Goal: Task Accomplishment & Management: Complete application form

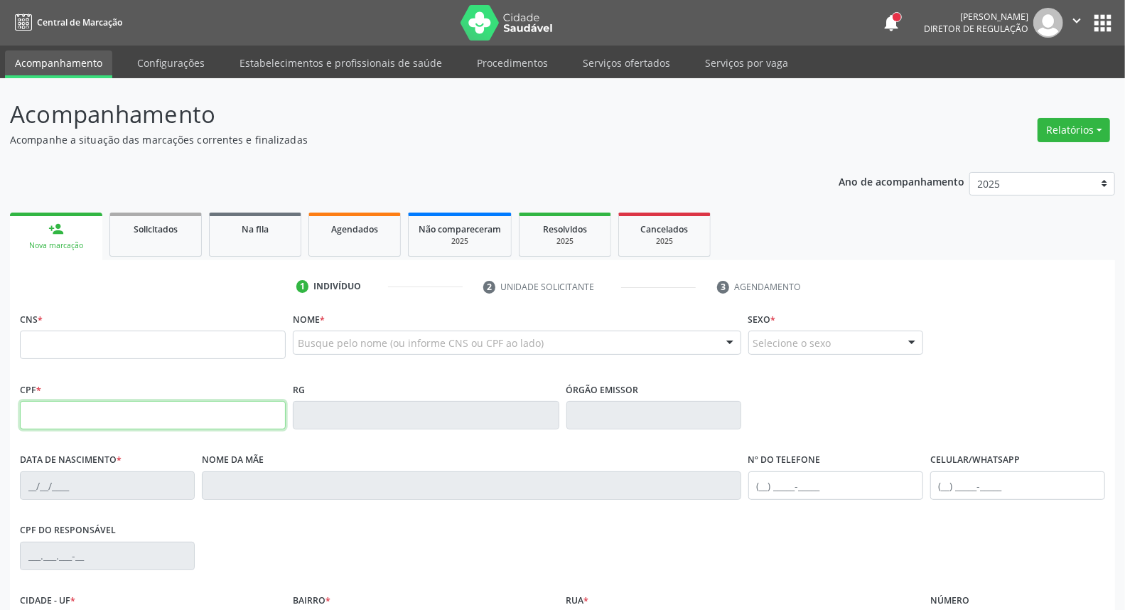
click at [137, 405] on input "text" at bounding box center [153, 415] width 266 height 28
type input "710.558.624-98"
type input "709 7030 0784 5590"
type input "29/12/2005"
type input "[PERSON_NAME]"
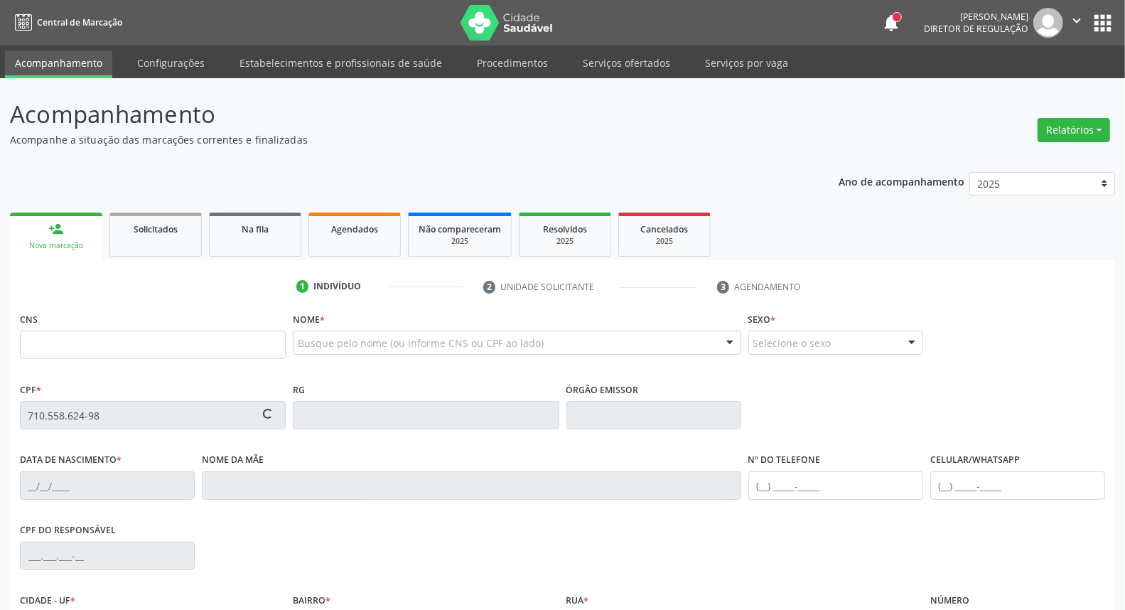
type input "[PHONE_NUMBER]"
type input "061.928.194-40"
type input "32"
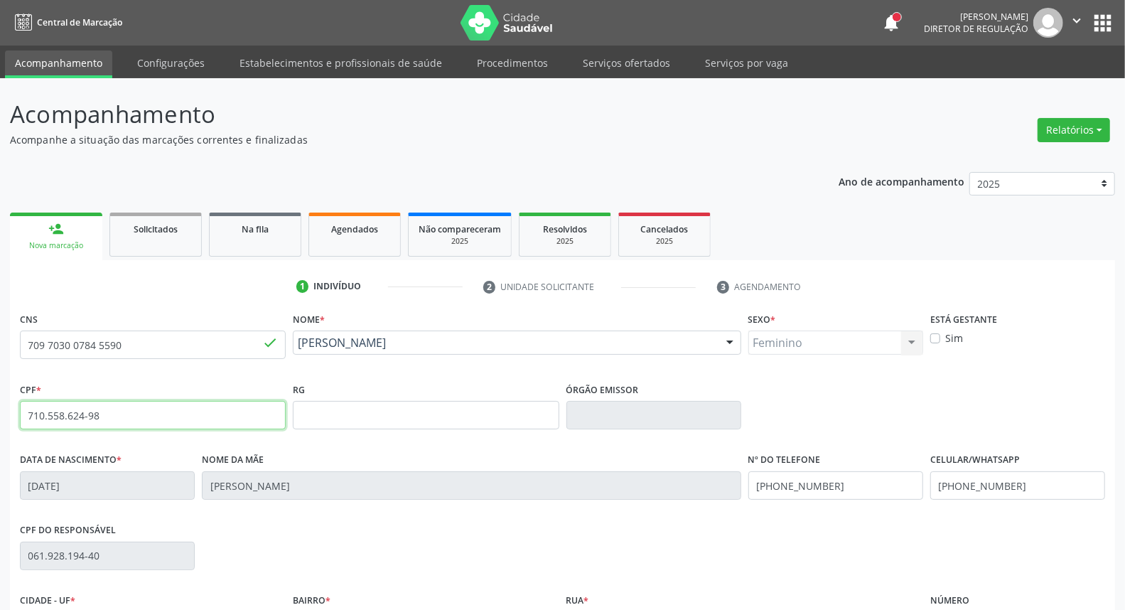
click at [123, 415] on input "710.558.624-98" at bounding box center [153, 415] width 266 height 28
type input "155.432.404-14"
drag, startPoint x: 121, startPoint y: 417, endPoint x: 0, endPoint y: 424, distance: 121.0
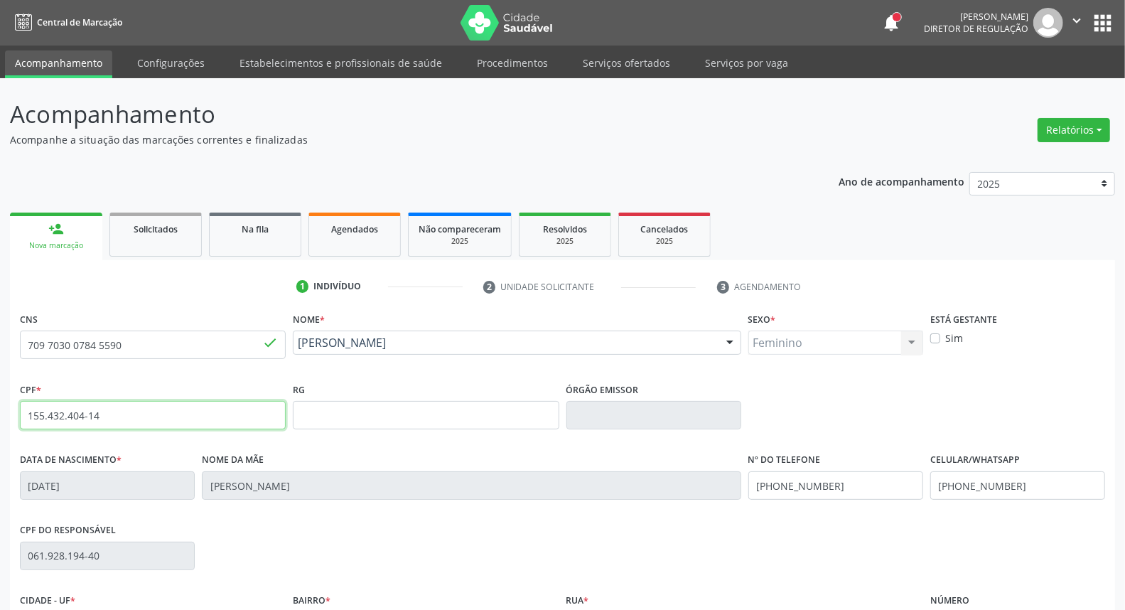
click at [0, 424] on div "Acompanhamento Acompanhe a situação das marcações correntes e finalizadas Relat…" at bounding box center [562, 424] width 1125 height 692
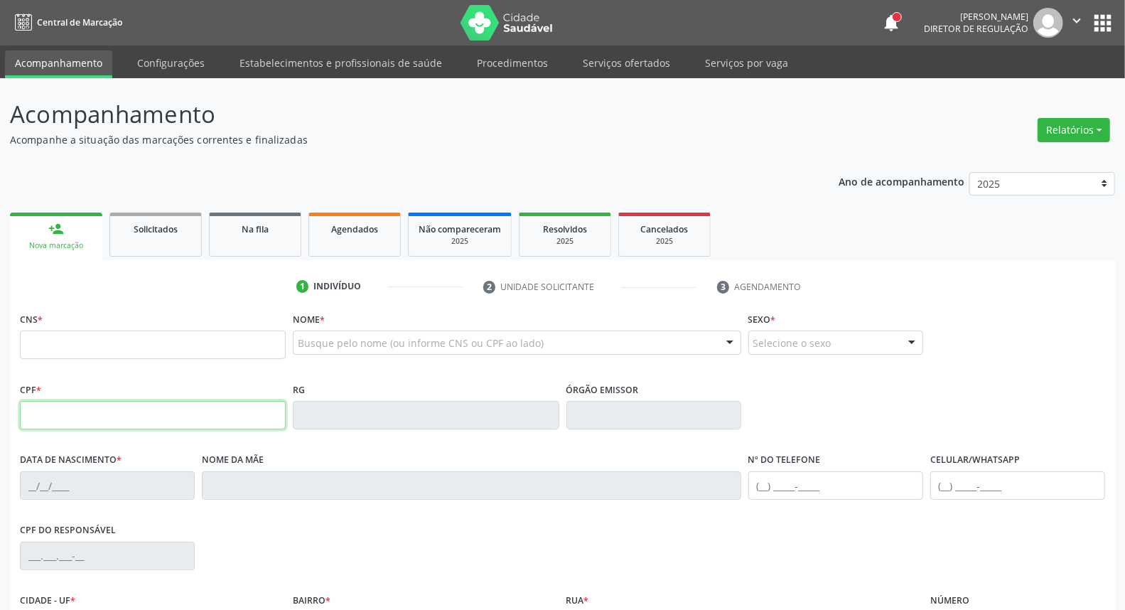
paste input "155.432.404-14"
type input "155.432.404-14"
type input "898 0034 3461 4518"
type input "08/[DATE]"
type input "[PERSON_NAME]"
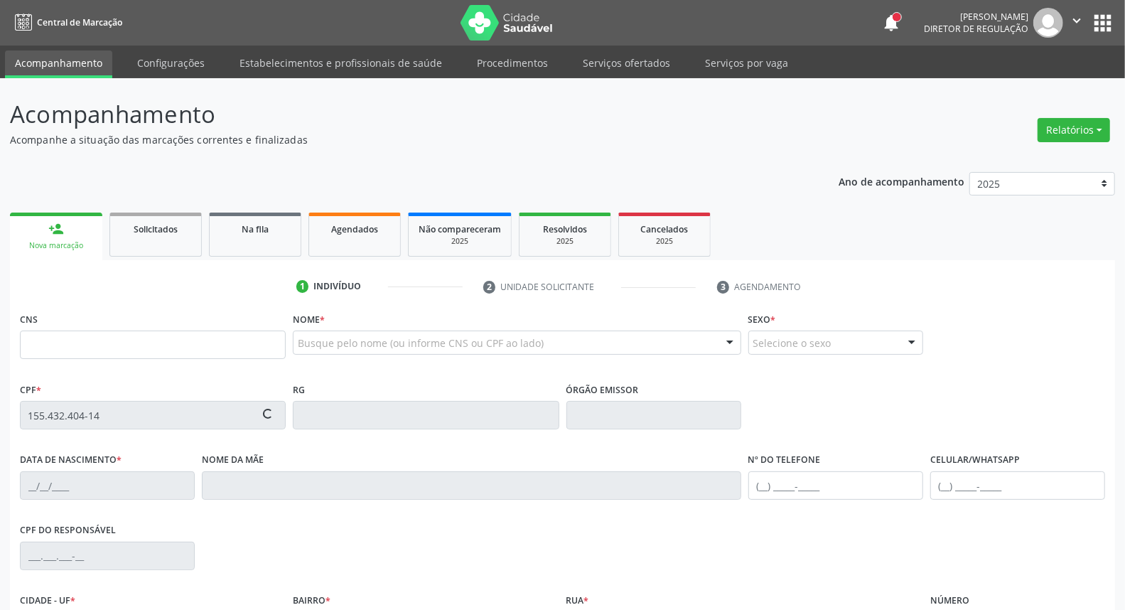
type input "[PHONE_NUMBER]"
type input "084.744.174-14"
type input "4"
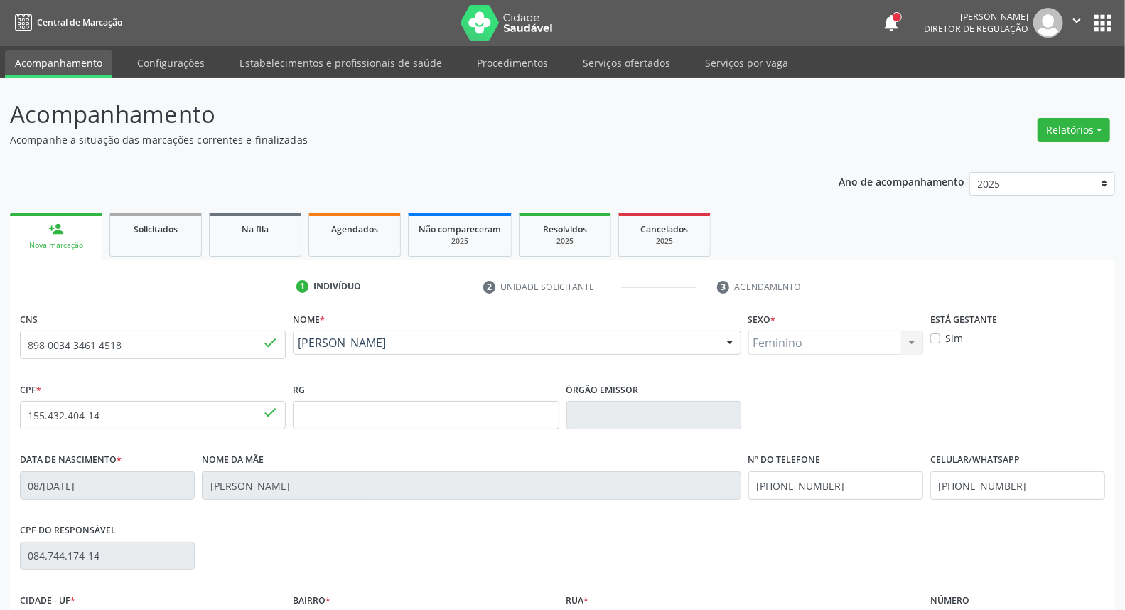
scroll to position [79, 0]
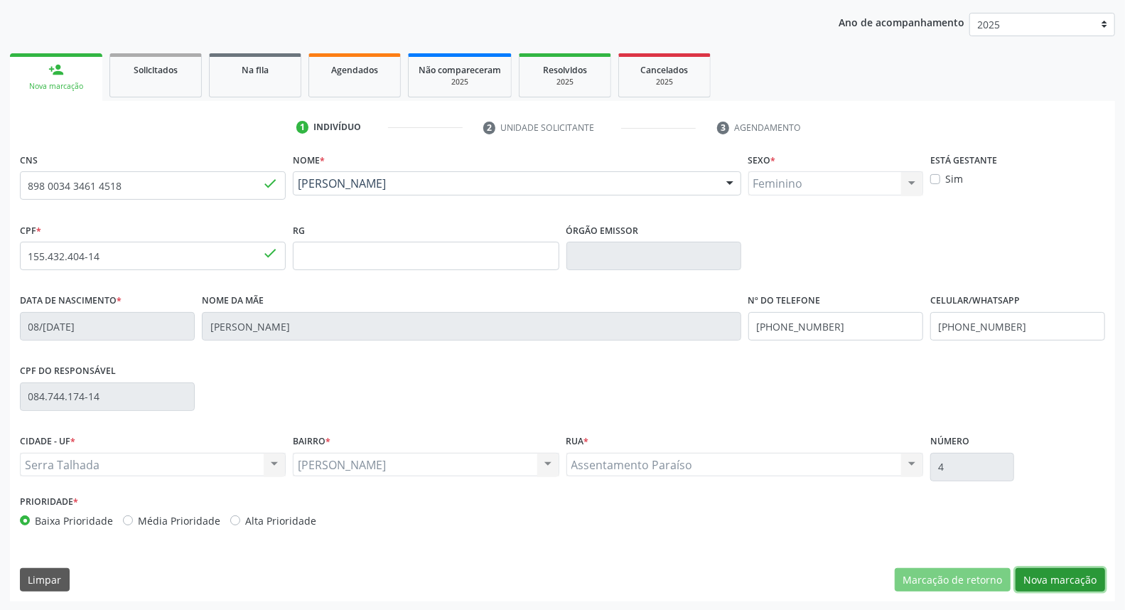
click at [1054, 571] on button "Nova marcação" at bounding box center [1061, 580] width 90 height 24
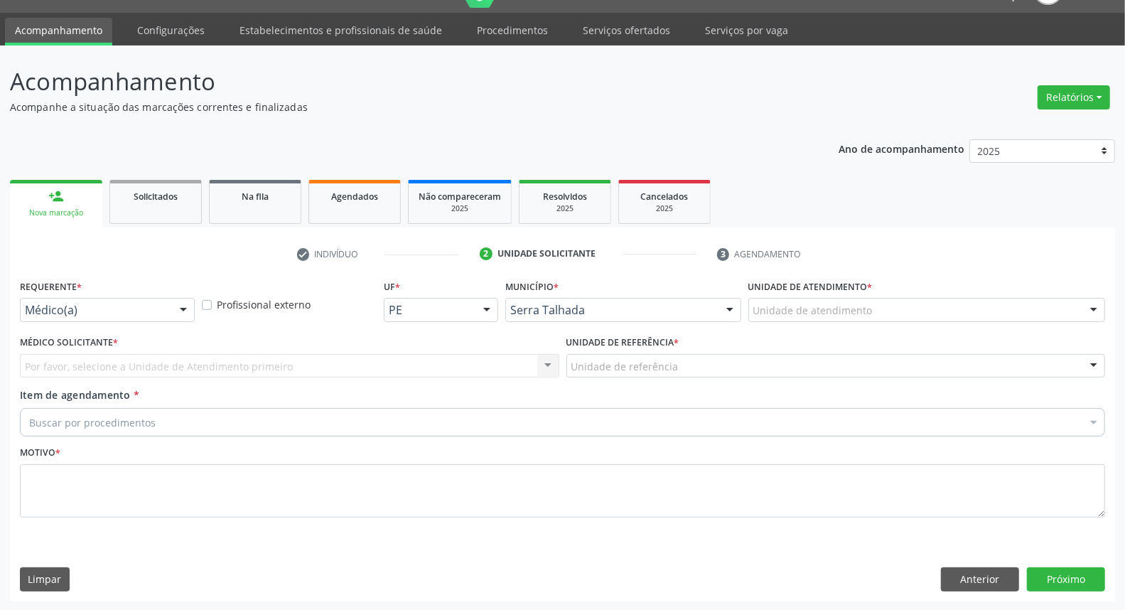
drag, startPoint x: 139, startPoint y: 313, endPoint x: 139, endPoint y: 334, distance: 21.3
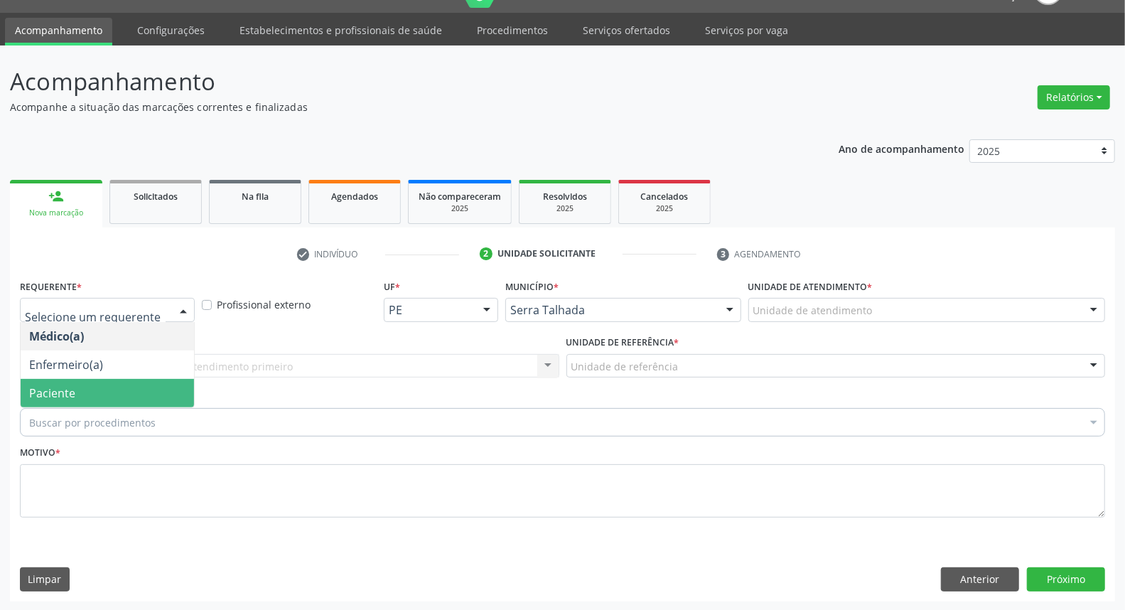
click at [124, 393] on span "Paciente" at bounding box center [107, 393] width 173 height 28
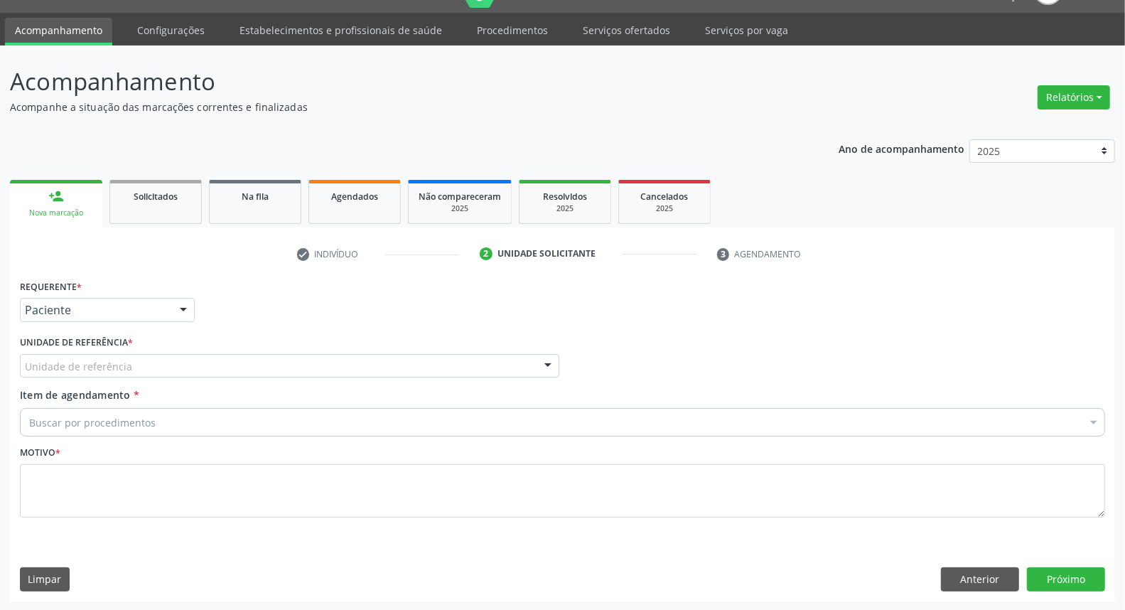
click at [176, 360] on div "Unidade de referência" at bounding box center [289, 366] width 539 height 24
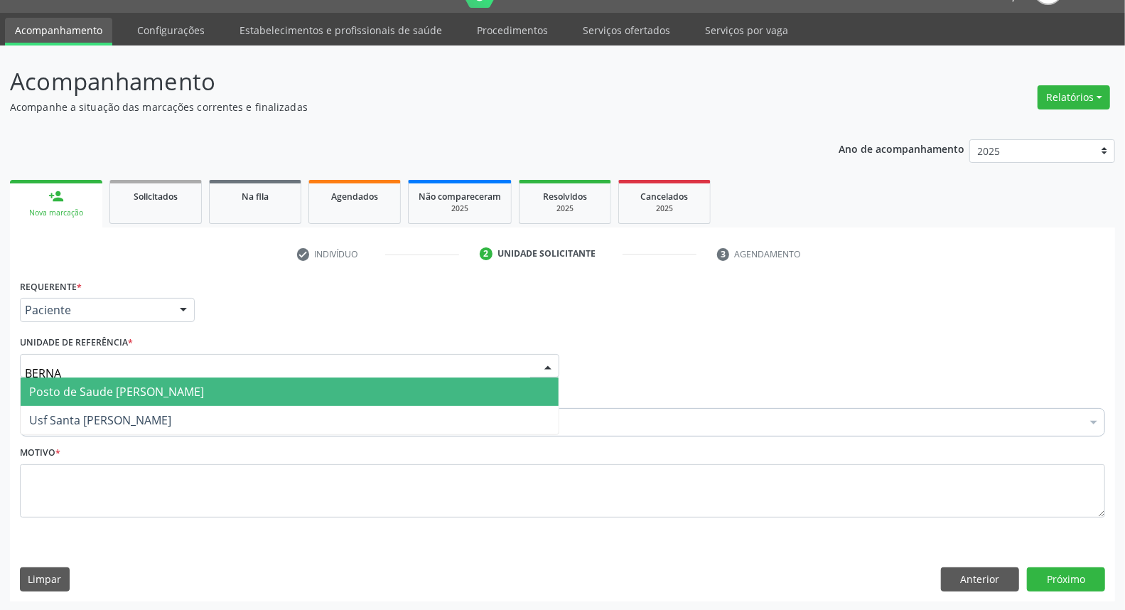
type input "BERNAR"
click at [154, 387] on span "Posto de Saude [PERSON_NAME]" at bounding box center [116, 392] width 175 height 16
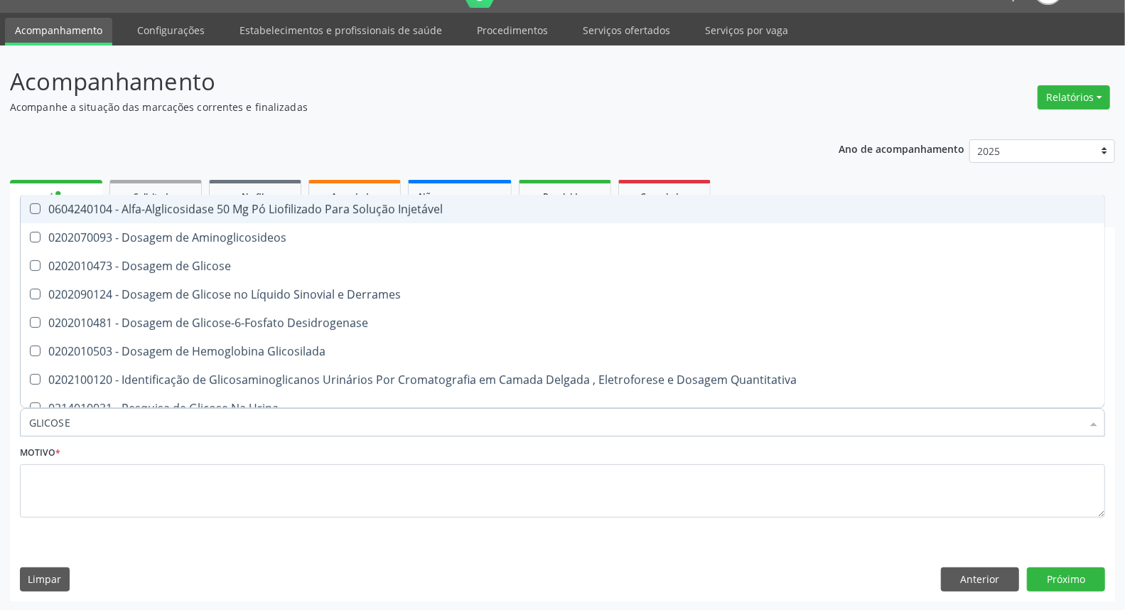
type input "GLICOSE"
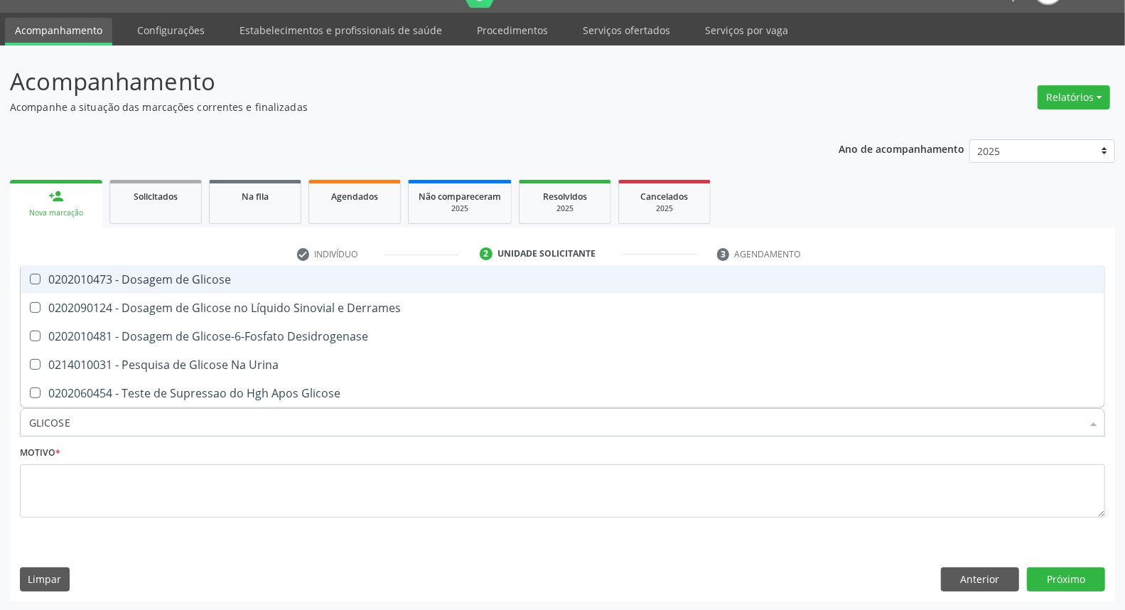
drag, startPoint x: 206, startPoint y: 275, endPoint x: 176, endPoint y: 360, distance: 90.6
click at [206, 278] on div "0202010473 - Dosagem de Glicose" at bounding box center [562, 279] width 1067 height 11
checkbox Glicose "true"
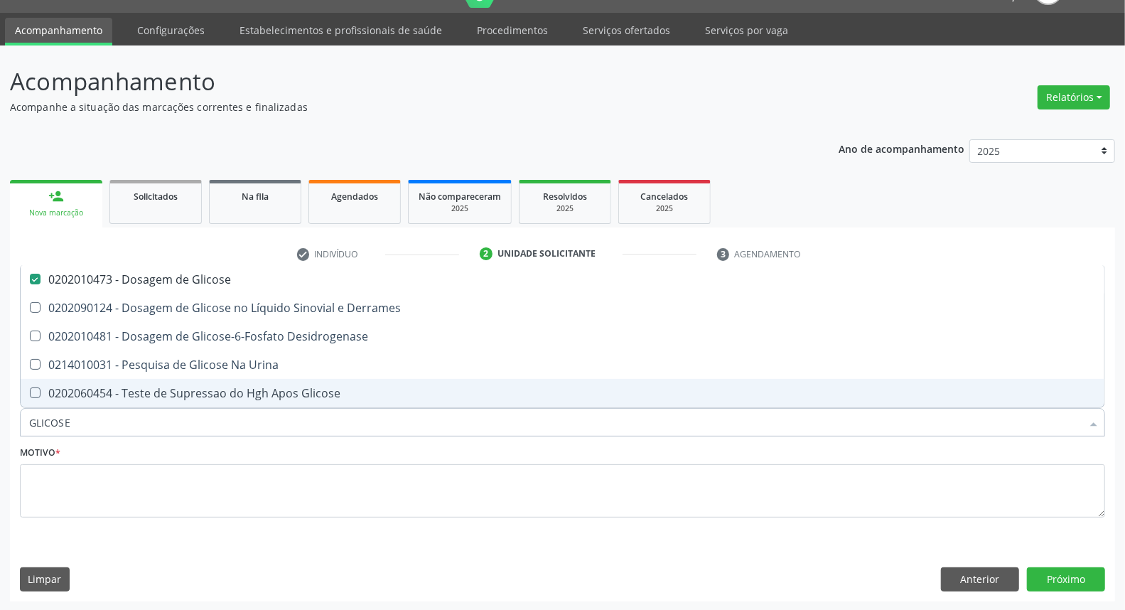
drag, startPoint x: 0, startPoint y: 430, endPoint x: 0, endPoint y: 422, distance: 7.8
click at [0, 426] on div "Acompanhamento Acompanhe a situação das marcações correntes e finalizadas Relat…" at bounding box center [562, 328] width 1125 height 566
type input "CR"
checkbox Glicose "false"
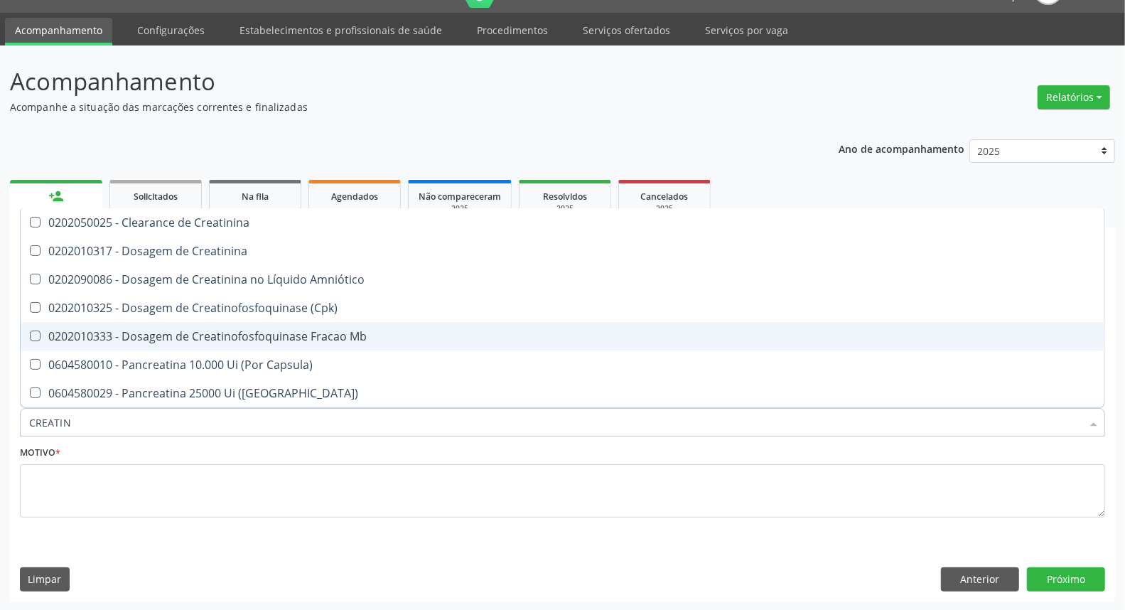
type input "CREATINI"
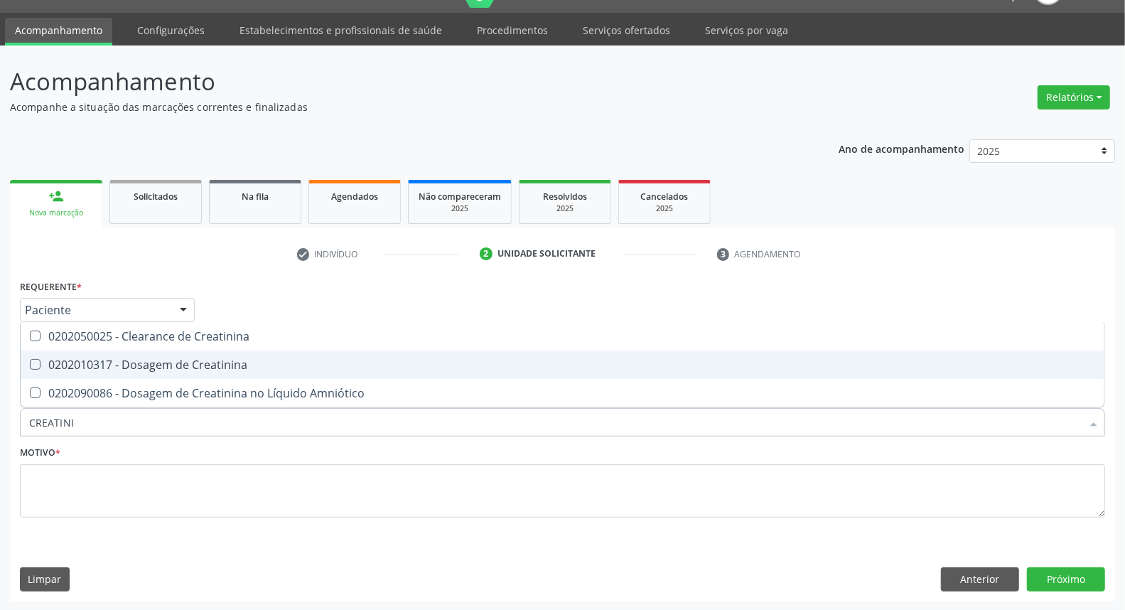
drag, startPoint x: 69, startPoint y: 365, endPoint x: 74, endPoint y: 414, distance: 48.6
click at [69, 368] on div "0202010317 - Dosagem de Creatinina" at bounding box center [562, 364] width 1067 height 11
checkbox Creatinina "true"
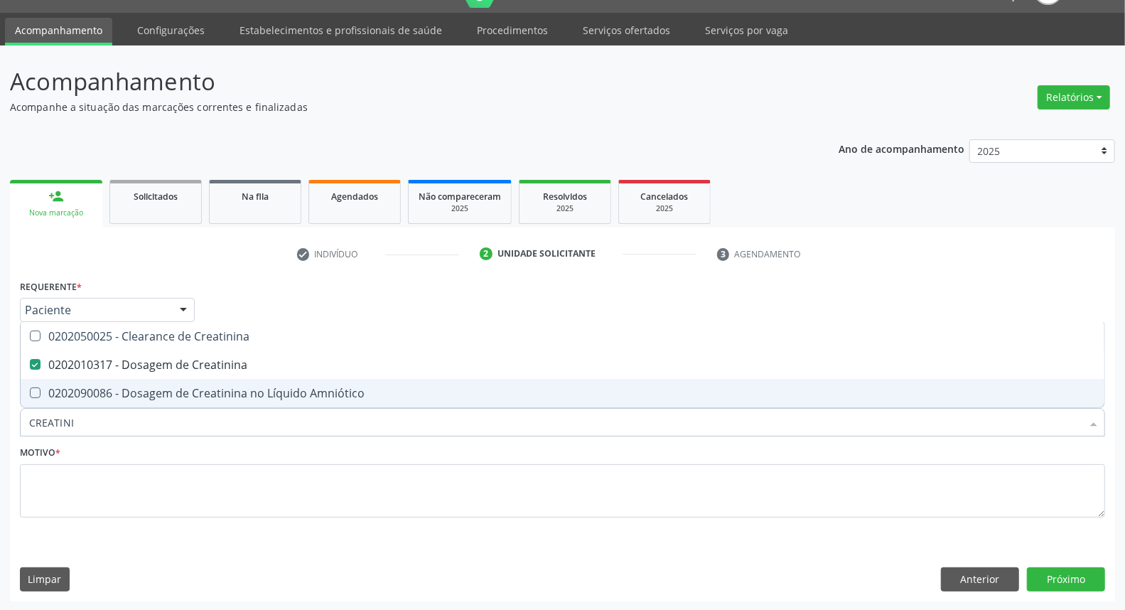
click at [0, 425] on div "Acompanhamento Acompanhe a situação das marcações correntes e finalizadas Relat…" at bounding box center [562, 328] width 1125 height 566
type input "UR"
checkbox Creatinina "false"
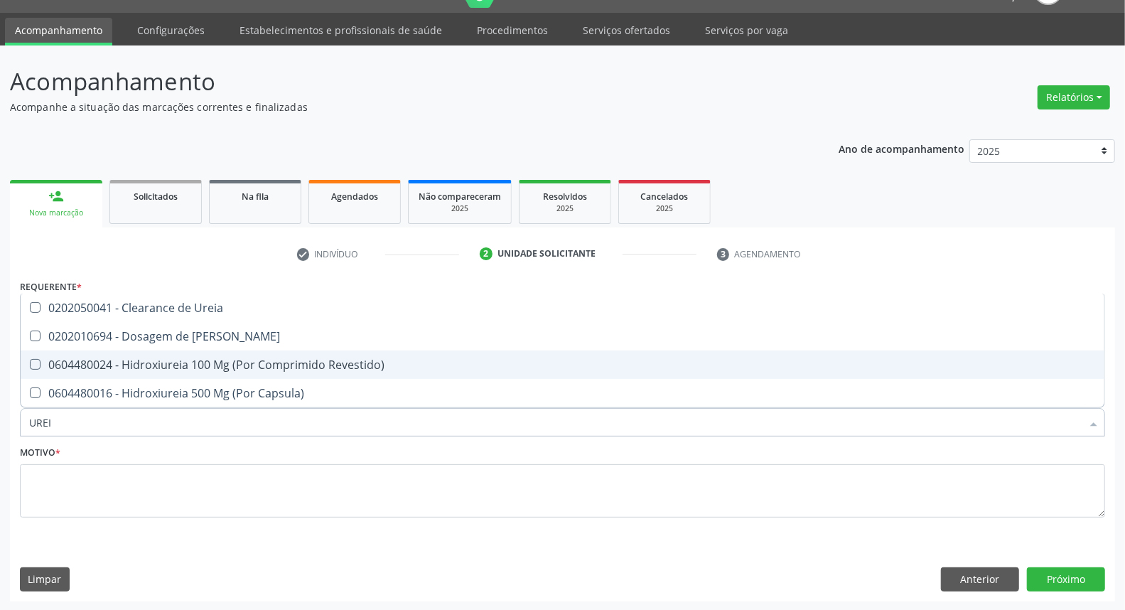
type input "UREIA"
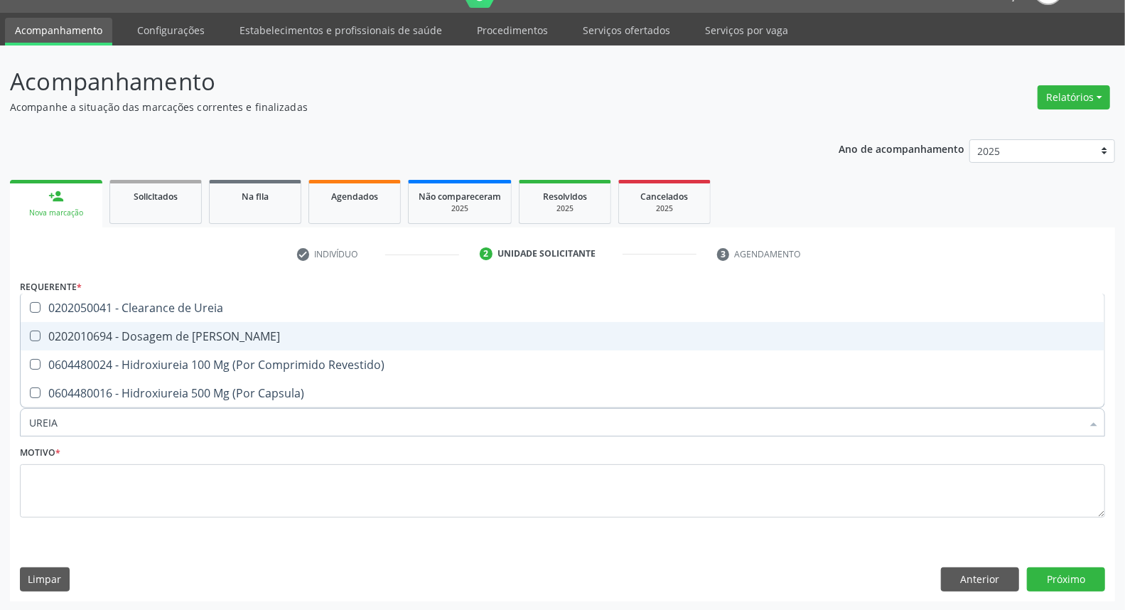
drag, startPoint x: 36, startPoint y: 331, endPoint x: 65, endPoint y: 353, distance: 36.5
click at [43, 339] on div "0202010694 - Dosagem de [PERSON_NAME]" at bounding box center [562, 335] width 1067 height 11
checkbox Ureia "true"
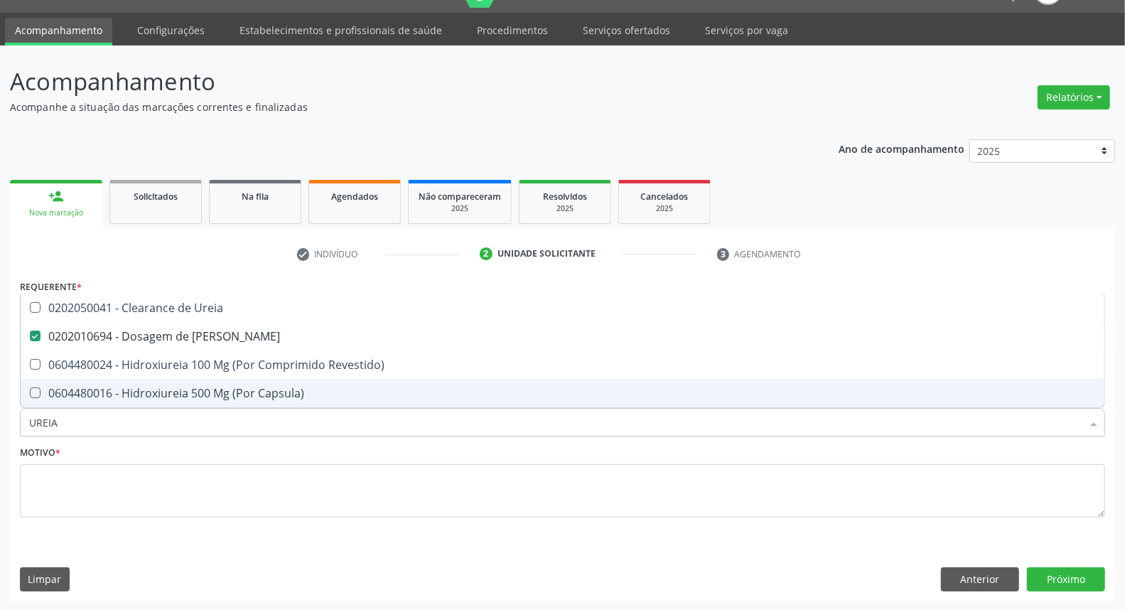
click at [0, 425] on div "Acompanhamento Acompanhe a situação das marcações correntes e finalizadas Relat…" at bounding box center [562, 328] width 1125 height 566
type input "B"
checkbox Ureia "false"
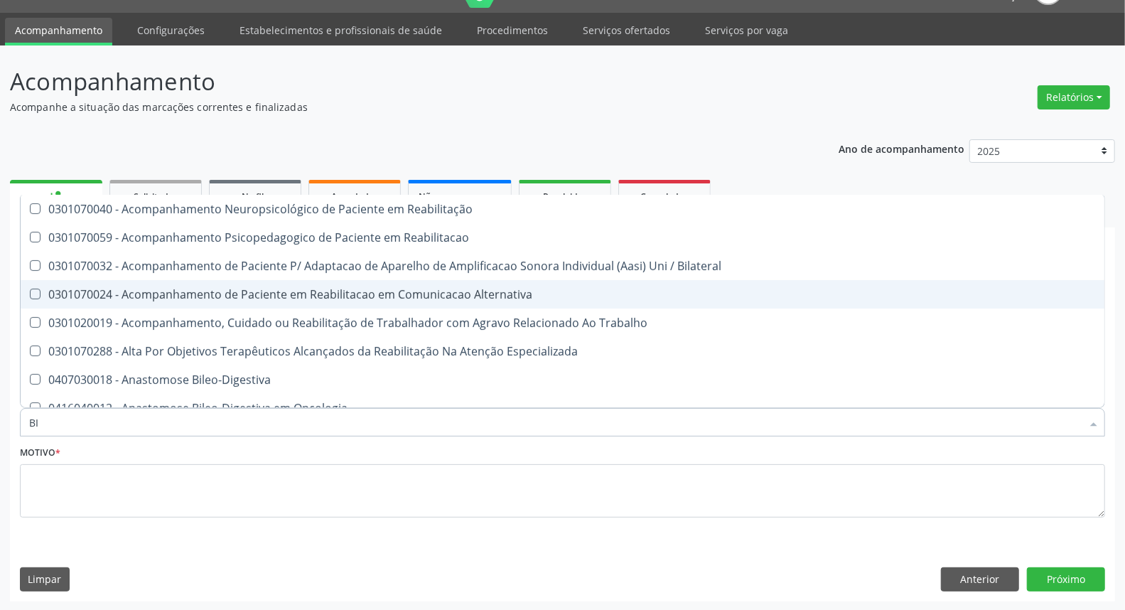
type input "B"
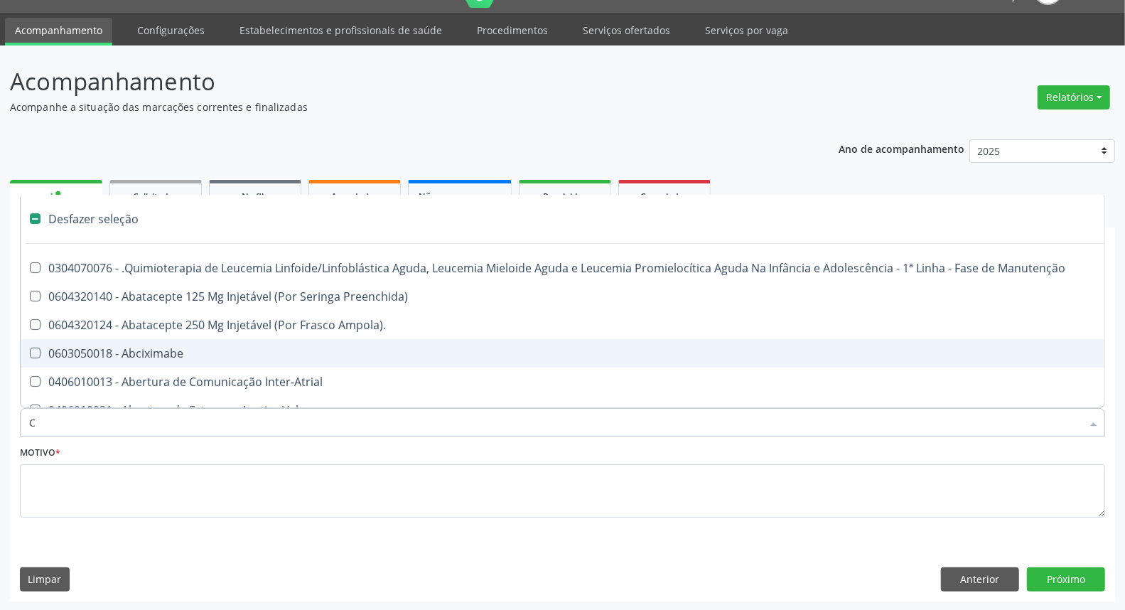
type input "CO"
checkbox Quantitativa\) "true"
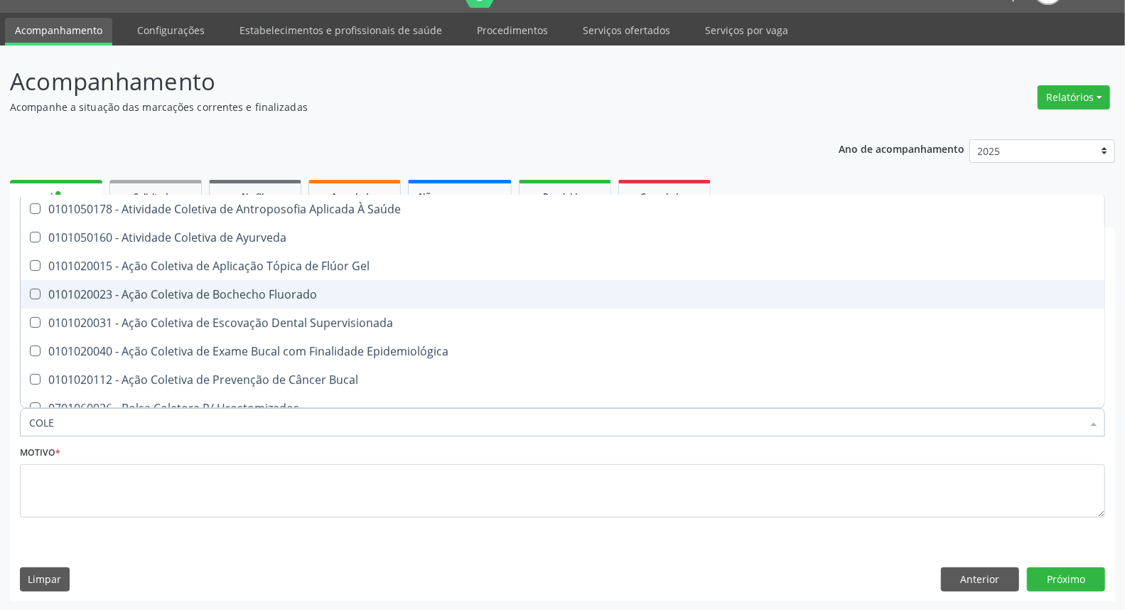
type input "COLES"
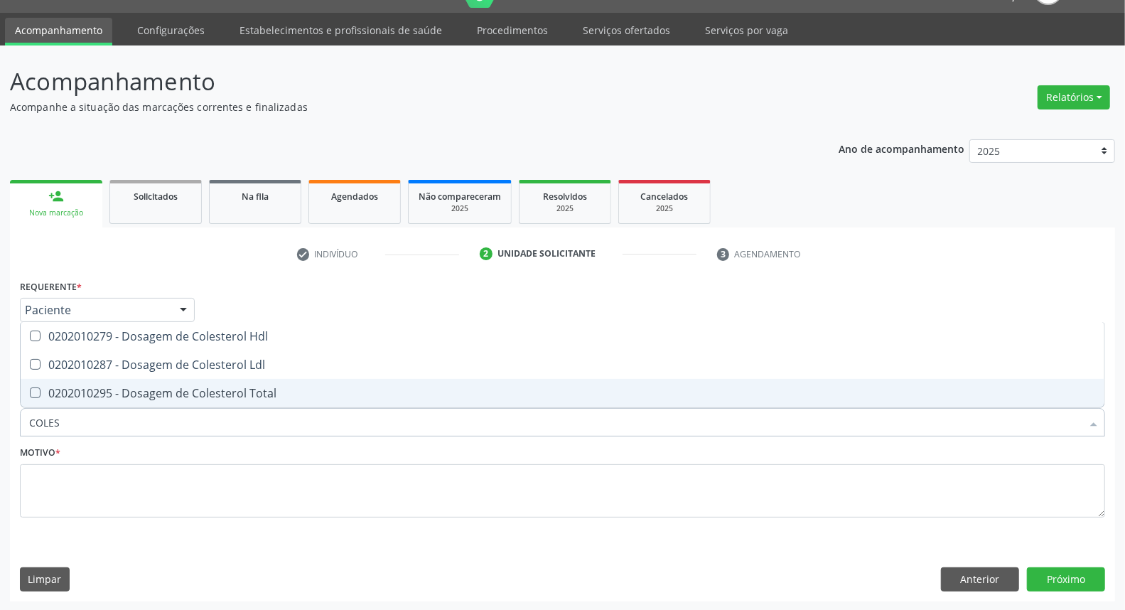
click at [46, 385] on span "0202010295 - Dosagem de Colesterol Total" at bounding box center [563, 393] width 1084 height 28
checkbox Total "true"
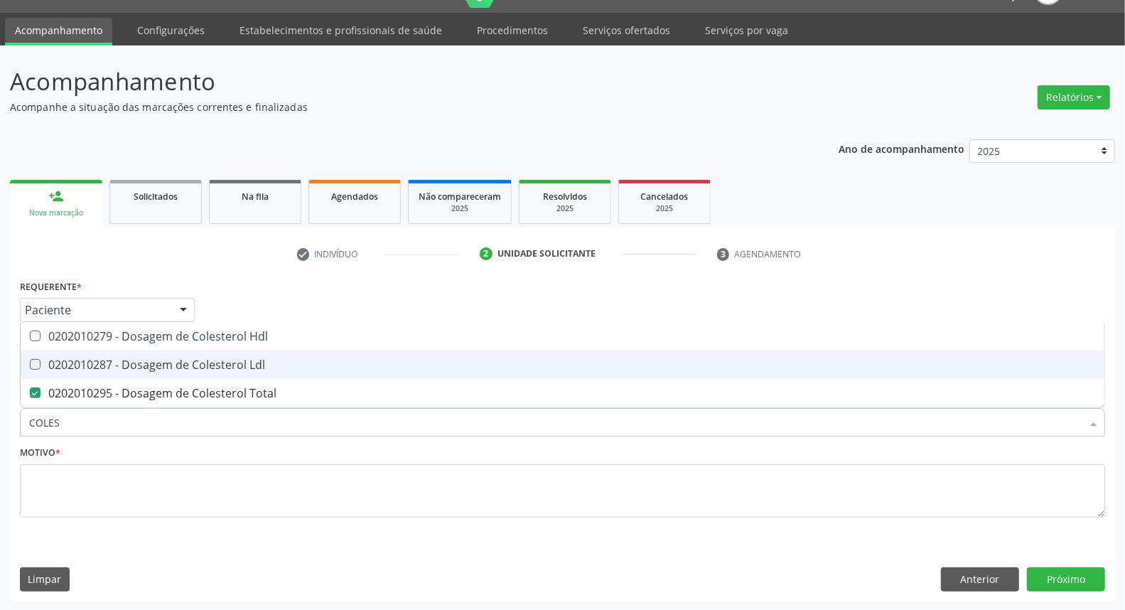
drag, startPoint x: 46, startPoint y: 365, endPoint x: 48, endPoint y: 343, distance: 21.4
click at [46, 355] on span "0202010287 - Dosagem de Colesterol Ldl" at bounding box center [563, 364] width 1084 height 28
checkbox Ldl "true"
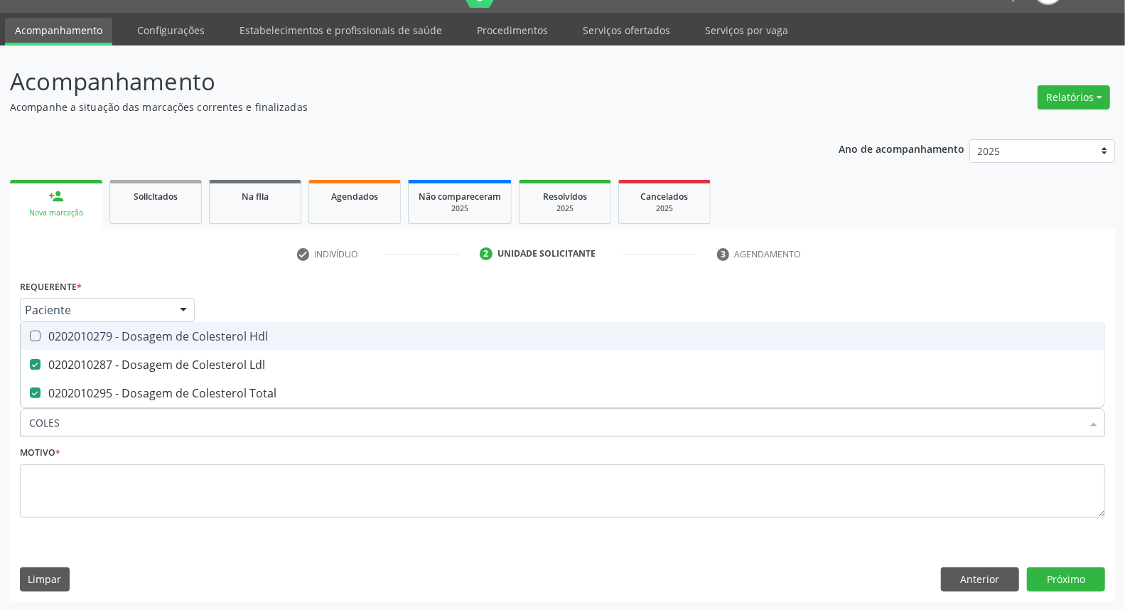
click at [48, 342] on span "0202010279 - Dosagem de Colesterol Hdl" at bounding box center [563, 336] width 1084 height 28
checkbox Hdl "true"
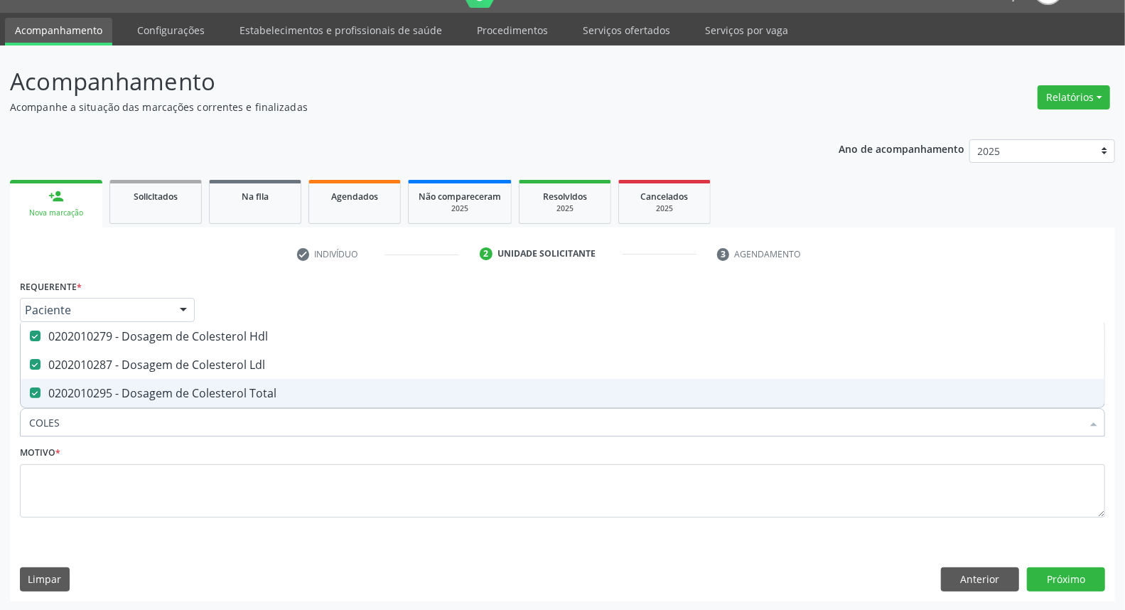
click at [0, 422] on div "Acompanhamento Acompanhe a situação das marcações correntes e finalizadas Relat…" at bounding box center [562, 328] width 1125 height 566
type input "T"
checkbox Hdl "false"
checkbox Ldl "false"
checkbox Total "false"
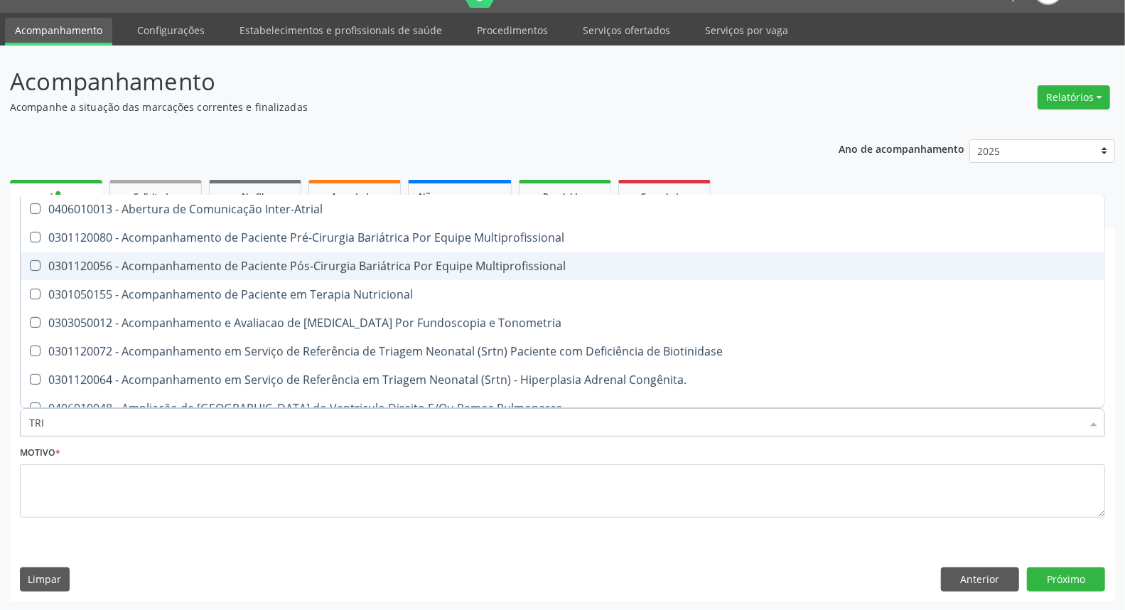
type input "TRIG"
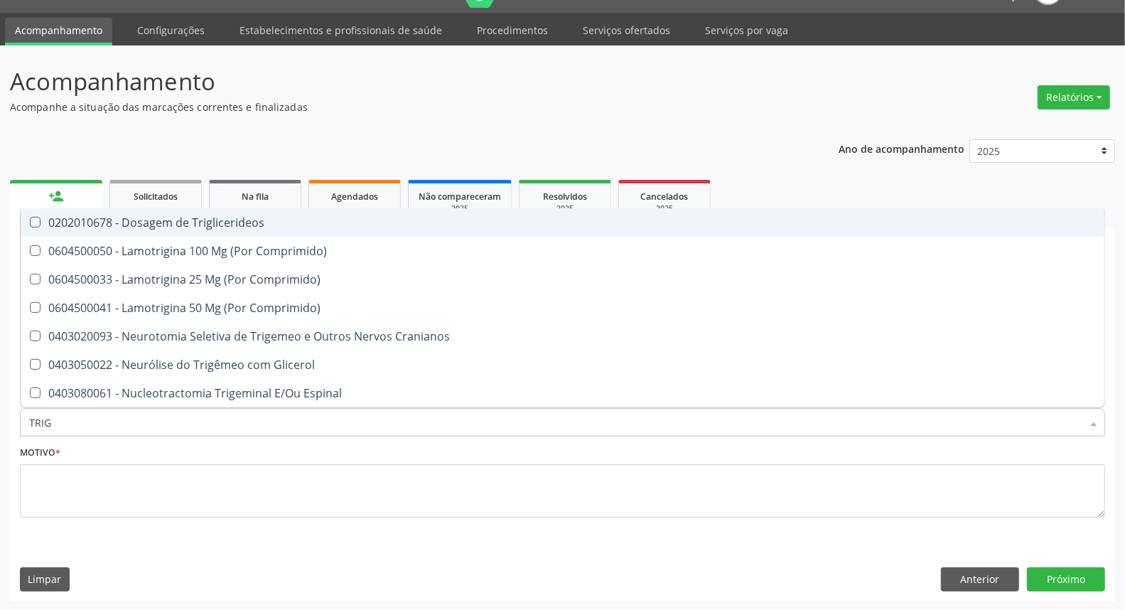
drag, startPoint x: 84, startPoint y: 224, endPoint x: 88, endPoint y: 318, distance: 93.9
click at [82, 225] on div "0202010678 - Dosagem de Triglicerideos" at bounding box center [562, 222] width 1067 height 11
checkbox Triglicerideos "true"
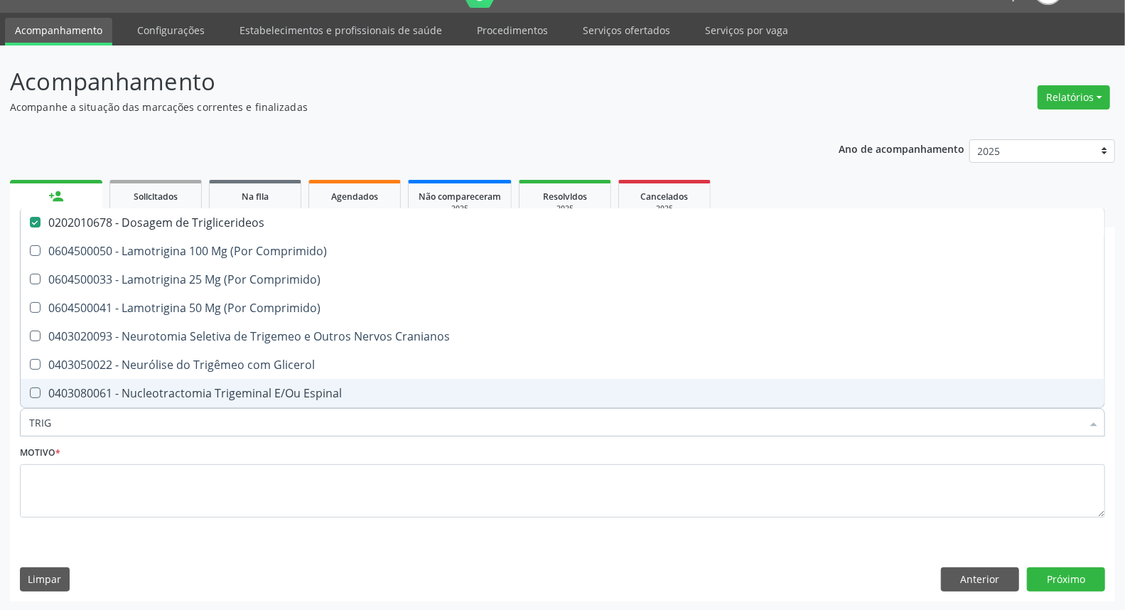
drag, startPoint x: 62, startPoint y: 427, endPoint x: 0, endPoint y: 423, distance: 62.0
click at [0, 427] on div "Acompanhamento Acompanhe a situação das marcações correntes e finalizadas Relat…" at bounding box center [562, 328] width 1125 height 566
type input "HO"
checkbox Triglicerideos "false"
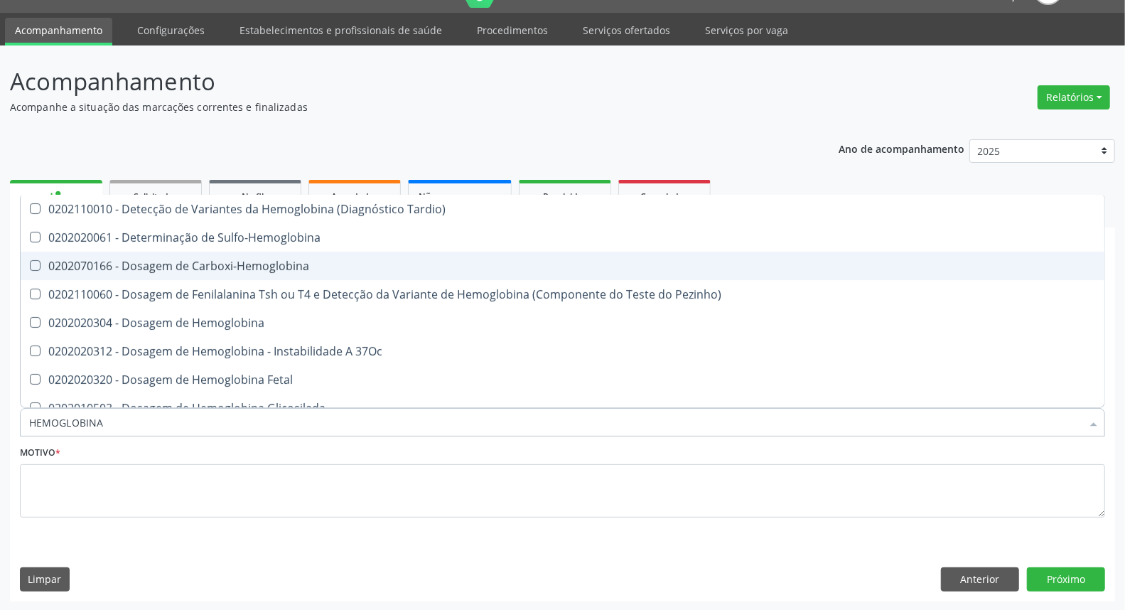
type input "HEMOGLOBINA G"
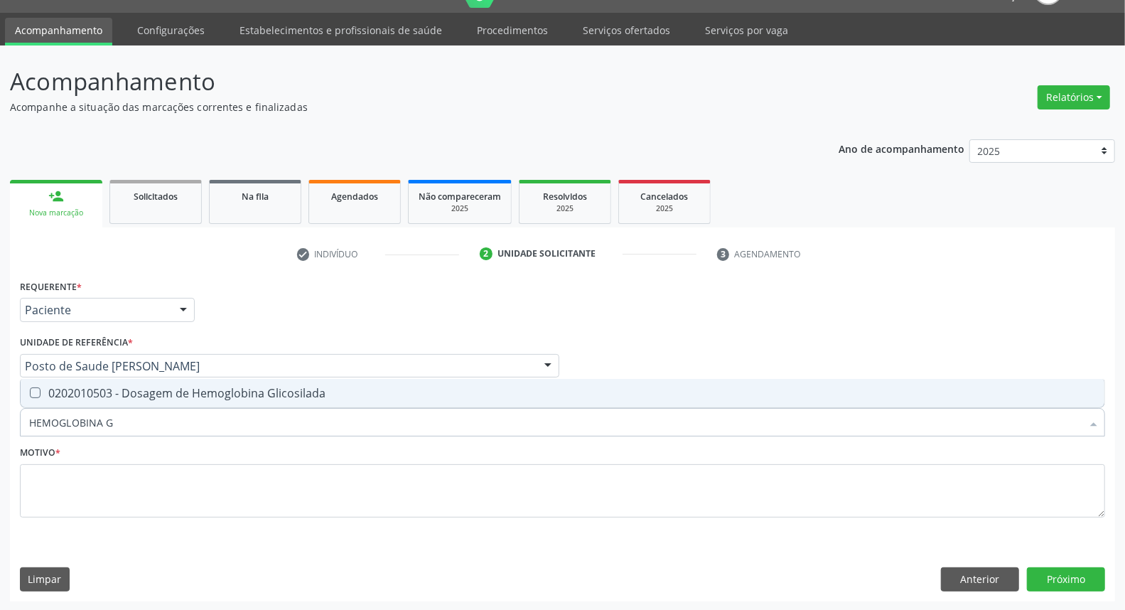
click at [140, 398] on div "0202010503 - Dosagem de Hemoglobina Glicosilada" at bounding box center [562, 392] width 1067 height 11
checkbox Glicosilada "true"
drag, startPoint x: 69, startPoint y: 420, endPoint x: 0, endPoint y: 420, distance: 68.9
click at [0, 420] on div "Acompanhamento Acompanhe a situação das marcações correntes e finalizadas Relat…" at bounding box center [562, 328] width 1125 height 566
type input "HE"
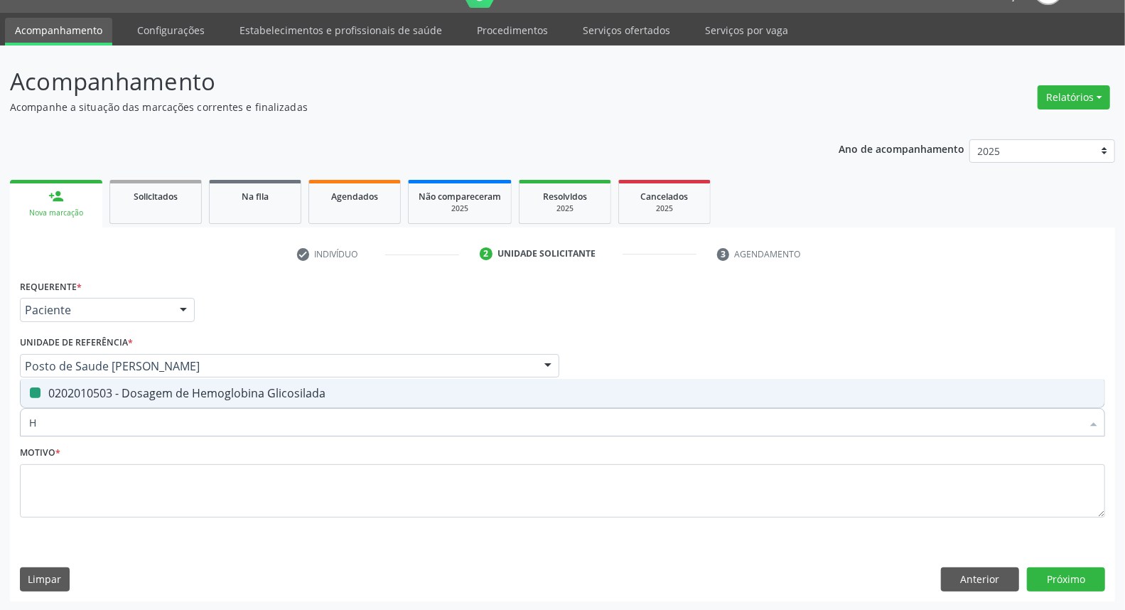
checkbox Glicosilada "false"
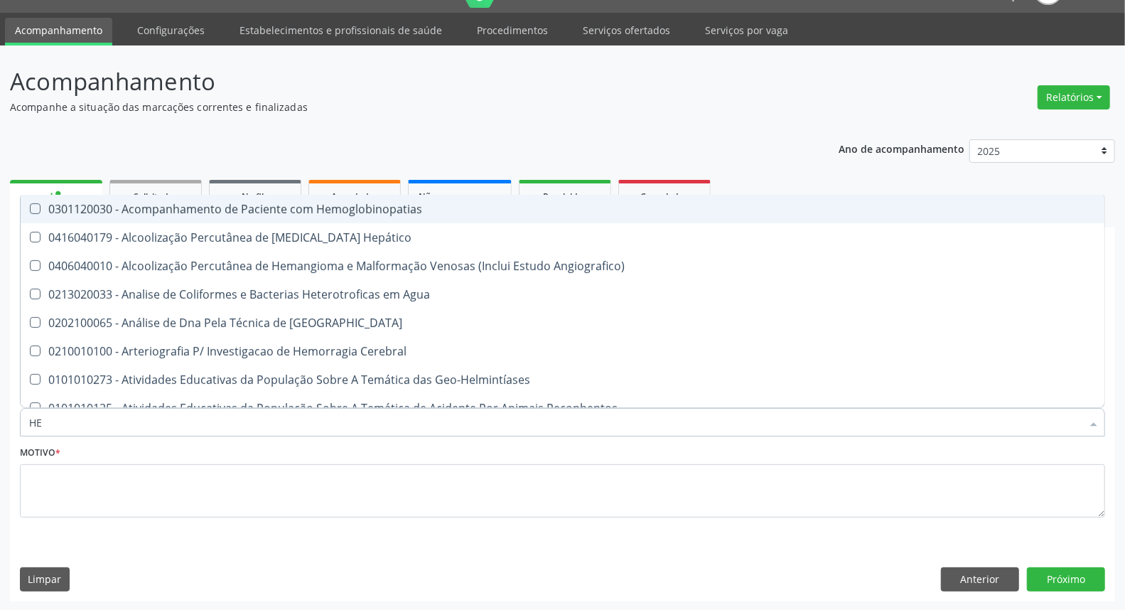
type input "HEM"
checkbox \(Qualitativo\) "true"
checkbox Glicosilada "false"
type input "HEMO"
checkbox Redome\) "true"
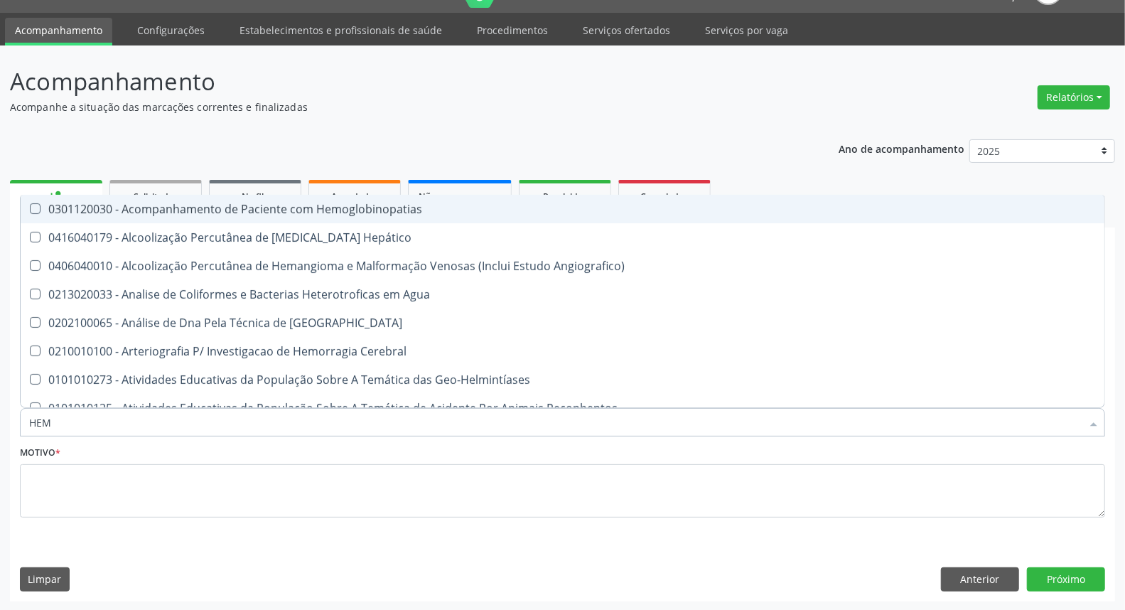
checkbox \(Qualitativo\) "false"
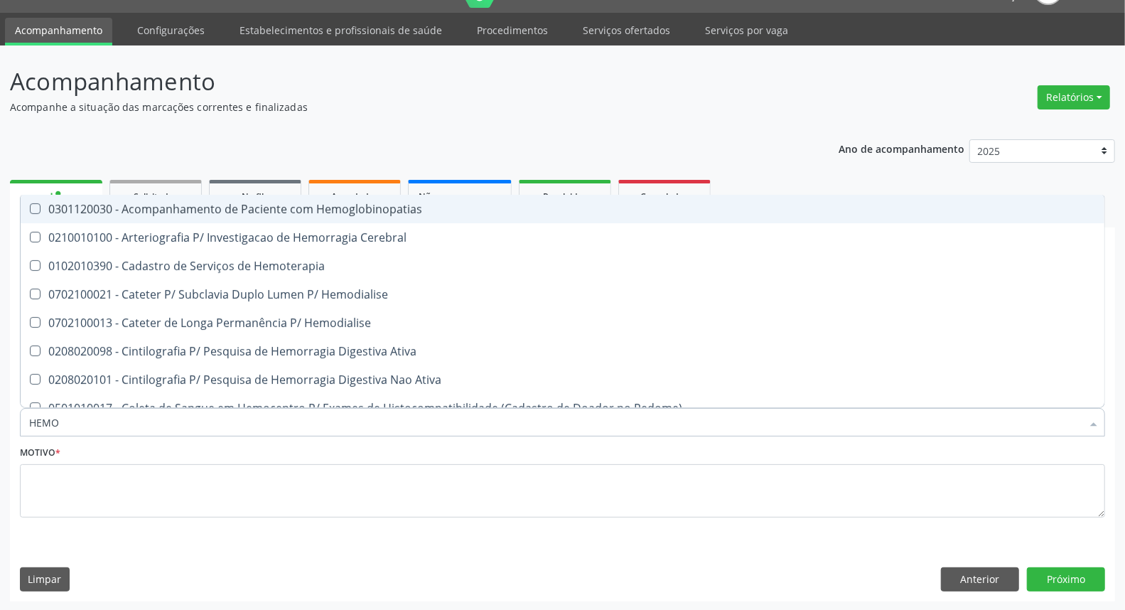
type input "HEMOG"
checkbox Tardio\) "true"
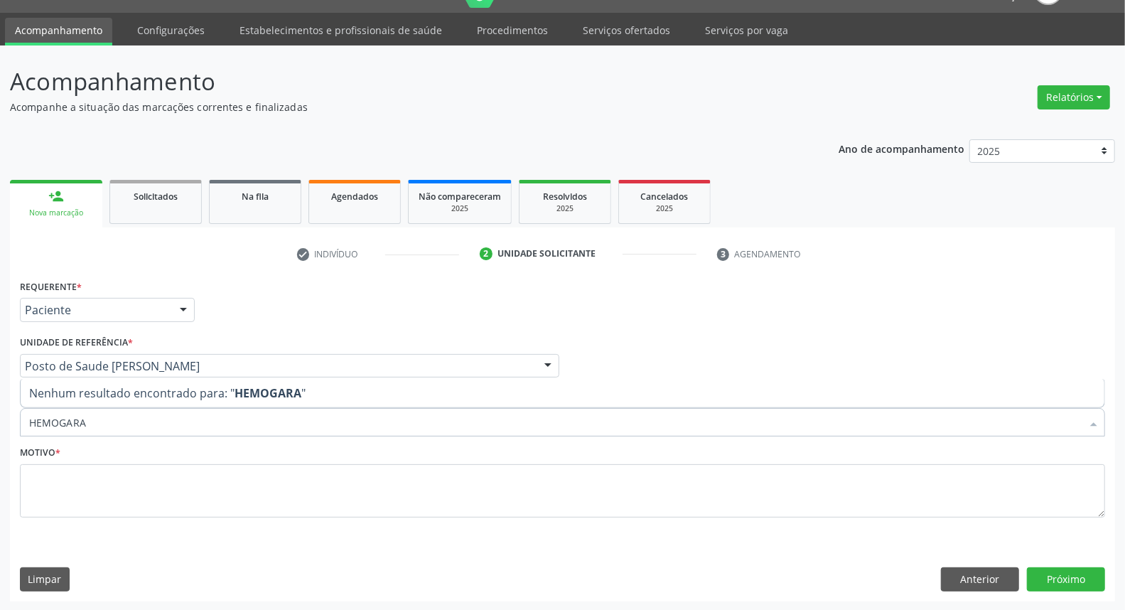
drag, startPoint x: 92, startPoint y: 419, endPoint x: 0, endPoint y: 367, distance: 106.0
click at [0, 384] on div "Acompanhamento Acompanhe a situação das marcações correntes e finalizadas Relat…" at bounding box center [562, 328] width 1125 height 566
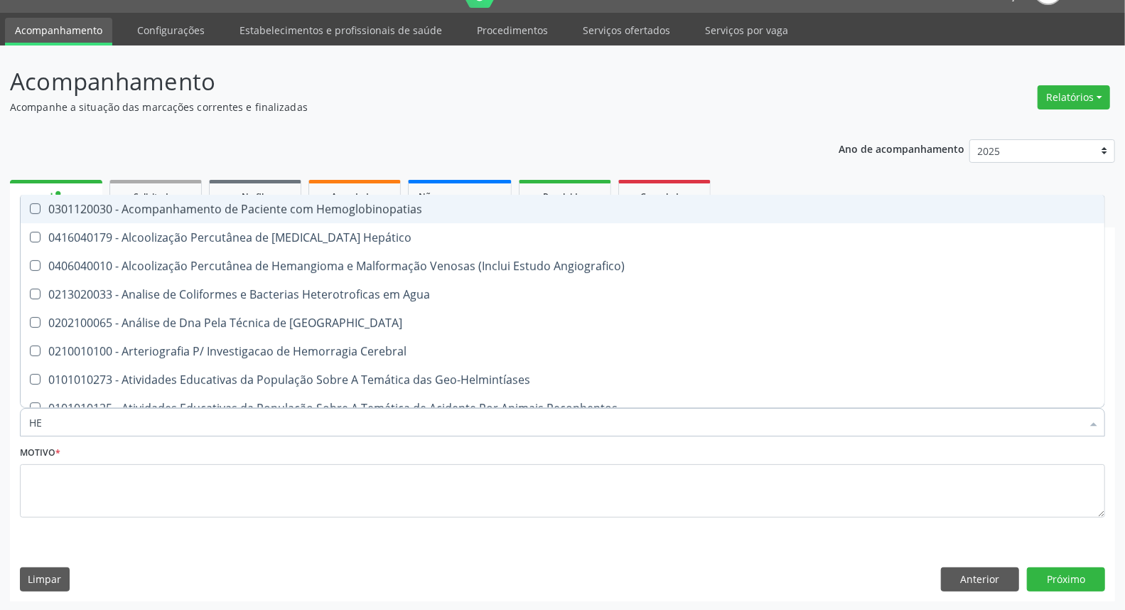
type input "HEM"
checkbox \(Qualitativo\) "true"
checkbox Glicosilada "false"
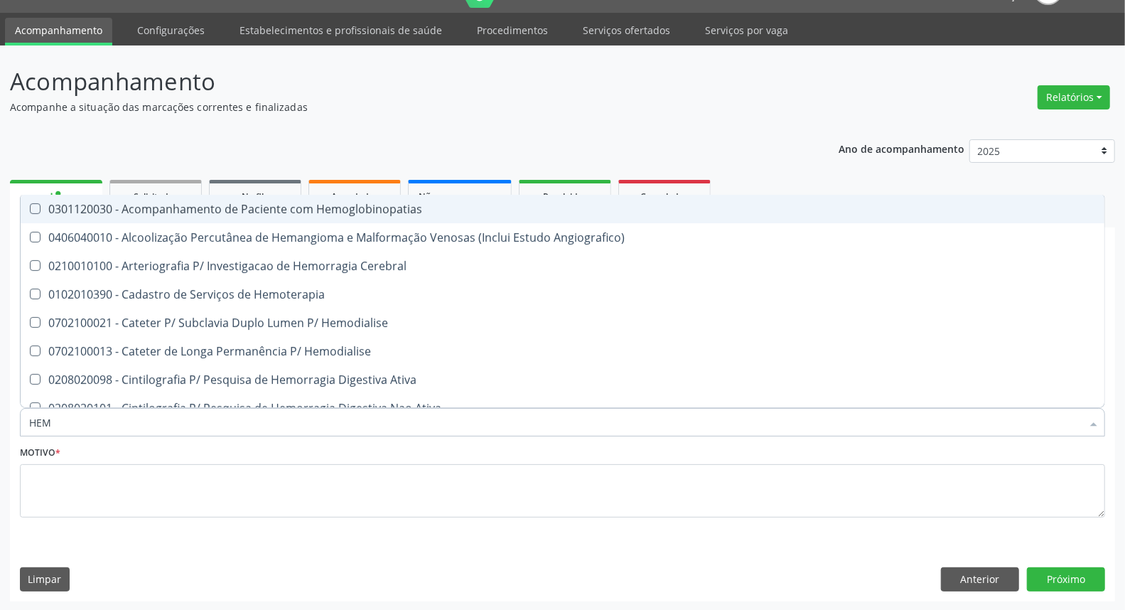
type input "HEMO"
checkbox Hemacias "true"
checkbox Glicosilada "false"
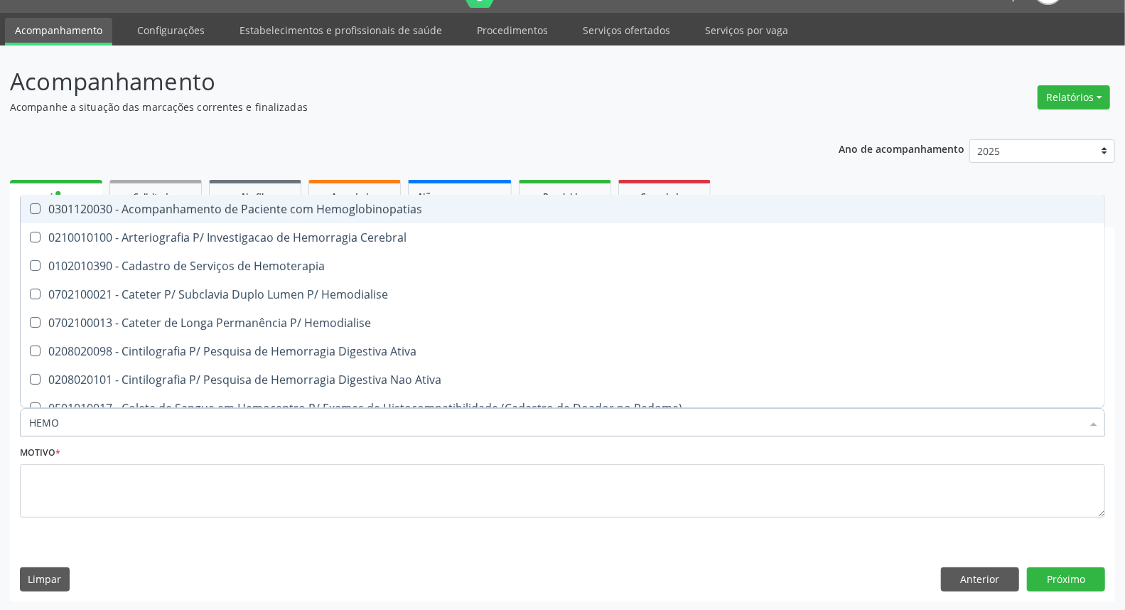
type input "HEMOG"
checkbox Tardio\) "true"
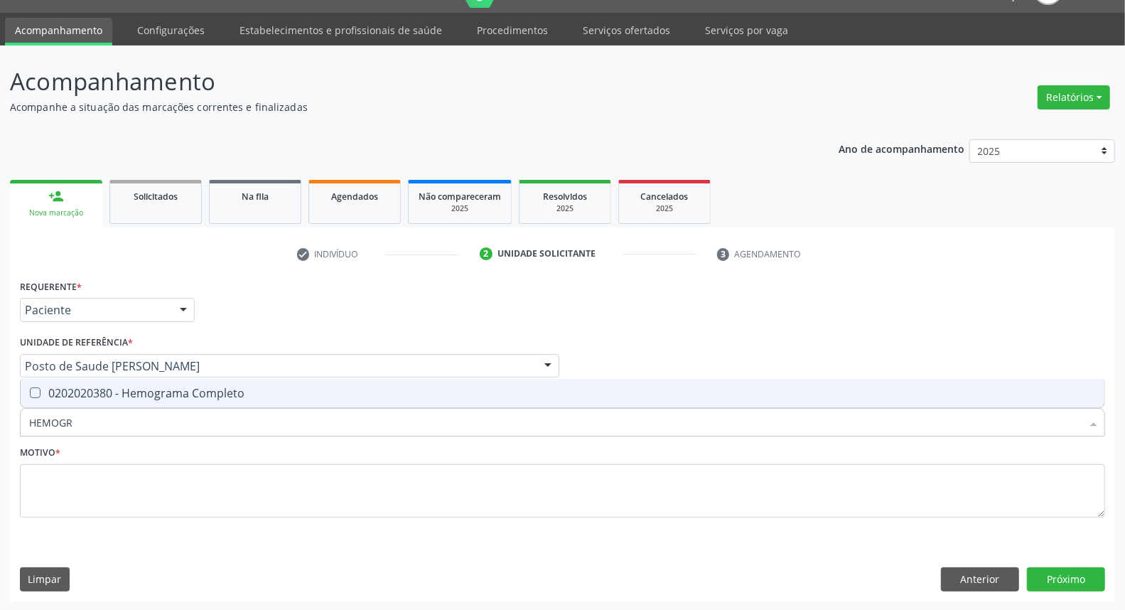
type input "HEMOGRA"
drag, startPoint x: 90, startPoint y: 387, endPoint x: 84, endPoint y: 418, distance: 31.8
click at [88, 387] on div "0202020380 - Hemograma Completo" at bounding box center [562, 392] width 1067 height 11
checkbox Completo "true"
click at [0, 429] on div "Acompanhamento Acompanhe a situação das marcações correntes e finalizadas Relat…" at bounding box center [562, 328] width 1125 height 566
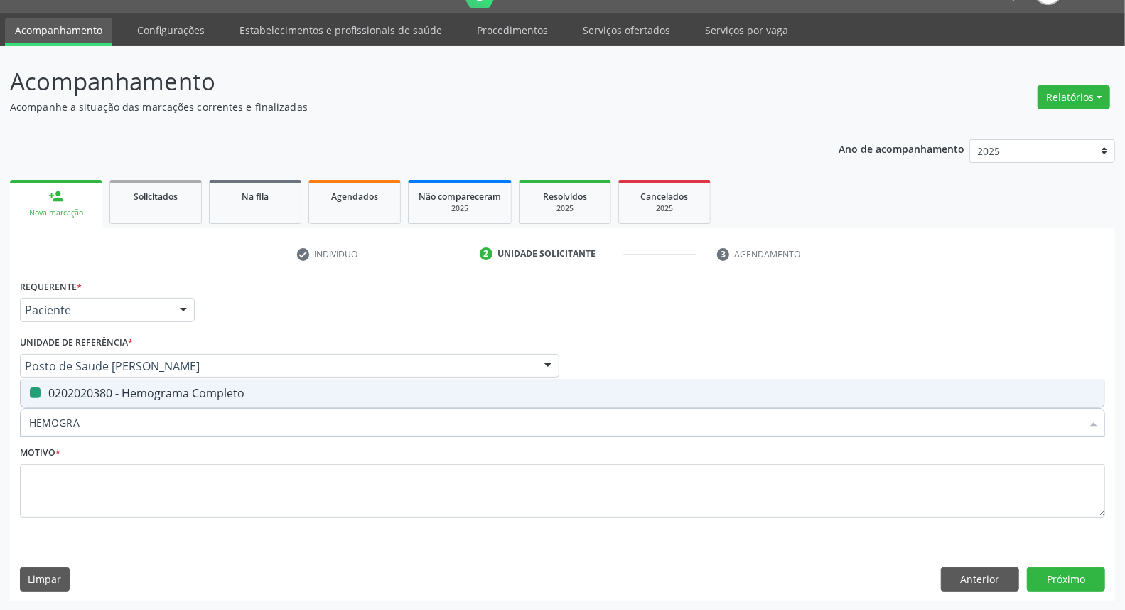
type input "U"
checkbox Completo "false"
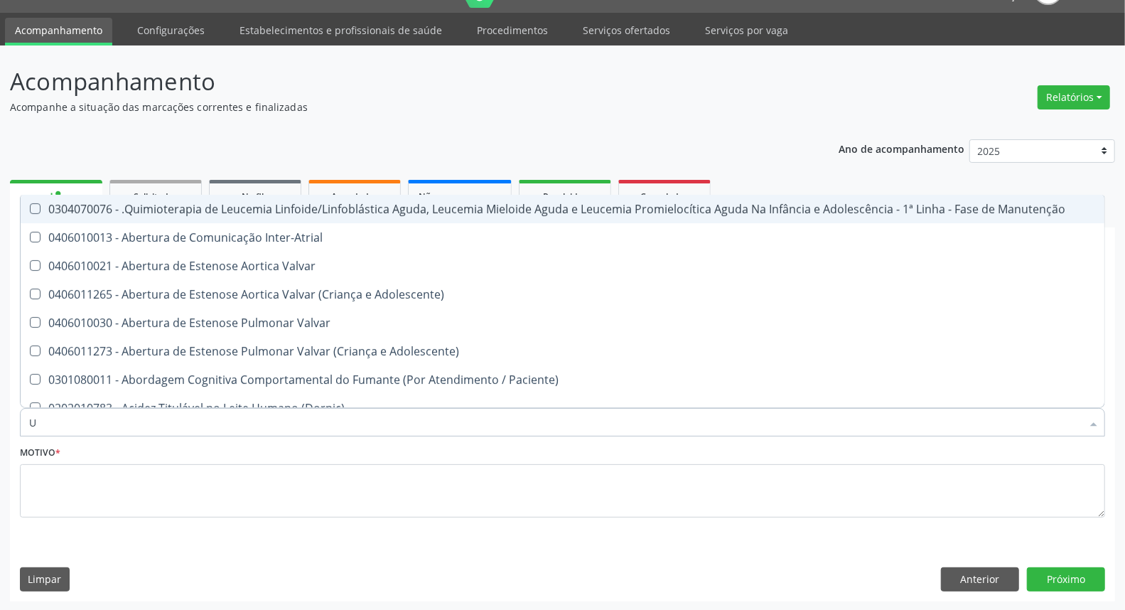
type input "UR"
checkbox Coagulação\ "true"
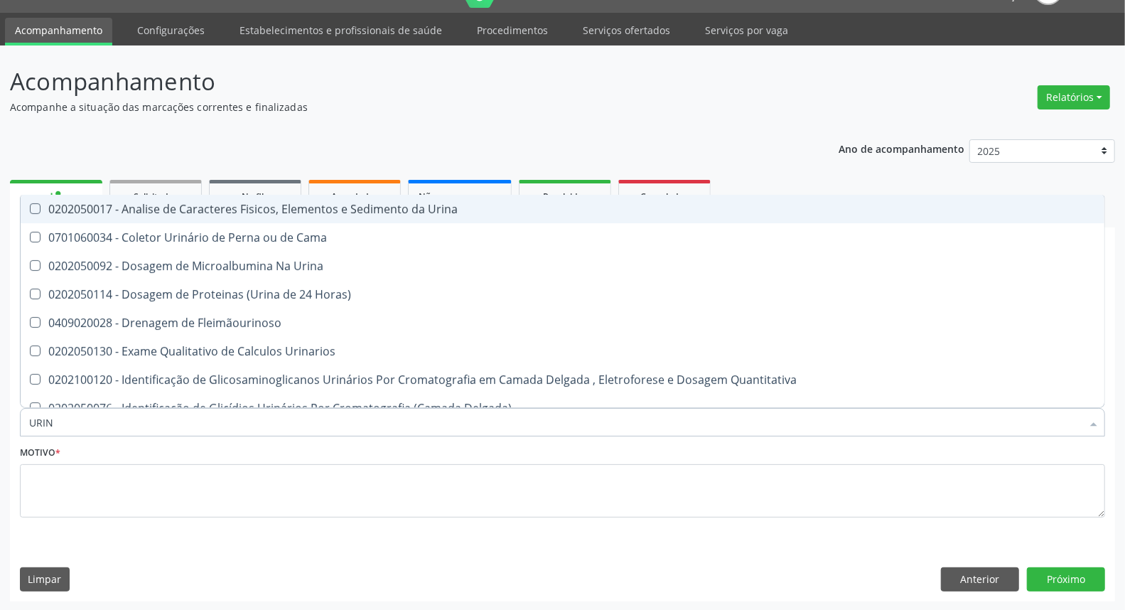
type input "URINA"
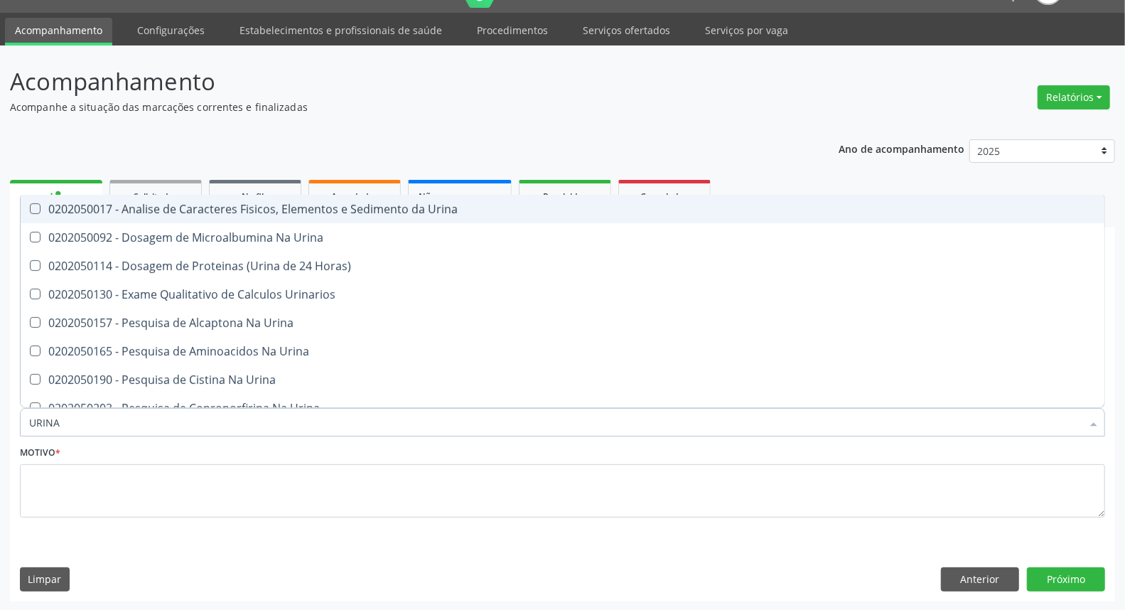
drag, startPoint x: 114, startPoint y: 203, endPoint x: 111, endPoint y: 261, distance: 58.3
click at [112, 210] on div "0202050017 - Analise de Caracteres Fisicos, Elementos e Sedimento da Urina" at bounding box center [562, 208] width 1067 height 11
checkbox Urina "true"
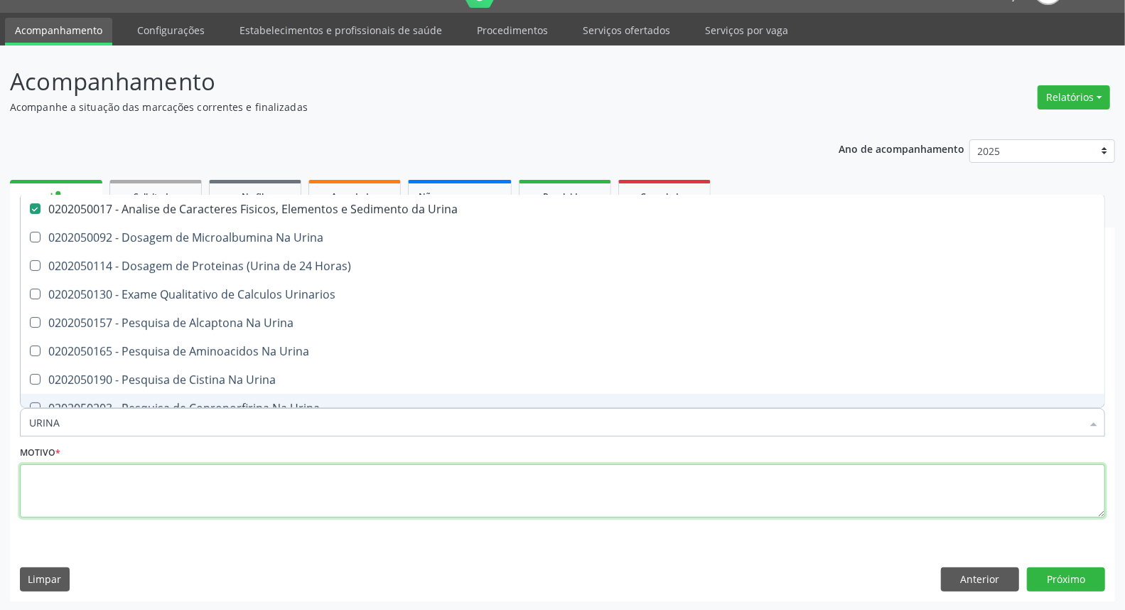
click at [118, 488] on textarea at bounding box center [562, 491] width 1085 height 54
checkbox Urina "true"
checkbox Horas\) "true"
checkbox Urinarios "true"
checkbox Urina "true"
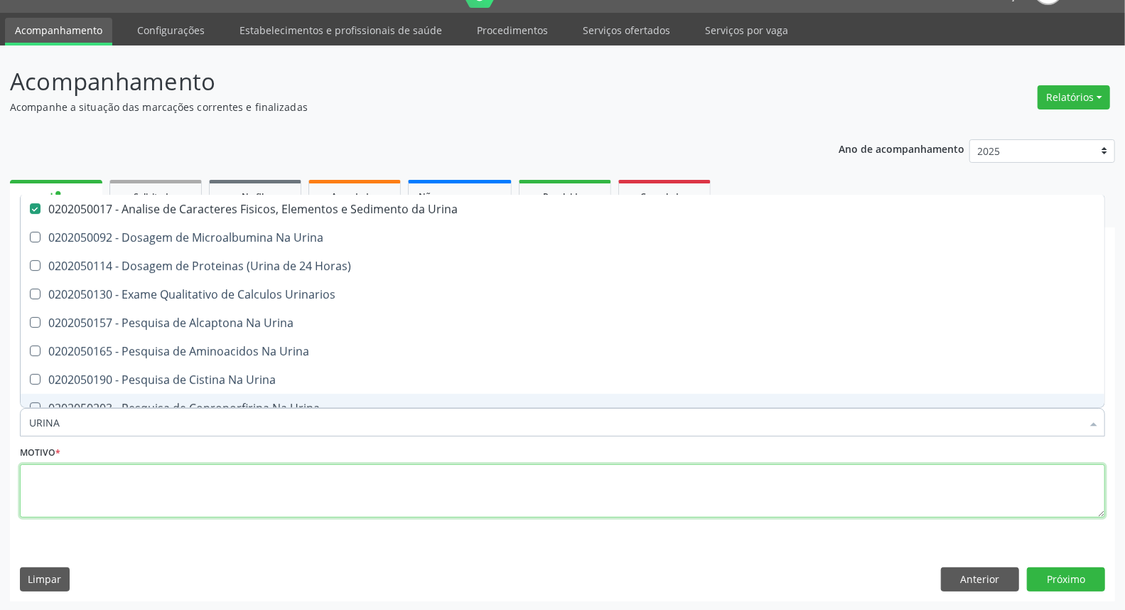
checkbox Urina "true"
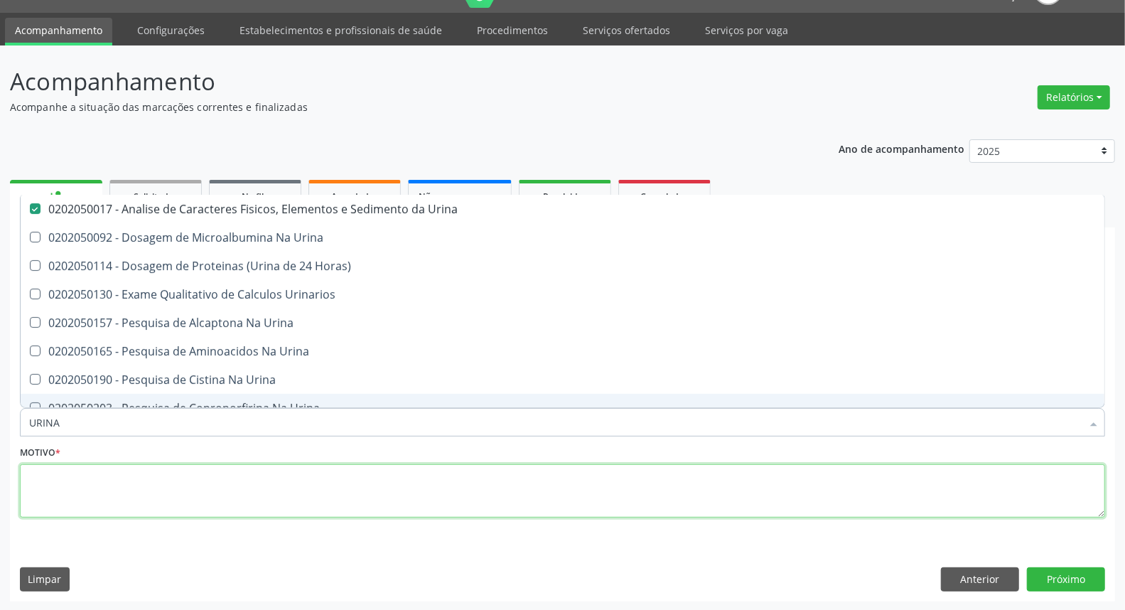
checkbox Urina "true"
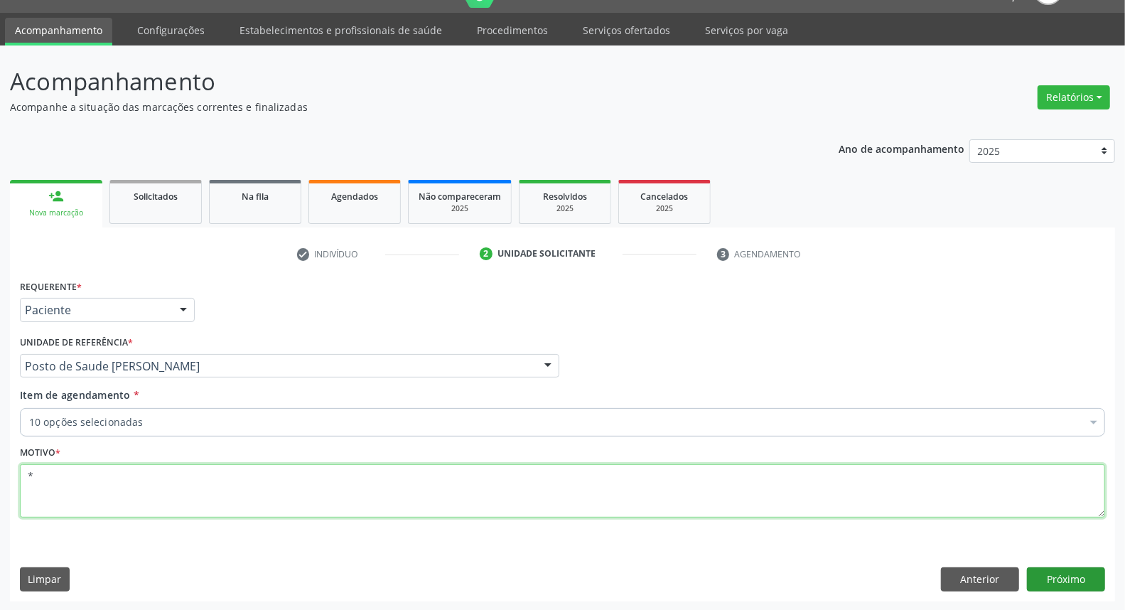
type textarea "*"
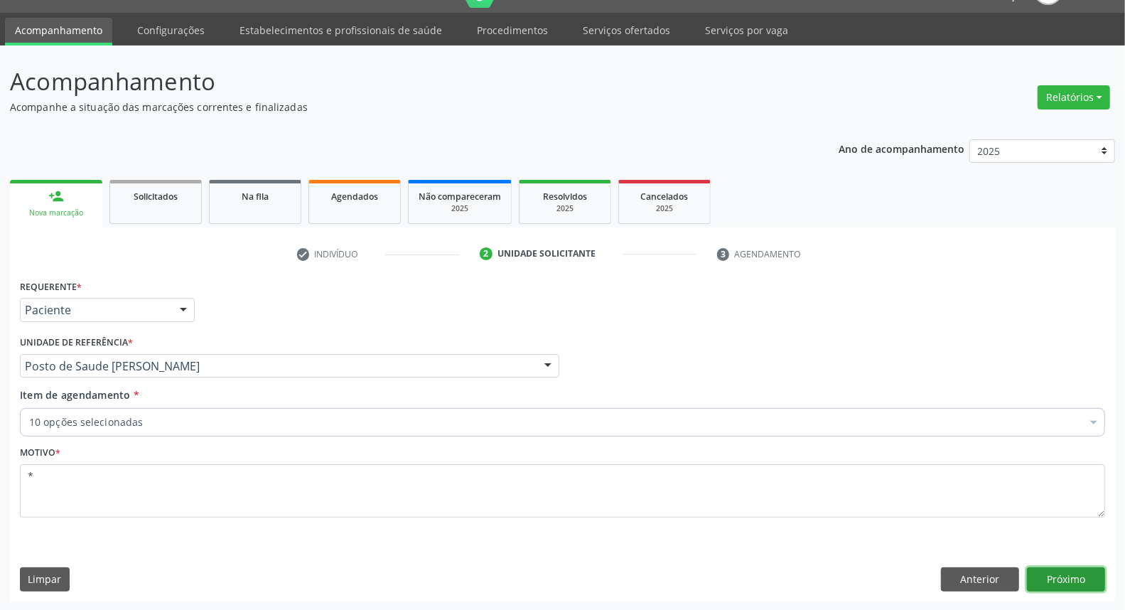
click at [1068, 573] on button "Próximo" at bounding box center [1066, 579] width 78 height 24
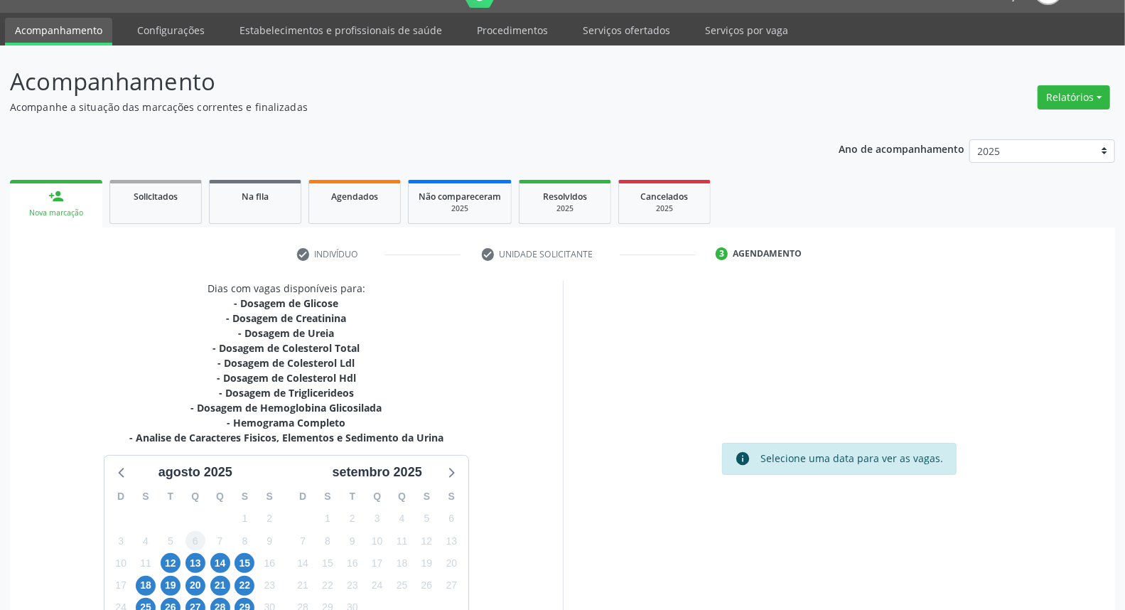
scroll to position [112, 0]
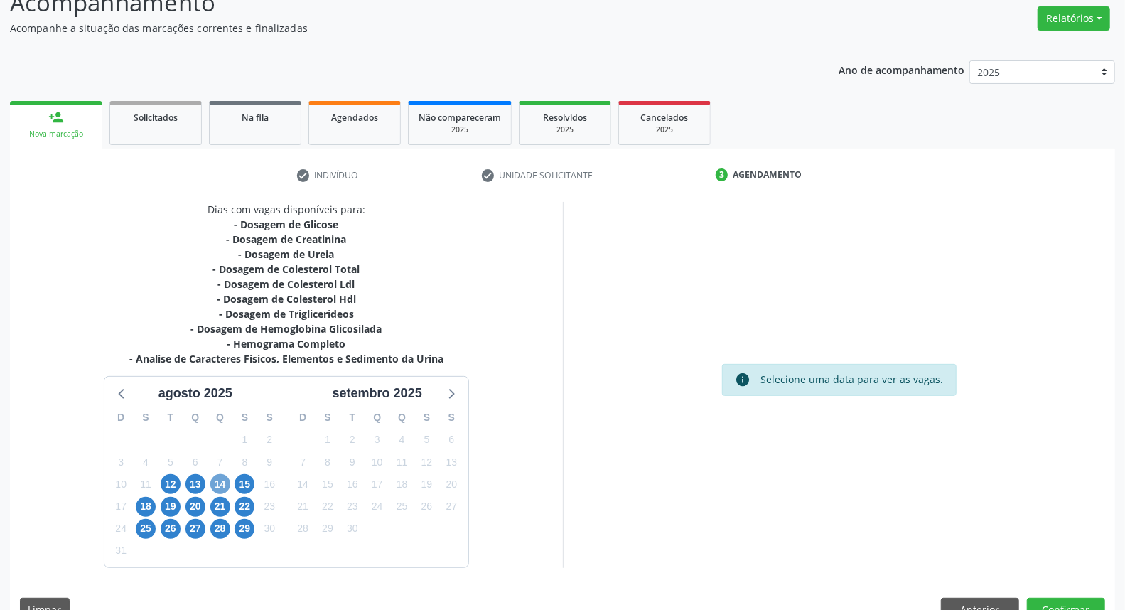
click at [222, 480] on span "14" at bounding box center [220, 484] width 20 height 20
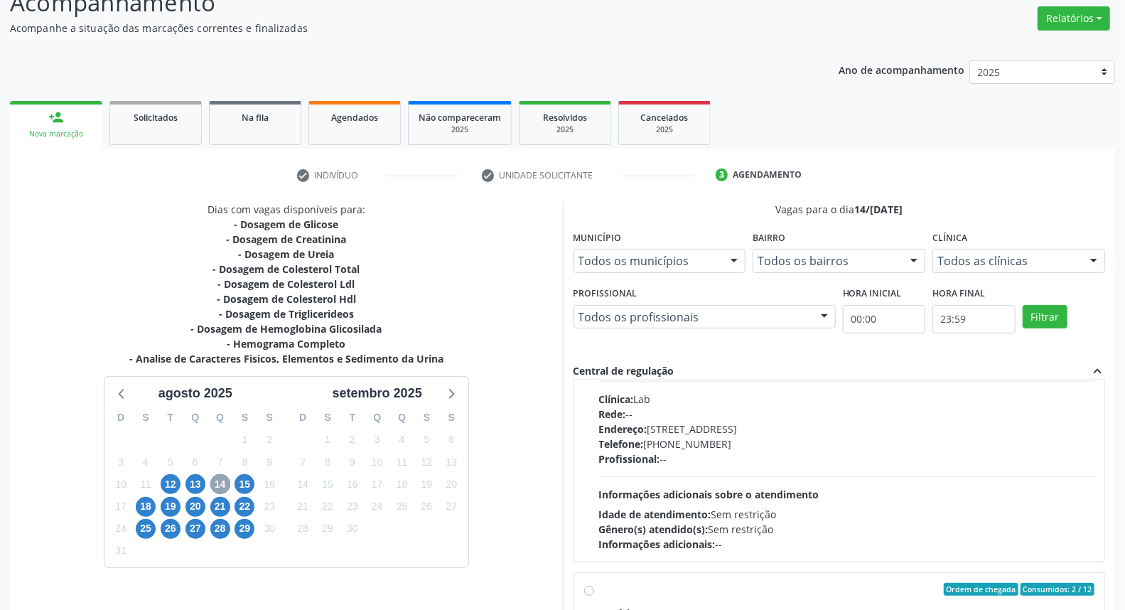
scroll to position [473, 0]
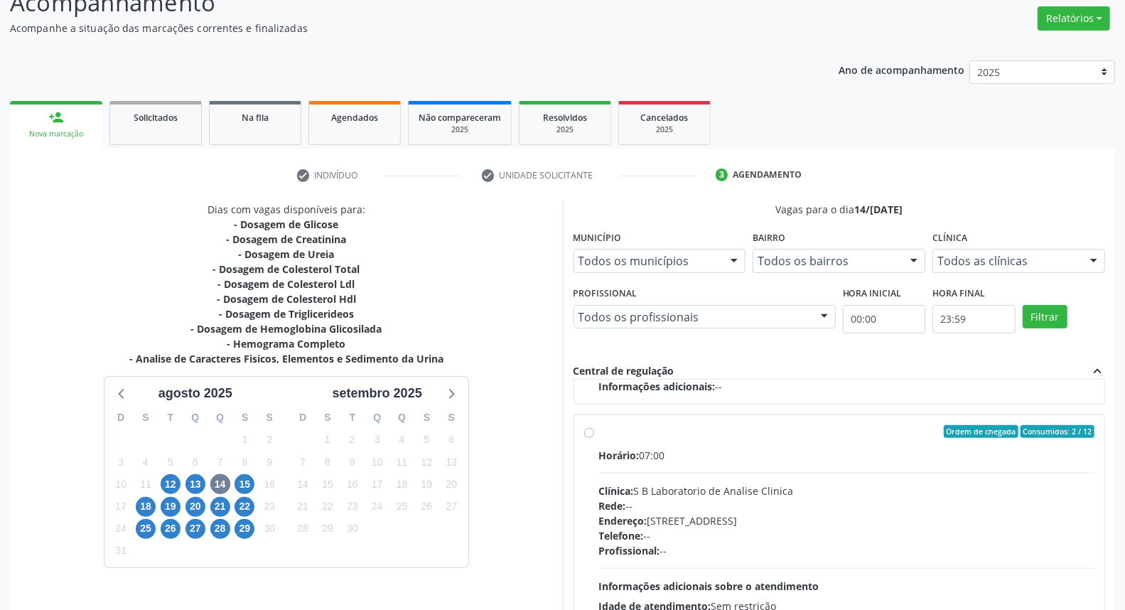
click at [599, 431] on label "Ordem de chegada Consumidos: 2 / 12 Horário: 07:00 Clínica: S B Laboratorio de …" at bounding box center [847, 534] width 496 height 218
click at [588, 431] on input "Ordem de chegada Consumidos: 2 / 12 Horário: 07:00 Clínica: S B Laboratorio de …" at bounding box center [589, 431] width 10 height 13
radio input "true"
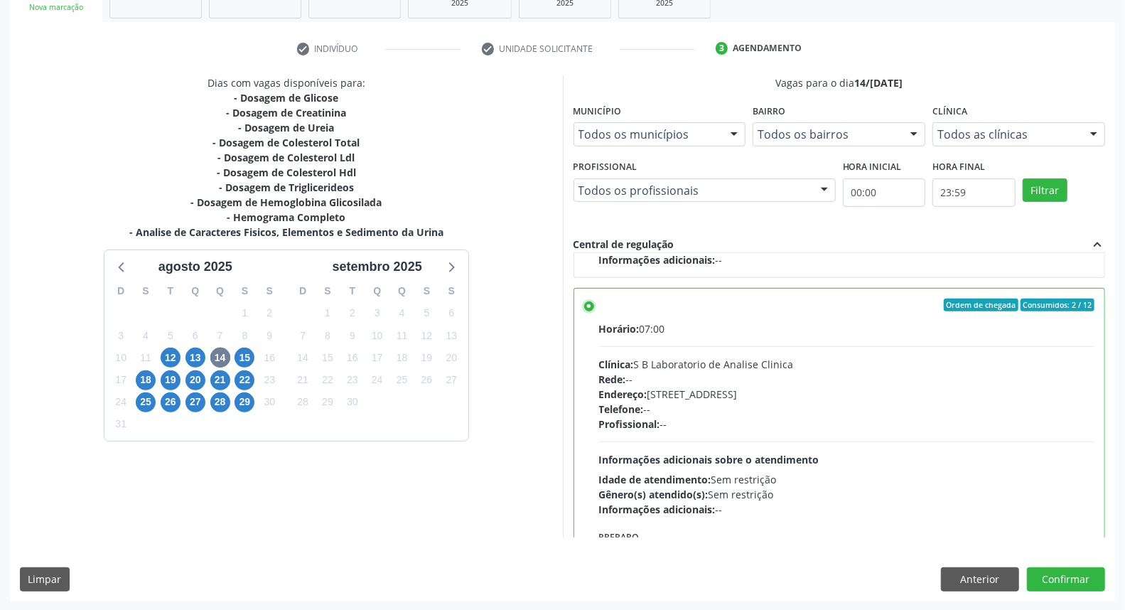
scroll to position [711, 0]
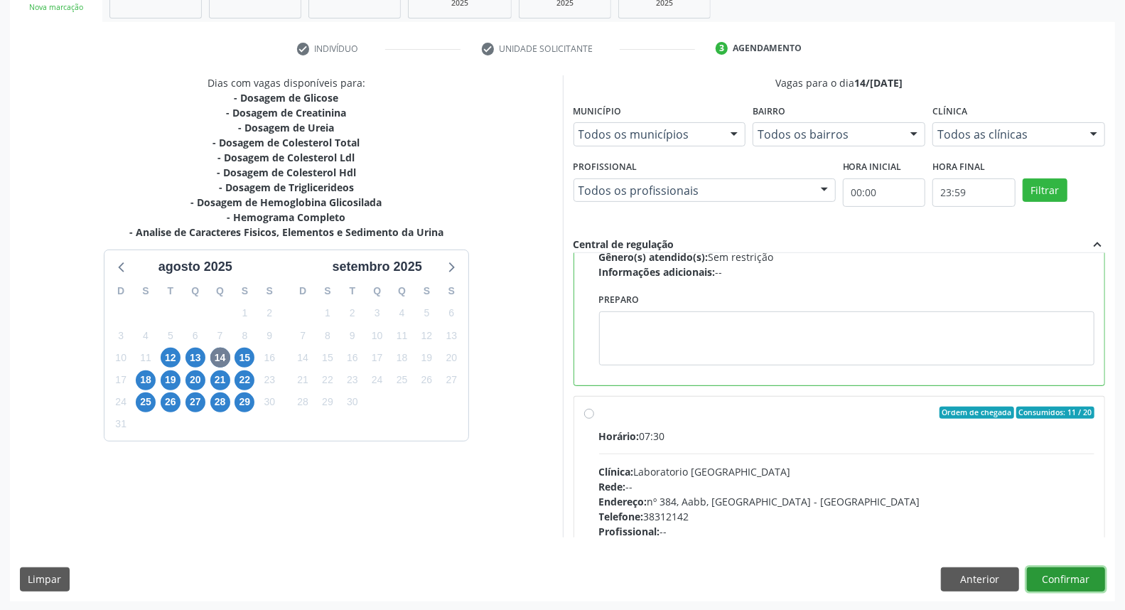
click at [1053, 574] on button "Confirmar" at bounding box center [1066, 579] width 78 height 24
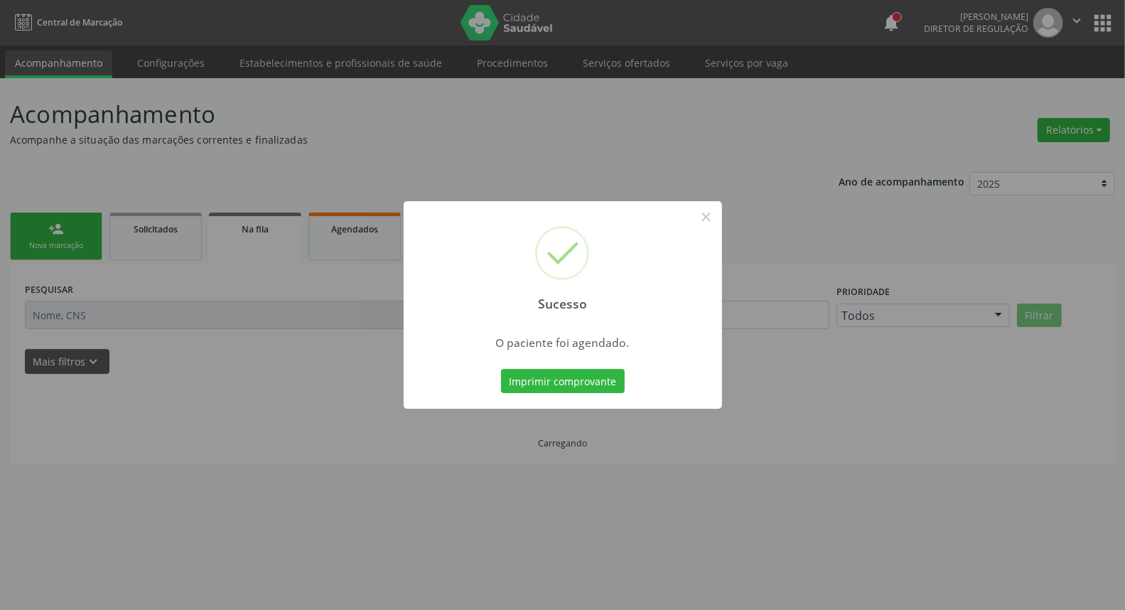
scroll to position [0, 0]
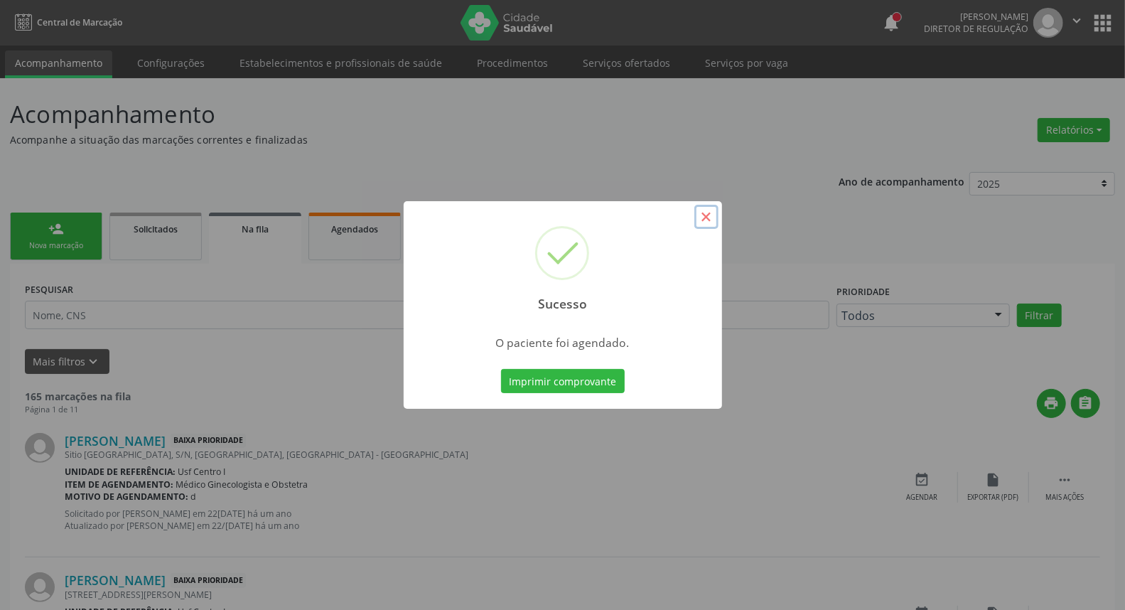
click at [711, 218] on button "×" at bounding box center [706, 217] width 24 height 24
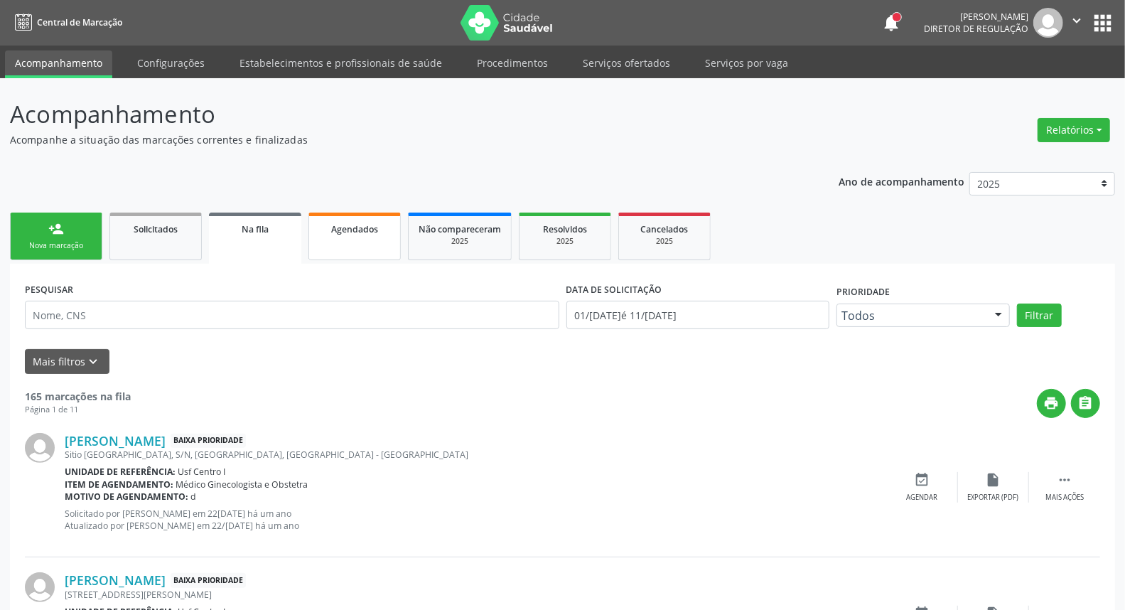
click at [367, 232] on span "Agendados" at bounding box center [354, 229] width 47 height 12
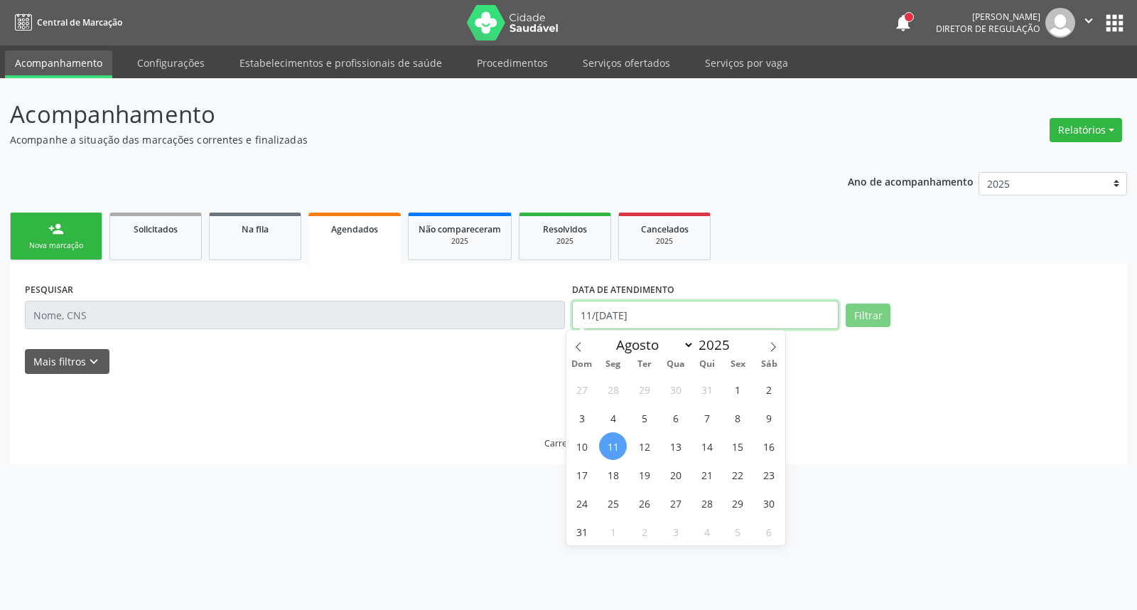
click at [712, 301] on input "11/[DATE]" at bounding box center [705, 315] width 267 height 28
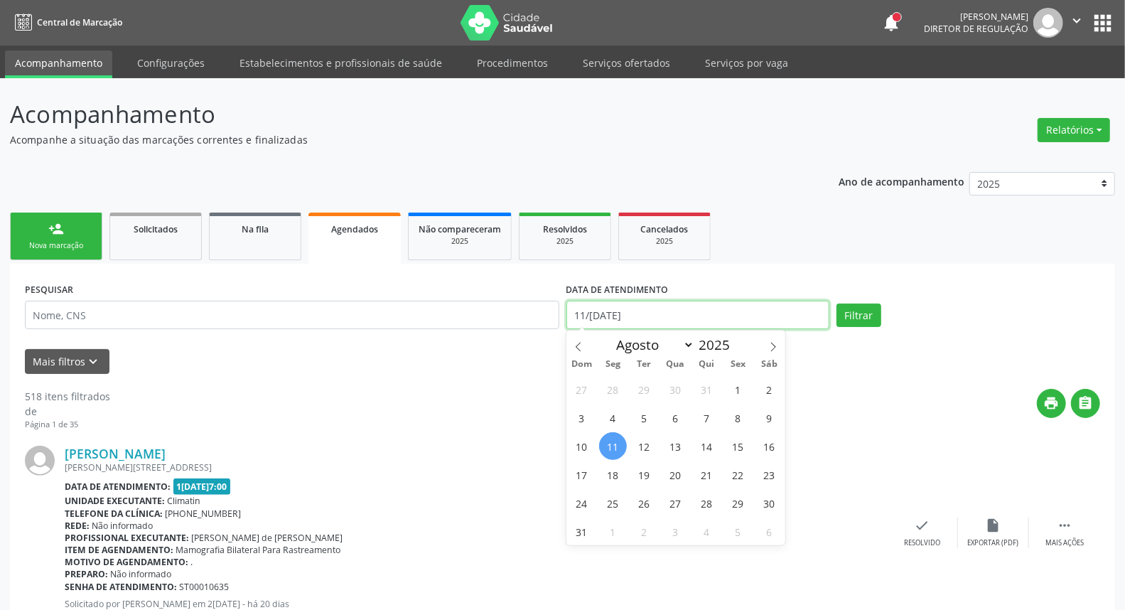
click at [712, 301] on input "11/[DATE]" at bounding box center [698, 315] width 264 height 28
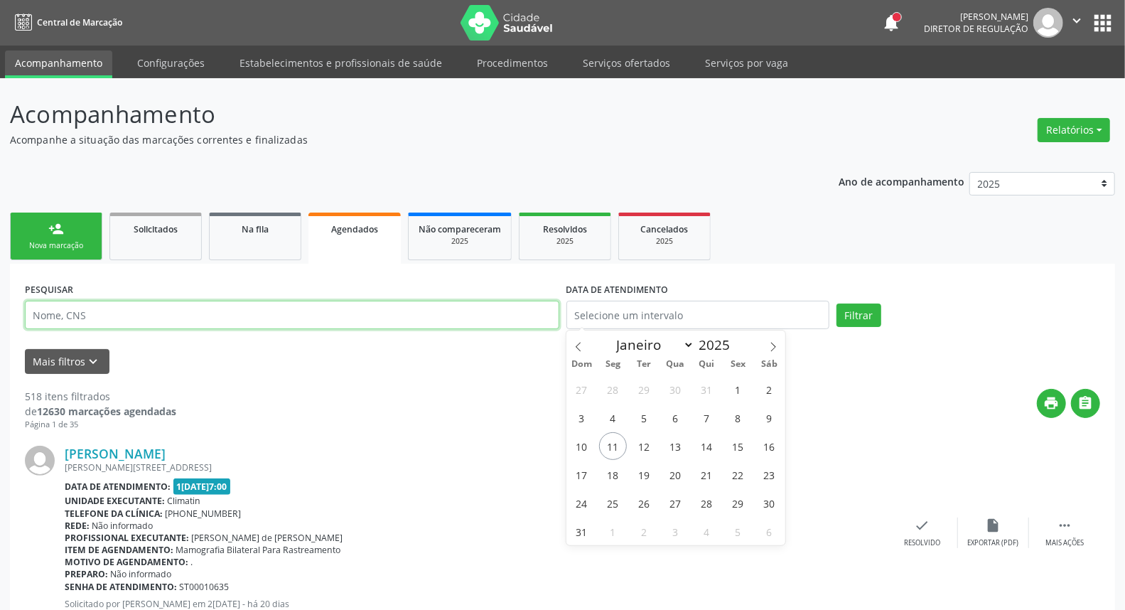
click at [443, 316] on input "text" at bounding box center [292, 315] width 534 height 28
type input "[PERSON_NAME]"
click at [837, 303] on button "Filtrar" at bounding box center [859, 315] width 45 height 24
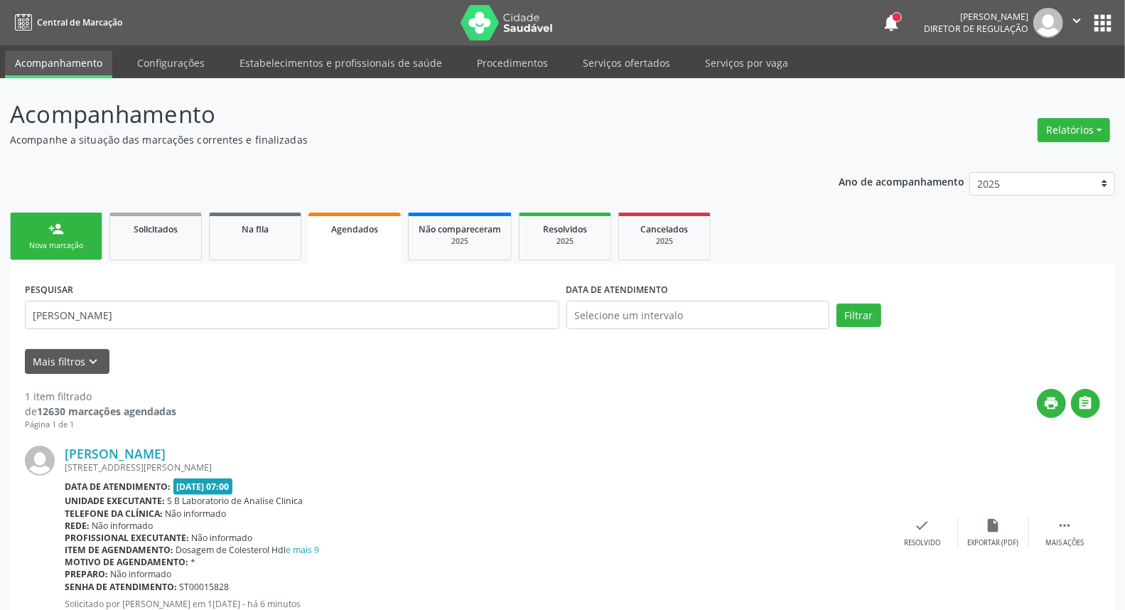
scroll to position [48, 0]
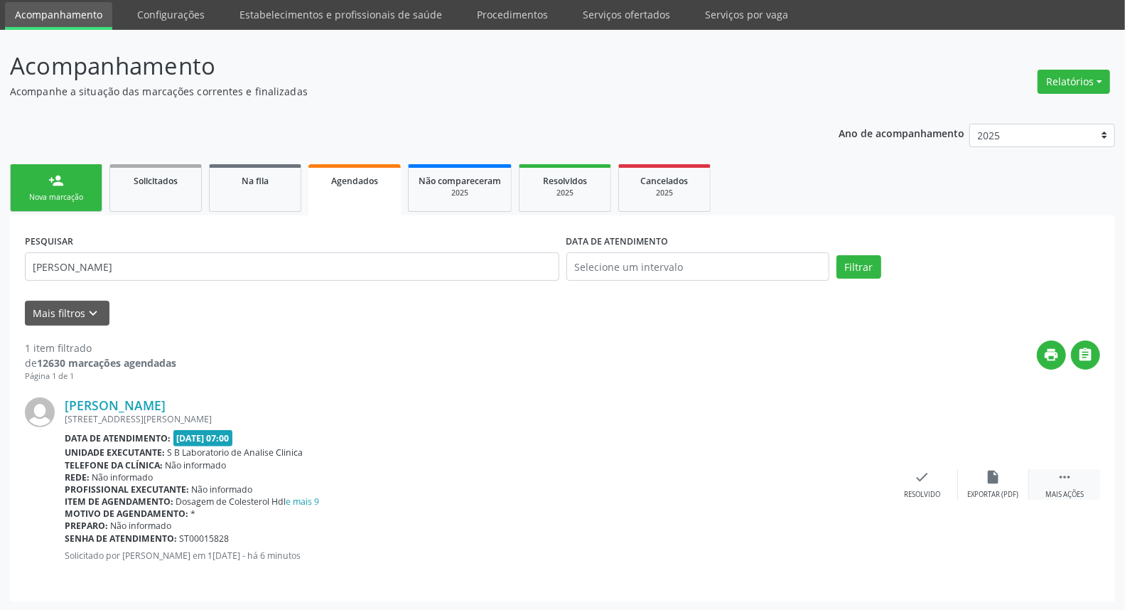
click at [1048, 477] on div " Mais ações" at bounding box center [1064, 484] width 71 height 31
click at [981, 472] on div "edit Editar" at bounding box center [993, 484] width 71 height 31
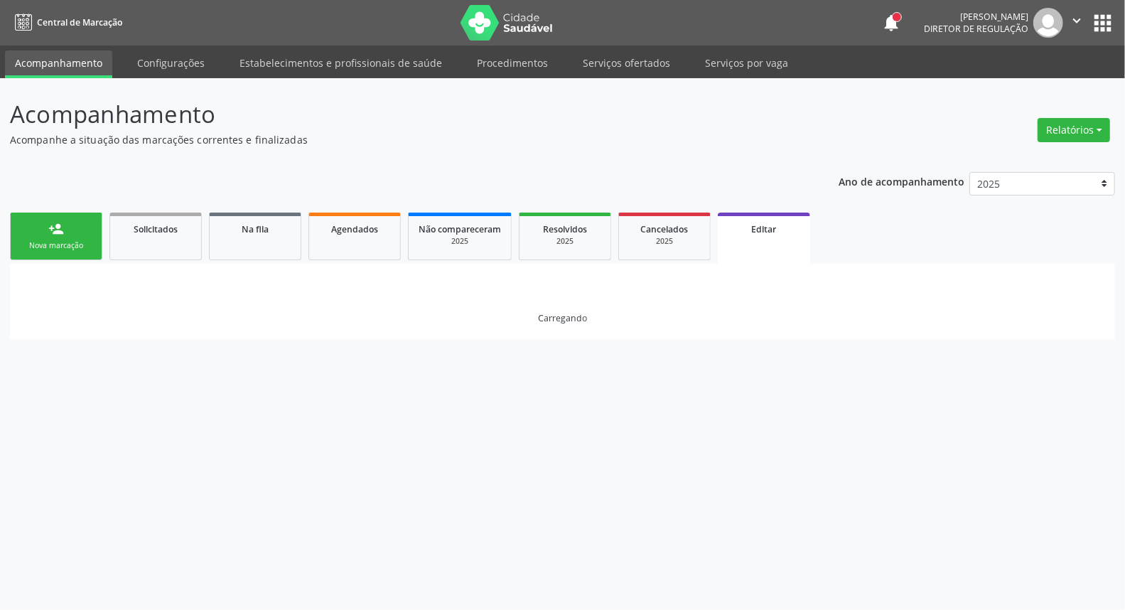
scroll to position [0, 0]
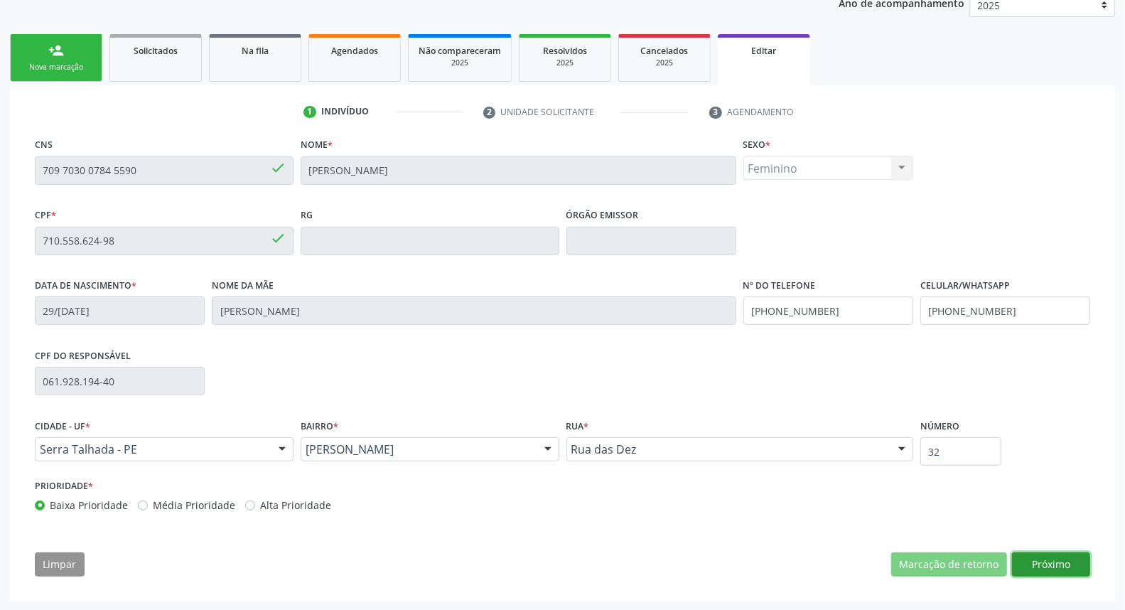
click at [1055, 566] on button "Próximo" at bounding box center [1051, 564] width 78 height 24
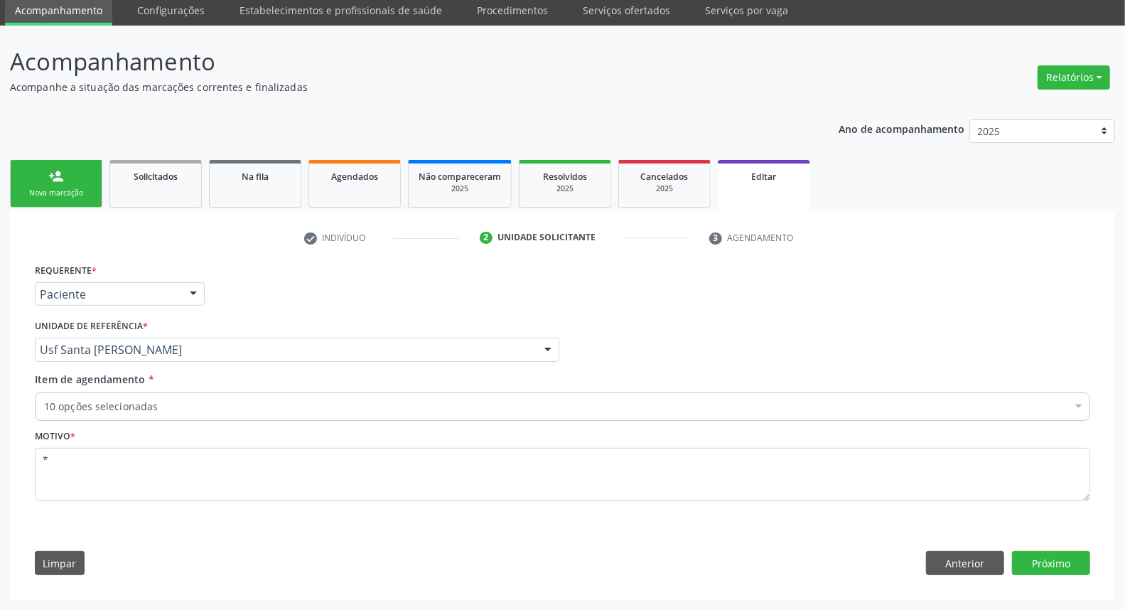
scroll to position [52, 0]
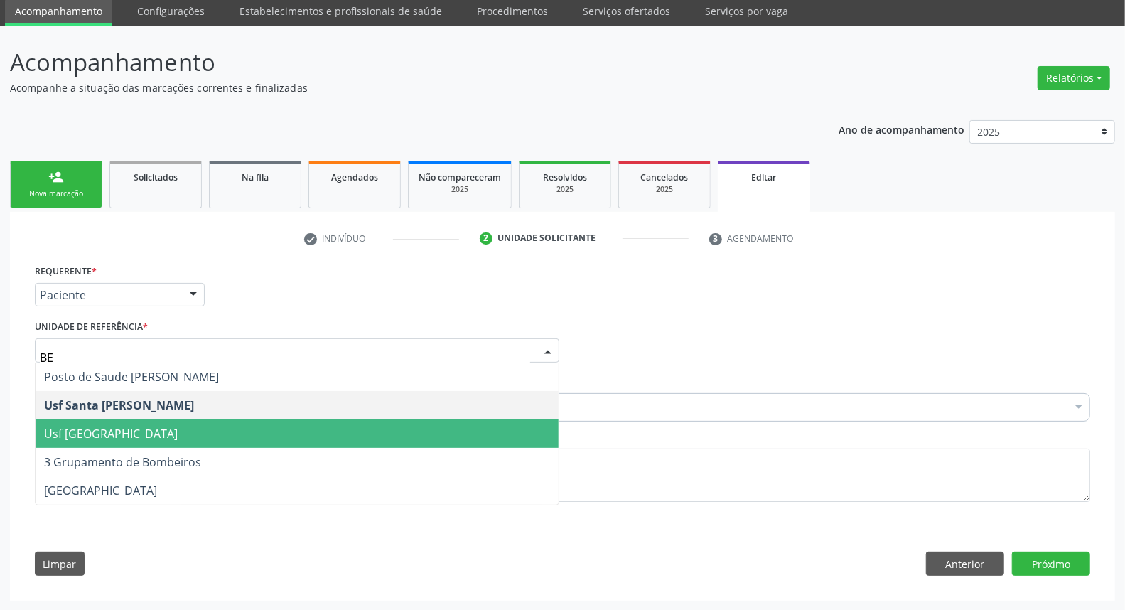
type input "BER"
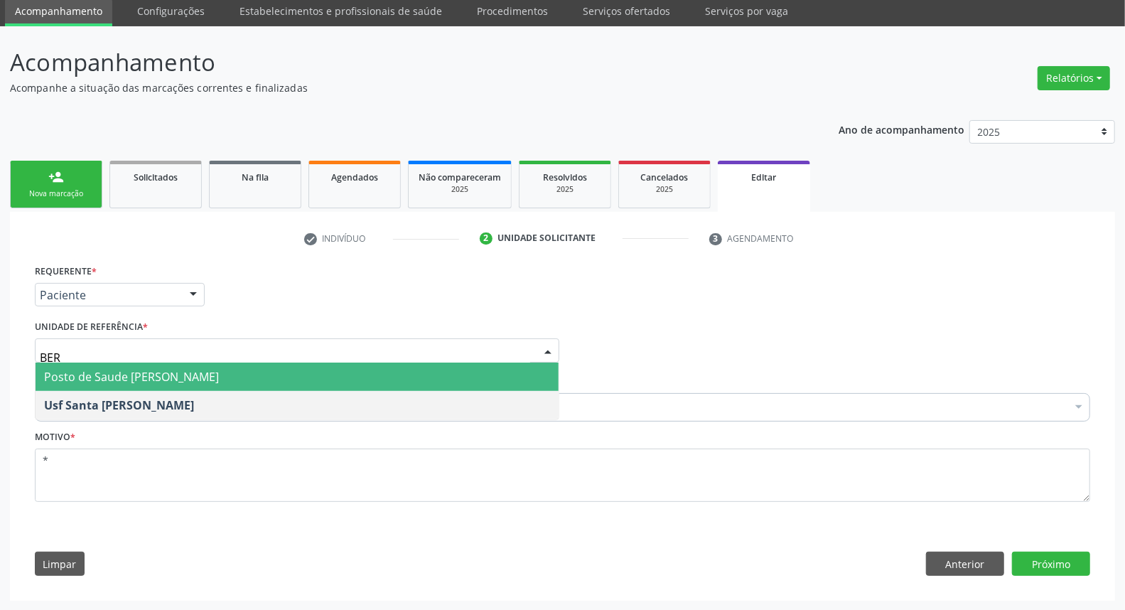
click at [178, 369] on span "Posto de Saude [PERSON_NAME]" at bounding box center [131, 377] width 175 height 16
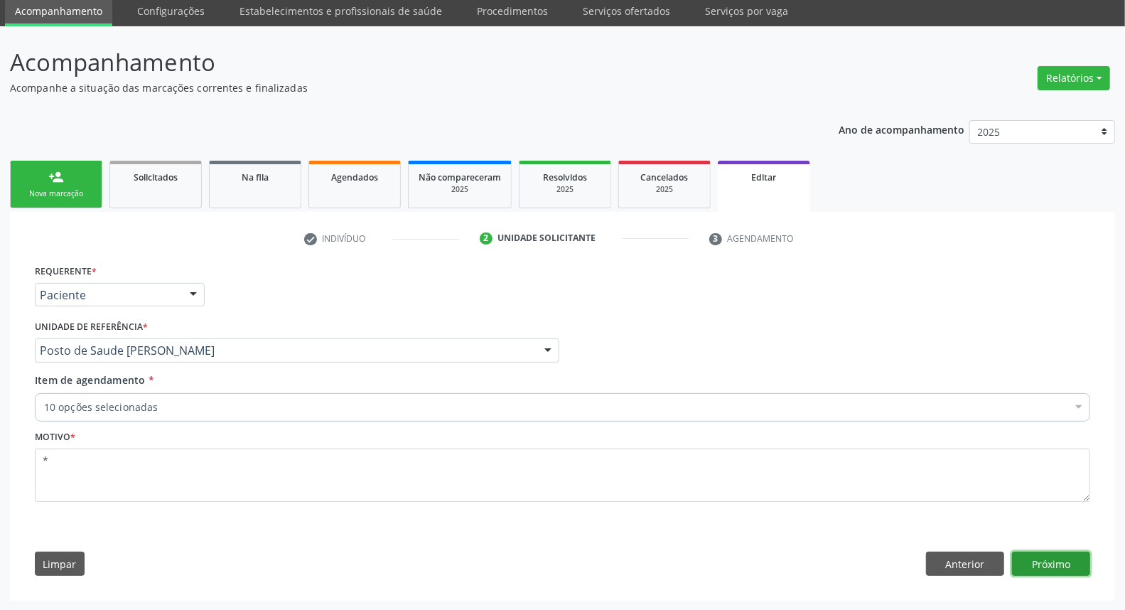
click at [1018, 553] on button "Próximo" at bounding box center [1051, 564] width 78 height 24
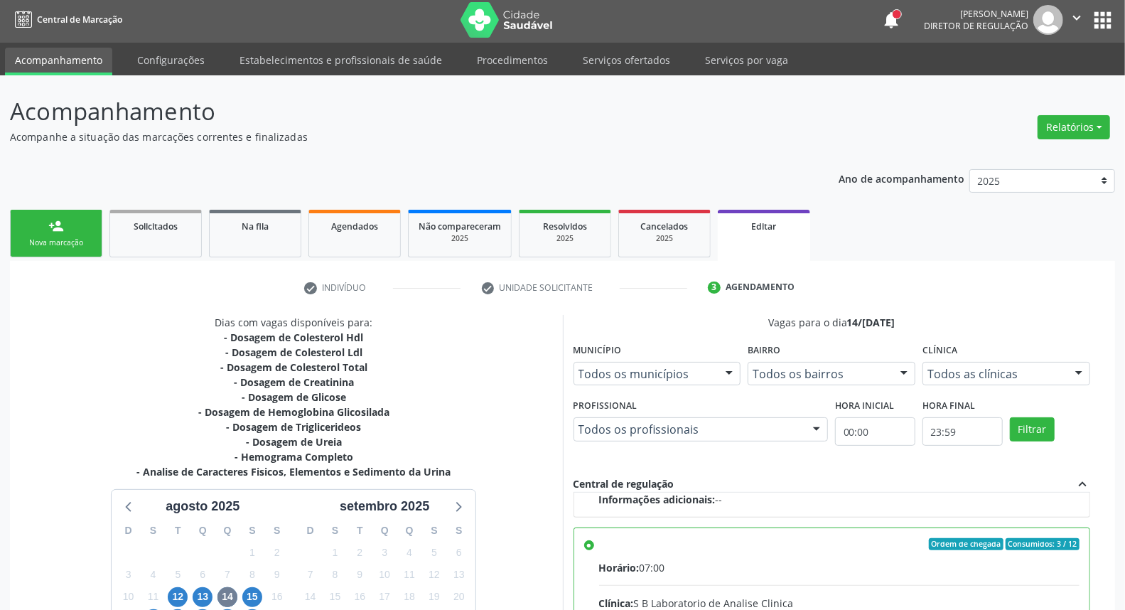
scroll to position [257, 0]
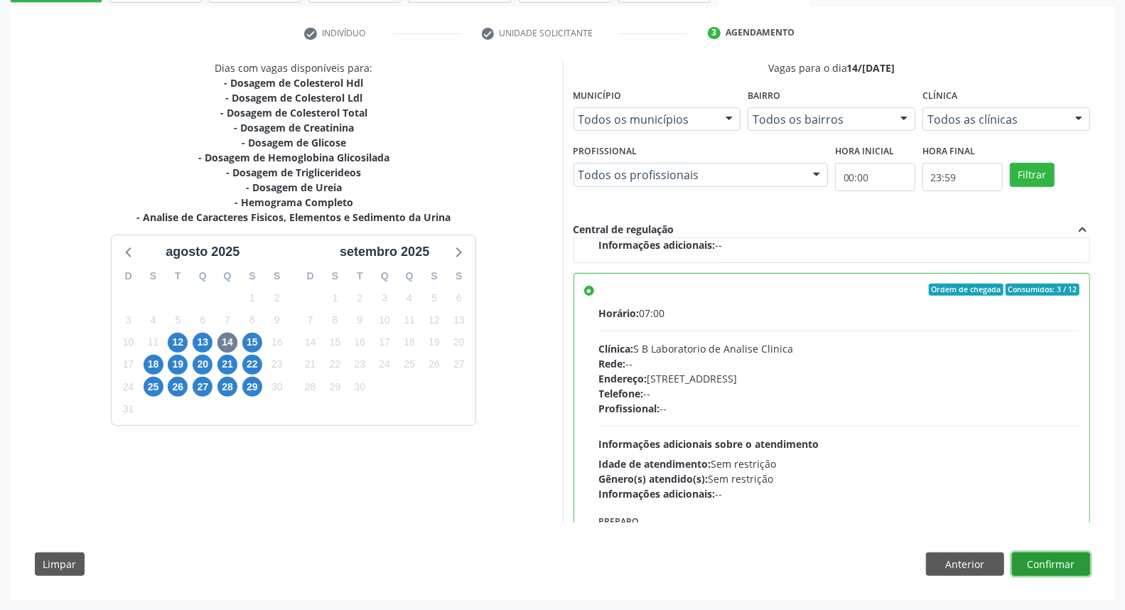
click at [1022, 563] on button "Confirmar" at bounding box center [1051, 564] width 78 height 24
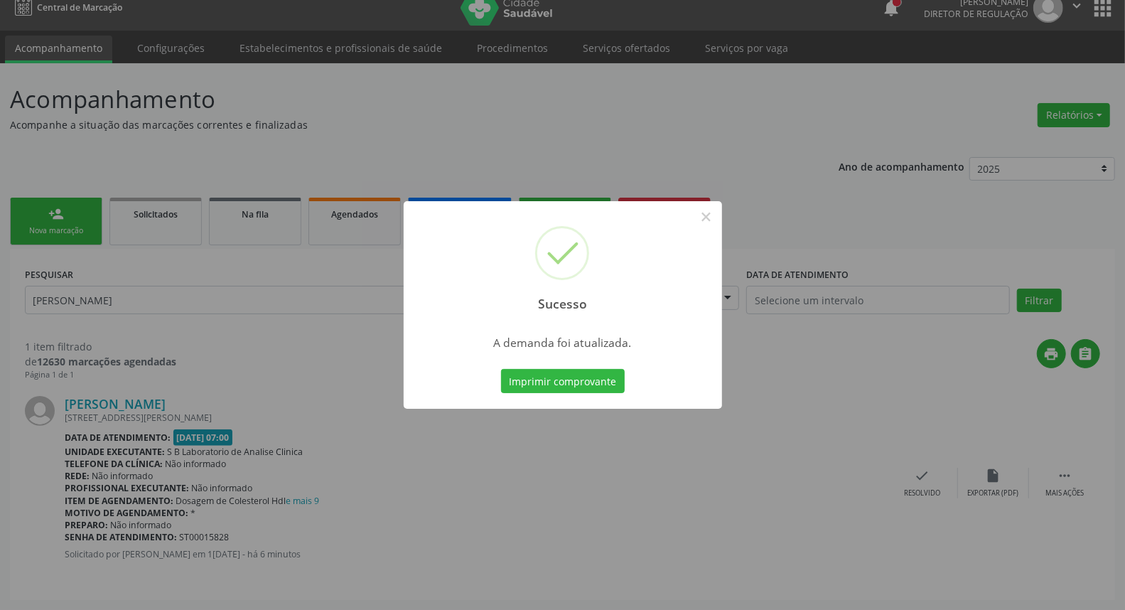
scroll to position [0, 0]
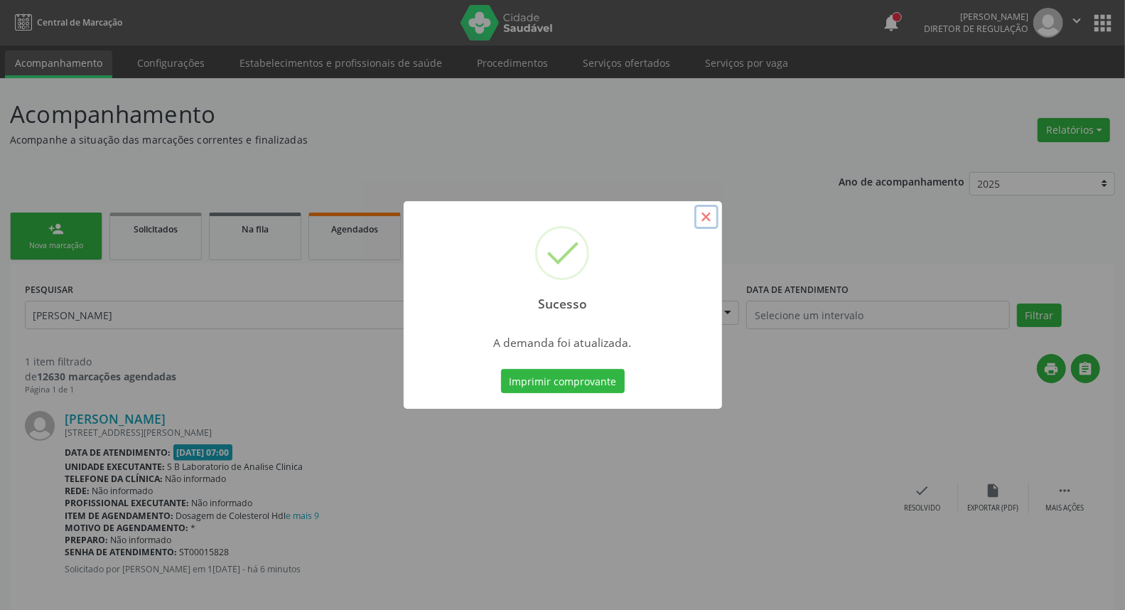
click at [706, 210] on button "×" at bounding box center [706, 217] width 24 height 24
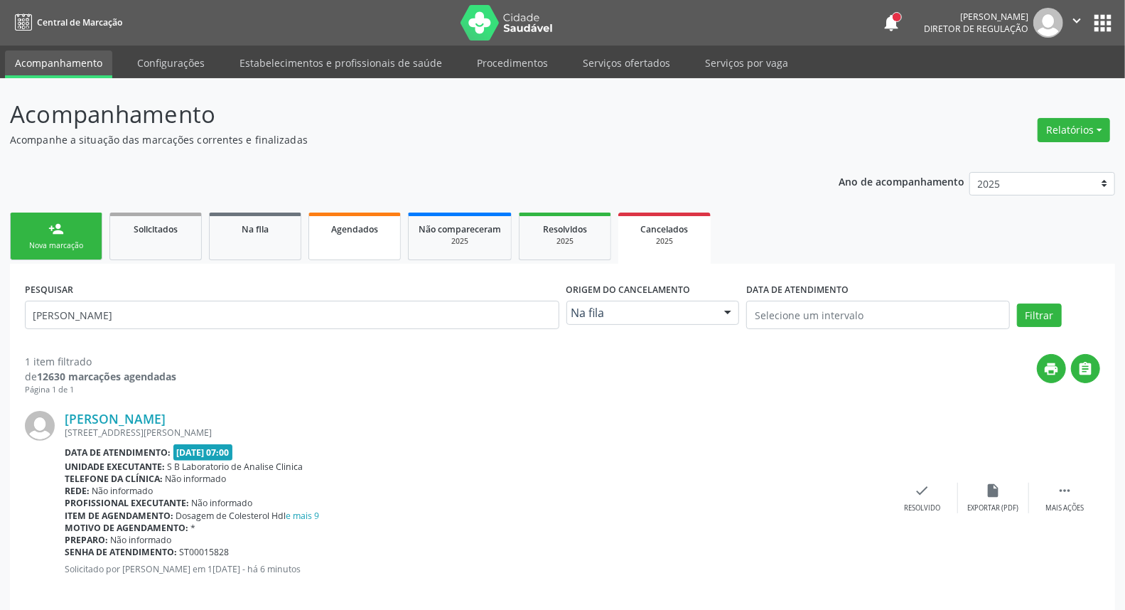
click at [350, 235] on link "Agendados" at bounding box center [354, 237] width 92 height 48
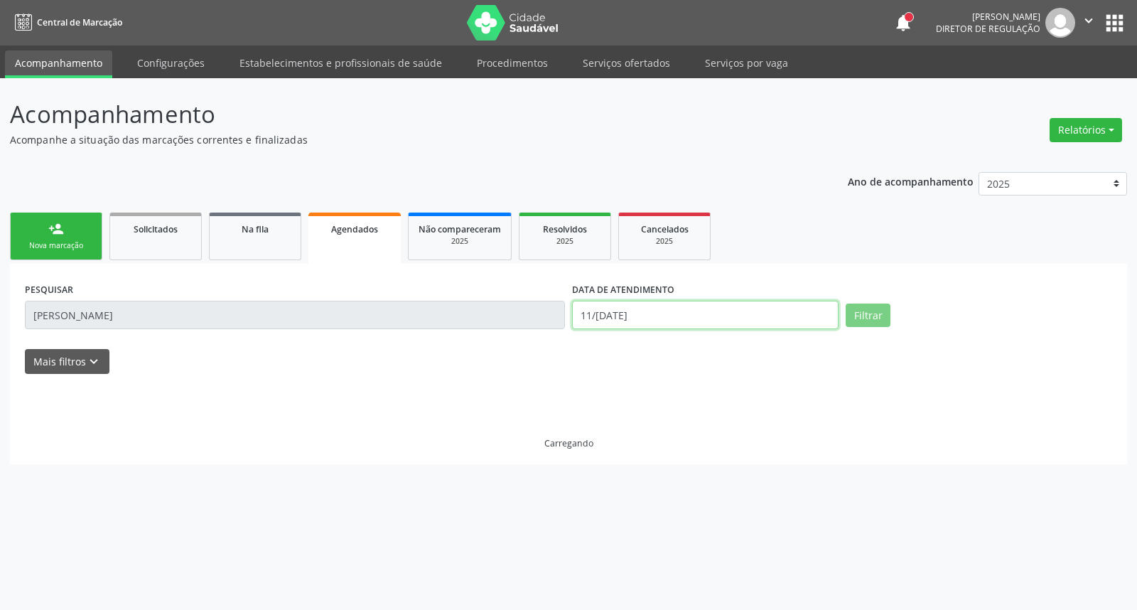
click at [706, 306] on input "11/[DATE]" at bounding box center [705, 315] width 267 height 28
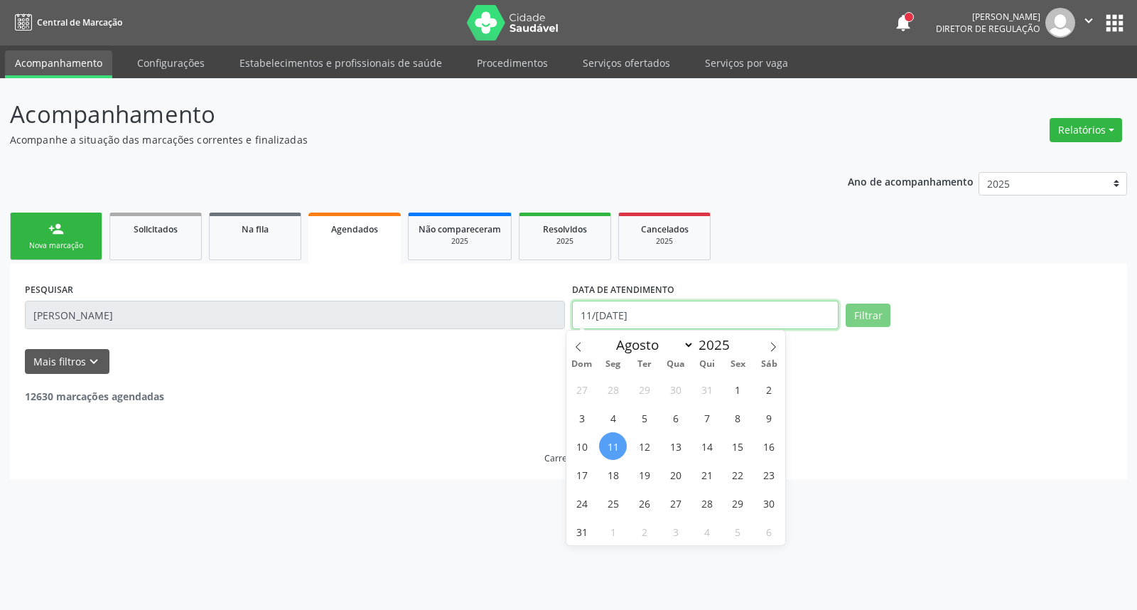
click at [706, 306] on input "11/[DATE]" at bounding box center [705, 315] width 267 height 28
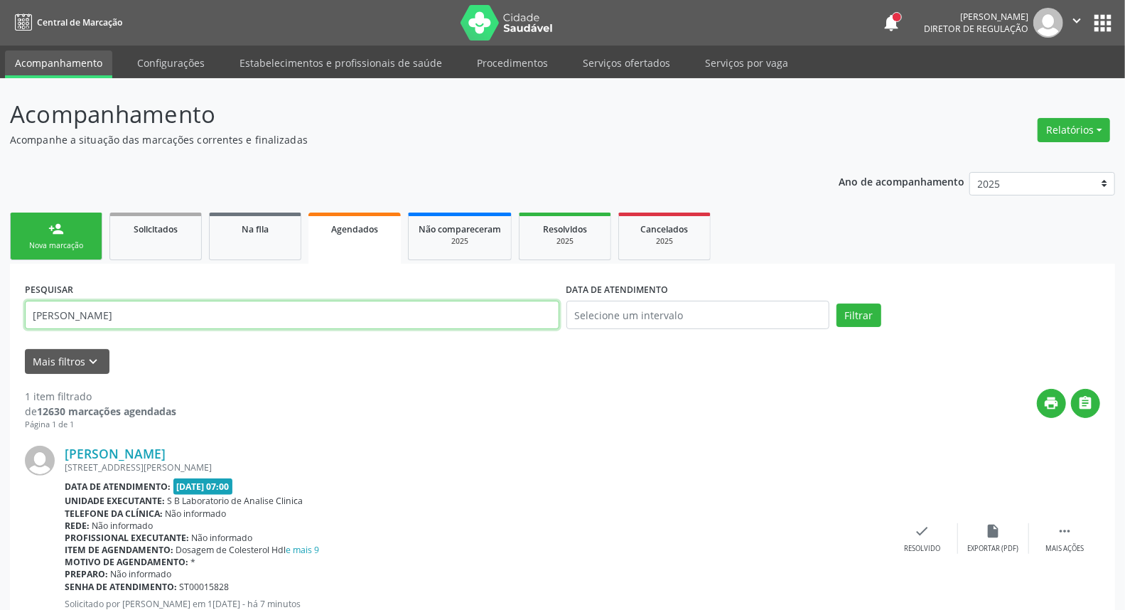
click at [455, 303] on input "[PERSON_NAME]" at bounding box center [292, 315] width 534 height 28
click at [837, 303] on button "Filtrar" at bounding box center [859, 315] width 45 height 24
click at [157, 318] on input "[PERSON_NAME]" at bounding box center [292, 315] width 534 height 28
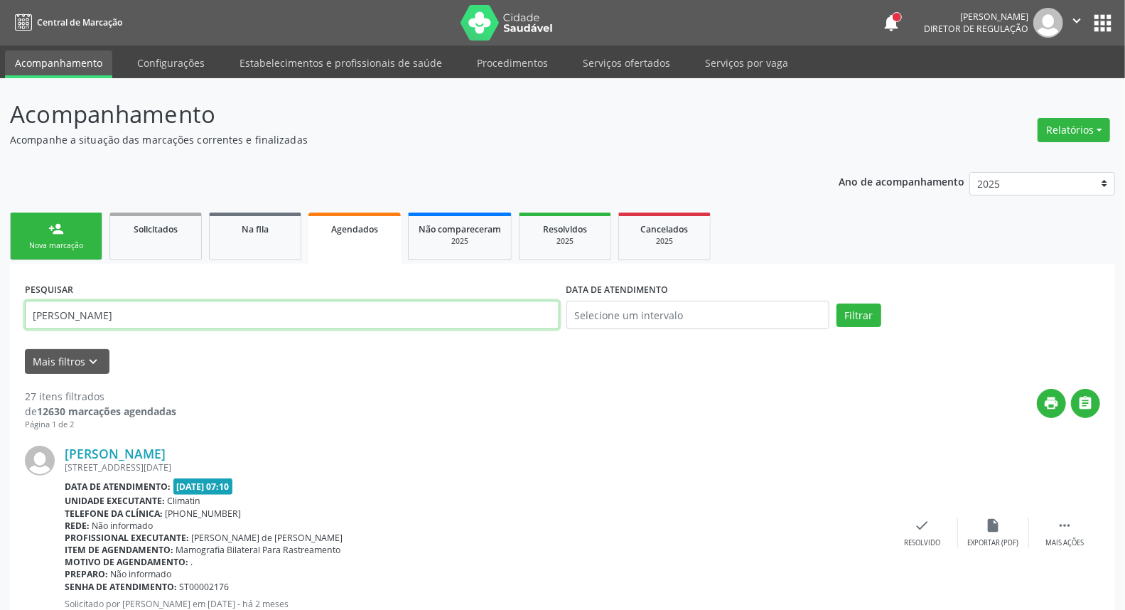
click at [157, 318] on input "[PERSON_NAME]" at bounding box center [292, 315] width 534 height 28
click at [158, 318] on input "[PERSON_NAME]" at bounding box center [292, 315] width 534 height 28
type input "01102865451"
click at [837, 303] on button "Filtrar" at bounding box center [859, 315] width 45 height 24
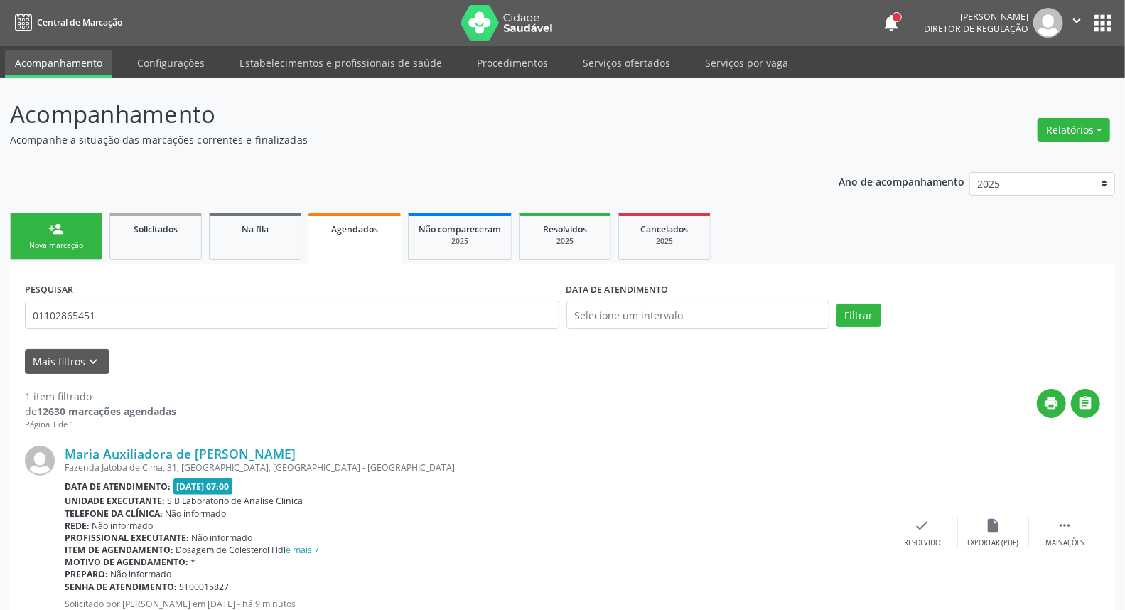
scroll to position [48, 0]
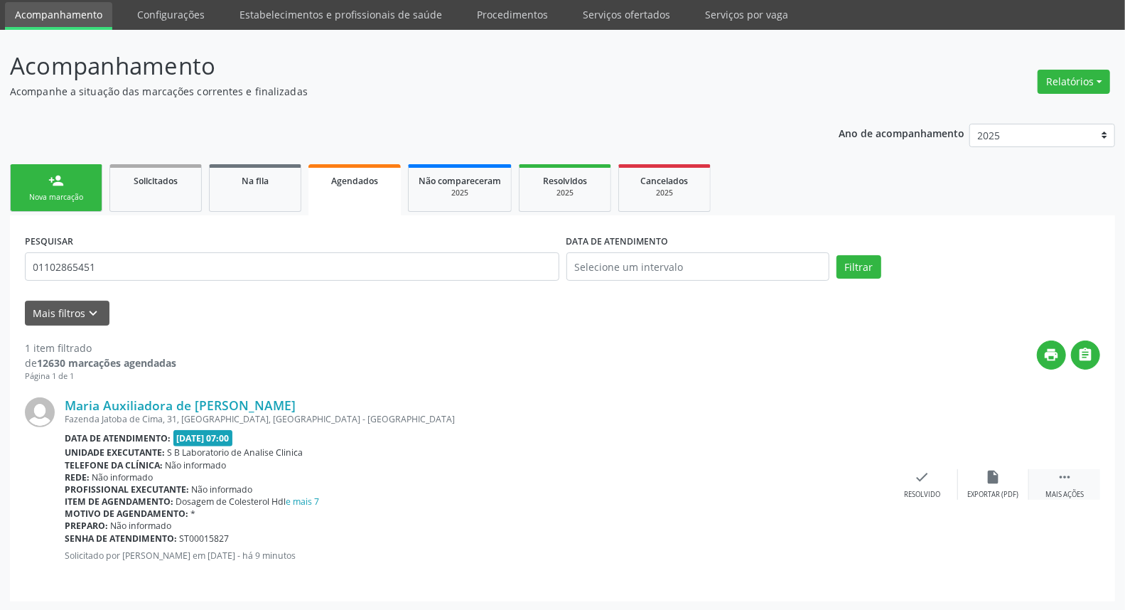
click at [1061, 470] on icon "" at bounding box center [1065, 477] width 16 height 16
click at [993, 469] on icon "edit" at bounding box center [994, 477] width 16 height 16
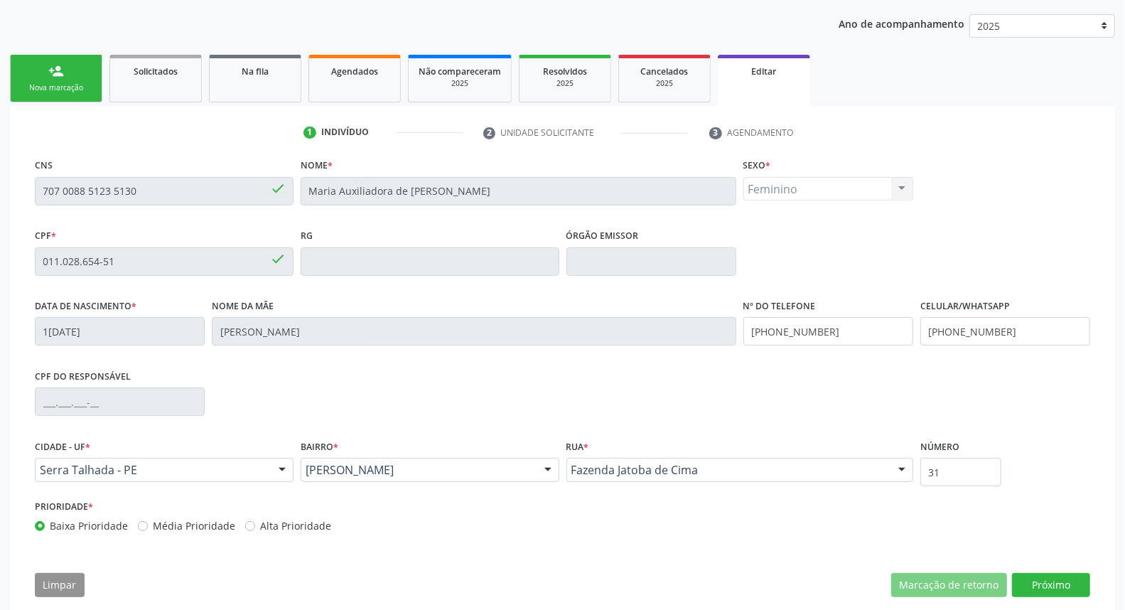
scroll to position [178, 0]
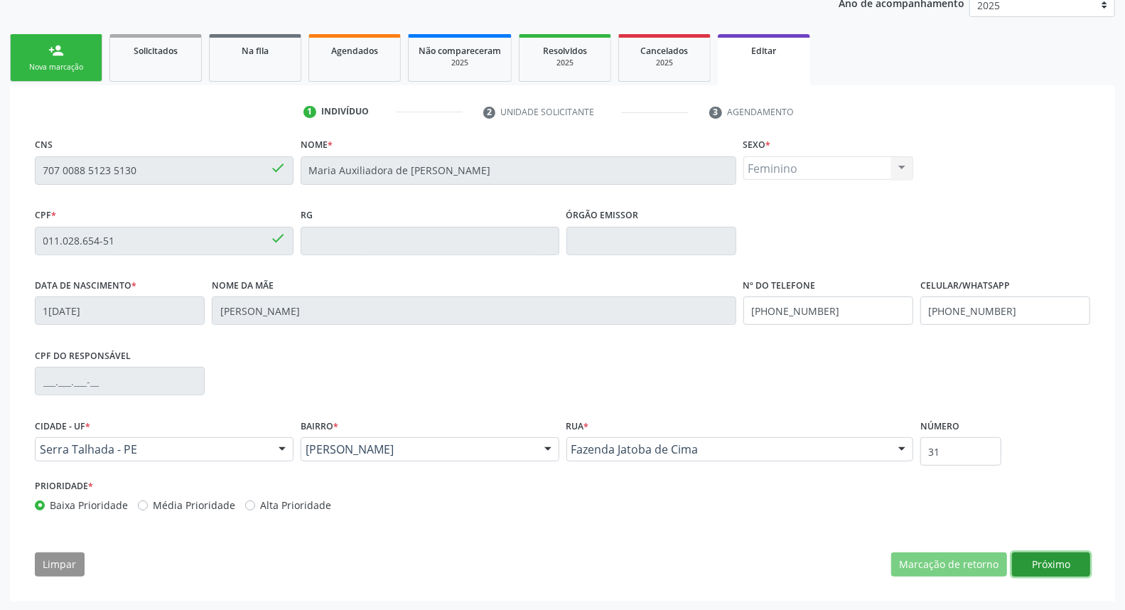
click at [1050, 557] on button "Próximo" at bounding box center [1051, 564] width 78 height 24
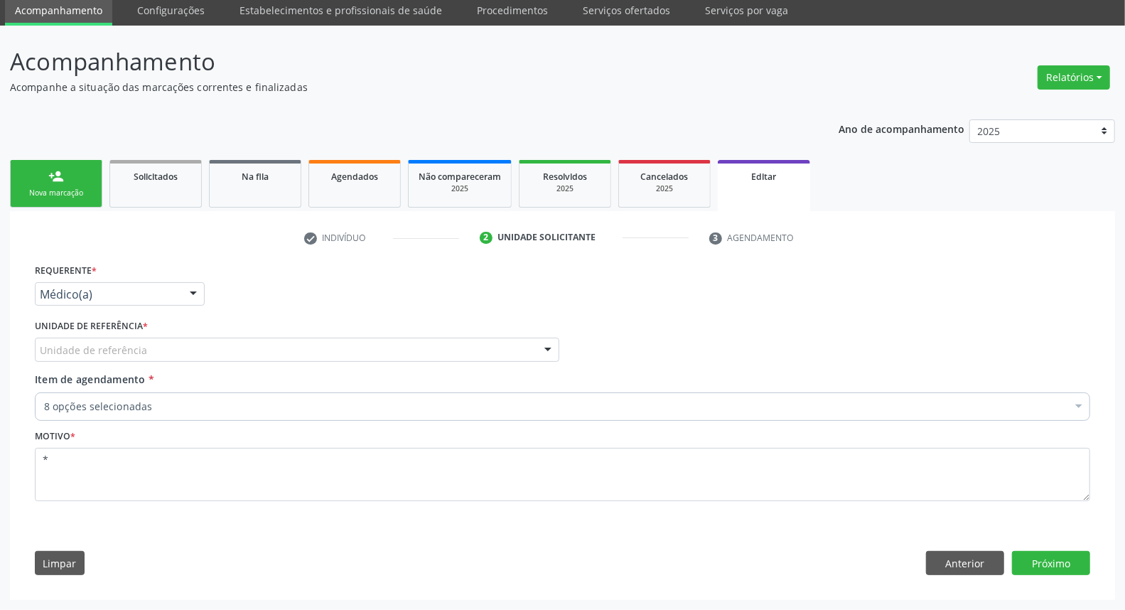
scroll to position [52, 0]
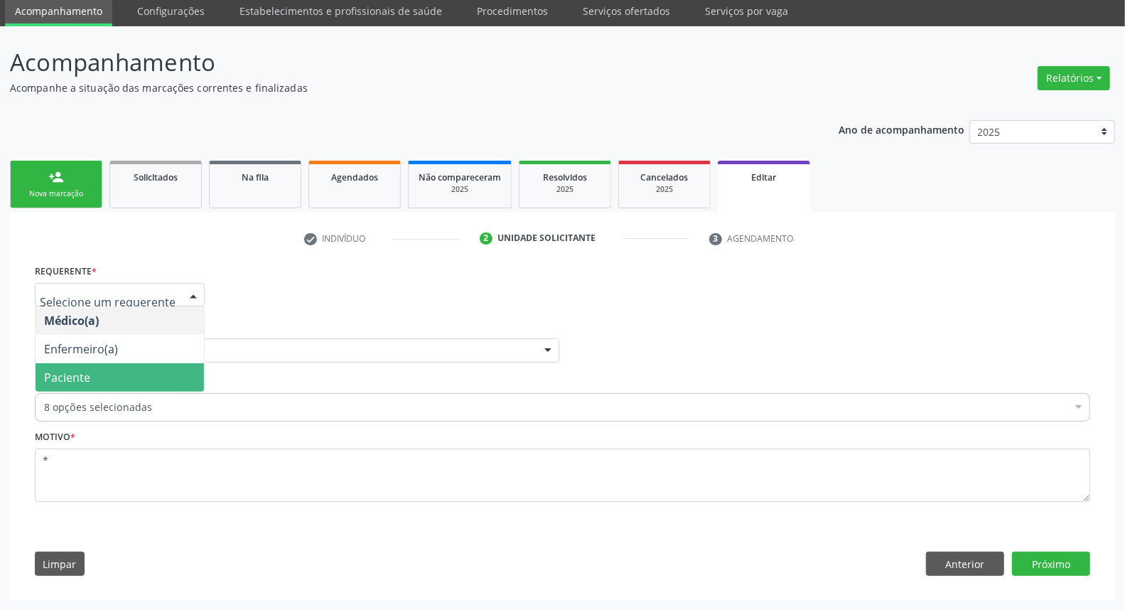
click at [156, 380] on span "Paciente" at bounding box center [120, 377] width 168 height 28
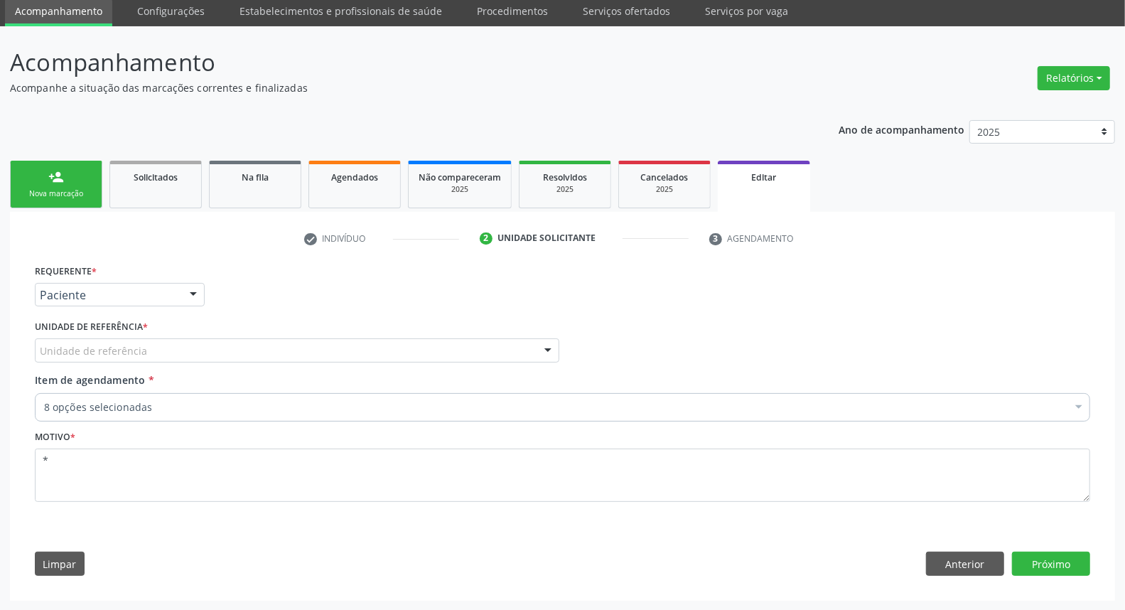
click at [227, 347] on div "Unidade de referência" at bounding box center [297, 350] width 525 height 24
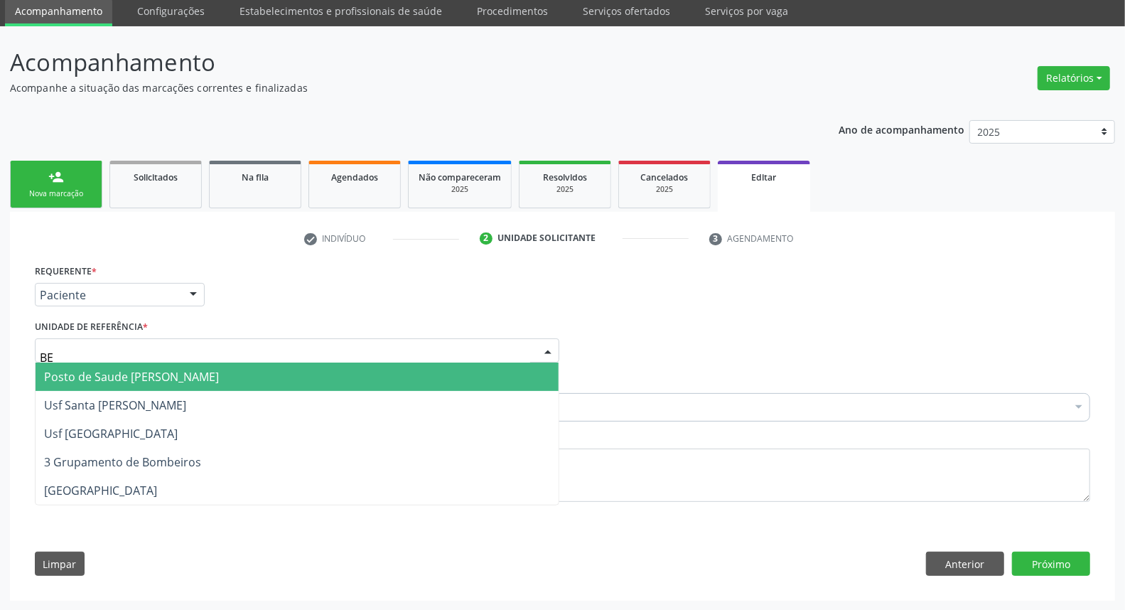
type input "BER"
click at [161, 377] on span "Posto de Saude [PERSON_NAME]" at bounding box center [131, 377] width 175 height 16
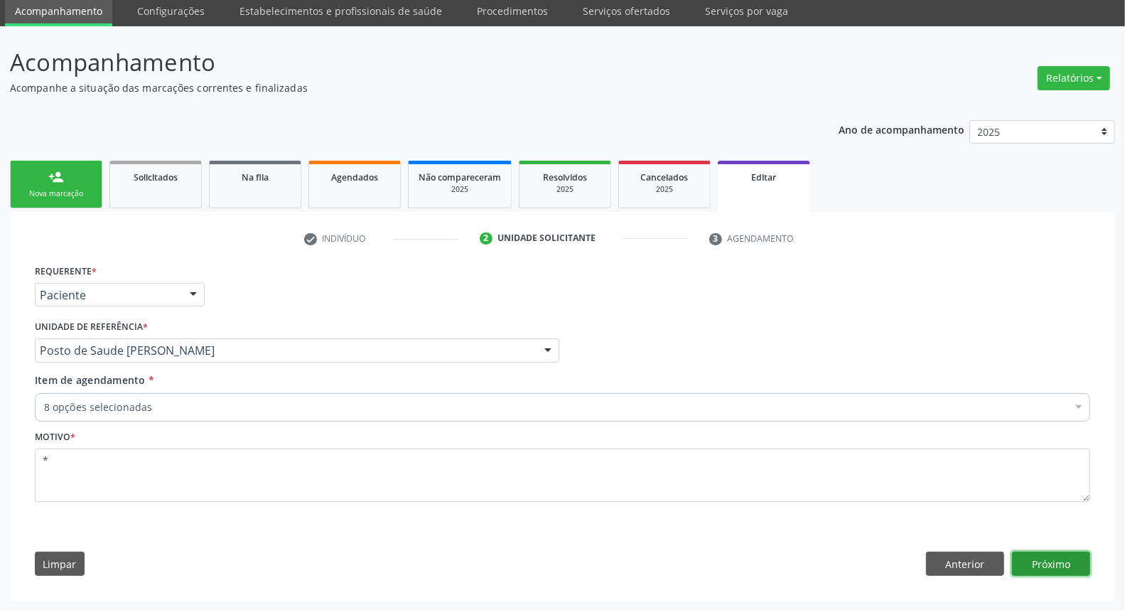
click at [1026, 556] on button "Próximo" at bounding box center [1051, 564] width 78 height 24
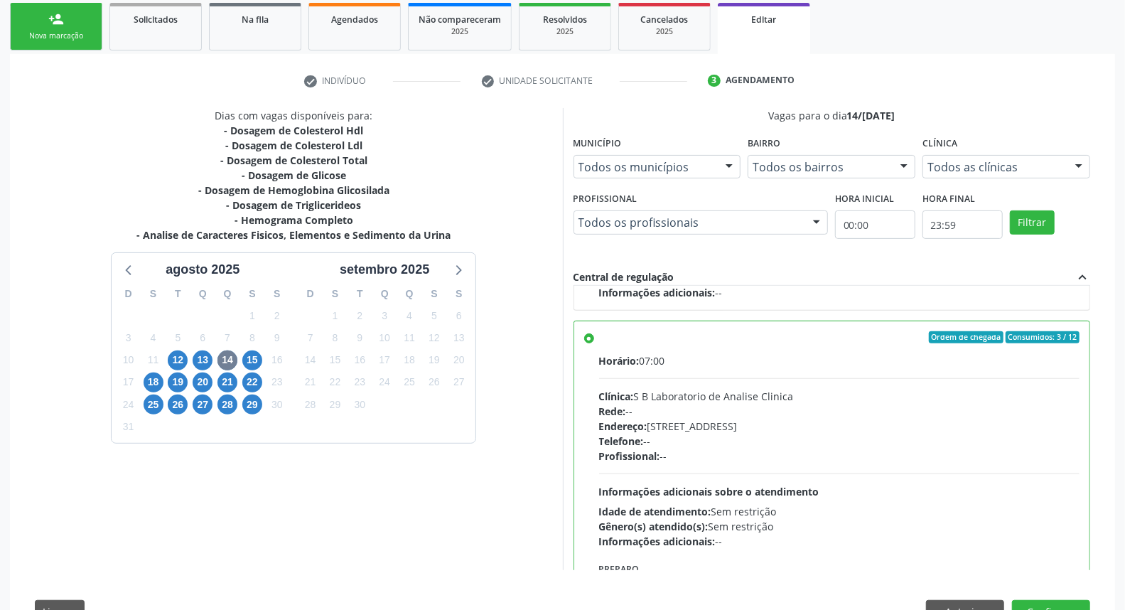
scroll to position [257, 0]
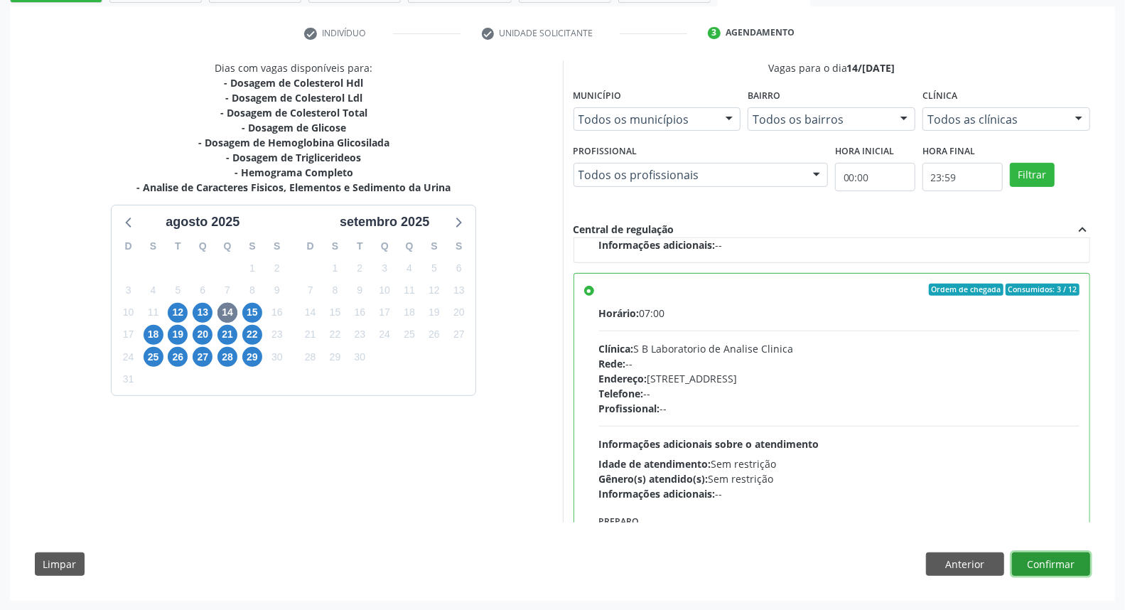
click at [1032, 564] on button "Confirmar" at bounding box center [1051, 564] width 78 height 24
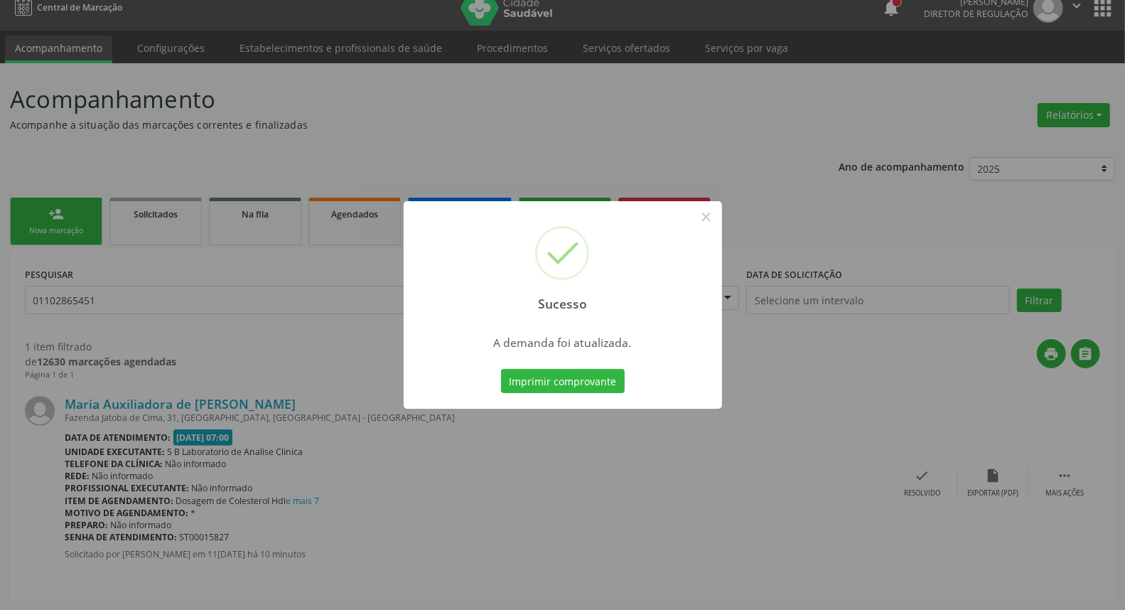
scroll to position [0, 0]
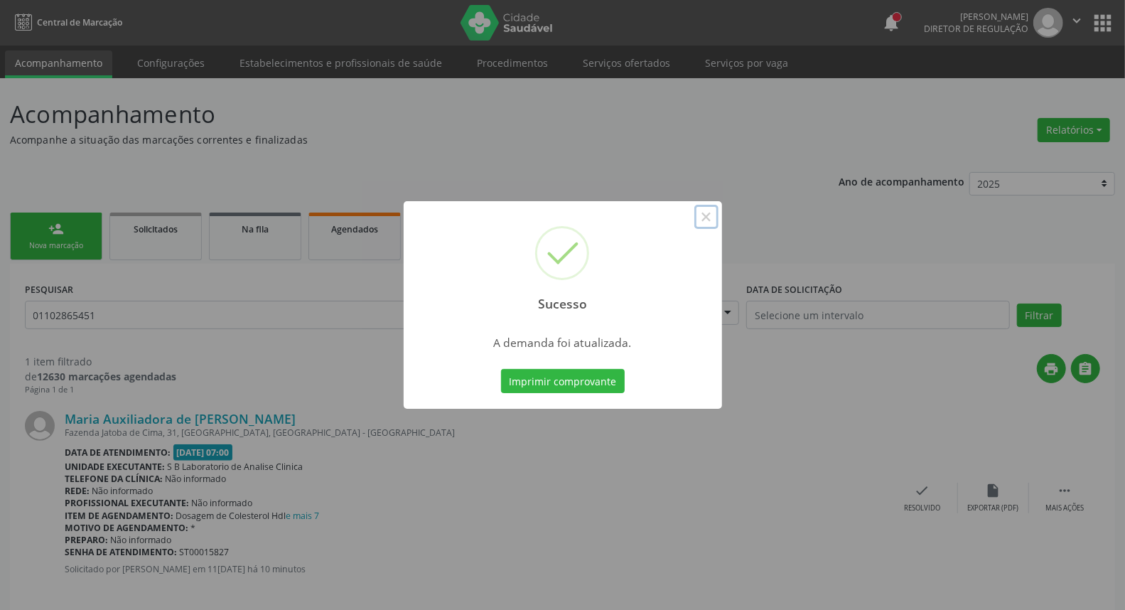
drag, startPoint x: 706, startPoint y: 217, endPoint x: 574, endPoint y: 181, distance: 136.4
click at [706, 217] on button "×" at bounding box center [706, 217] width 24 height 24
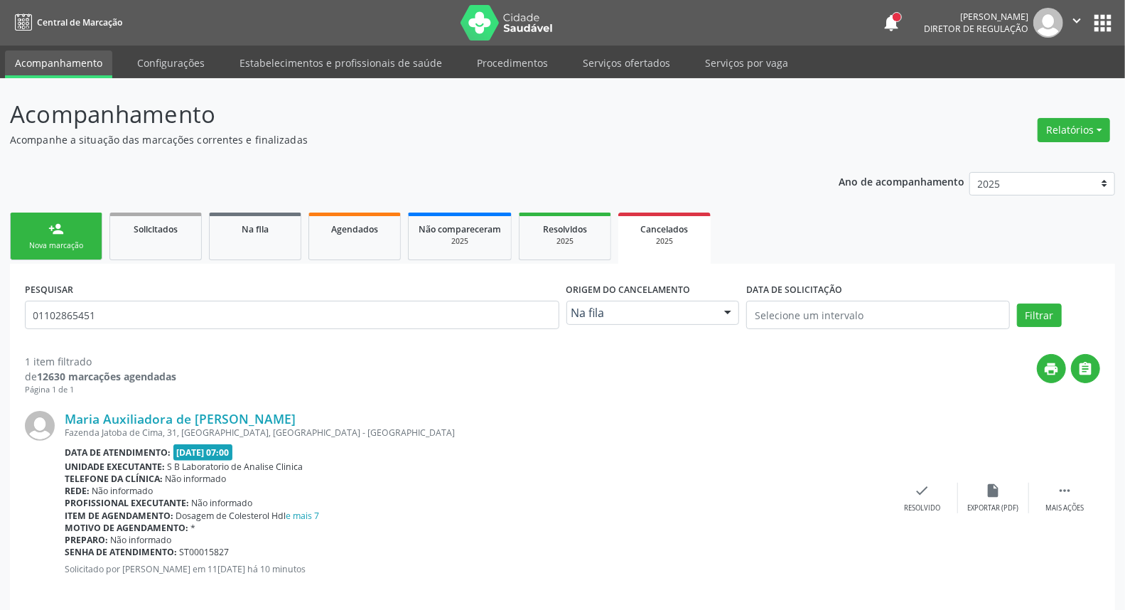
click at [50, 225] on div "person_add" at bounding box center [56, 229] width 16 height 16
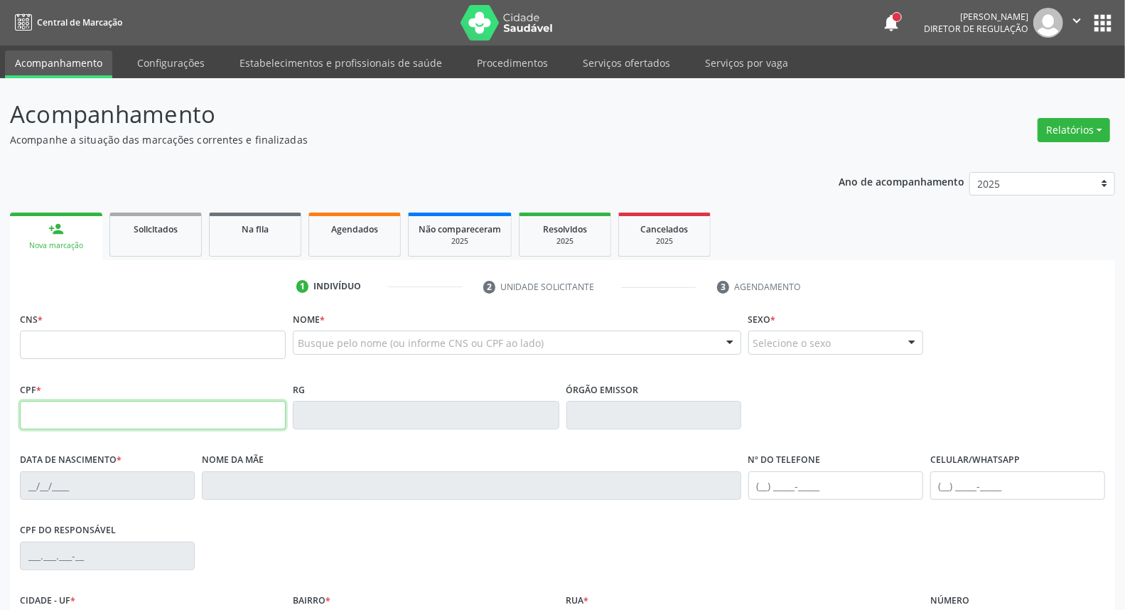
click at [127, 424] on input "text" at bounding box center [153, 415] width 266 height 28
type input "129.062.384-81"
type input "164 2617 0942 0007"
type input "[DATE]"
type input "[PERSON_NAME]"
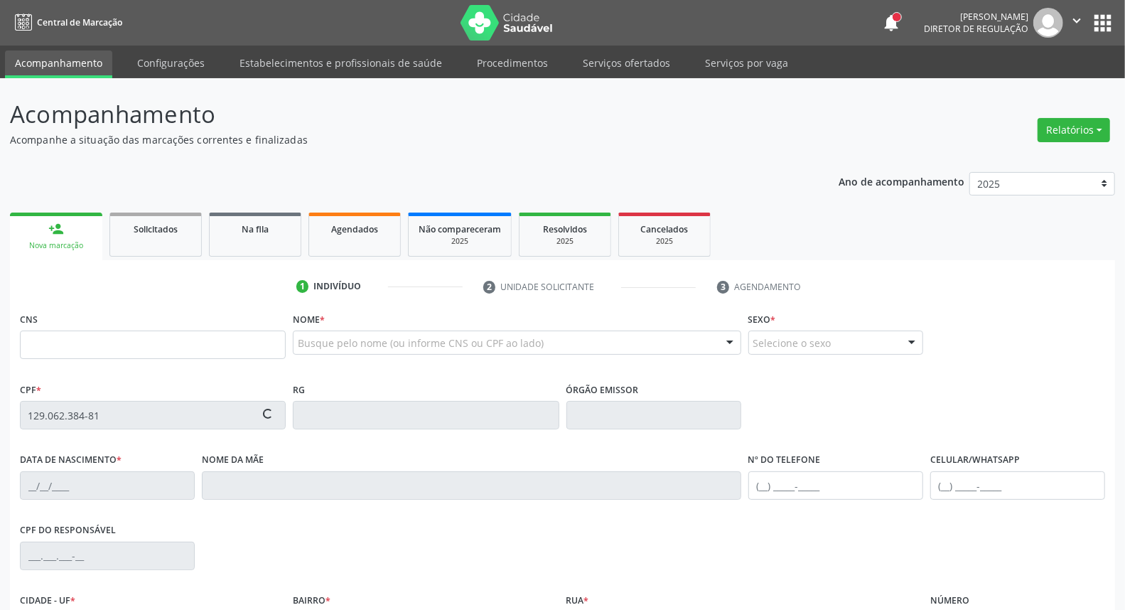
type input "[PHONE_NUMBER]"
type input "039.993.974-11"
type input "12"
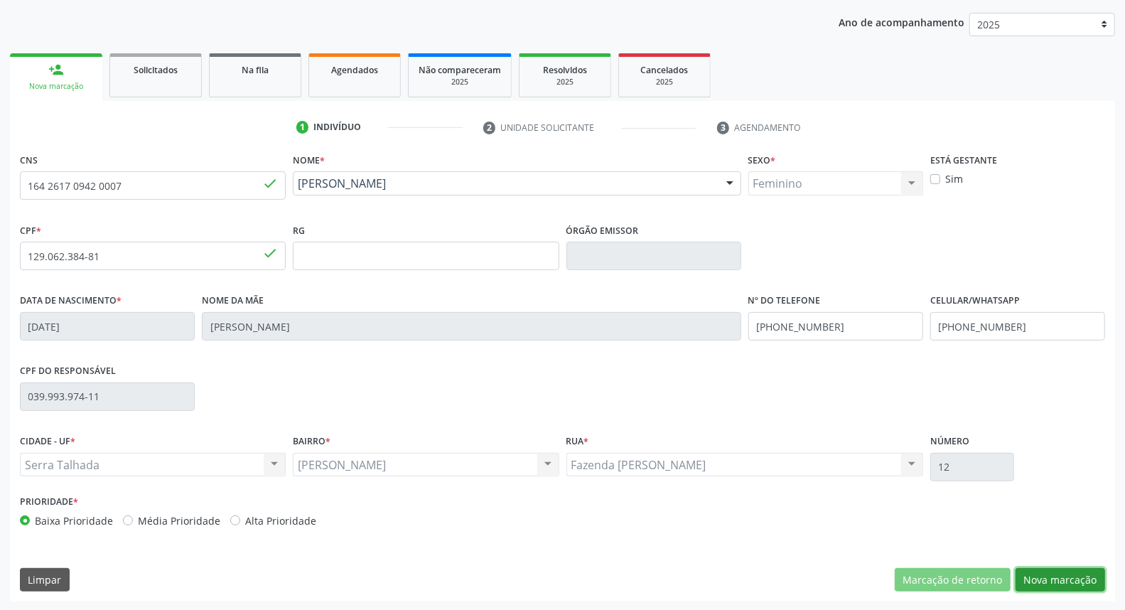
click at [1050, 583] on button "Nova marcação" at bounding box center [1061, 580] width 90 height 24
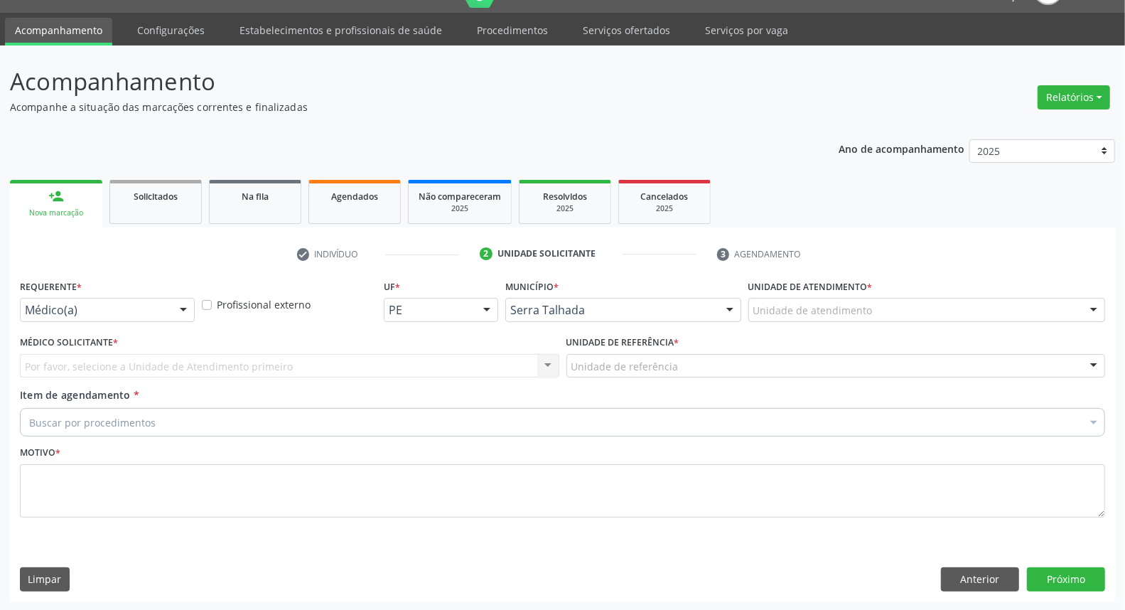
click at [112, 365] on div "Por favor, selecione a Unidade de Atendimento primeiro Nenhum resultado encontr…" at bounding box center [289, 366] width 539 height 24
click at [156, 293] on div "Requerente * Médico(a) Médico(a) Enfermeiro(a) Paciente Nenhum resultado encont…" at bounding box center [107, 298] width 175 height 45
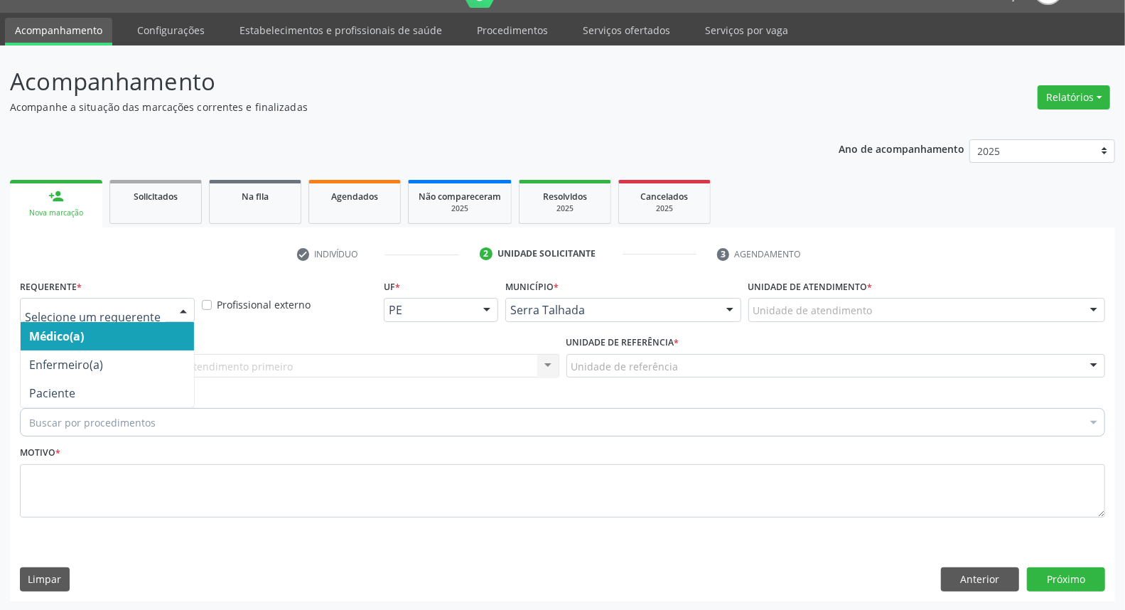
drag, startPoint x: 154, startPoint y: 301, endPoint x: 149, endPoint y: 335, distance: 33.8
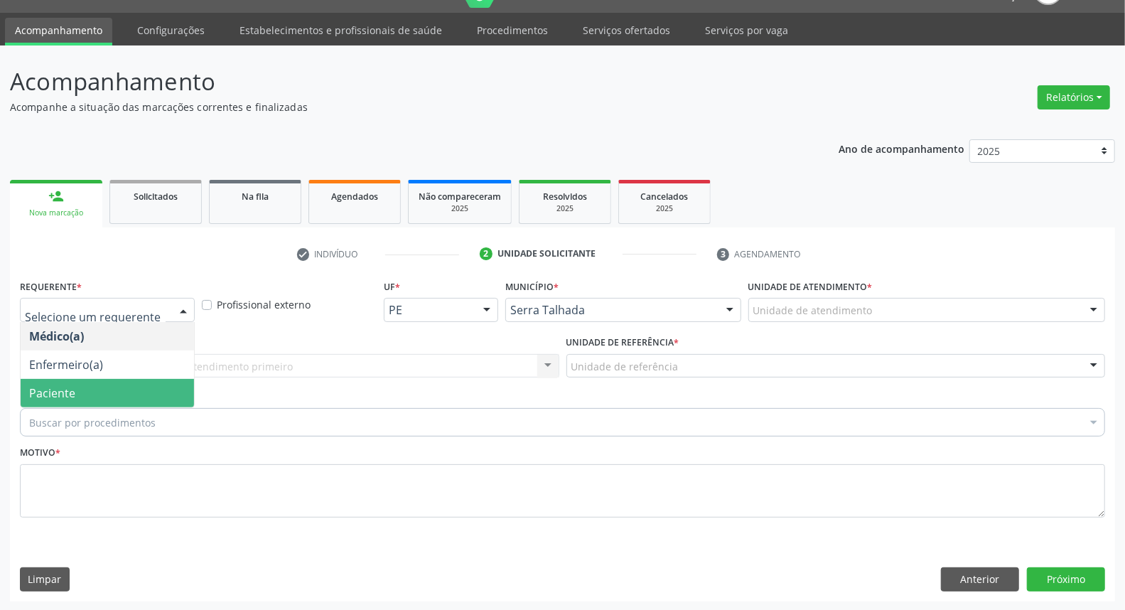
click at [135, 394] on span "Paciente" at bounding box center [107, 393] width 173 height 28
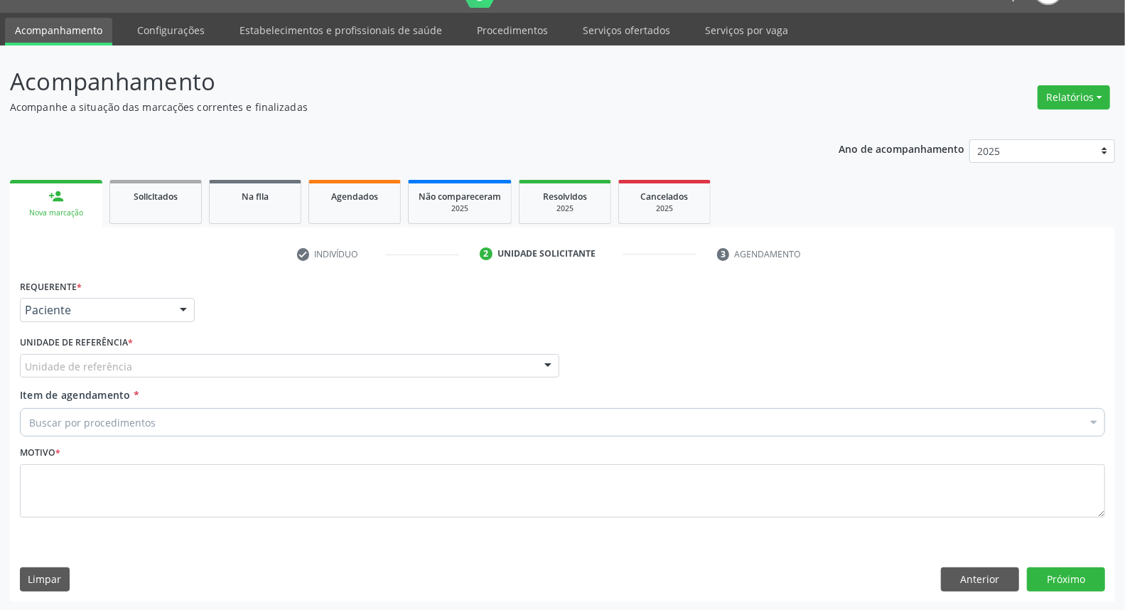
click at [139, 366] on div "Unidade de referência" at bounding box center [289, 366] width 539 height 24
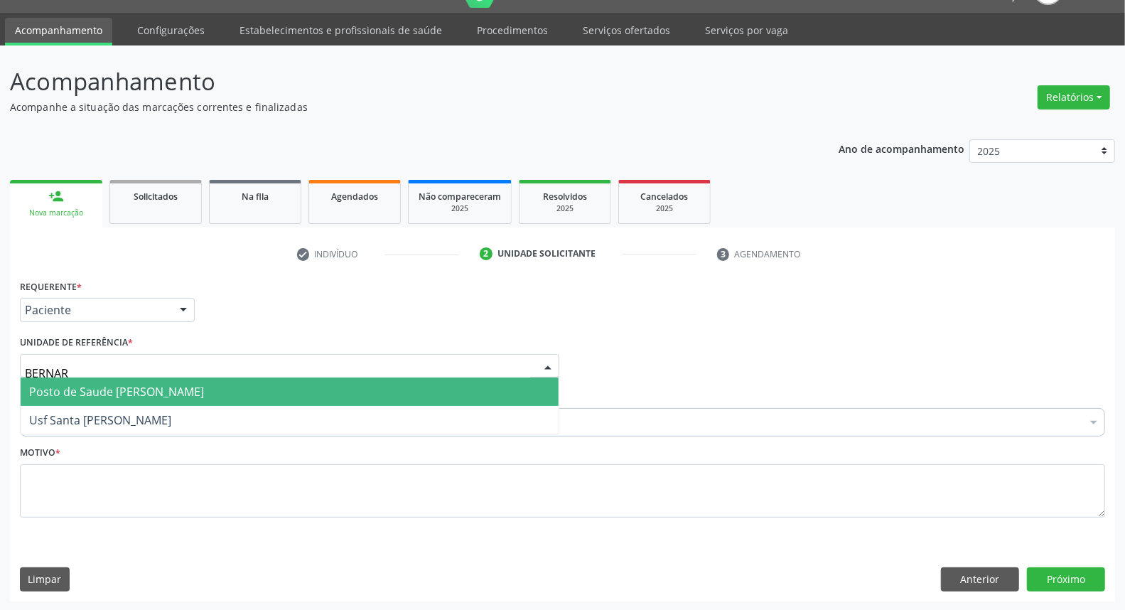
type input "[PERSON_NAME]"
click at [139, 388] on span "Posto de Saude [PERSON_NAME]" at bounding box center [116, 392] width 175 height 16
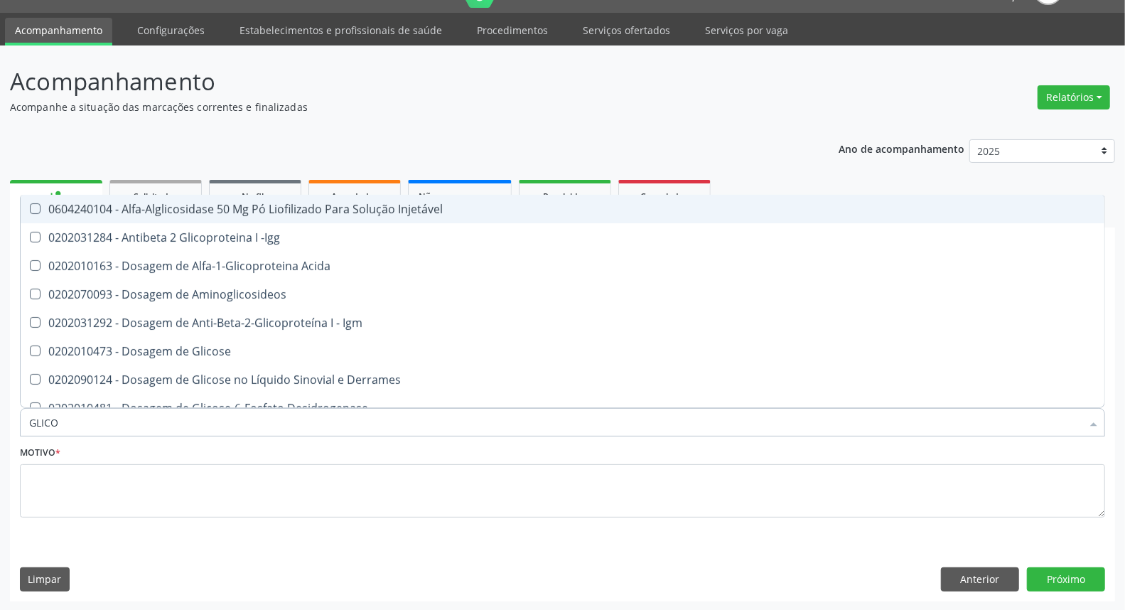
type input "GLICOS"
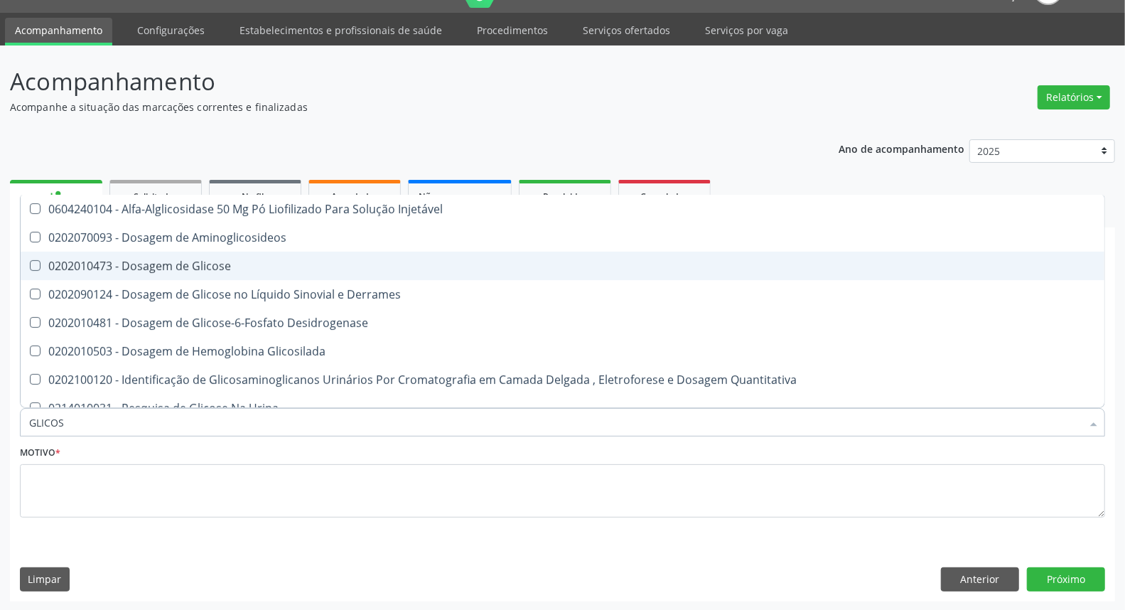
drag, startPoint x: 154, startPoint y: 267, endPoint x: 150, endPoint y: 276, distance: 9.5
click at [154, 267] on div "0202010473 - Dosagem de Glicose" at bounding box center [562, 265] width 1067 height 11
checkbox Glicose "true"
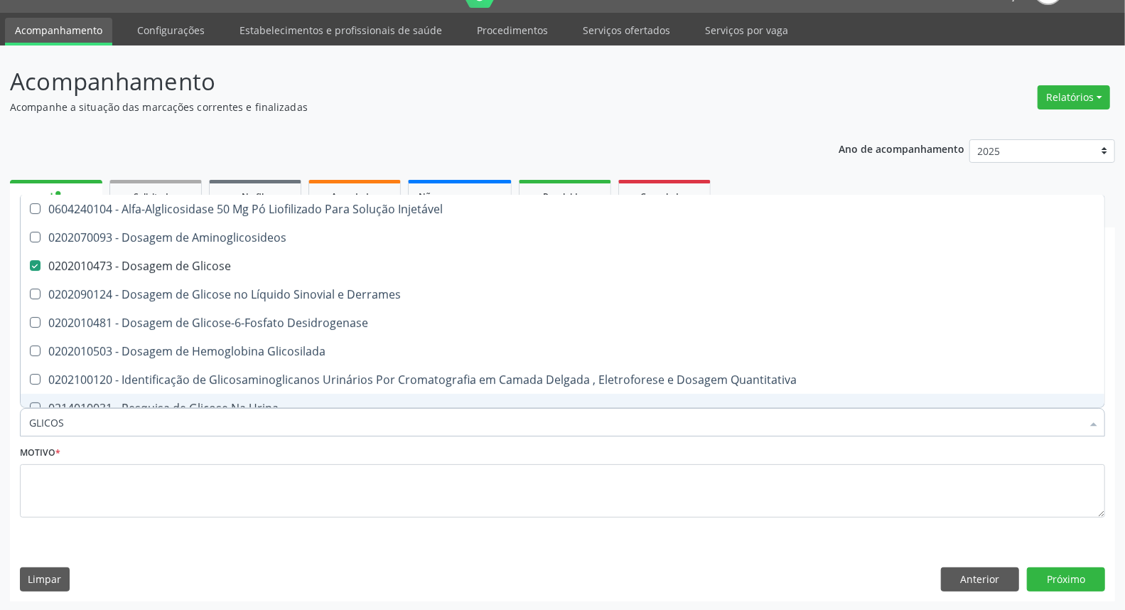
drag, startPoint x: 81, startPoint y: 429, endPoint x: 0, endPoint y: 424, distance: 81.2
click at [0, 426] on div "Acompanhamento Acompanhe a situação das marcações correntes e finalizadas Relat…" at bounding box center [562, 328] width 1125 height 566
type input "C"
checkbox Glicose "false"
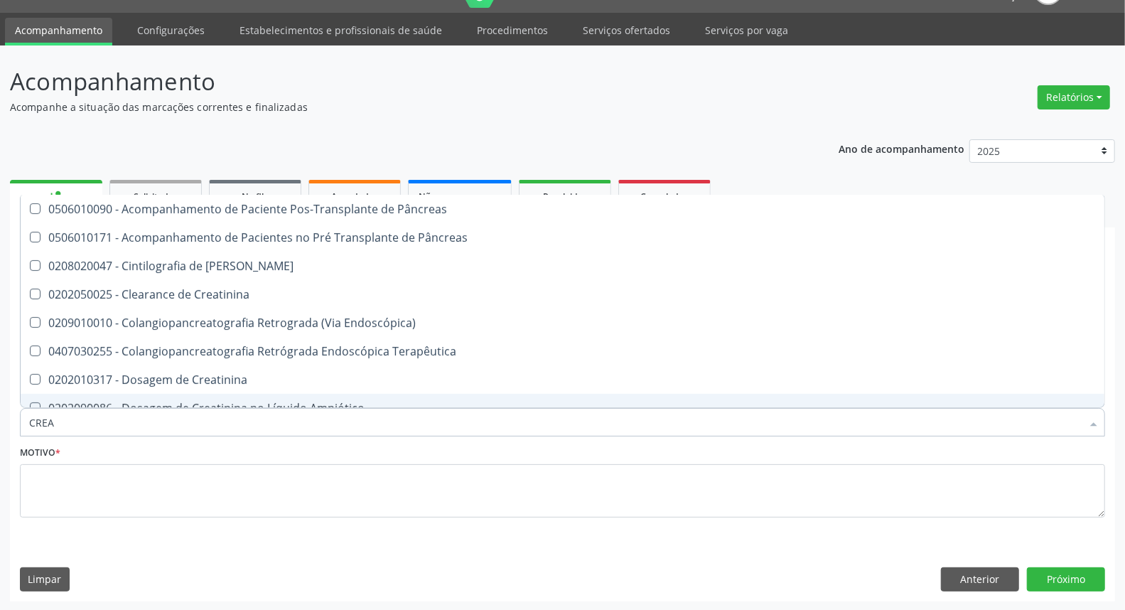
type input "CREAT"
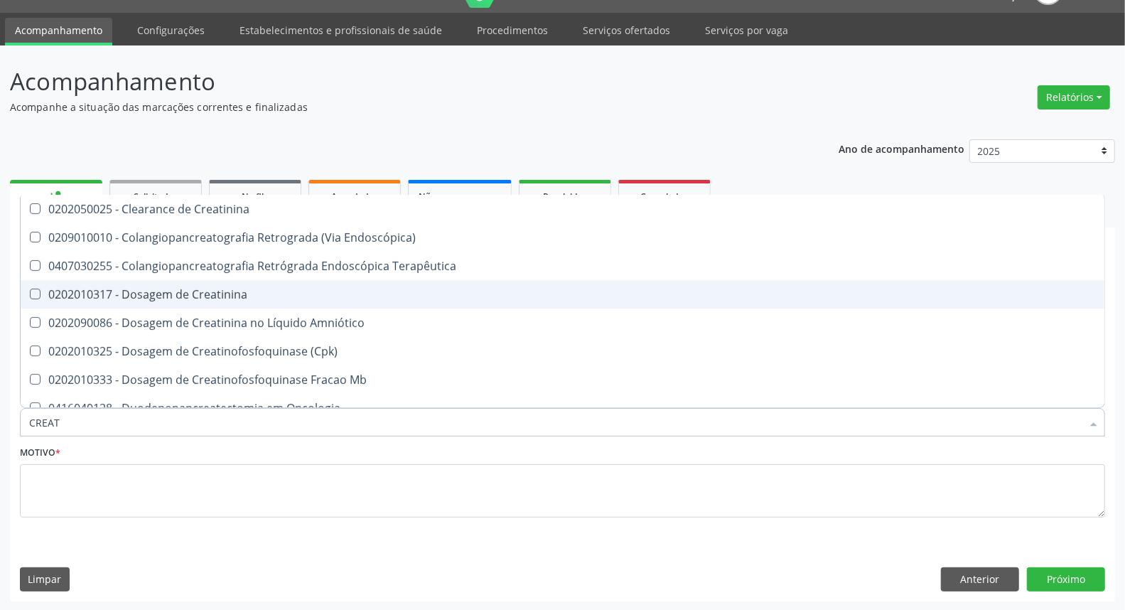
click at [73, 303] on span "0202010317 - Dosagem de Creatinina" at bounding box center [563, 294] width 1084 height 28
checkbox Creatinina "true"
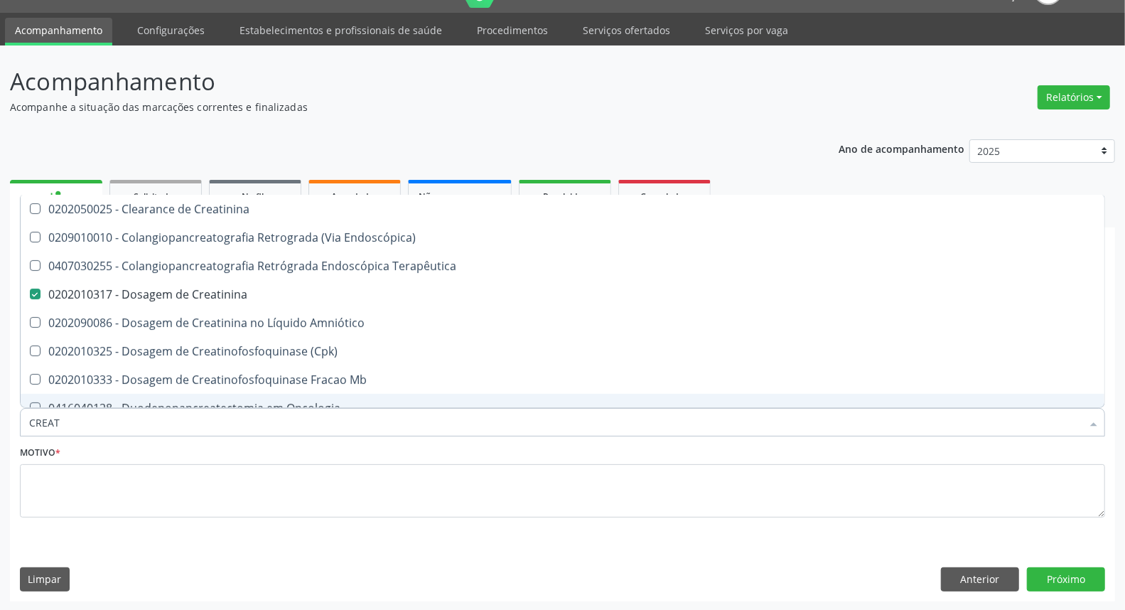
drag, startPoint x: 54, startPoint y: 425, endPoint x: 0, endPoint y: 410, distance: 56.0
click at [0, 410] on div "Acompanhamento Acompanhe a situação das marcações correntes e finalizadas Relat…" at bounding box center [562, 328] width 1125 height 566
type input "U"
checkbox Creatinina "false"
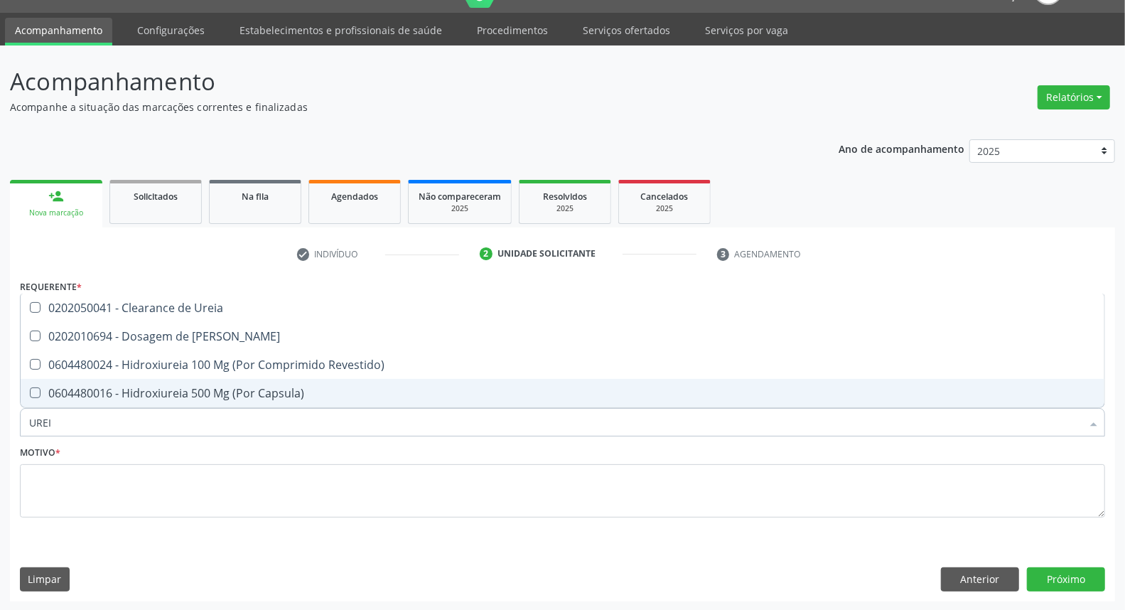
type input "UREIA"
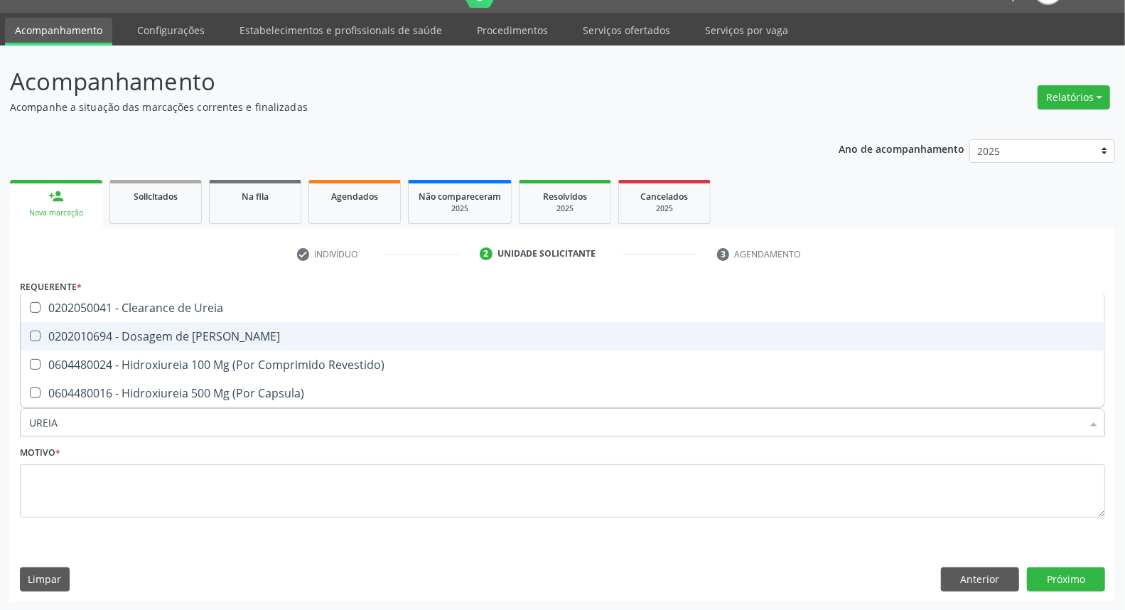
drag, startPoint x: 69, startPoint y: 327, endPoint x: 72, endPoint y: 348, distance: 21.6
click at [69, 330] on div "0202010694 - Dosagem de [PERSON_NAME]" at bounding box center [562, 335] width 1067 height 11
checkbox Ureia "true"
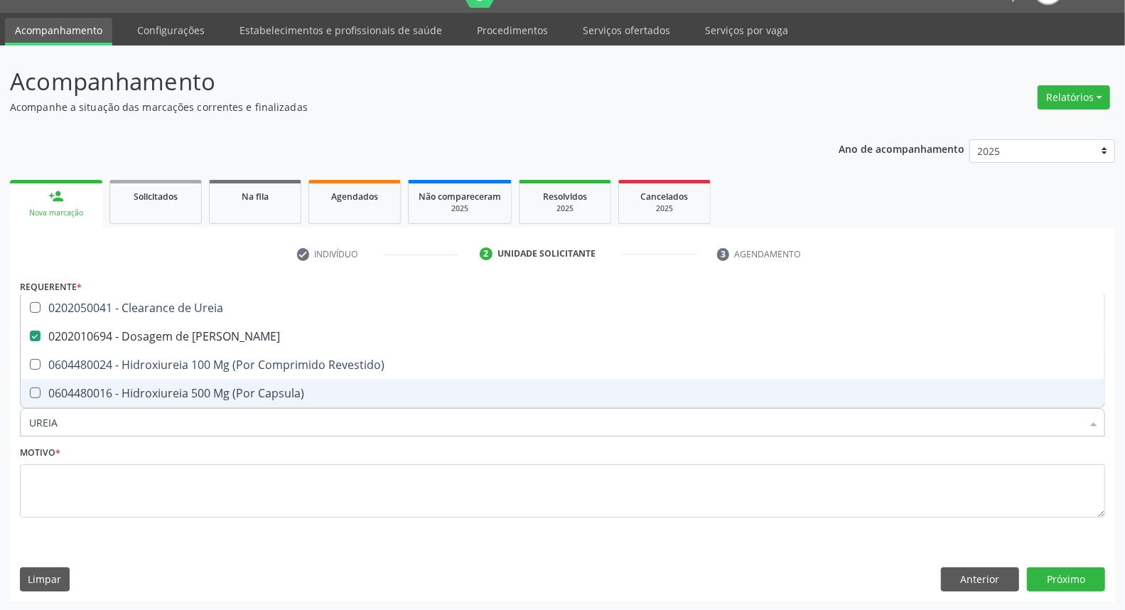
drag, startPoint x: 86, startPoint y: 427, endPoint x: 0, endPoint y: 424, distance: 86.0
click at [0, 424] on div "Acompanhamento Acompanhe a situação das marcações correntes e finalizadas Relat…" at bounding box center [562, 328] width 1125 height 566
type input "CO"
checkbox Ureia "false"
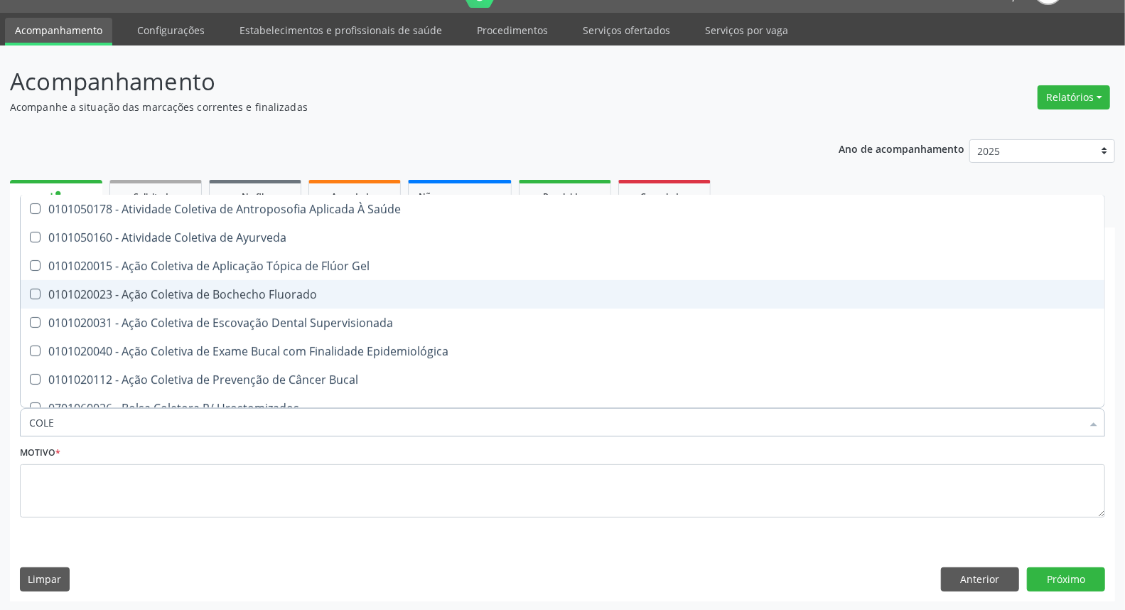
type input "COLES"
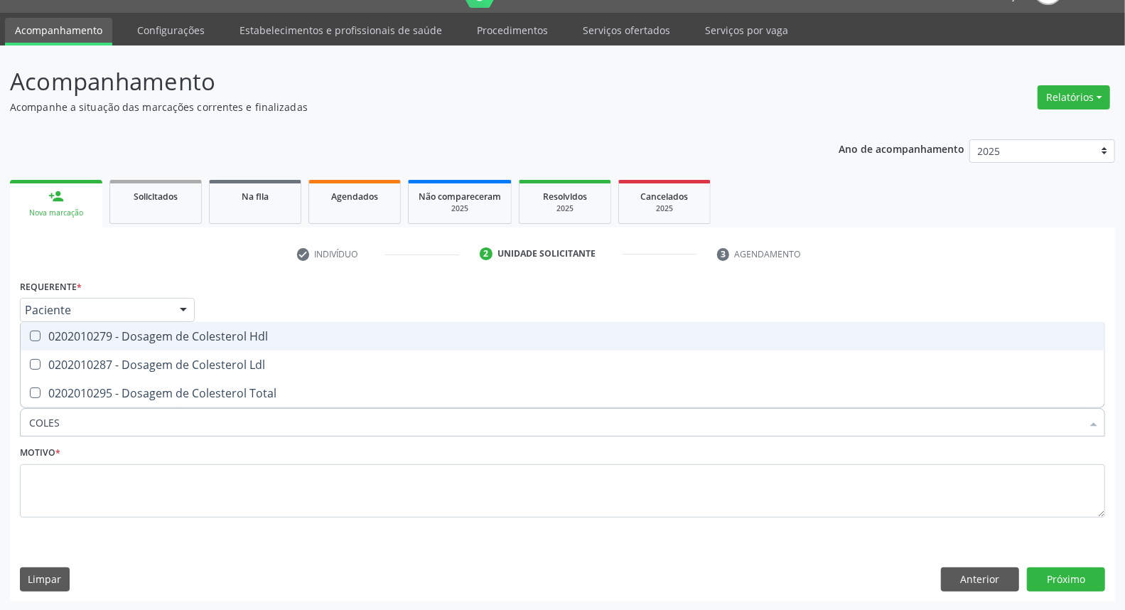
click at [65, 341] on div "0202010279 - Dosagem de Colesterol Hdl" at bounding box center [562, 335] width 1067 height 11
checkbox Hdl "true"
drag, startPoint x: 63, startPoint y: 361, endPoint x: 64, endPoint y: 387, distance: 26.3
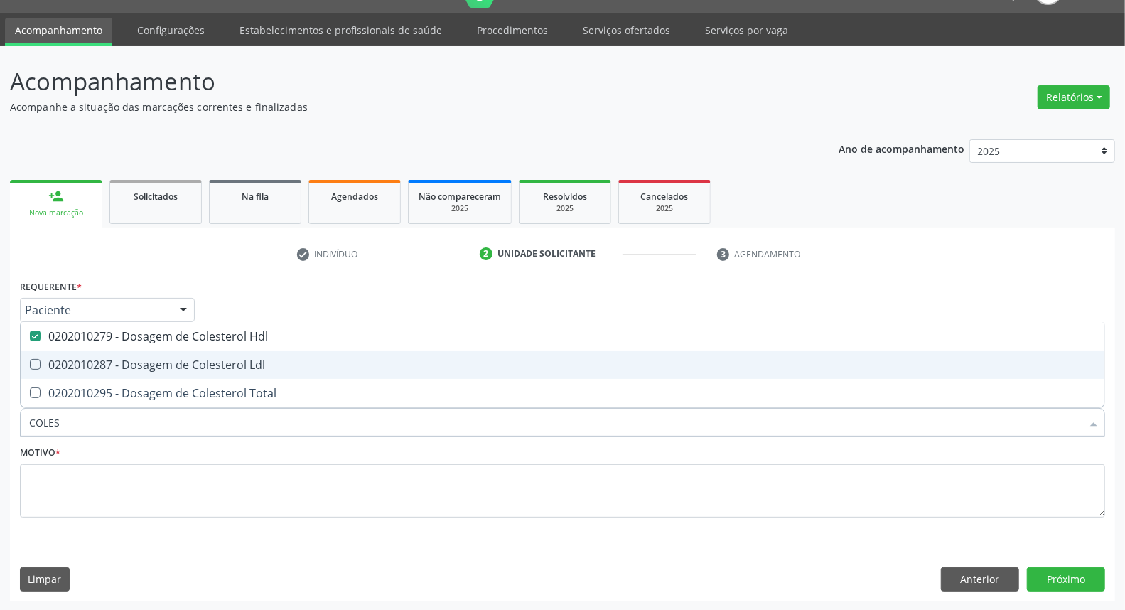
click at [63, 365] on div "0202010287 - Dosagem de Colesterol Ldl" at bounding box center [562, 364] width 1067 height 11
checkbox Ldl "true"
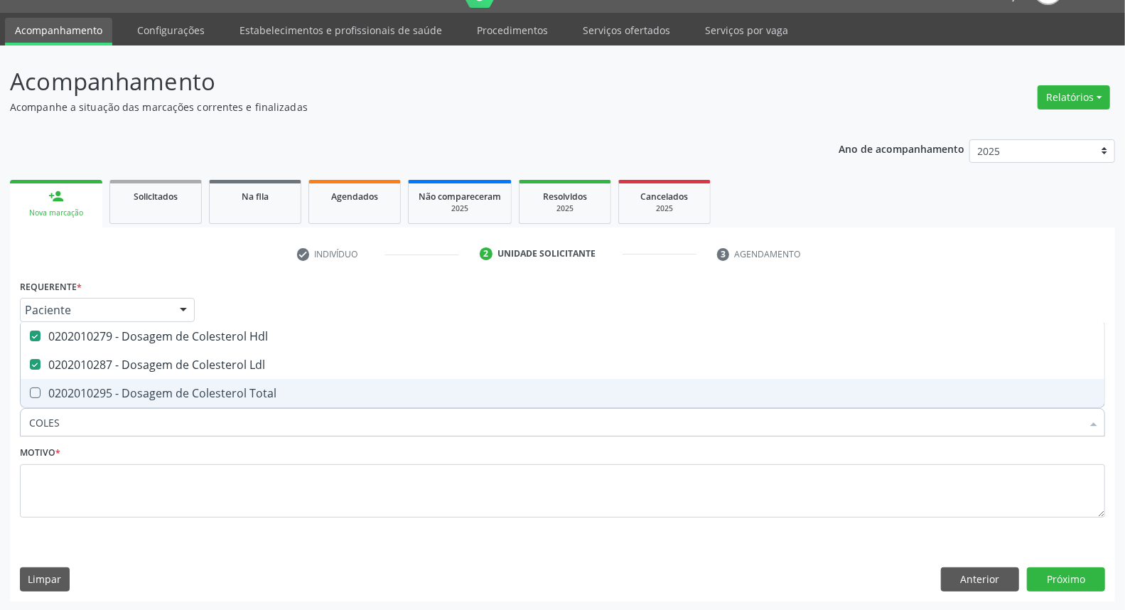
drag, startPoint x: 64, startPoint y: 389, endPoint x: 69, endPoint y: 412, distance: 24.0
click at [64, 392] on div "0202010295 - Dosagem de Colesterol Total" at bounding box center [562, 392] width 1067 height 11
checkbox Total "true"
drag, startPoint x: 72, startPoint y: 416, endPoint x: 0, endPoint y: 417, distance: 72.5
click at [0, 417] on div "Acompanhamento Acompanhe a situação das marcações correntes e finalizadas Relat…" at bounding box center [562, 328] width 1125 height 566
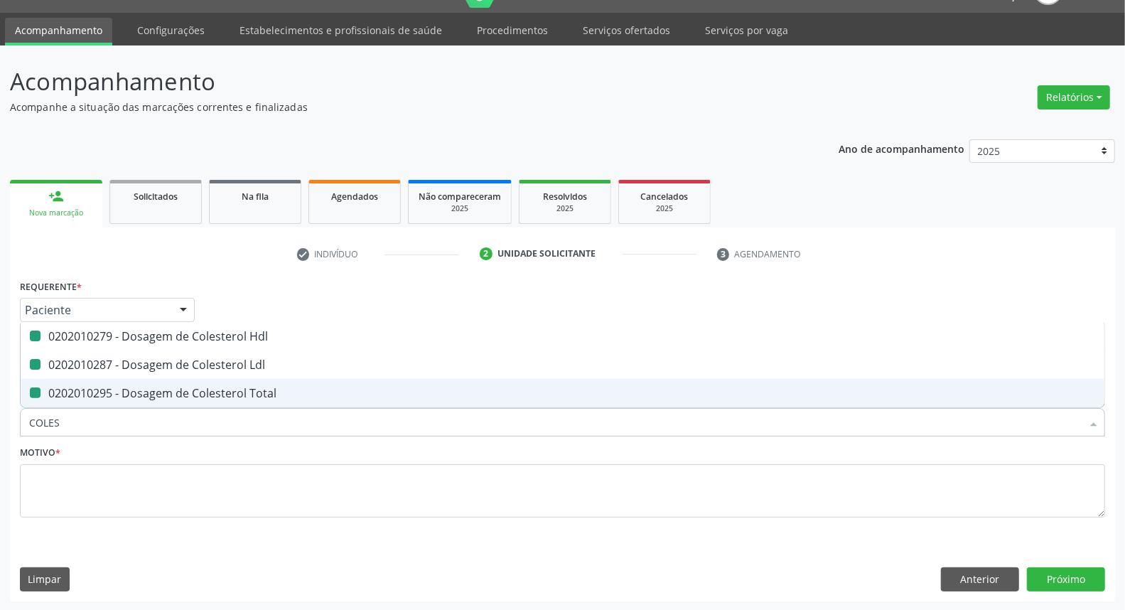
type input "T"
checkbox Hdl "false"
checkbox Ldl "false"
checkbox Total "false"
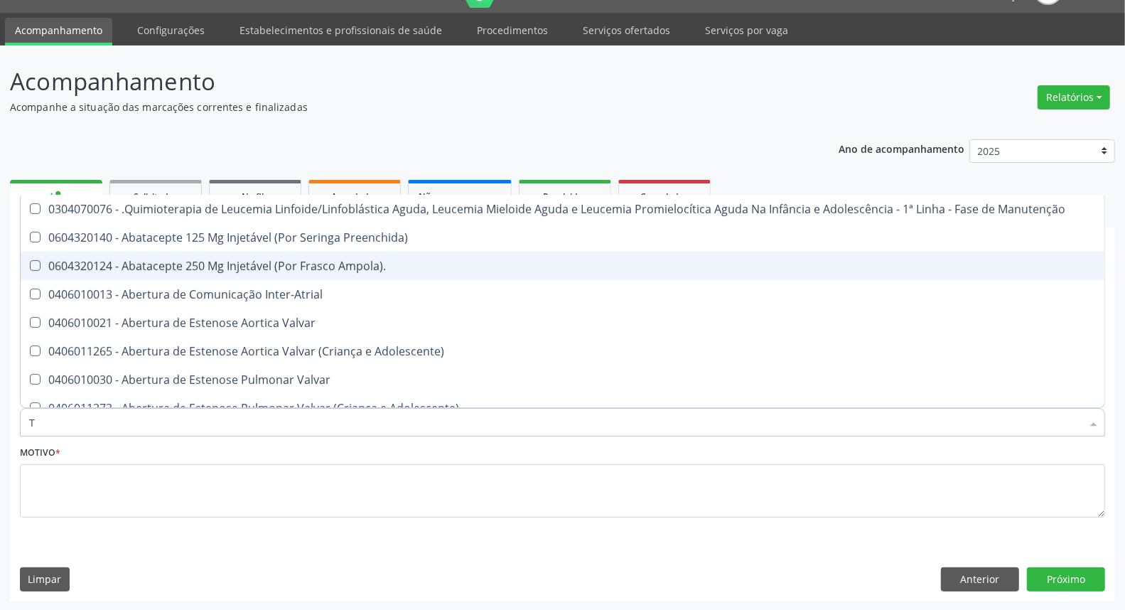
type input "TG"
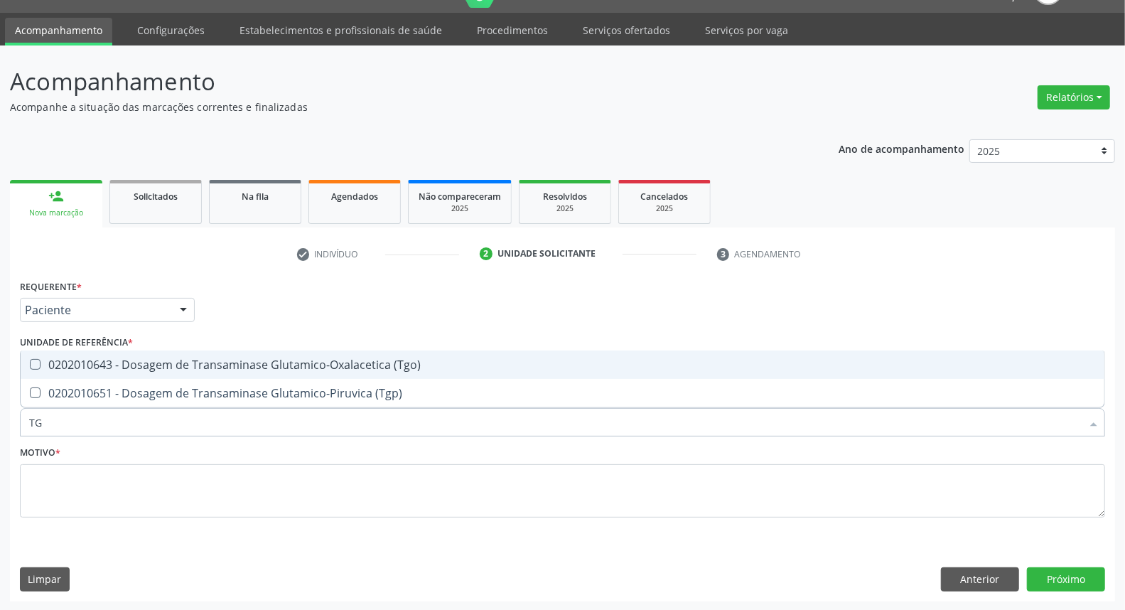
click at [50, 373] on span "0202010643 - Dosagem de Transaminase Glutamico-Oxalacetica (Tgo)" at bounding box center [563, 364] width 1084 height 28
checkbox \(Tgo\) "true"
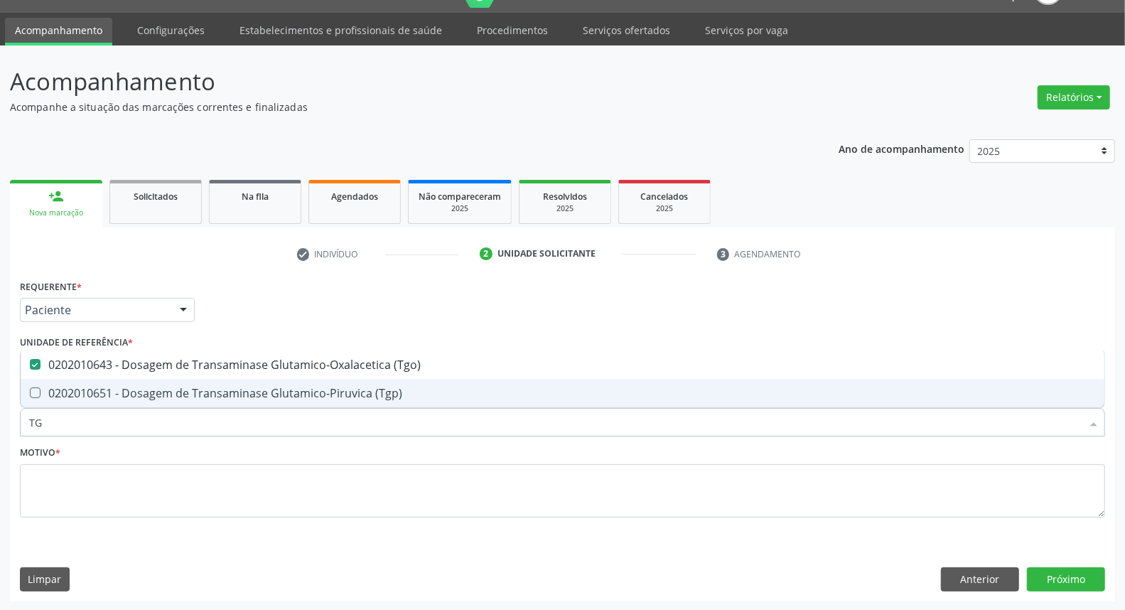
drag, startPoint x: 52, startPoint y: 388, endPoint x: 60, endPoint y: 409, distance: 22.7
click at [53, 389] on div "0202010651 - Dosagem de Transaminase Glutamico-Piruvica (Tgp)" at bounding box center [562, 392] width 1067 height 11
checkbox \(Tgp\) "true"
click at [0, 429] on div "Acompanhamento Acompanhe a situação das marcações correntes e finalizadas Relat…" at bounding box center [562, 328] width 1125 height 566
type input "T"
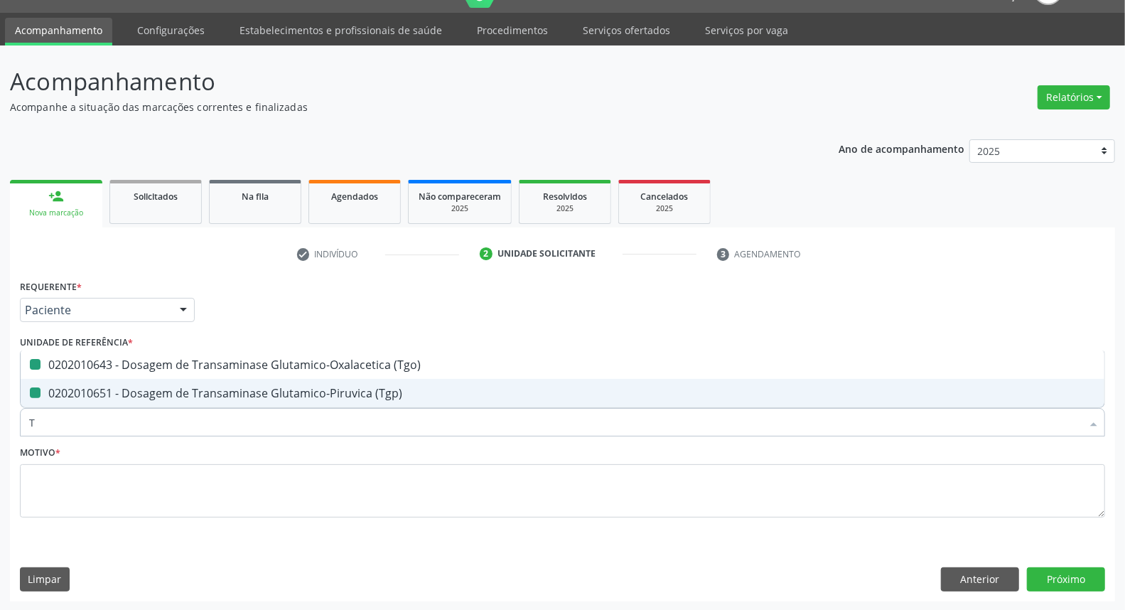
checkbox \(Tgo\) "false"
checkbox \(Tgp\) "false"
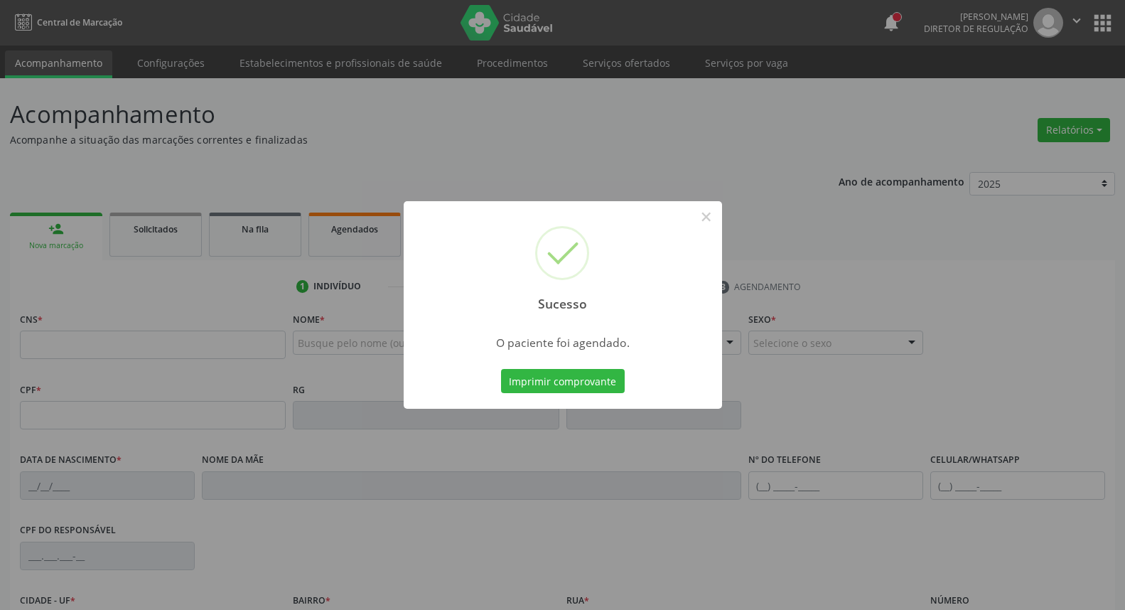
scroll to position [159, 0]
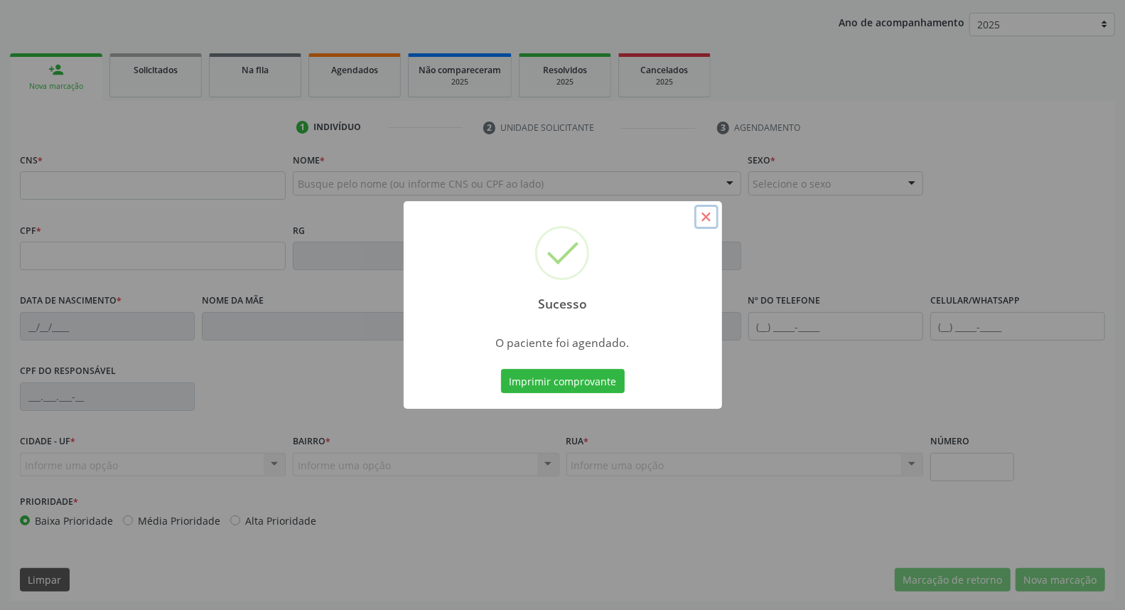
drag, startPoint x: 707, startPoint y: 219, endPoint x: 698, endPoint y: 218, distance: 9.3
click at [702, 219] on button "×" at bounding box center [706, 217] width 24 height 24
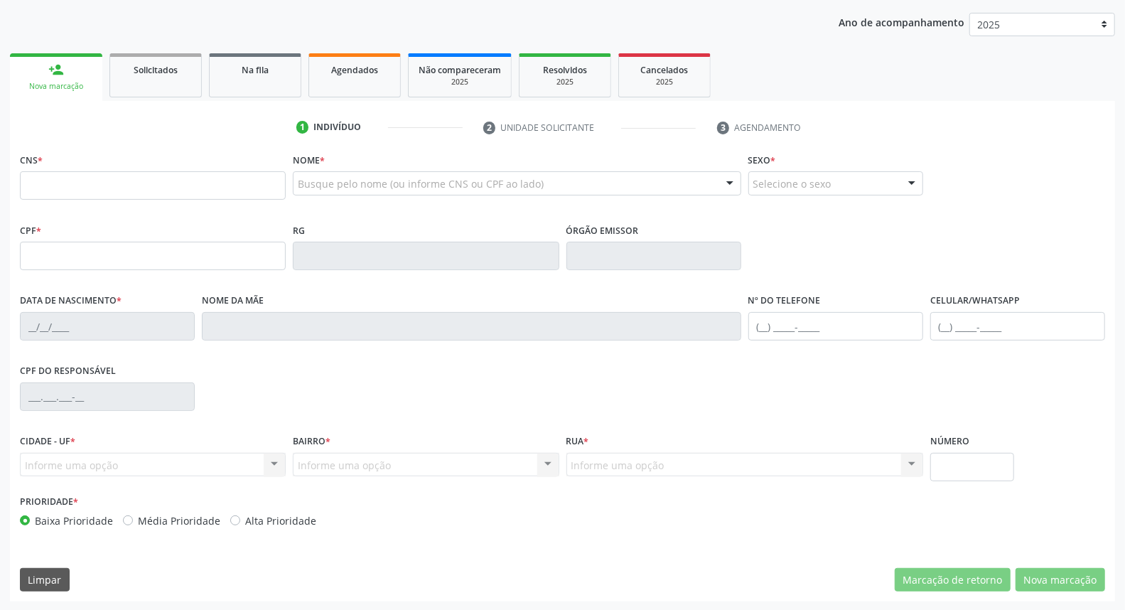
click at [203, 270] on fieldset "CPF *" at bounding box center [153, 250] width 266 height 60
click at [201, 264] on input "text" at bounding box center [153, 256] width 266 height 28
type input "043.654.504"
drag, startPoint x: 240, startPoint y: 254, endPoint x: 0, endPoint y: 257, distance: 240.2
click at [0, 257] on div "Acompanhamento Acompanhe a situação das marcações correntes e finalizadas Relat…" at bounding box center [562, 265] width 1125 height 692
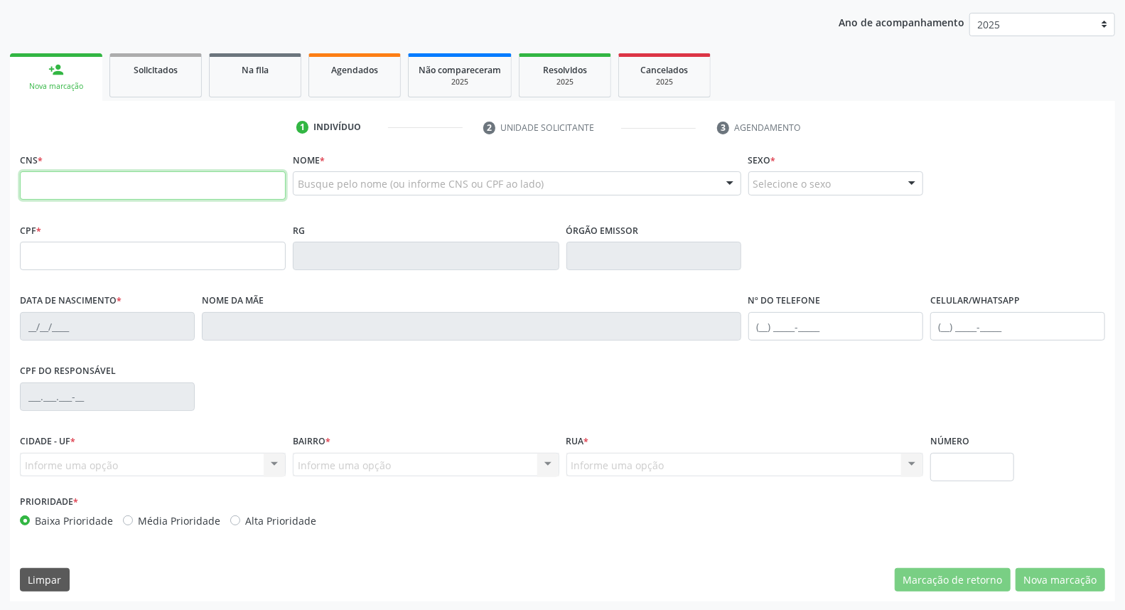
click at [101, 178] on input "text" at bounding box center [153, 185] width 266 height 28
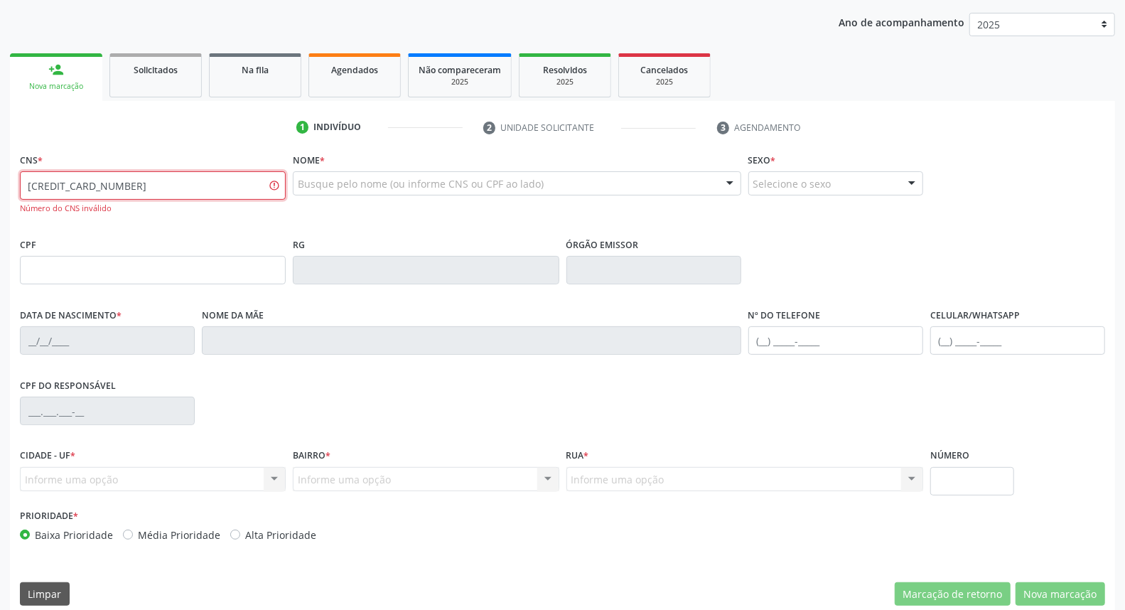
click at [109, 183] on input "166 4064 6718 0005" at bounding box center [153, 185] width 266 height 28
click at [135, 183] on input "166 4064 6718 005" at bounding box center [153, 185] width 266 height 28
type input "166 4064 6718 0051"
drag, startPoint x: 114, startPoint y: 188, endPoint x: 0, endPoint y: 212, distance: 116.9
click at [0, 211] on div "Acompanhamento Acompanhe a situação das marcações correntes e finalizadas Relat…" at bounding box center [562, 272] width 1125 height 706
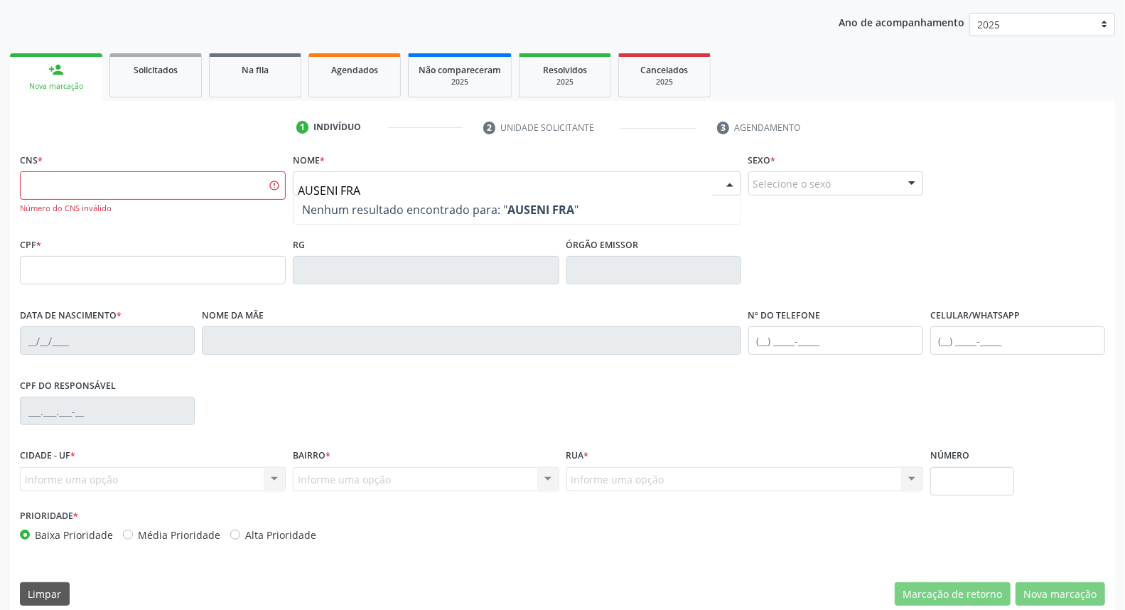
type input "AUSENI FRAN"
click at [144, 192] on input "text" at bounding box center [153, 185] width 266 height 28
paste input "160 9064 6718 0005"
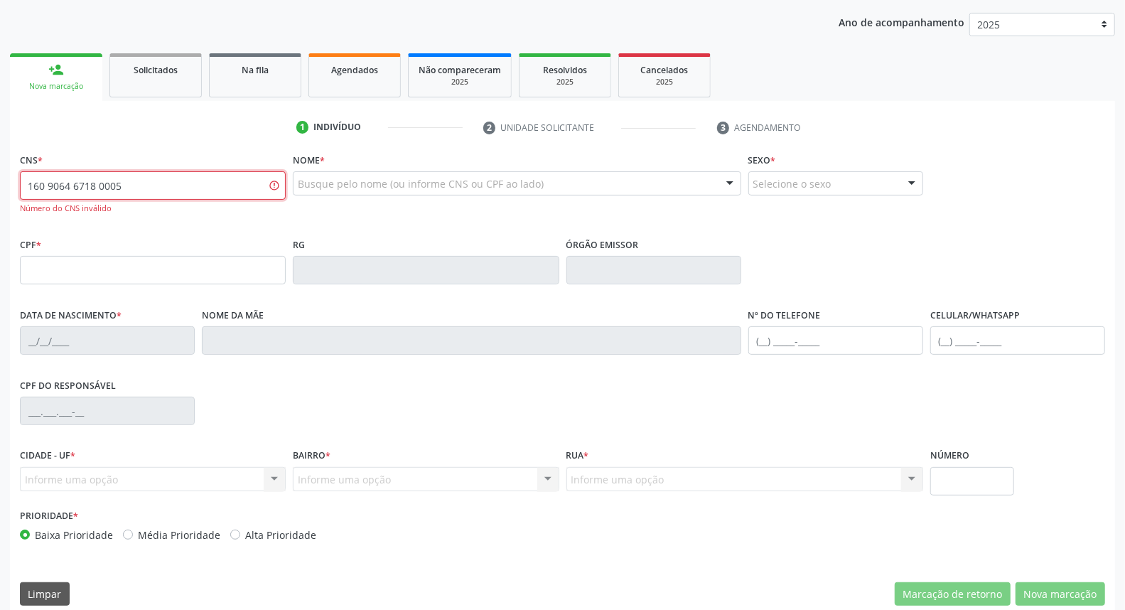
type input "160 9064 6718 0005"
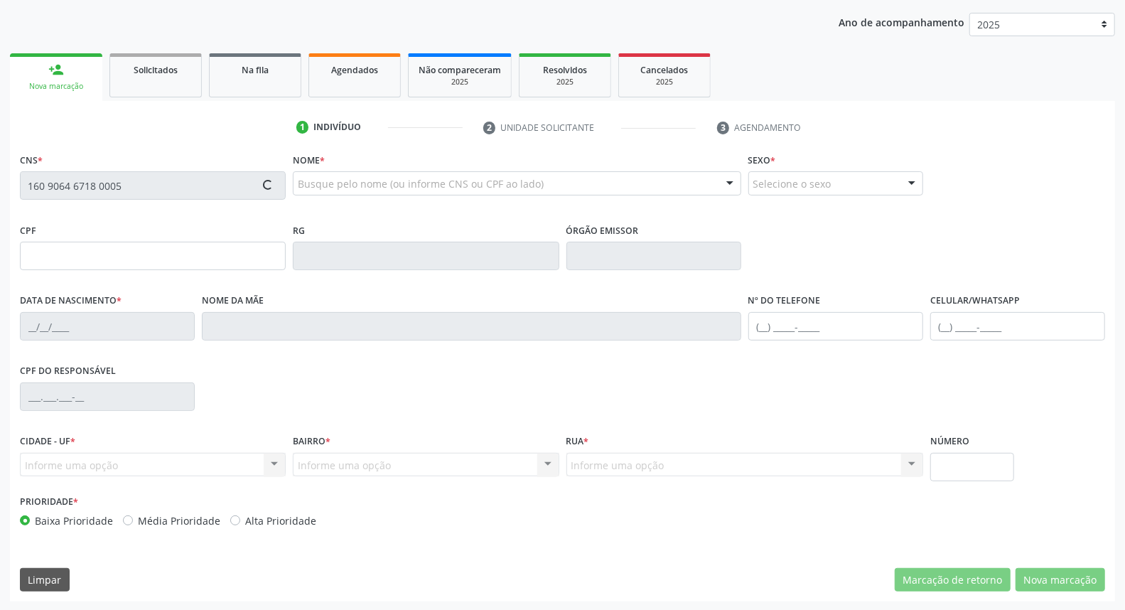
type input "043.654.504-76"
type input "03/11/1960"
type input "Maria Jesus de Melo"
type input "[PHONE_NUMBER]"
type input "3"
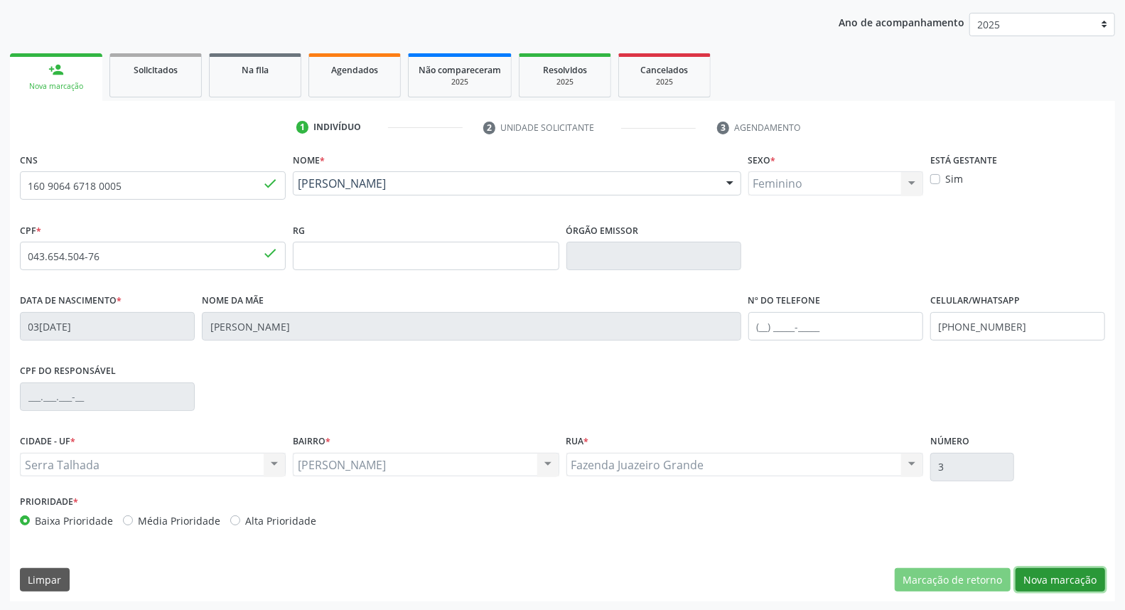
click at [1079, 588] on button "Nova marcação" at bounding box center [1061, 580] width 90 height 24
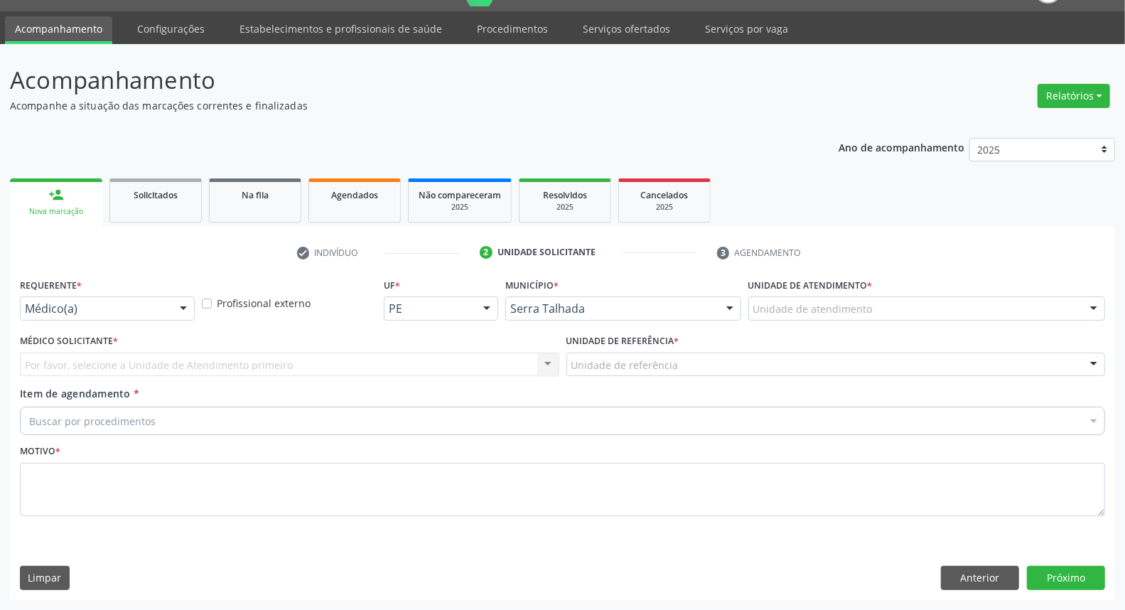
scroll to position [33, 0]
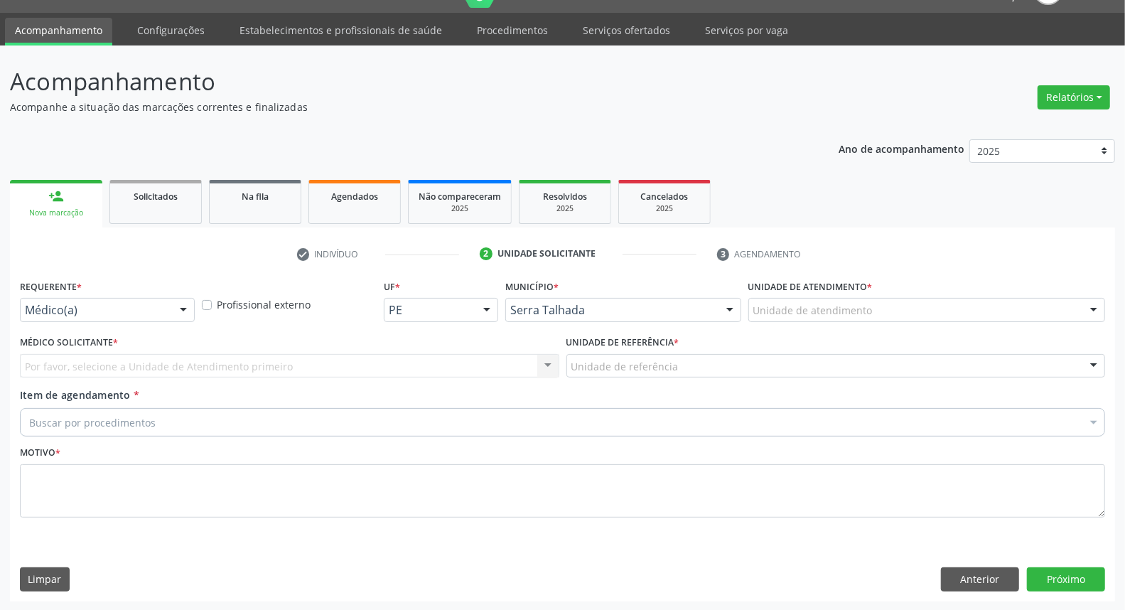
click at [169, 298] on div "Médico(a)" at bounding box center [107, 310] width 175 height 24
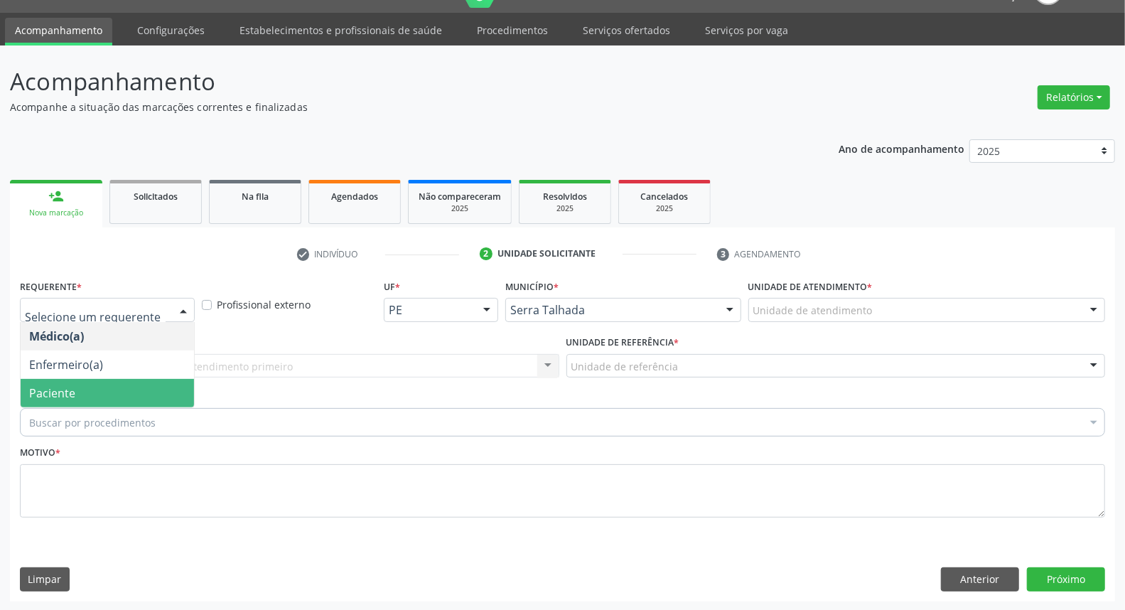
click at [128, 388] on span "Paciente" at bounding box center [107, 393] width 173 height 28
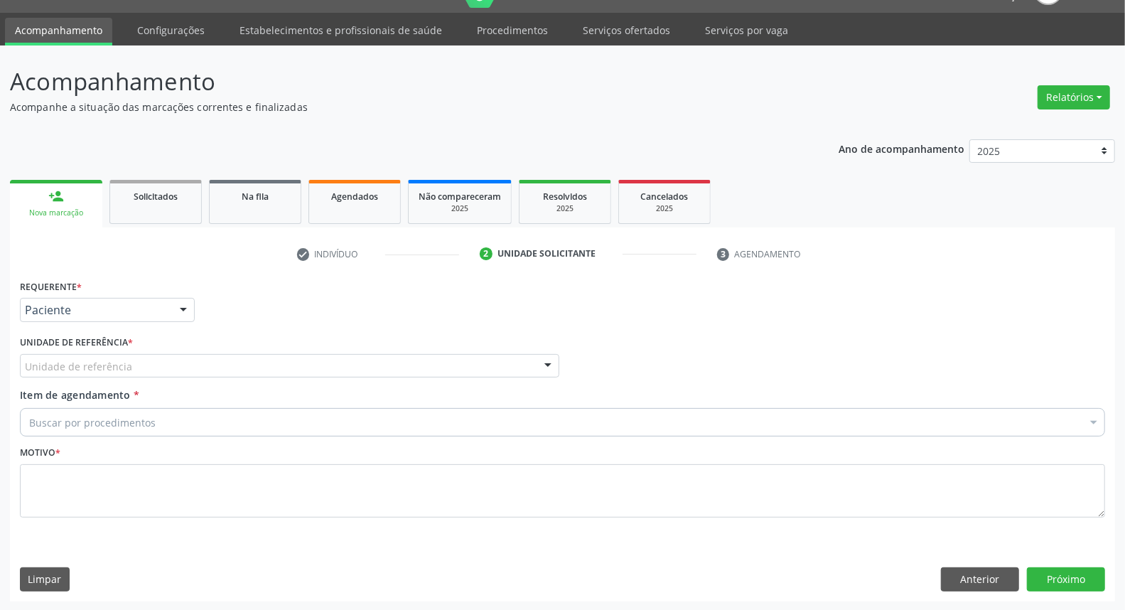
click at [166, 370] on div "Unidade de referência" at bounding box center [289, 366] width 539 height 24
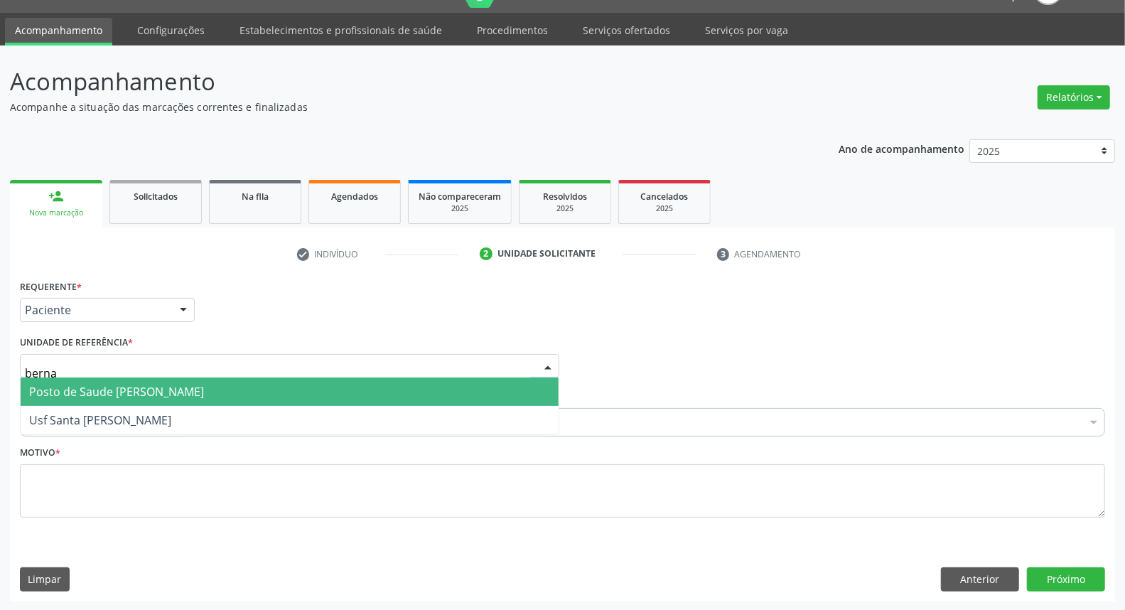
type input "bernar"
click at [176, 389] on span "Posto de Saude [PERSON_NAME]" at bounding box center [116, 392] width 175 height 16
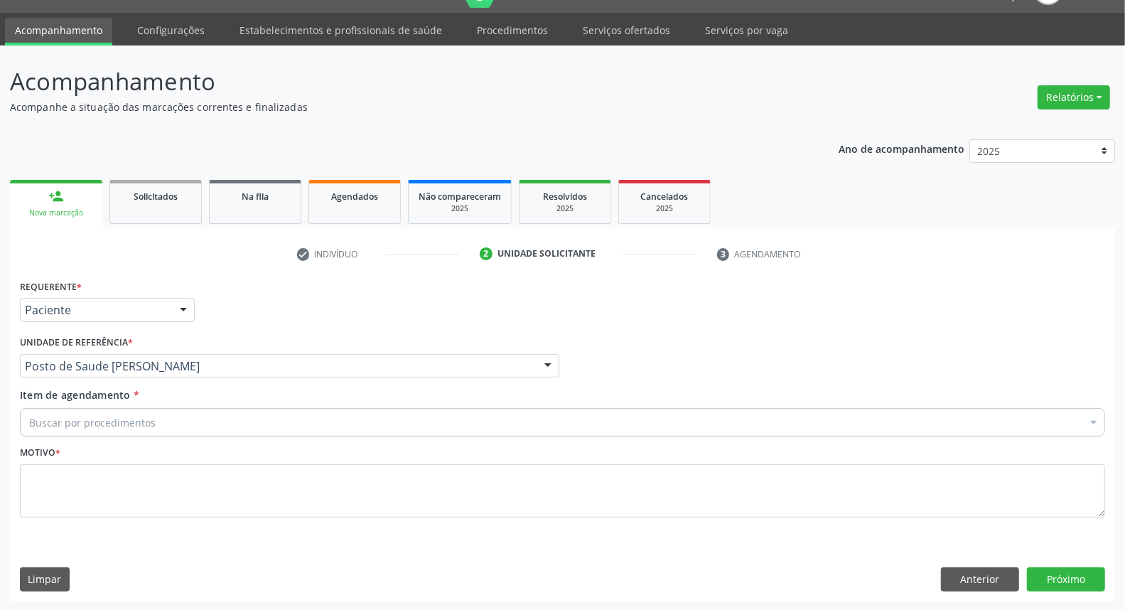
click at [180, 417] on div "Buscar por procedimentos" at bounding box center [562, 422] width 1085 height 28
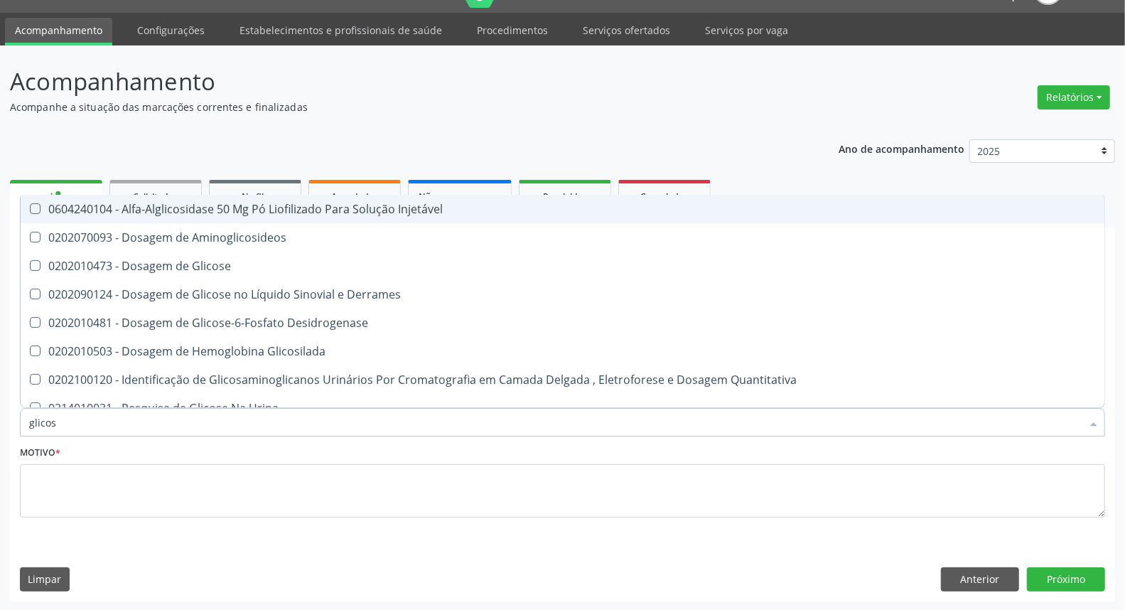
type input "glicose"
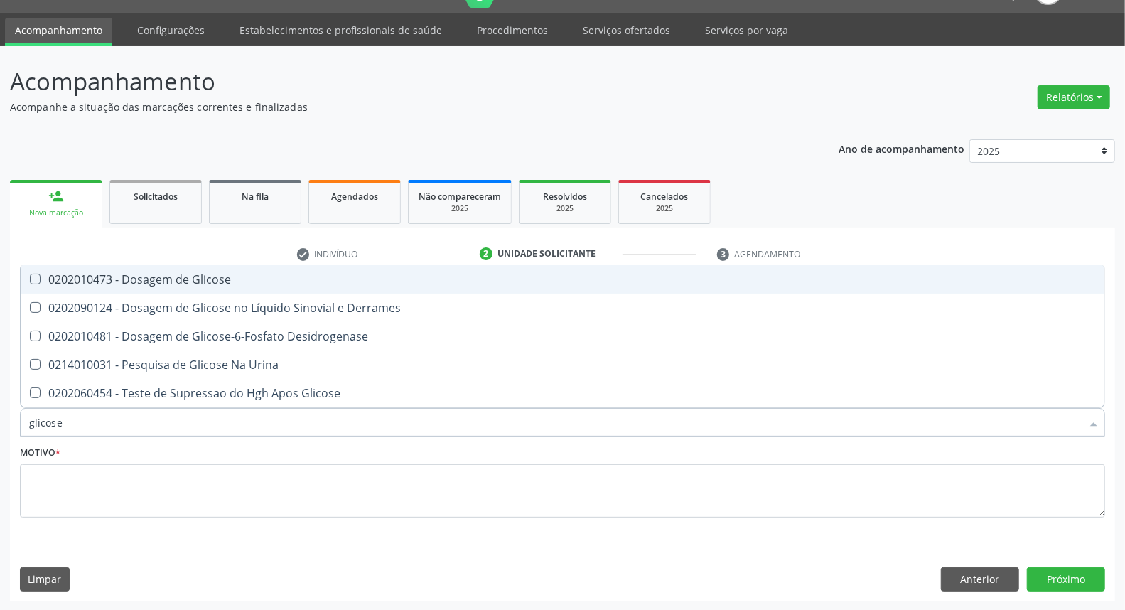
drag, startPoint x: 168, startPoint y: 271, endPoint x: 168, endPoint y: 282, distance: 10.7
click at [168, 274] on div "0202010473 - Dosagem de Glicose" at bounding box center [562, 279] width 1067 height 11
checkbox Glicose "true"
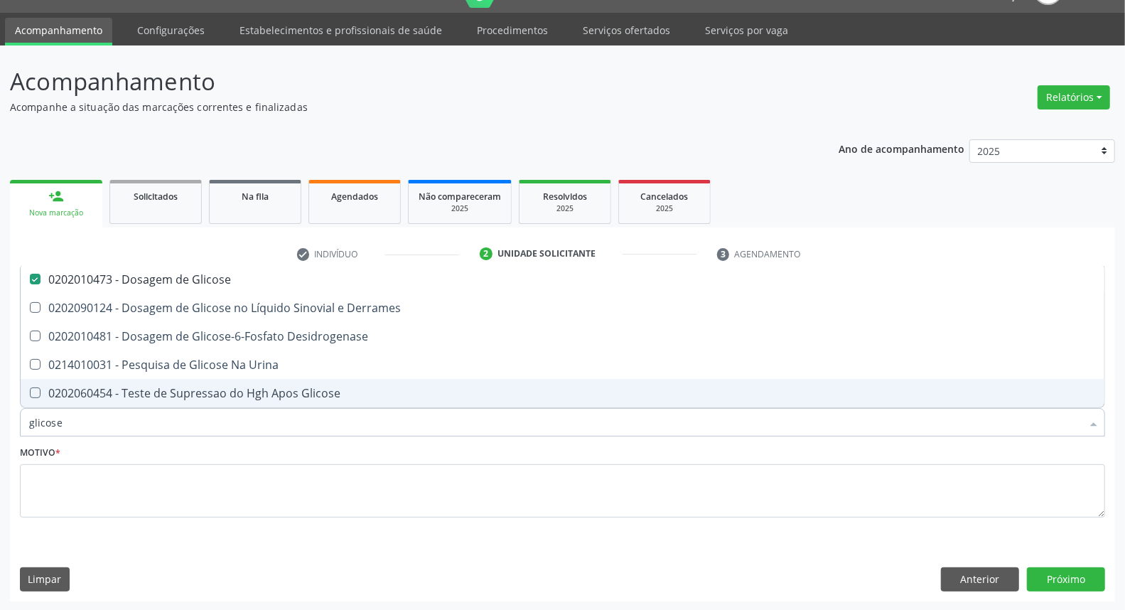
click at [136, 414] on input "glicose" at bounding box center [555, 422] width 1053 height 28
type input "c"
checkbox Glicose "false"
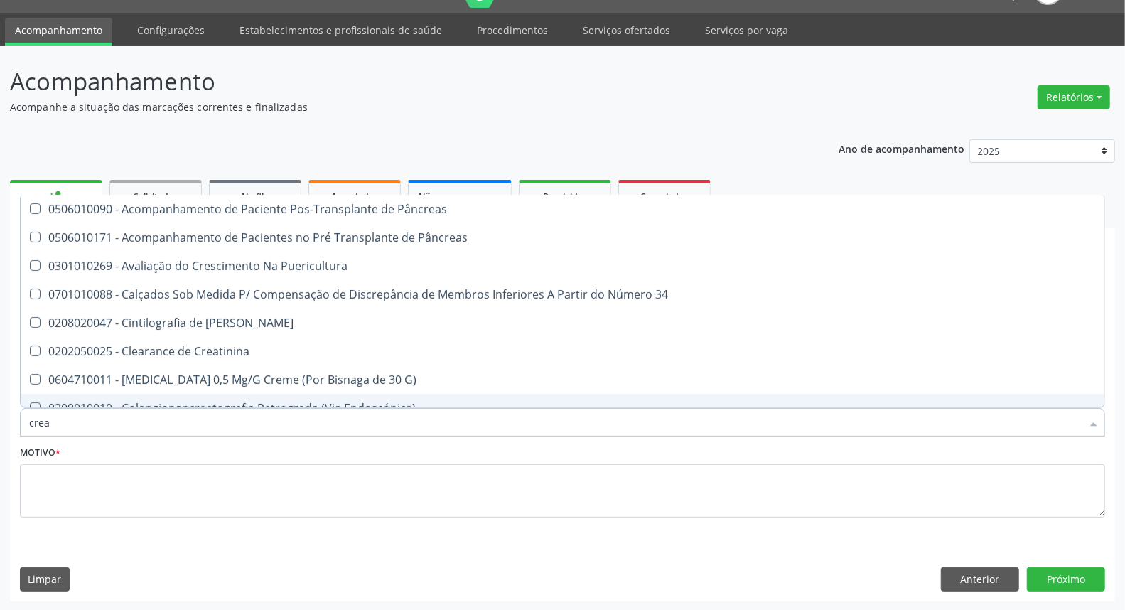
type input "creat"
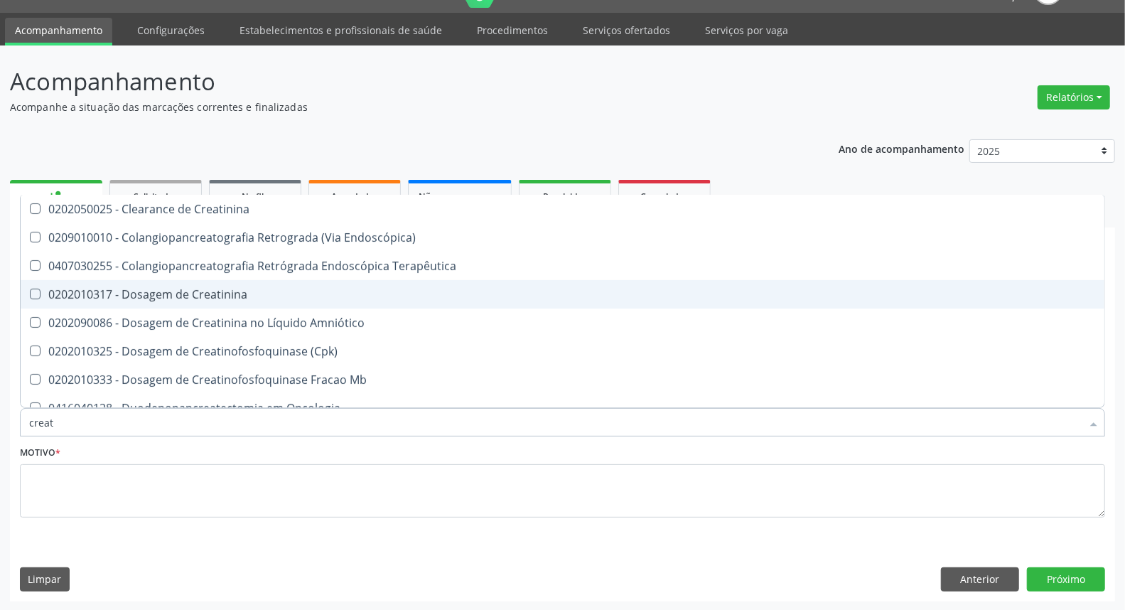
drag, startPoint x: 159, startPoint y: 295, endPoint x: 158, endPoint y: 303, distance: 7.9
click at [159, 298] on div "0202010317 - Dosagem de Creatinina" at bounding box center [562, 294] width 1067 height 11
checkbox Creatinina "true"
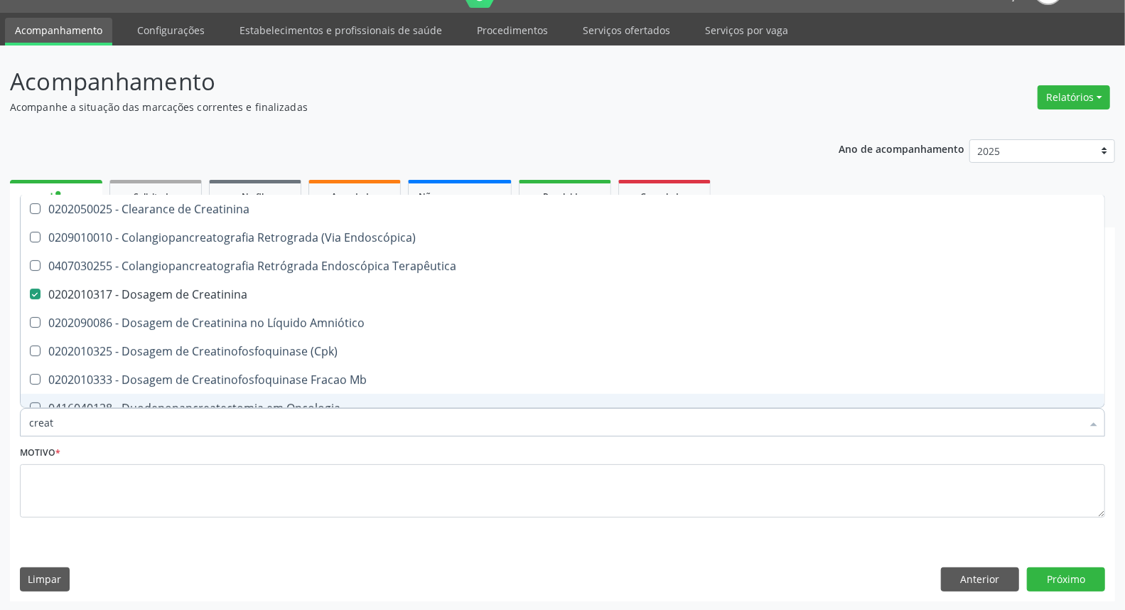
drag, startPoint x: 0, startPoint y: 428, endPoint x: 0, endPoint y: 436, distance: 7.8
click at [0, 434] on div "Acompanhamento Acompanhe a situação das marcações correntes e finalizadas Relat…" at bounding box center [562, 328] width 1125 height 566
type input "ur"
checkbox Creatinina "false"
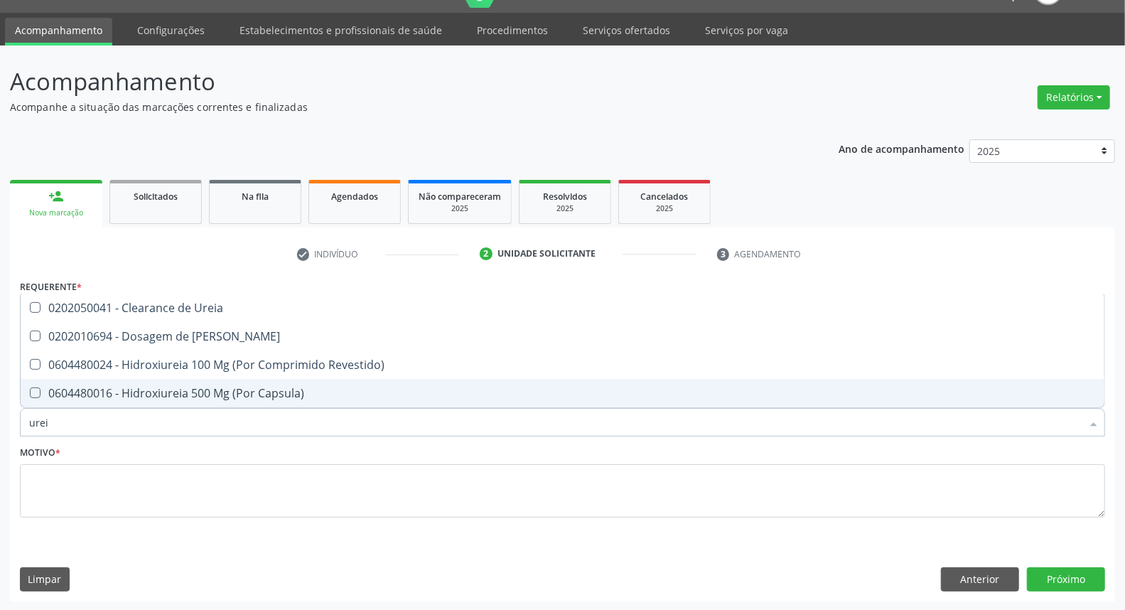
type input "ureia"
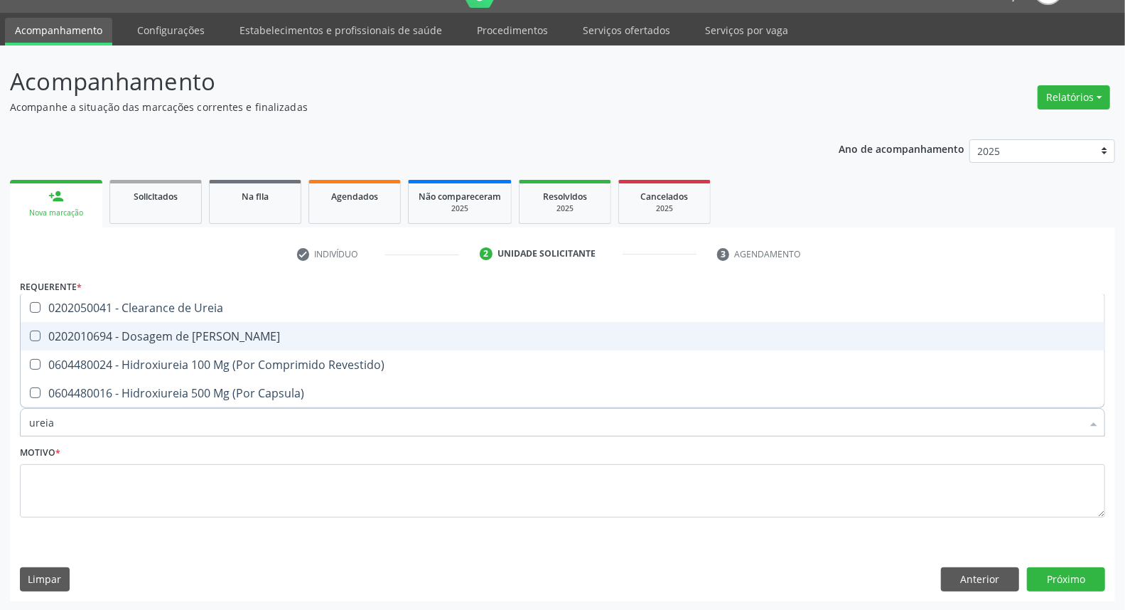
click at [122, 337] on div "0202010694 - Dosagem de [PERSON_NAME]" at bounding box center [562, 335] width 1067 height 11
checkbox Ureia "true"
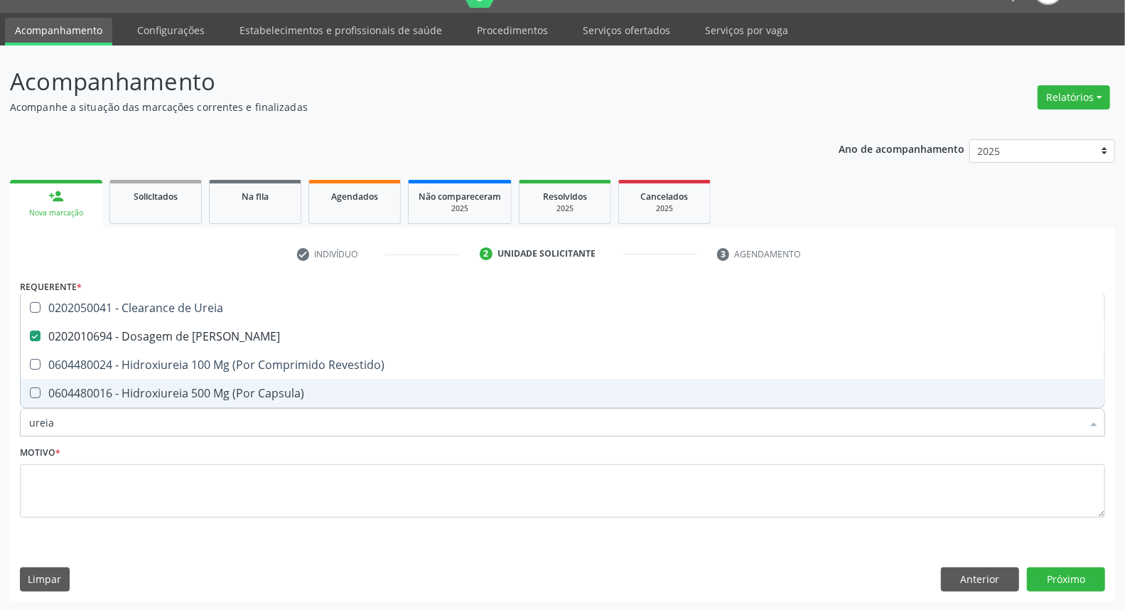
click at [167, 424] on input "ureia" at bounding box center [555, 422] width 1053 height 28
type input "co"
checkbox Ureia "false"
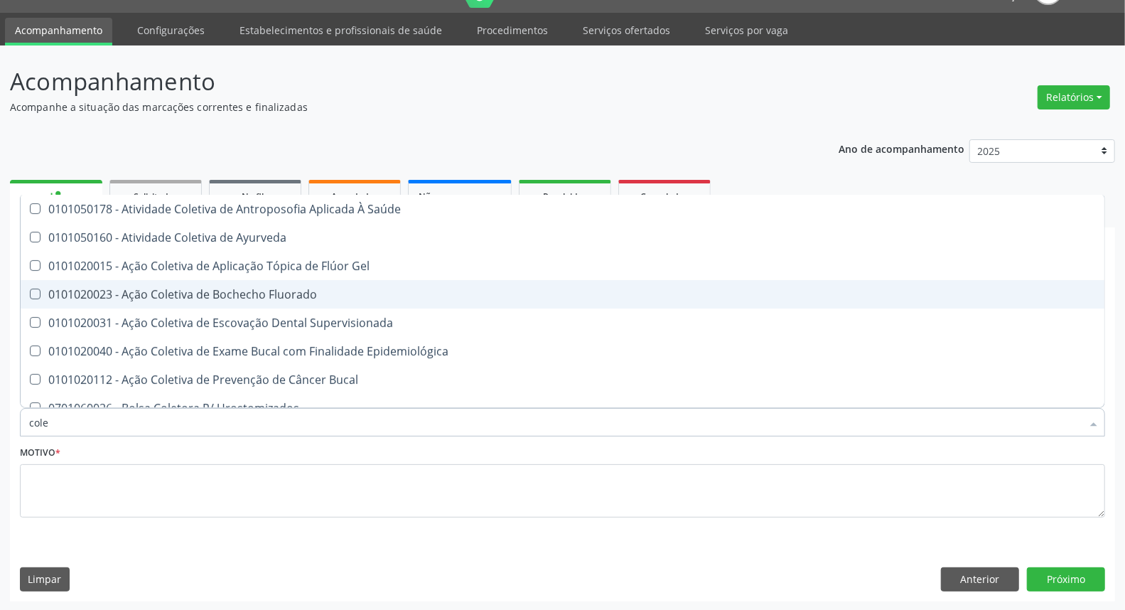
type input "coles"
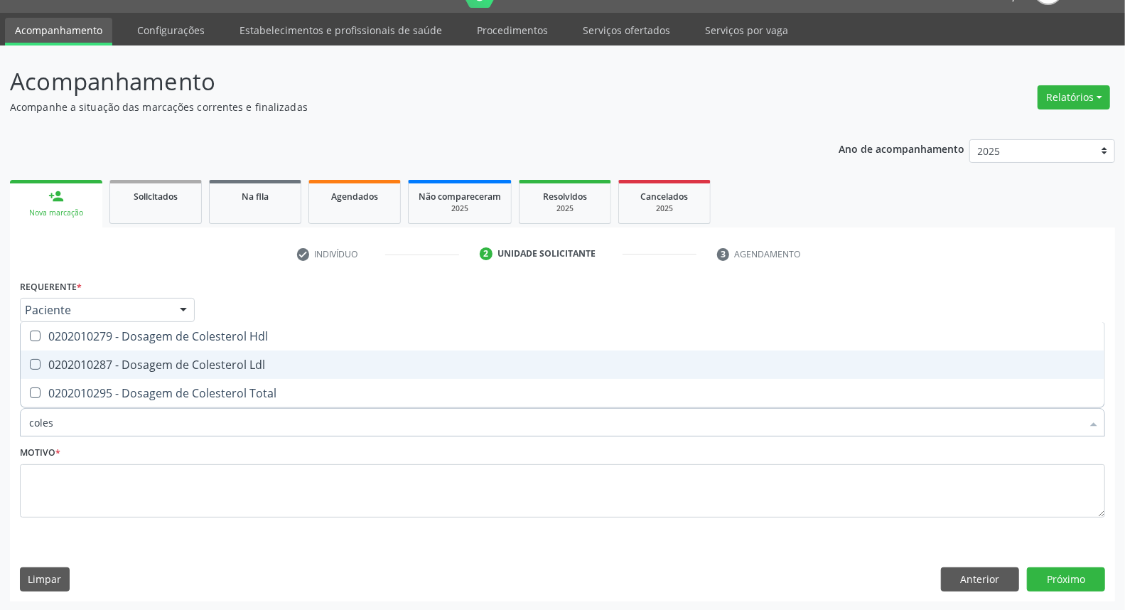
drag, startPoint x: 162, startPoint y: 350, endPoint x: 160, endPoint y: 370, distance: 20.7
click at [161, 351] on span "0202010287 - Dosagem de Colesterol Ldl" at bounding box center [563, 364] width 1084 height 28
click at [160, 370] on span "0202010287 - Dosagem de Colesterol Ldl" at bounding box center [563, 364] width 1084 height 28
checkbox Ldl "false"
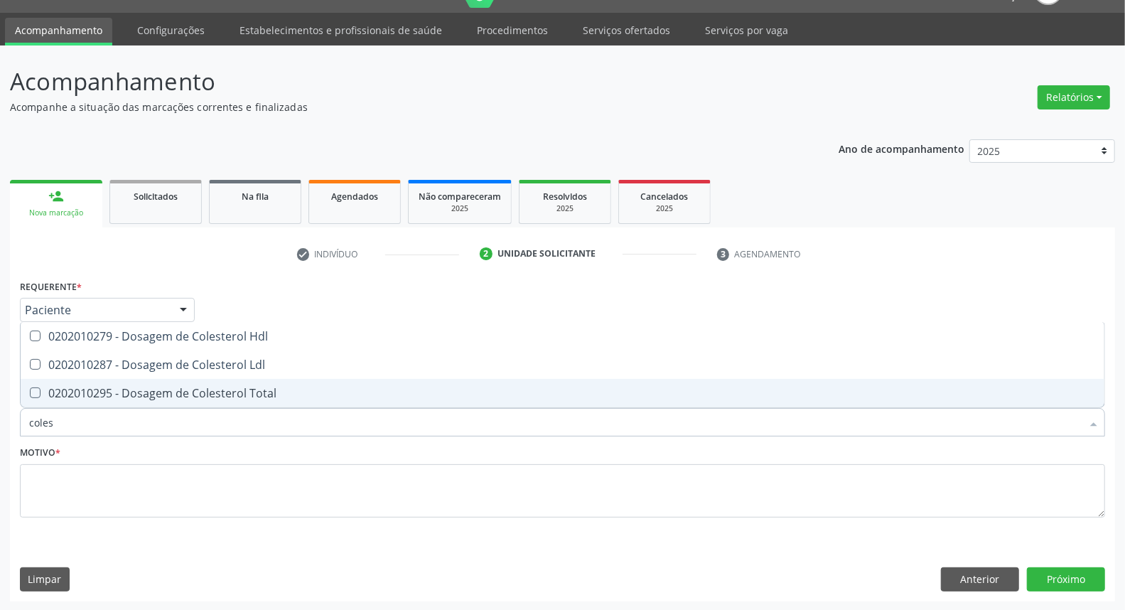
drag, startPoint x: 159, startPoint y: 389, endPoint x: 161, endPoint y: 371, distance: 17.9
click at [160, 382] on span "0202010295 - Dosagem de Colesterol Total" at bounding box center [563, 393] width 1084 height 28
checkbox Total "true"
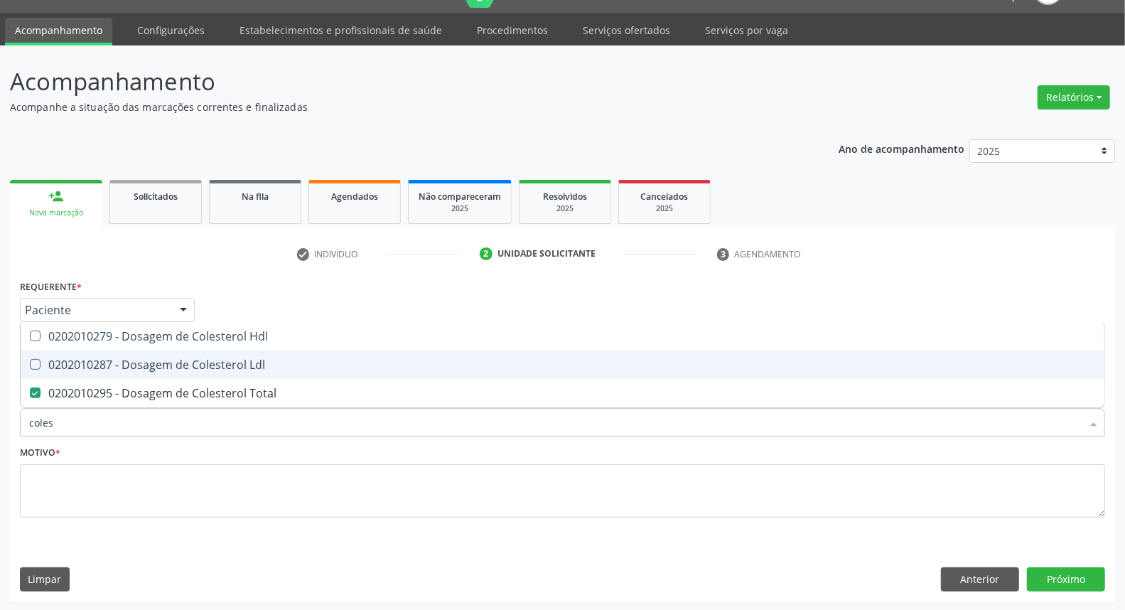
click at [161, 359] on div "0202010287 - Dosagem de Colesterol Ldl" at bounding box center [562, 364] width 1067 height 11
checkbox Ldl "true"
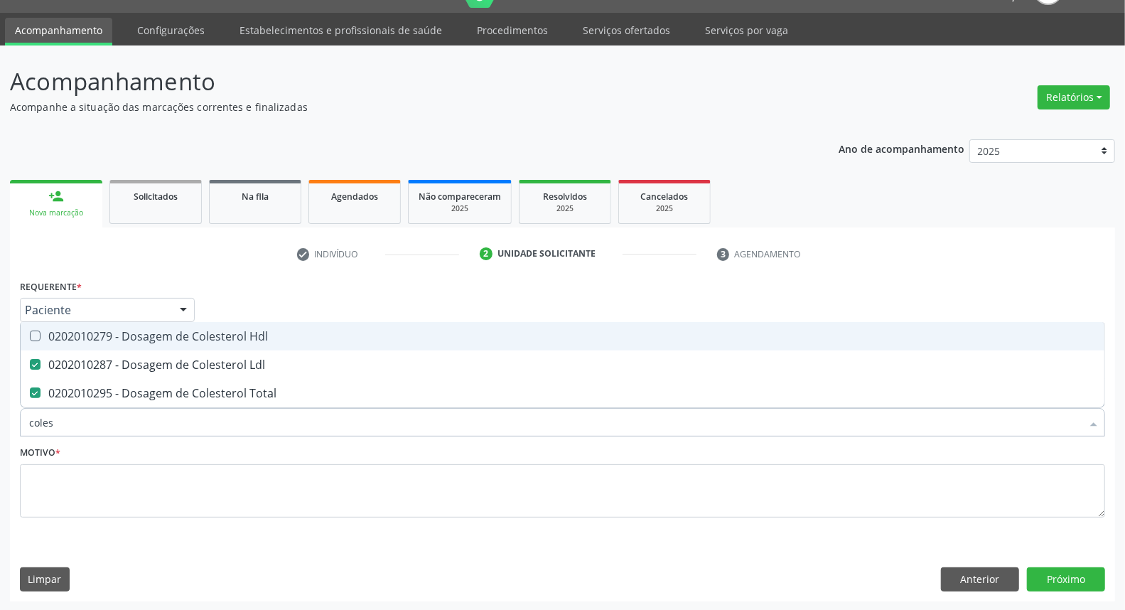
drag, startPoint x: 162, startPoint y: 330, endPoint x: 149, endPoint y: 396, distance: 66.6
click at [162, 335] on div "0202010279 - Dosagem de Colesterol Hdl" at bounding box center [562, 335] width 1067 height 11
checkbox Hdl "true"
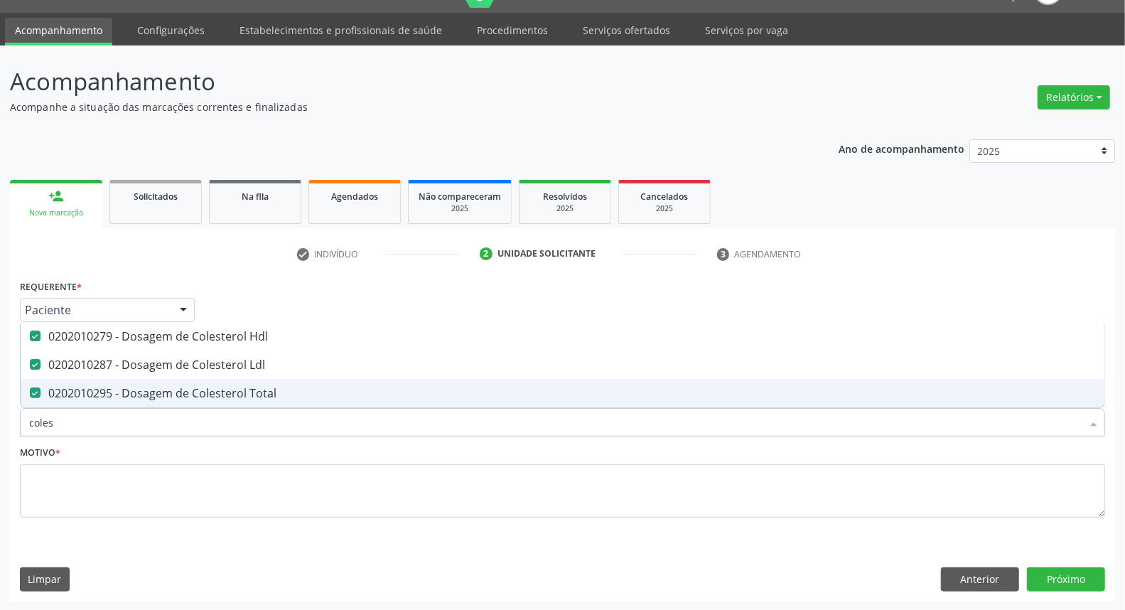
click at [146, 409] on input "coles" at bounding box center [555, 422] width 1053 height 28
type input "tg"
checkbox Hdl "false"
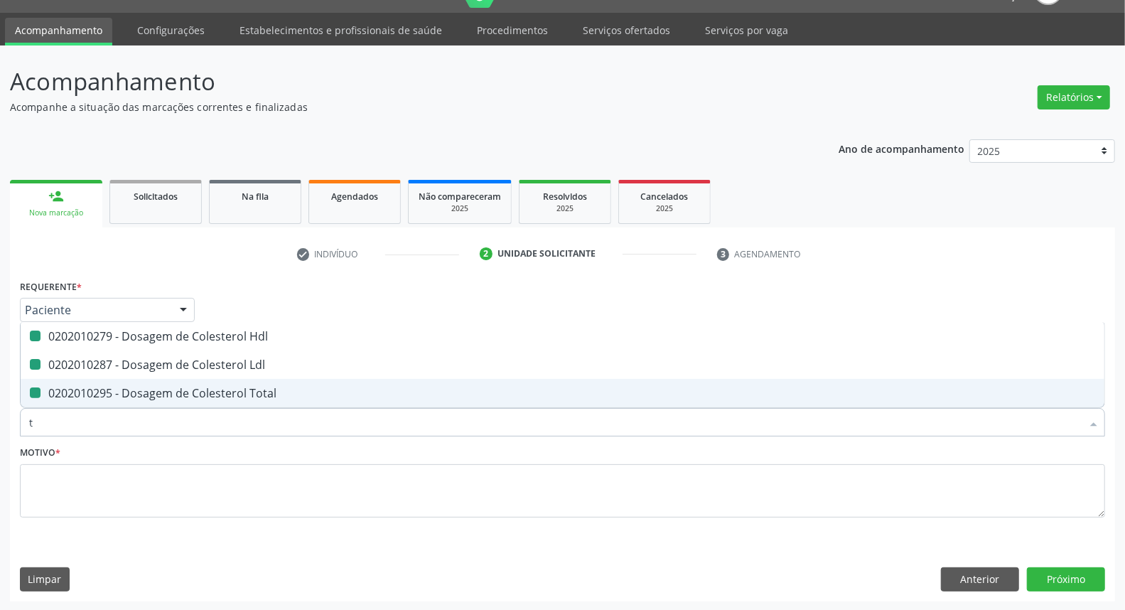
checkbox Ldl "false"
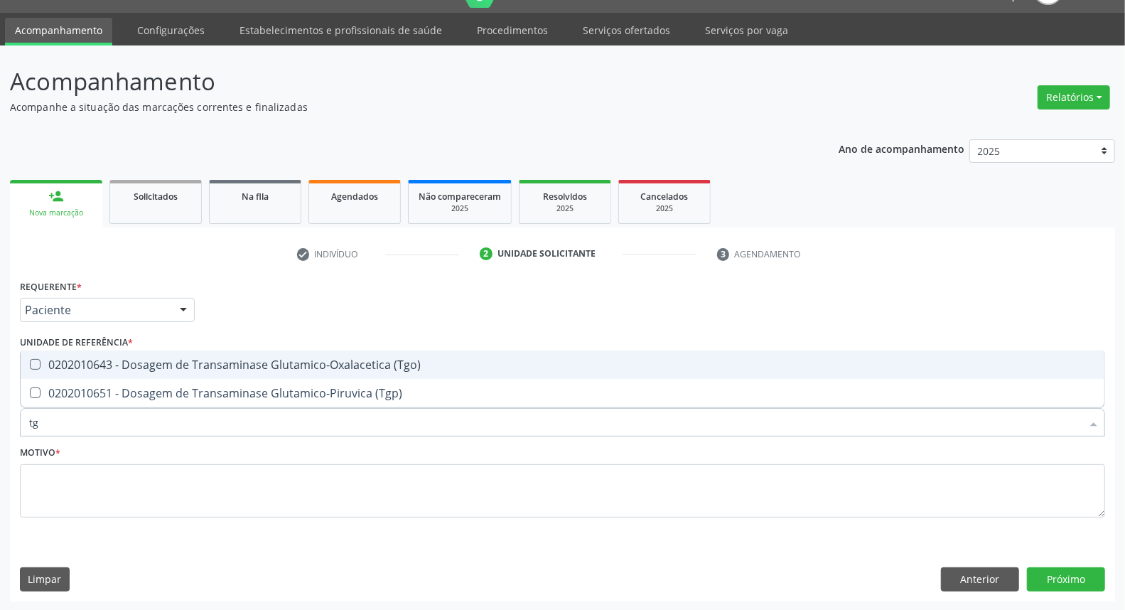
click at [135, 351] on div "Requerente * Paciente Médico(a) Enfermeiro(a) Paciente Nenhum resultado encontr…" at bounding box center [562, 407] width 1085 height 262
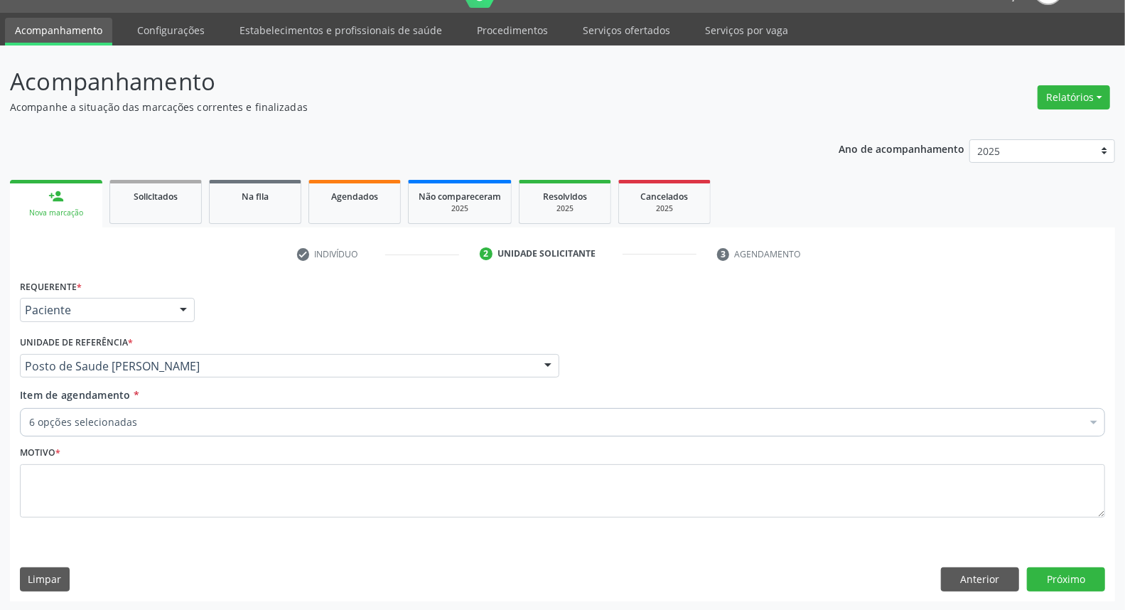
drag, startPoint x: 135, startPoint y: 345, endPoint x: 135, endPoint y: 375, distance: 29.8
click at [134, 358] on span "0202010295 - Dosagem de Colesterol Total" at bounding box center [583, 370] width 1124 height 28
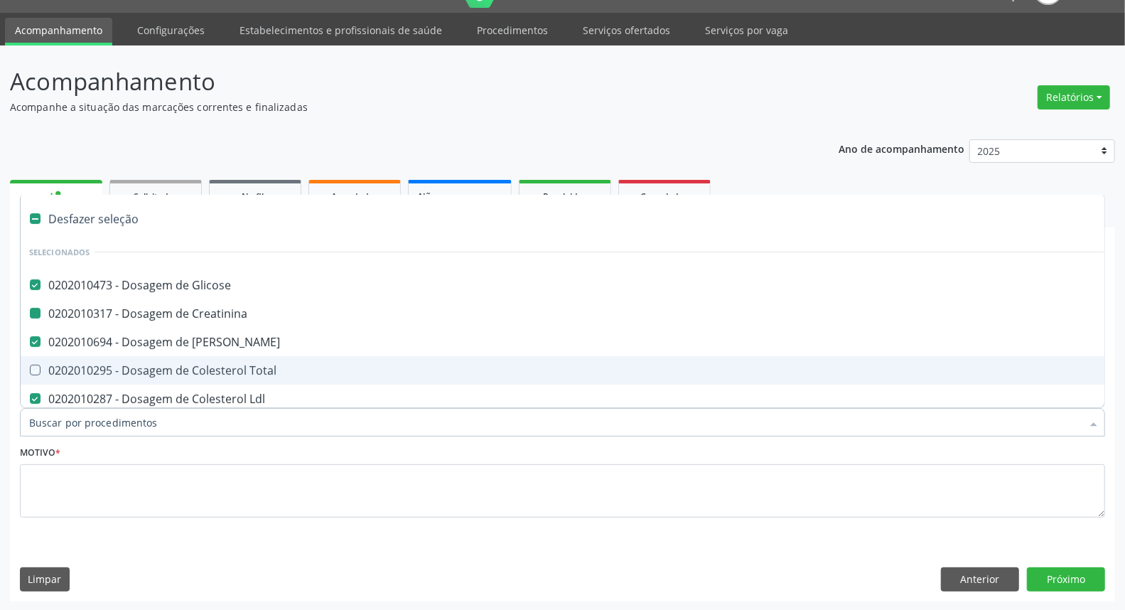
type input "t"
checkbox Creatinina "false"
checkbox Total "true"
checkbox Hdl "false"
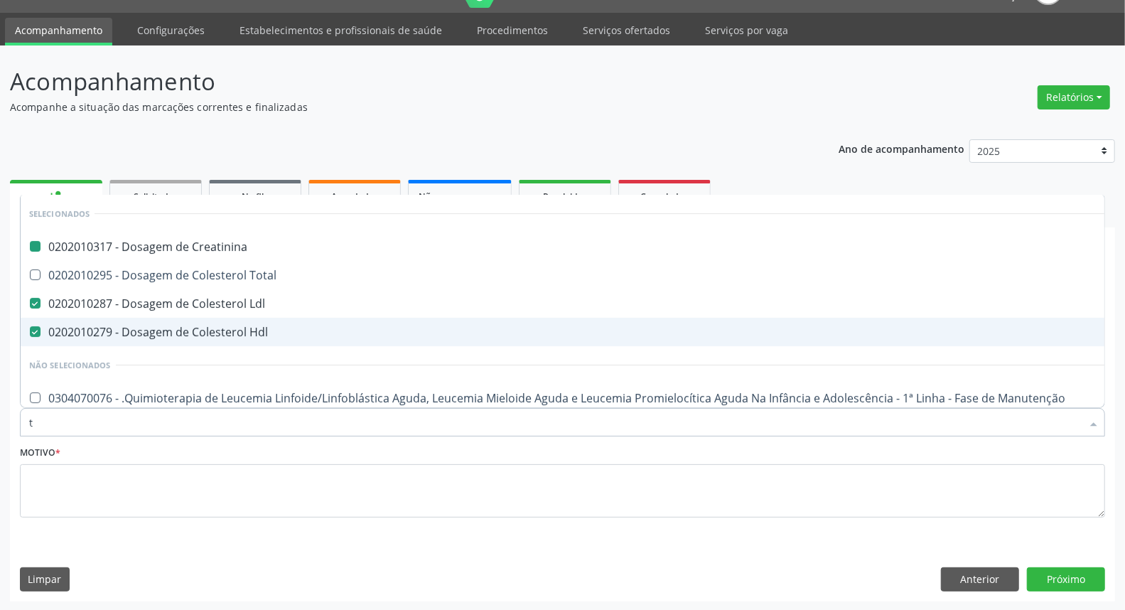
type input "tg"
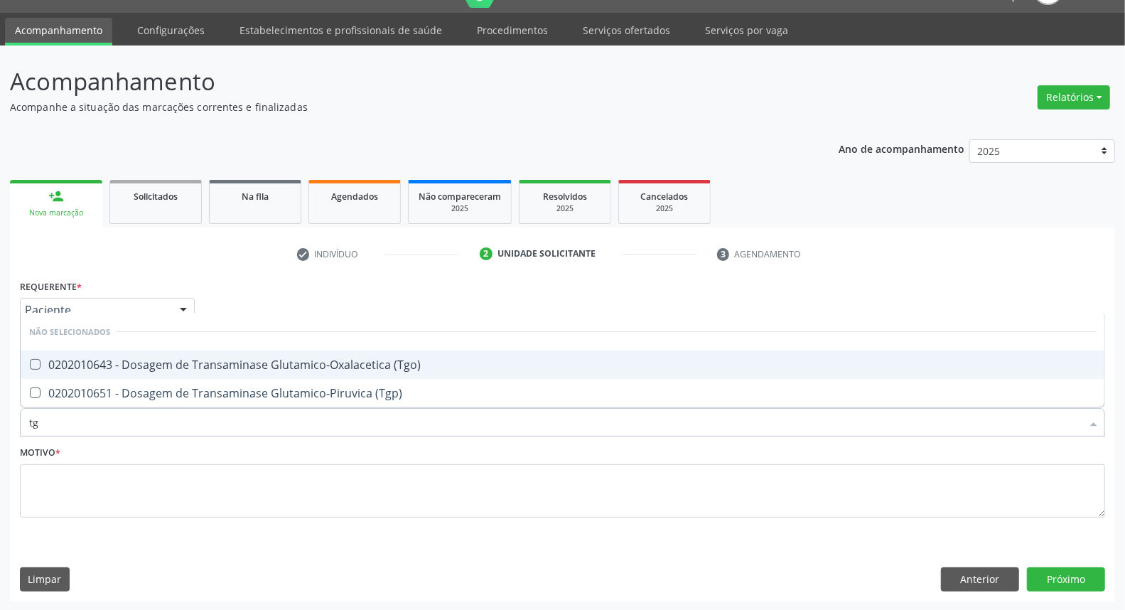
drag, startPoint x: 149, startPoint y: 362, endPoint x: 149, endPoint y: 381, distance: 18.5
click at [149, 366] on div "0202010643 - Dosagem de Transaminase Glutamico-Oxalacetica (Tgo)" at bounding box center [562, 364] width 1067 height 11
checkbox \(Tgo\) "true"
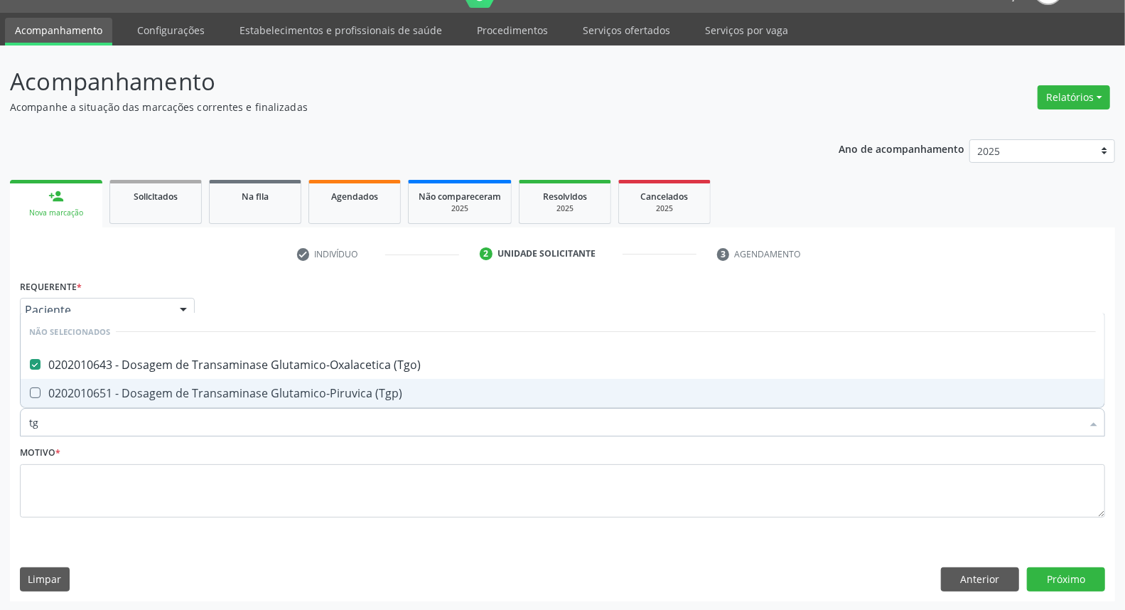
click at [147, 391] on span "0202010651 - Dosagem de Transaminase Glutamico-Piruvica (Tgp)" at bounding box center [563, 393] width 1084 height 28
checkbox \(Tgp\) "true"
click at [145, 414] on input "tg" at bounding box center [555, 422] width 1053 height 28
type input "tr"
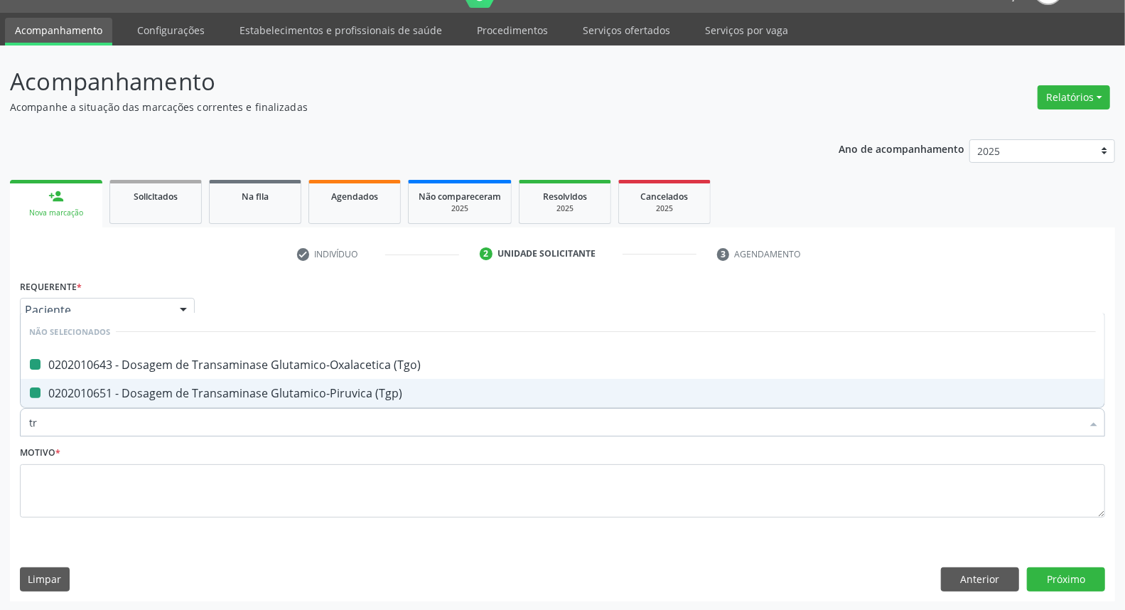
checkbox \(Tgo\) "false"
checkbox \(Tgp\) "false"
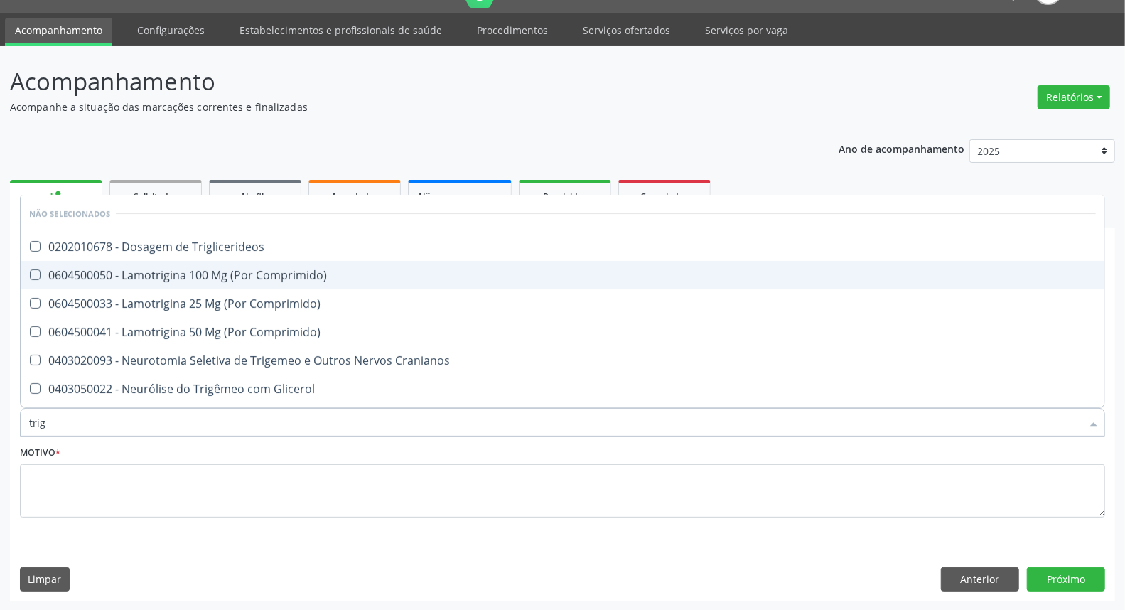
type input "trigl"
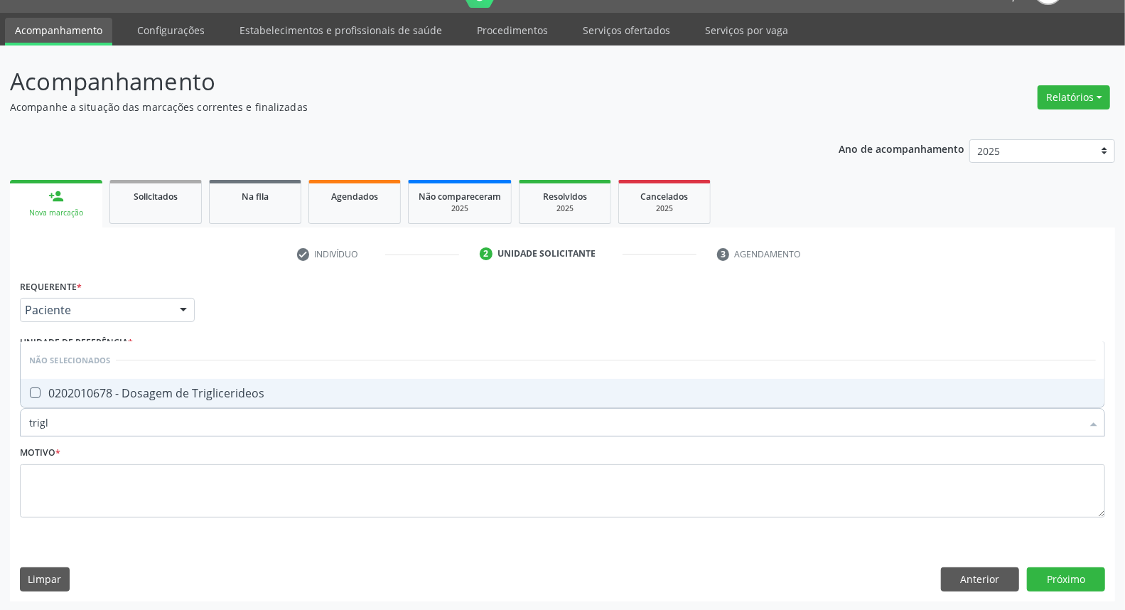
drag, startPoint x: 156, startPoint y: 389, endPoint x: 147, endPoint y: 431, distance: 42.2
click at [156, 391] on div "0202010678 - Dosagem de Triglicerideos" at bounding box center [562, 392] width 1067 height 11
checkbox Triglicerideos "true"
click at [147, 431] on input "trigl" at bounding box center [555, 422] width 1053 height 28
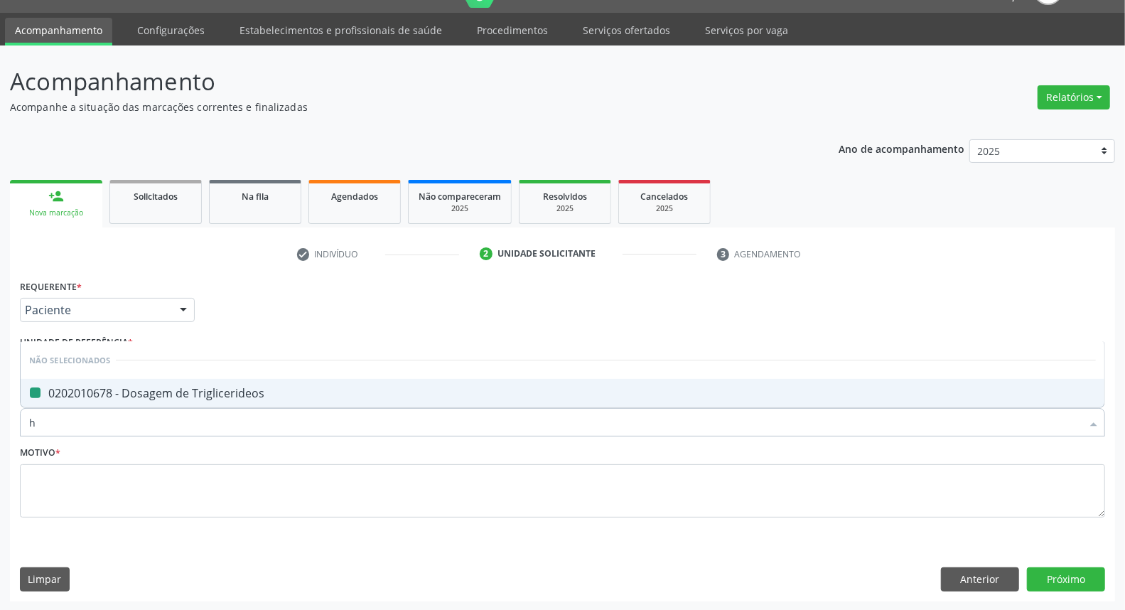
type input "he"
checkbox Triglicerideos "false"
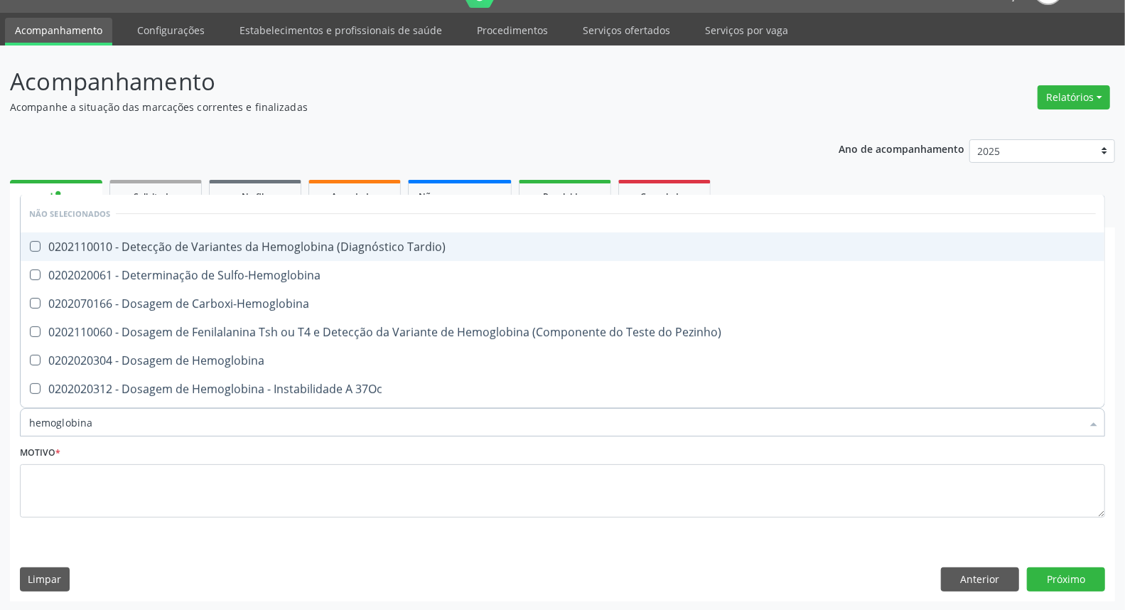
type input "hemoglobina g"
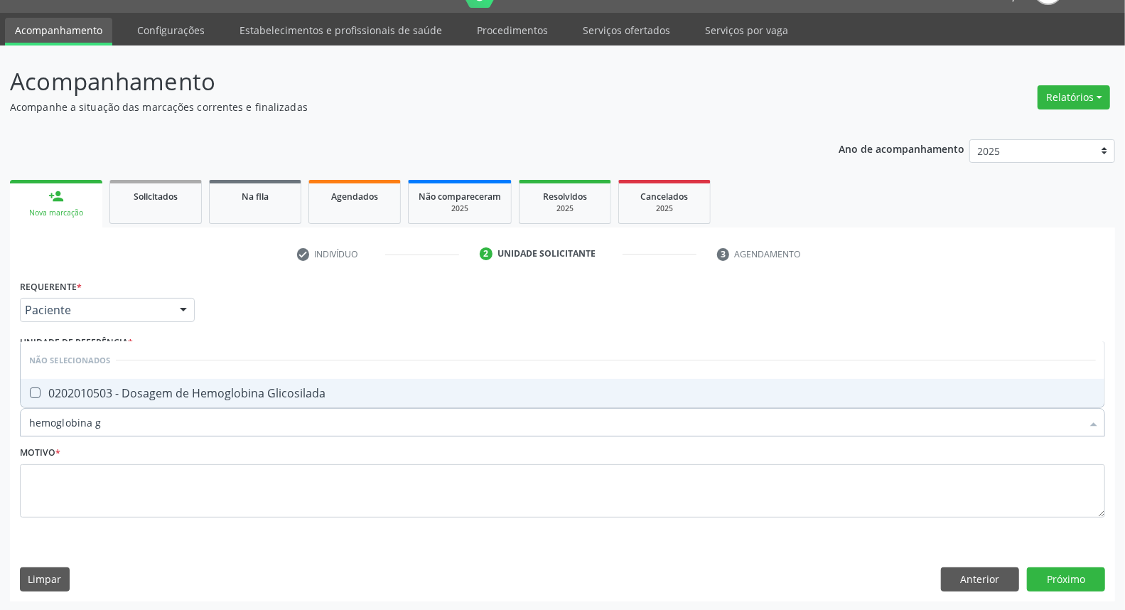
click at [119, 396] on div "0202010503 - Dosagem de Hemoglobina Glicosilada" at bounding box center [562, 392] width 1067 height 11
checkbox Glicosilada "true"
click at [121, 425] on input "hemoglobina g" at bounding box center [555, 422] width 1053 height 28
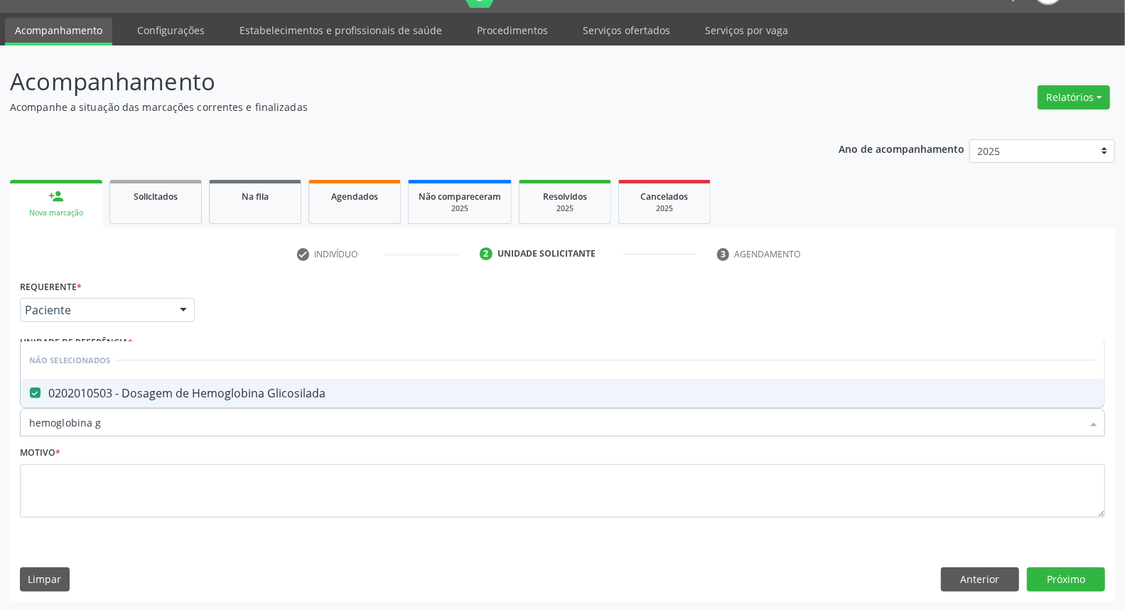
click at [121, 425] on input "hemoglobina g" at bounding box center [555, 422] width 1053 height 28
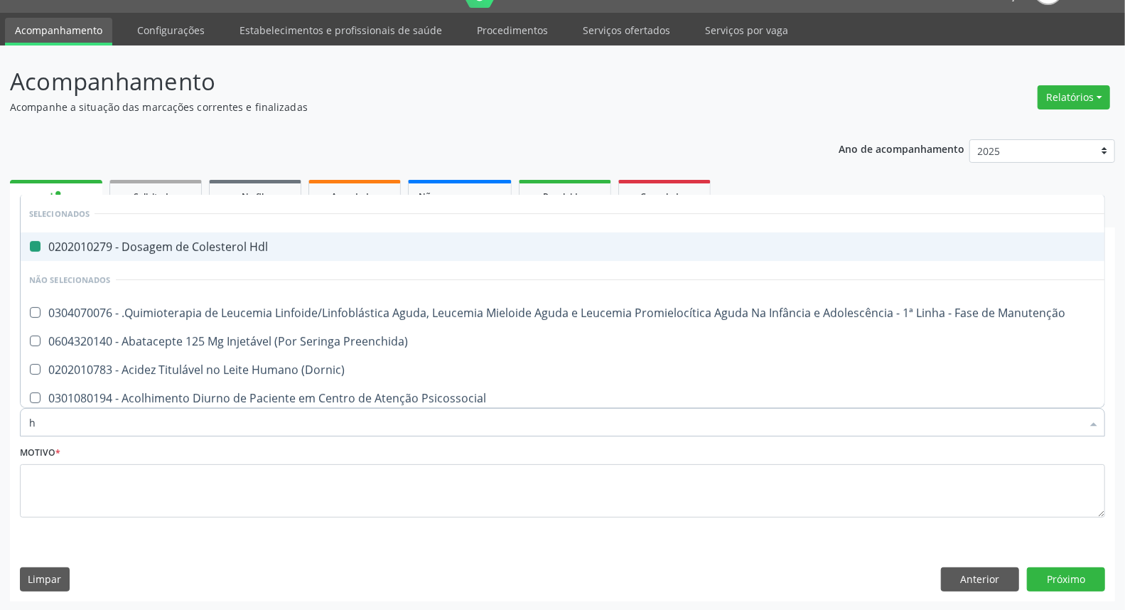
type input "he"
checkbox Hdl "false"
checkbox Coração "true"
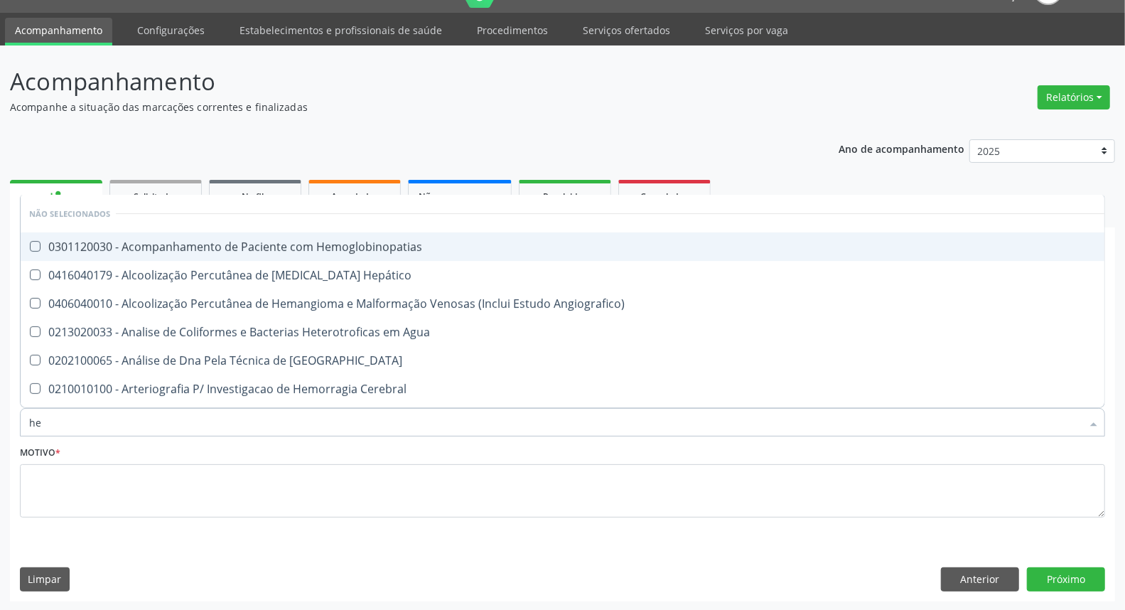
type input "hem"
checkbox \(Qualitativo\) "true"
checkbox Glicosilada "false"
type input "hemo"
checkbox Redome\) "true"
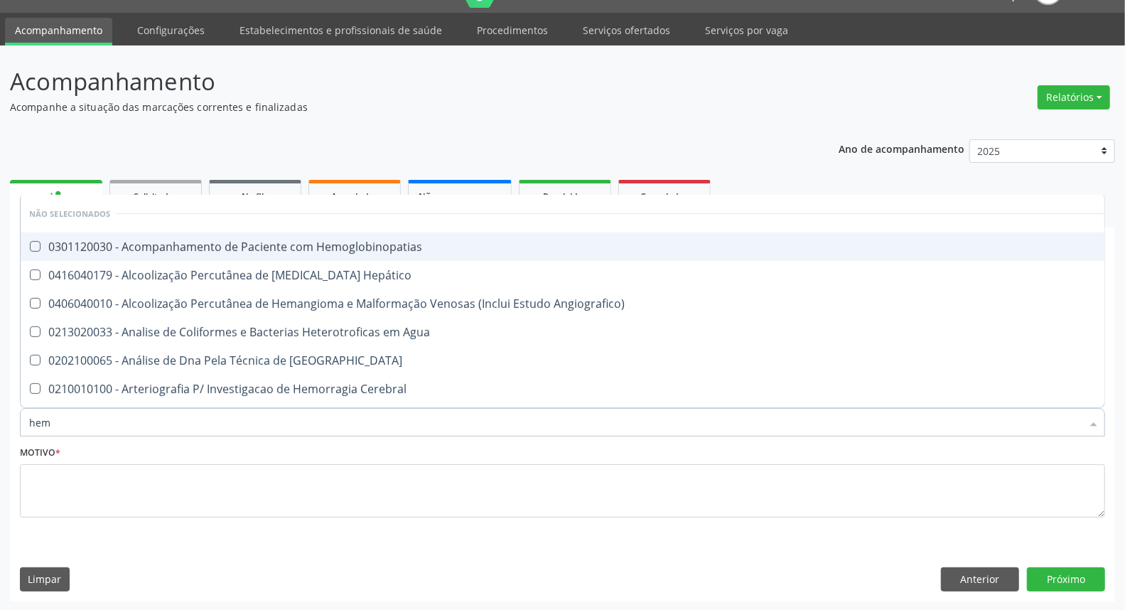
checkbox \(Qualitativo\) "false"
type input "hemog"
checkbox Tardio\) "true"
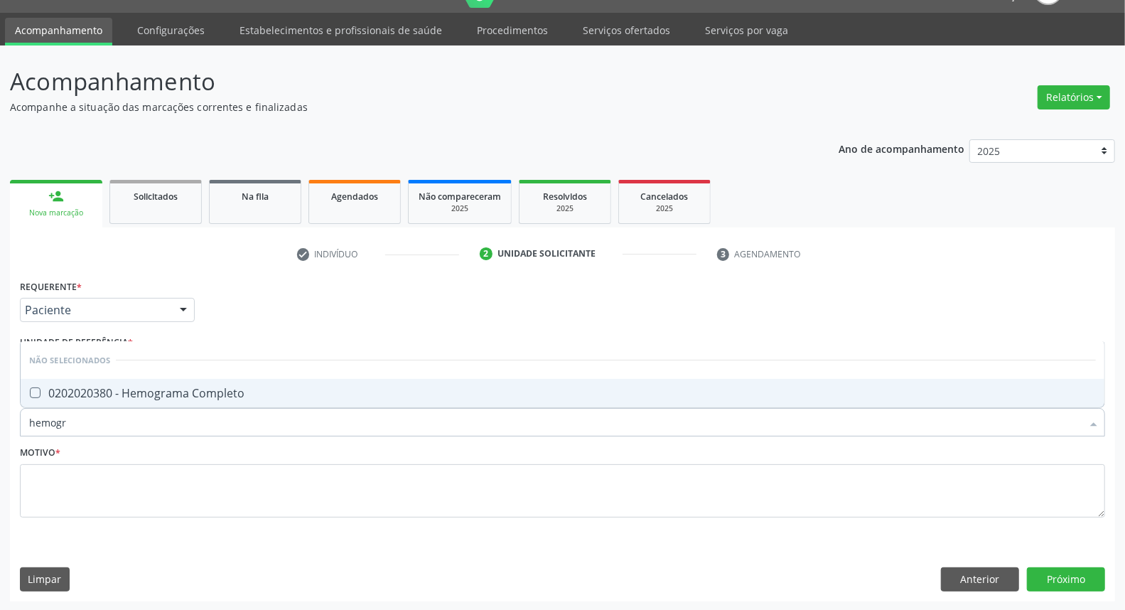
type input "hemogra"
click at [126, 393] on div "0202020380 - Hemograma Completo" at bounding box center [562, 392] width 1067 height 11
checkbox Completo "true"
click at [123, 423] on input "hemogra" at bounding box center [555, 422] width 1053 height 28
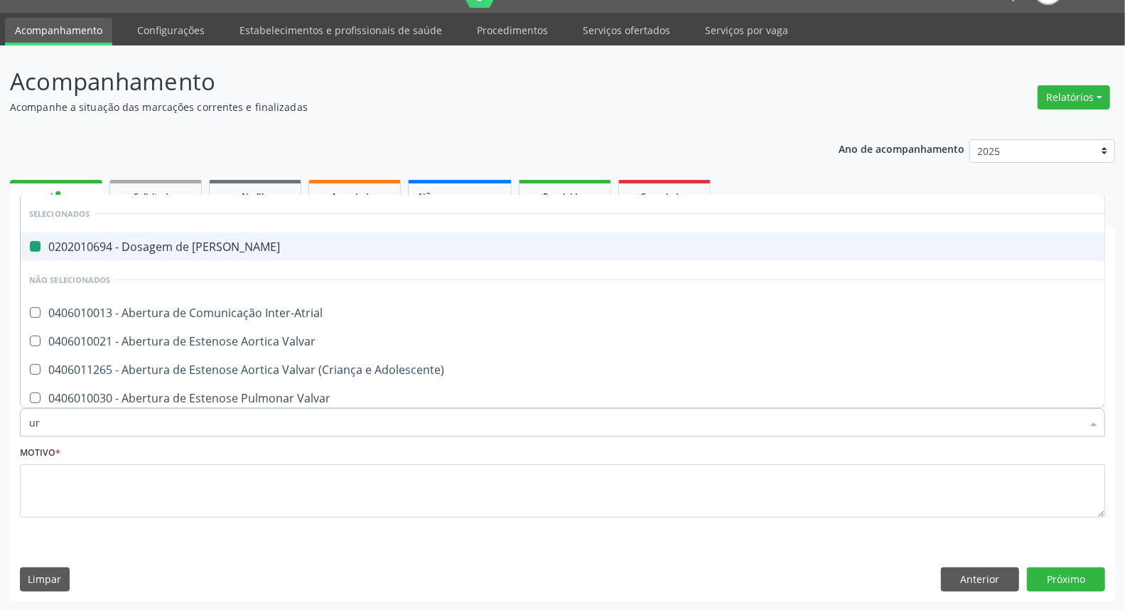
type input "uri"
checkbox Ureia "false"
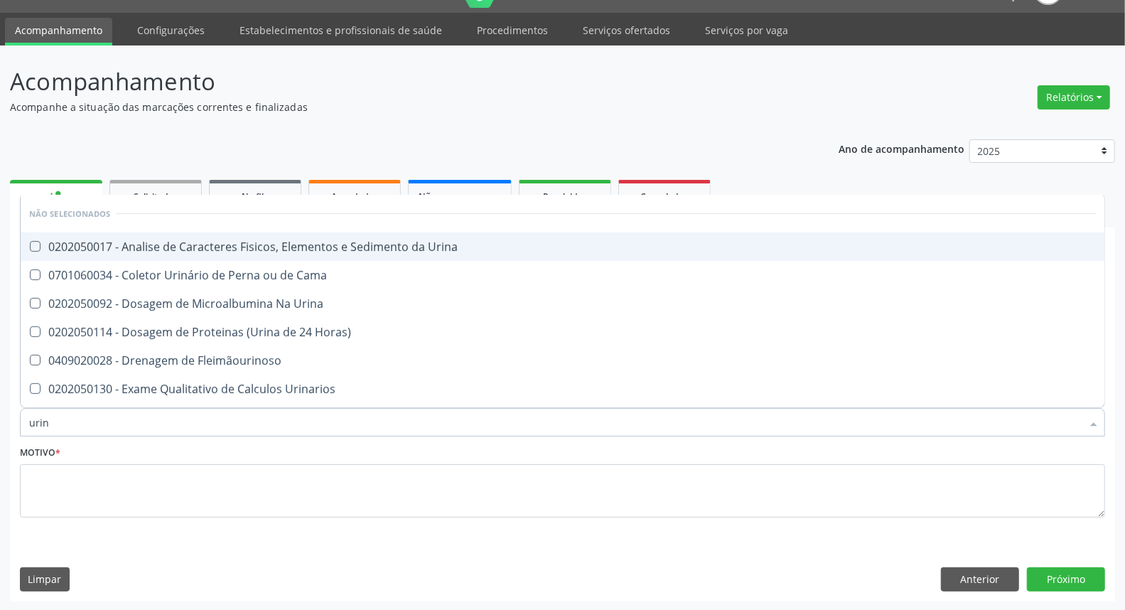
type input "urina"
drag, startPoint x: 182, startPoint y: 244, endPoint x: 257, endPoint y: 368, distance: 144.8
click at [183, 256] on span "0202050017 - Analise de Caracteres Fisicos, Elementos e Sedimento da Urina" at bounding box center [563, 246] width 1084 height 28
checkbox Urina "true"
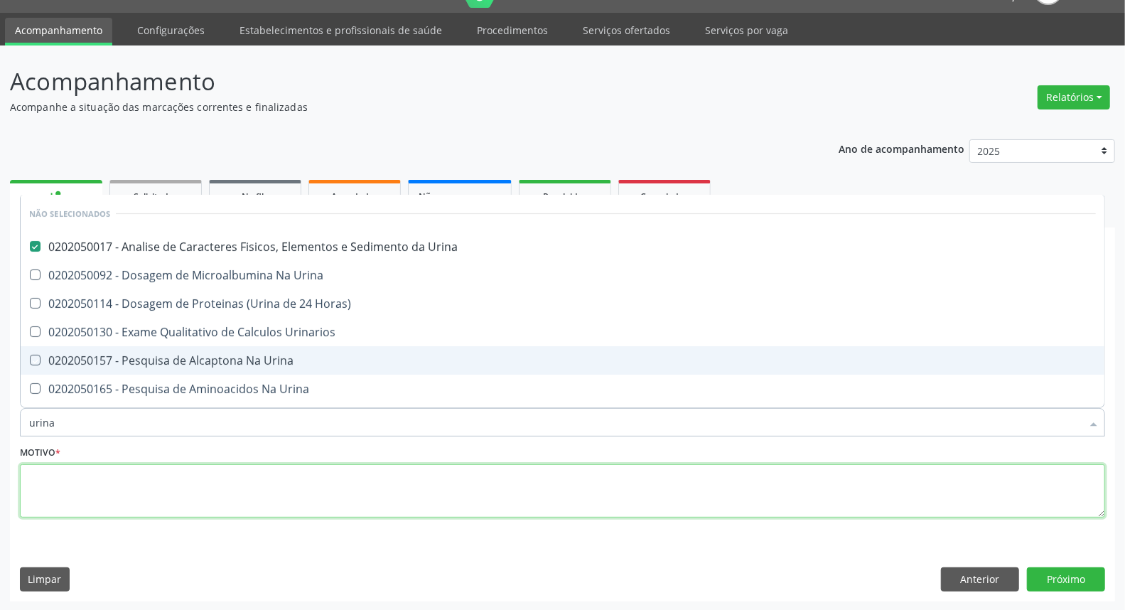
click at [394, 492] on textarea at bounding box center [562, 491] width 1085 height 54
checkbox Horas\) "true"
checkbox Urinarios "true"
checkbox Urina "true"
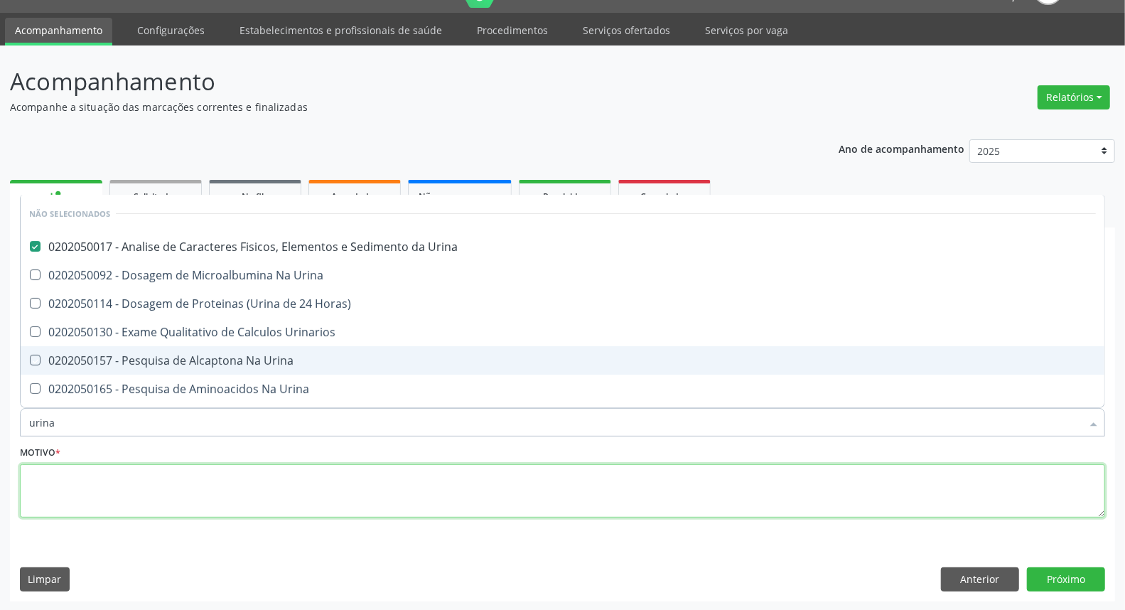
checkbox Urina "true"
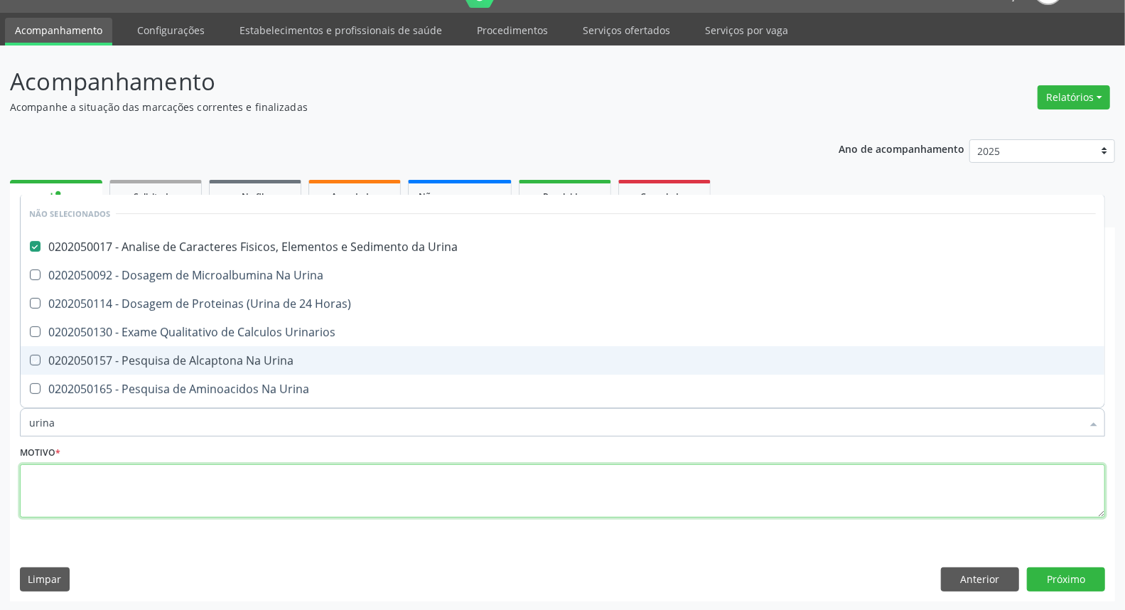
checkbox Urina "true"
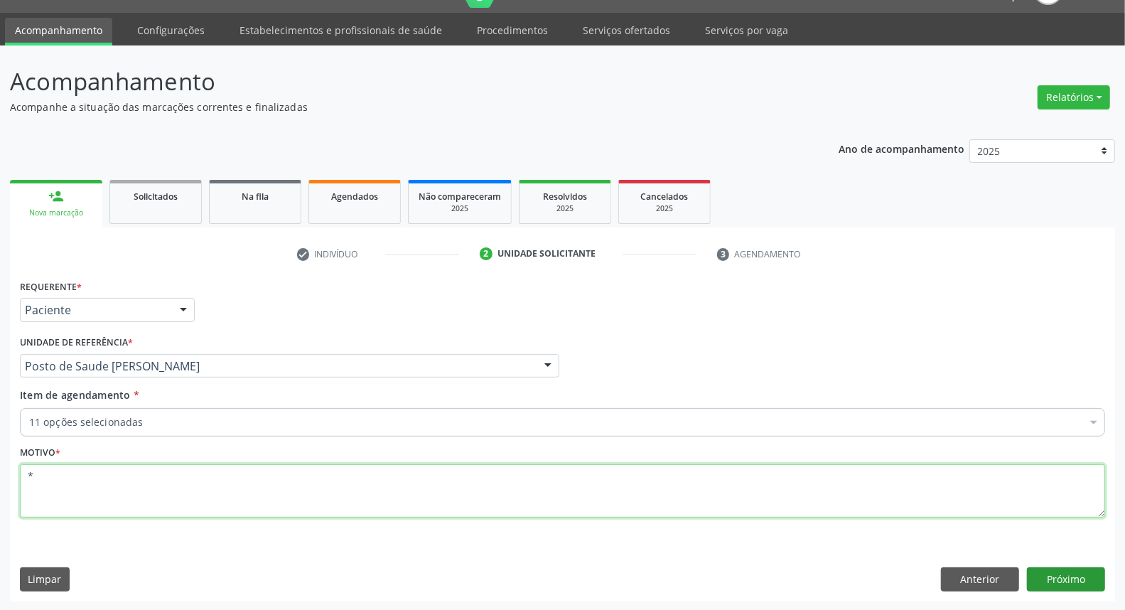
type textarea "*"
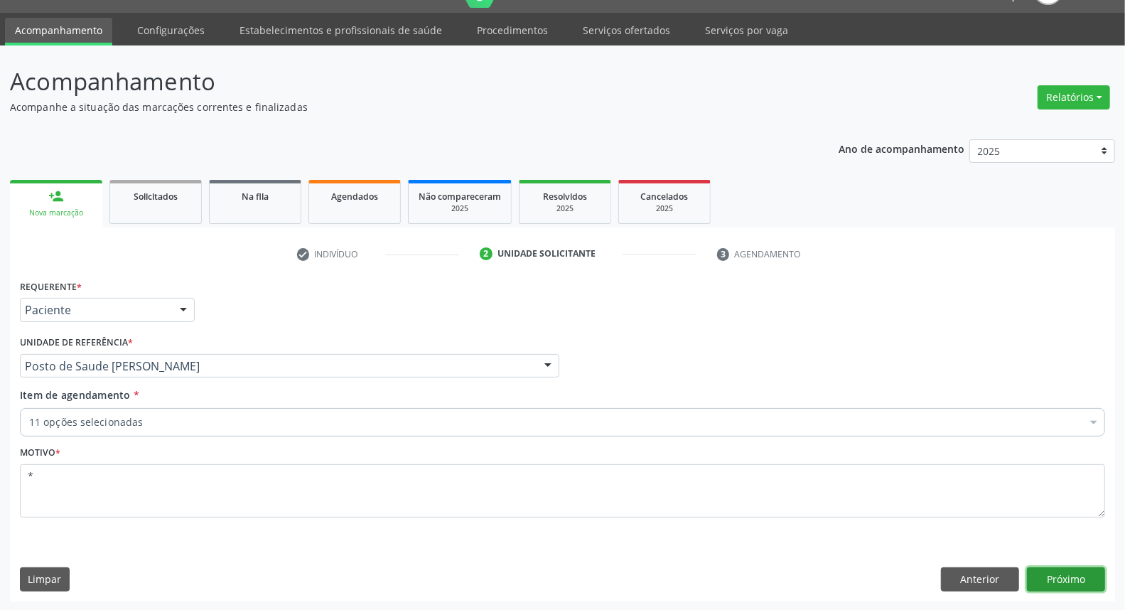
click at [1077, 586] on button "Próximo" at bounding box center [1066, 579] width 78 height 24
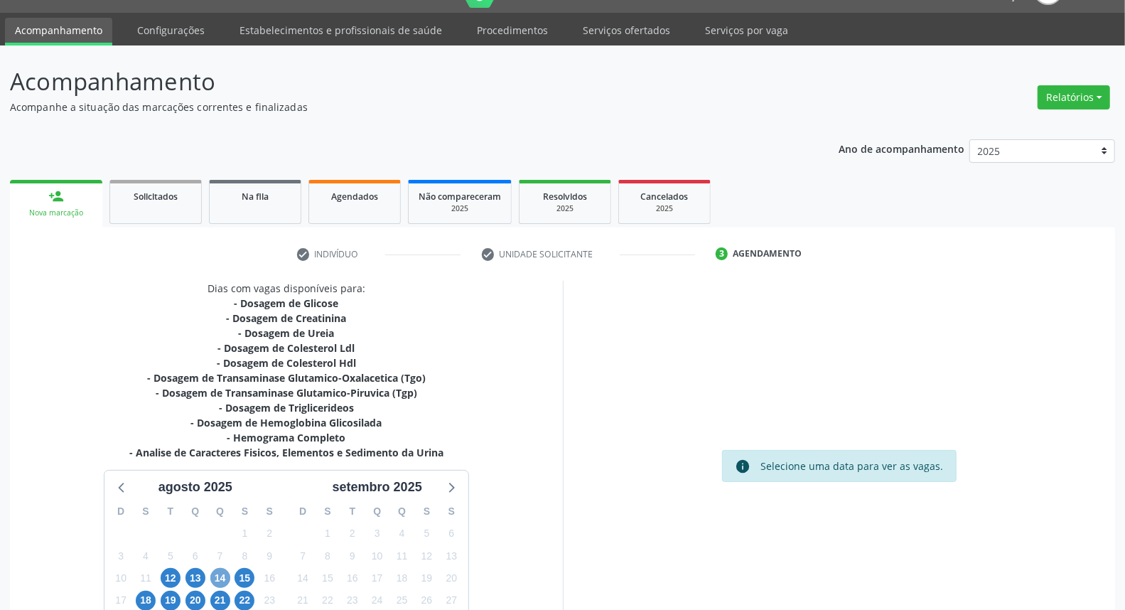
click at [212, 579] on span "14" at bounding box center [220, 578] width 20 height 20
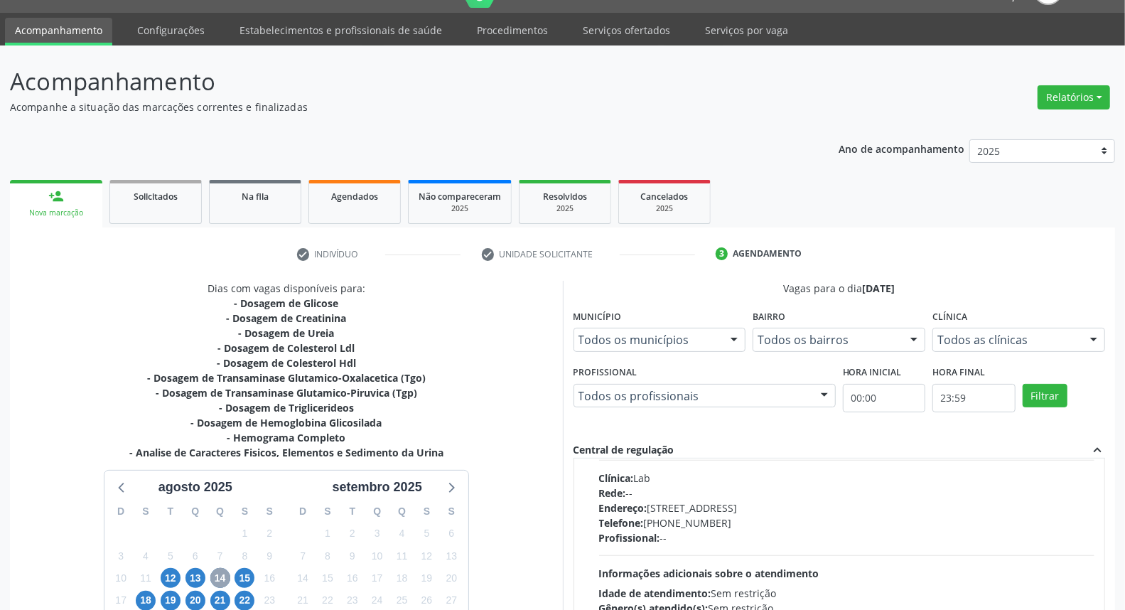
scroll to position [473, 0]
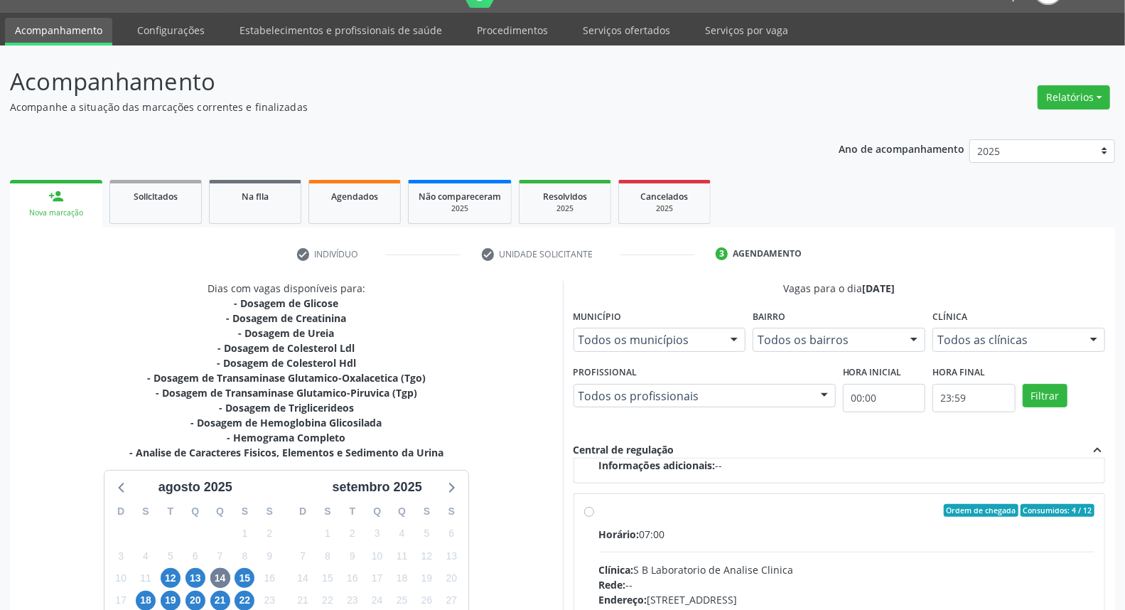
click at [599, 509] on label "Ordem de chegada Consumidos: 4 / 12 Horário: 07:00 Clínica: S B Laboratorio de …" at bounding box center [847, 613] width 496 height 218
click at [588, 509] on input "Ordem de chegada Consumidos: 4 / 12 Horário: 07:00 Clínica: S B Laboratorio de …" at bounding box center [589, 510] width 10 height 13
radio input "true"
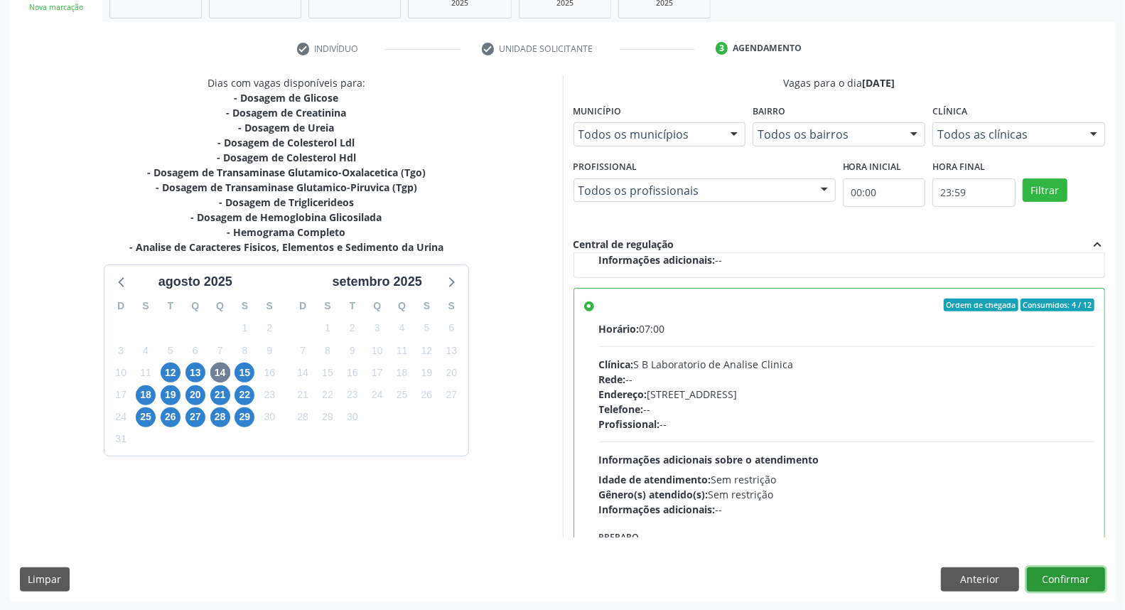
click at [1090, 574] on button "Confirmar" at bounding box center [1066, 579] width 78 height 24
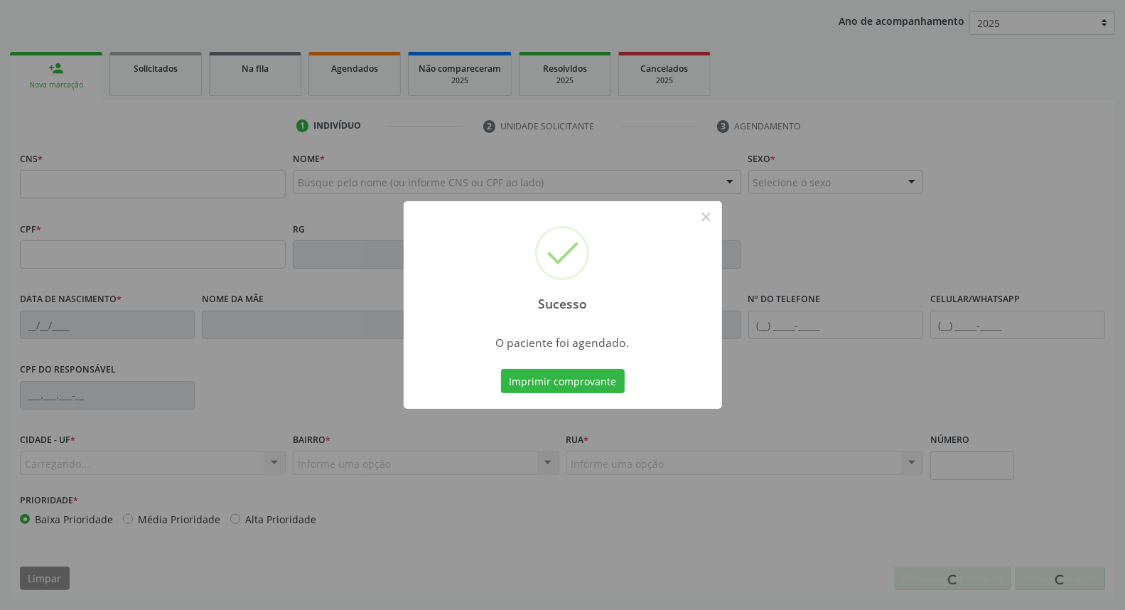
scroll to position [159, 0]
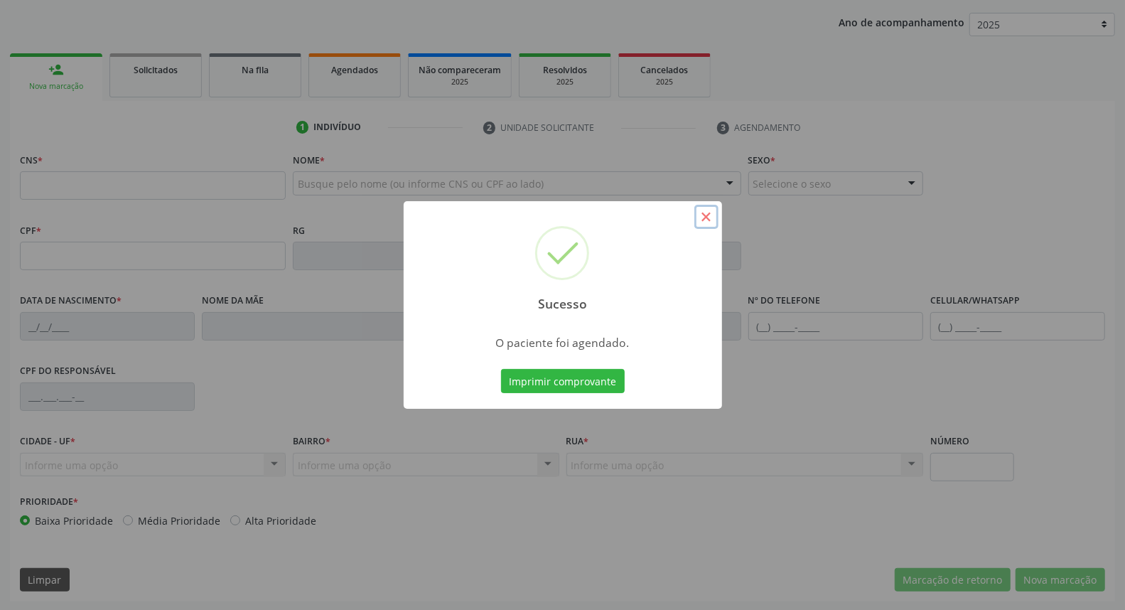
click at [707, 217] on button "×" at bounding box center [706, 217] width 24 height 24
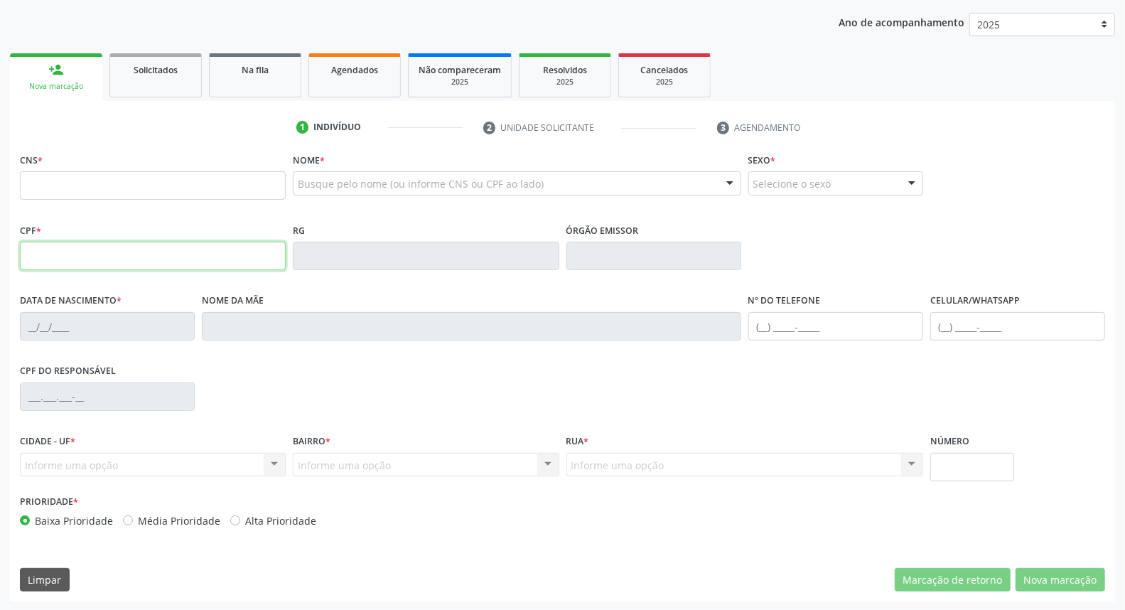
click at [66, 264] on input "text" at bounding box center [153, 256] width 266 height 28
click at [347, 174] on div "Busque pelo nome (ou informe CNS ou CPF ao lado)" at bounding box center [517, 183] width 448 height 24
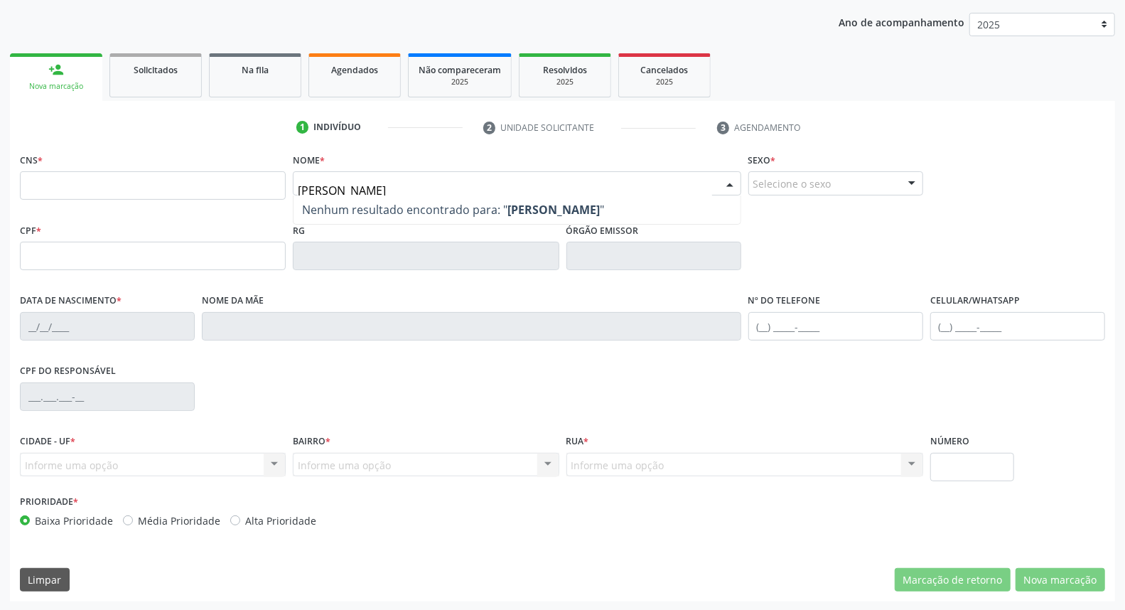
type input "erika mire"
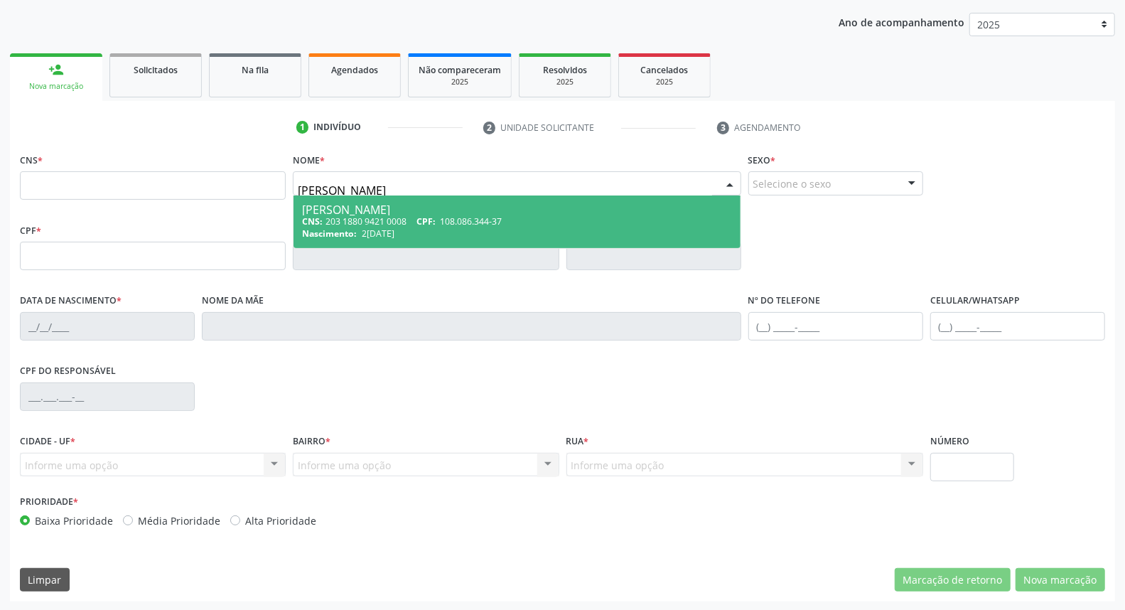
click at [397, 205] on div "Erika Mirelly de Lima Nascimento" at bounding box center [516, 209] width 429 height 11
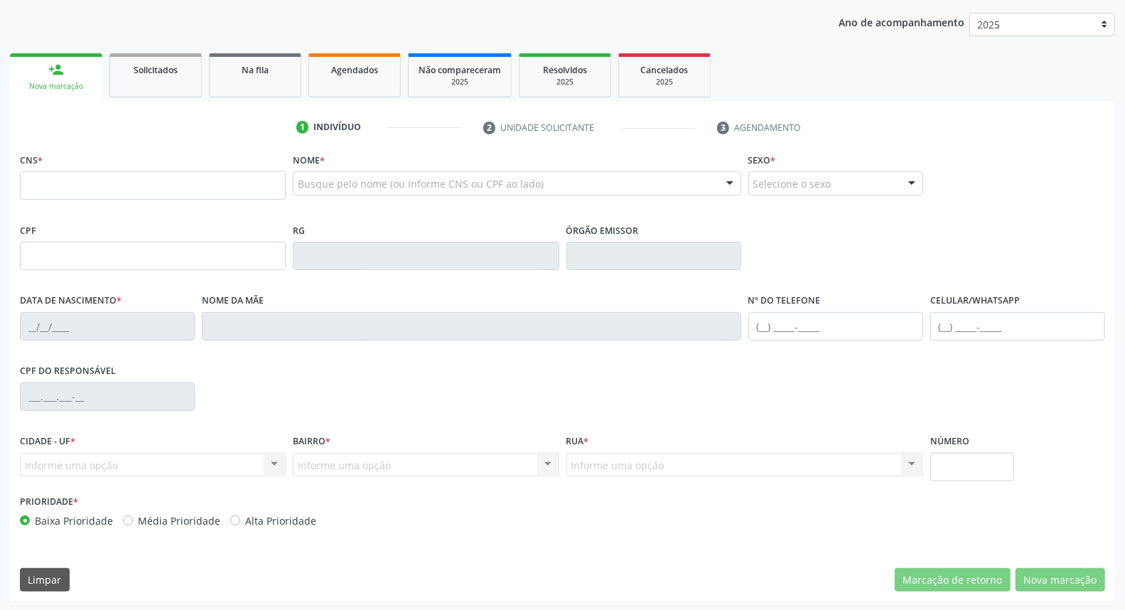
type input "203 1880 9421 0008"
type input "108.086.344-37"
type input "24/08/1994"
type input "Erenilda Viturino de Lima Nascimento"
type input "(87) 99968-3190"
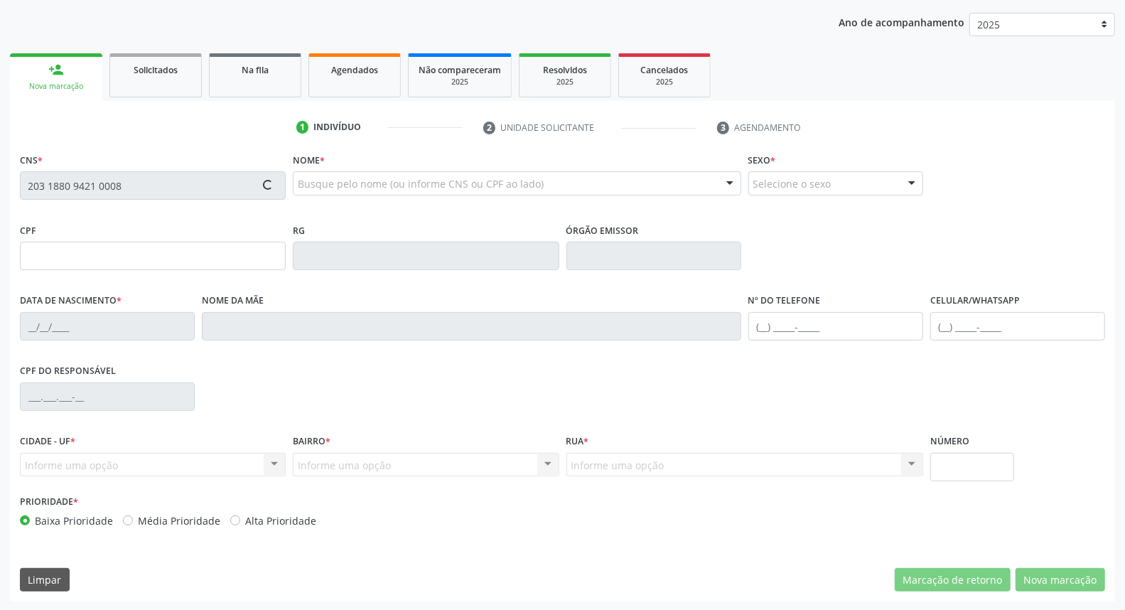
type input "(87) 99968-3190"
type input "050.130.314-60"
type input "19"
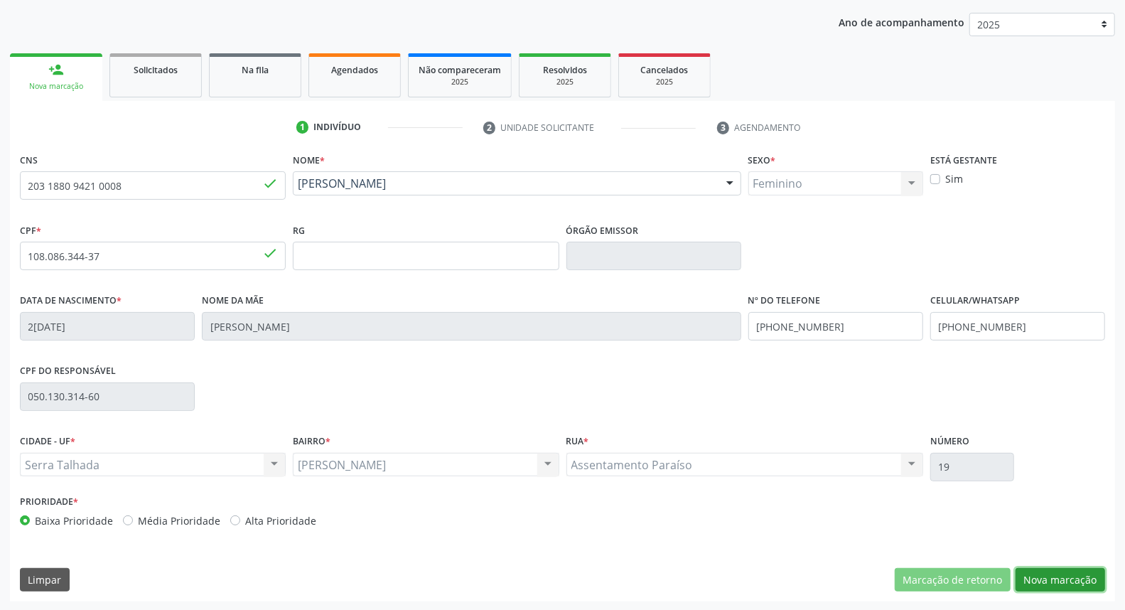
click at [1074, 579] on button "Nova marcação" at bounding box center [1061, 580] width 90 height 24
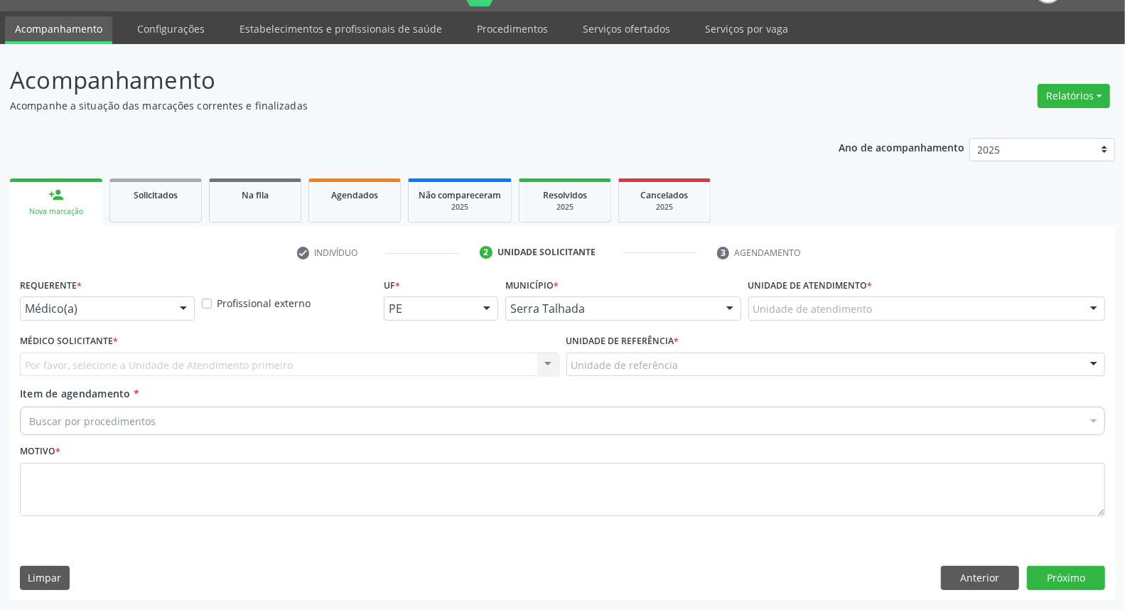
scroll to position [33, 0]
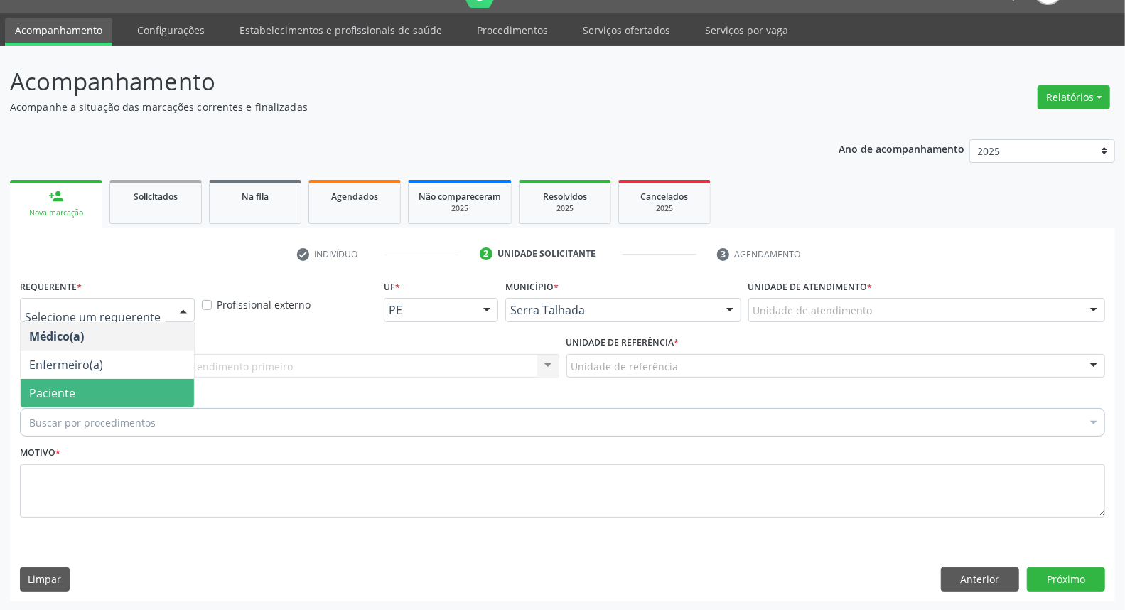
click at [134, 382] on span "Paciente" at bounding box center [107, 393] width 173 height 28
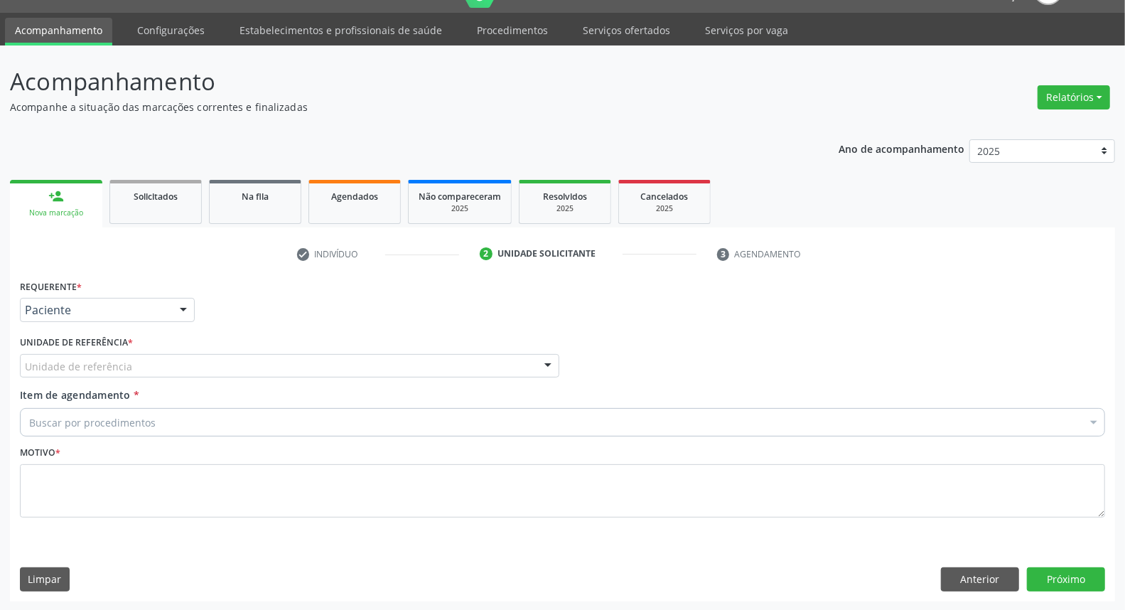
click at [134, 354] on div "Unidade de referência" at bounding box center [289, 366] width 539 height 24
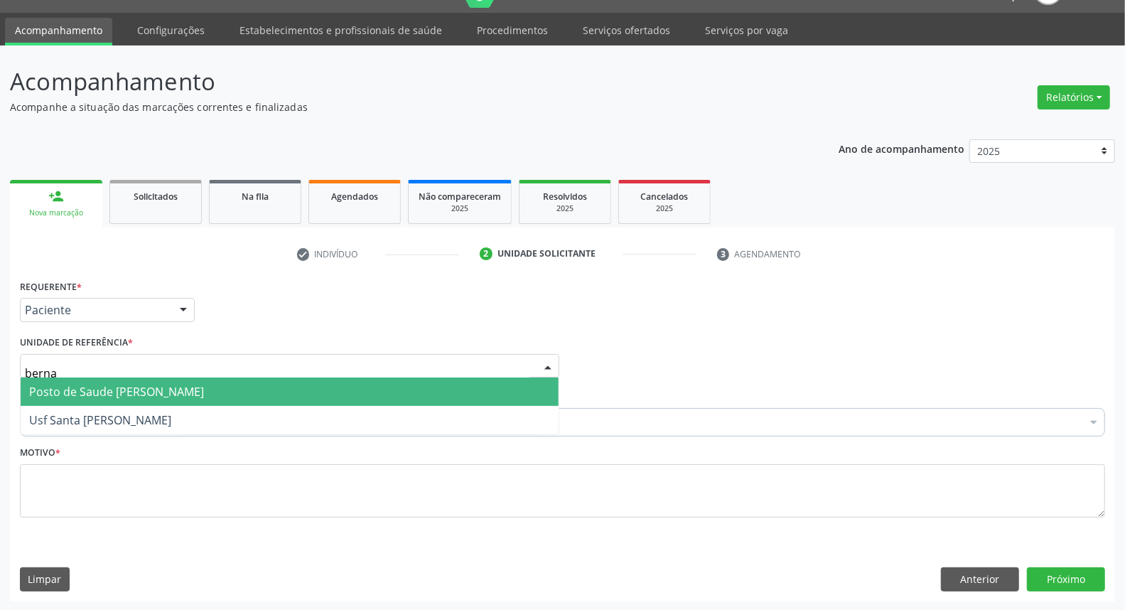
type input "bernar"
drag, startPoint x: 92, startPoint y: 391, endPoint x: 85, endPoint y: 430, distance: 39.7
click at [92, 392] on span "Posto de Saude [PERSON_NAME]" at bounding box center [116, 392] width 175 height 16
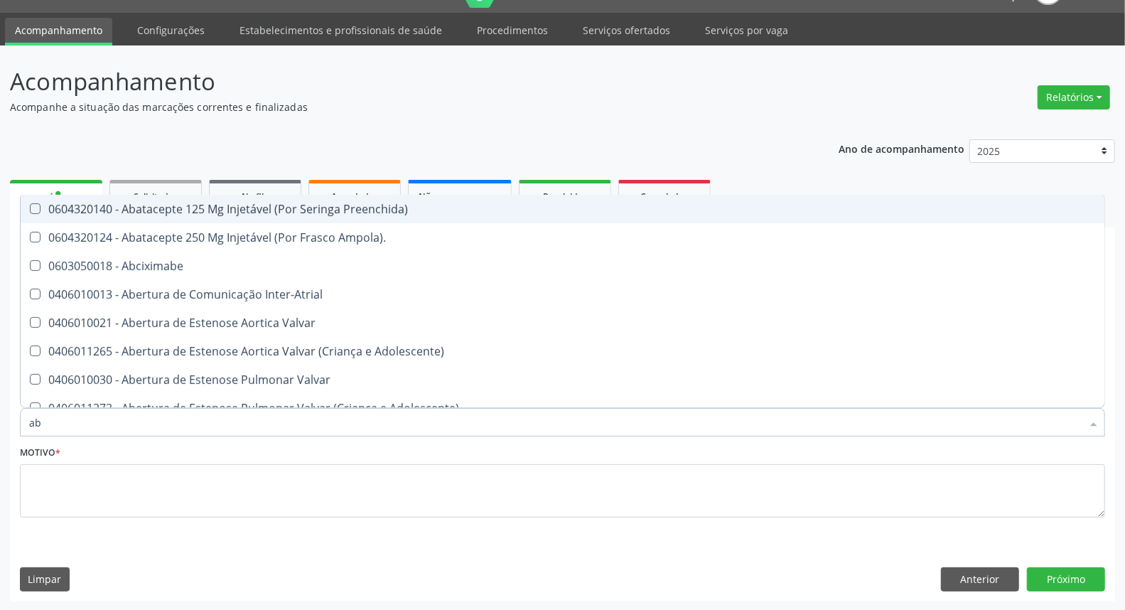
type input "abo"
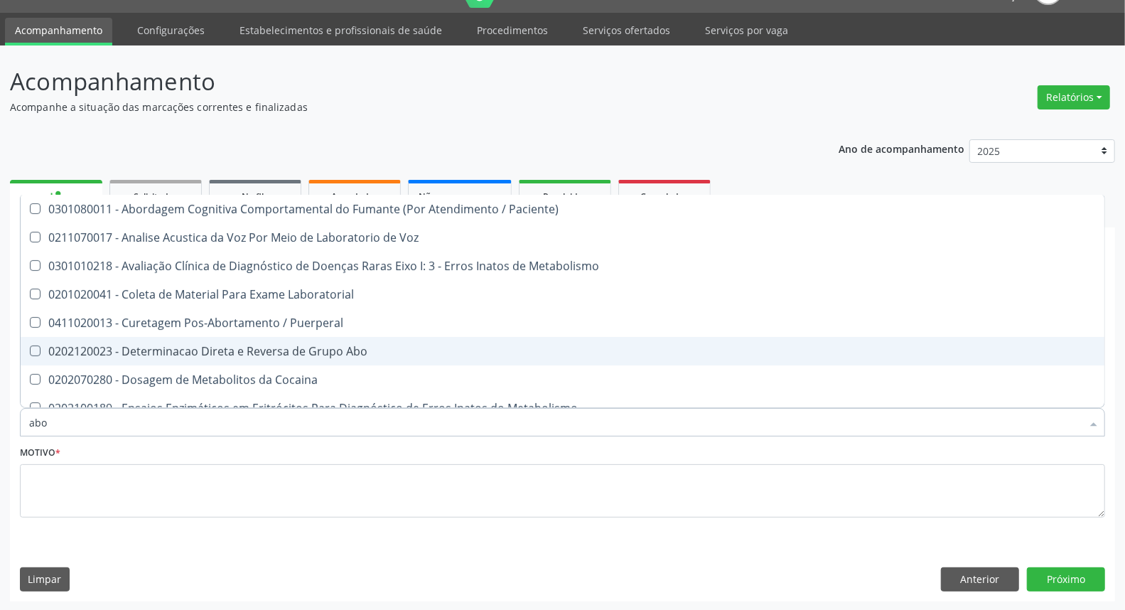
drag, startPoint x: 131, startPoint y: 347, endPoint x: 121, endPoint y: 414, distance: 68.4
click at [129, 352] on div "0202120023 - Determinacao Direta e Reversa de Grupo Abo" at bounding box center [572, 350] width 1087 height 11
checkbox Abo "true"
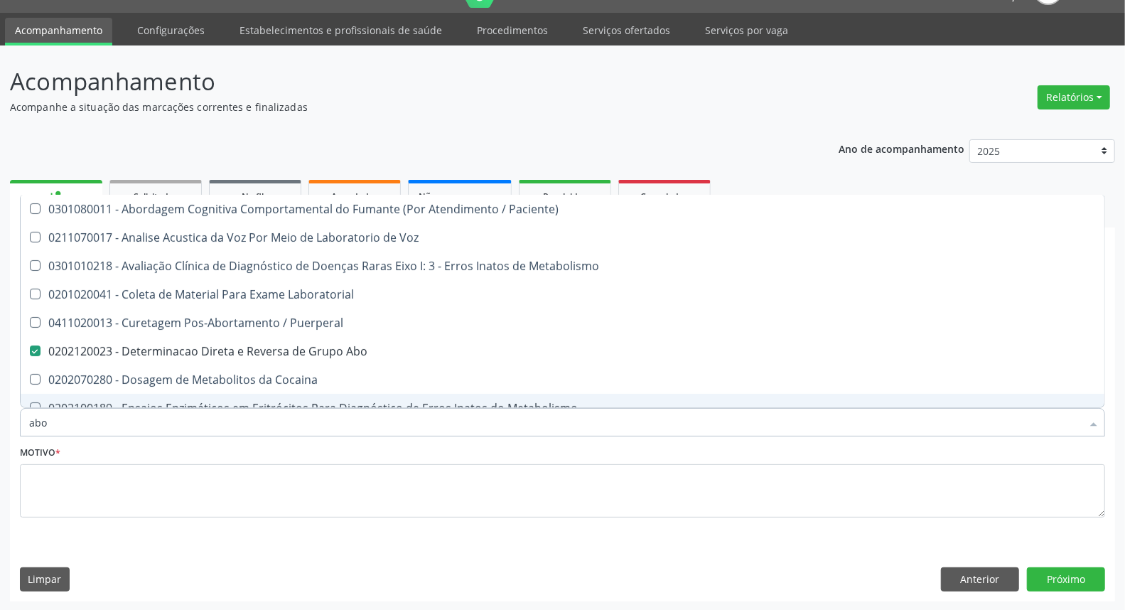
click at [112, 425] on input "abo" at bounding box center [555, 422] width 1053 height 28
click at [109, 424] on input "abo" at bounding box center [555, 422] width 1053 height 28
type input "ur"
checkbox Abo "false"
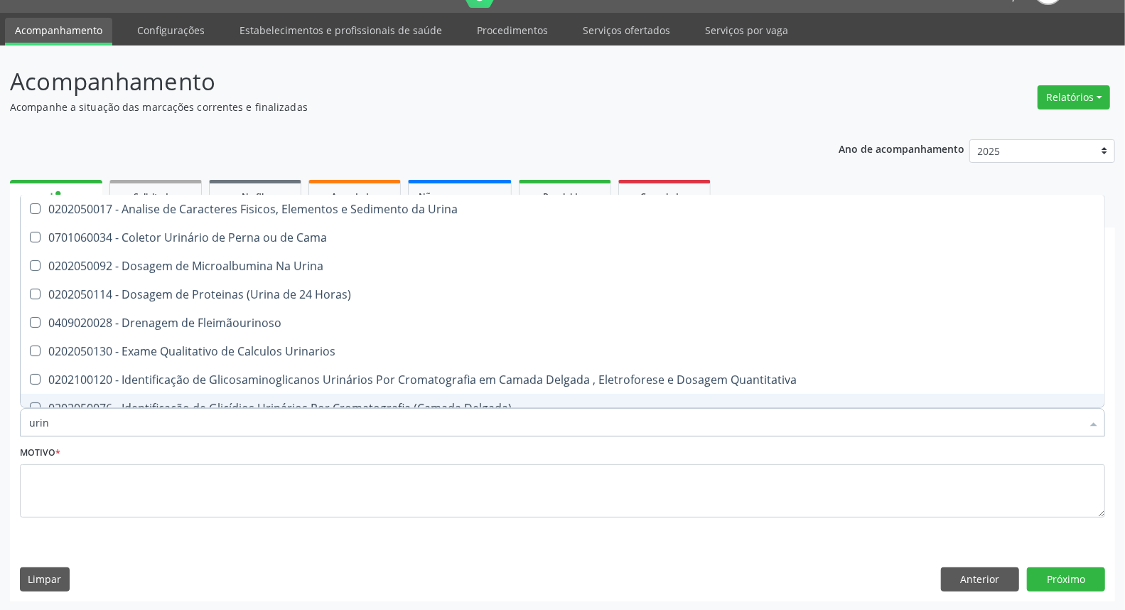
type input "urina"
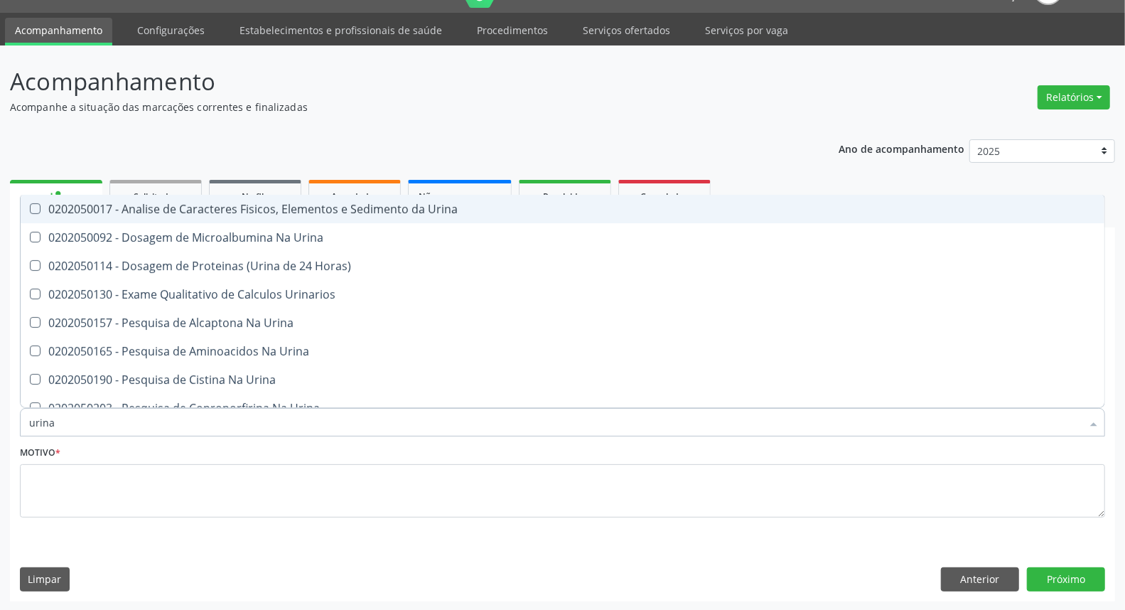
drag, startPoint x: 144, startPoint y: 208, endPoint x: 119, endPoint y: 352, distance: 146.5
click at [142, 217] on span "0202050017 - Analise de Caracteres Fisicos, Elementos e Sedimento da Urina" at bounding box center [563, 209] width 1084 height 28
checkbox Urina "true"
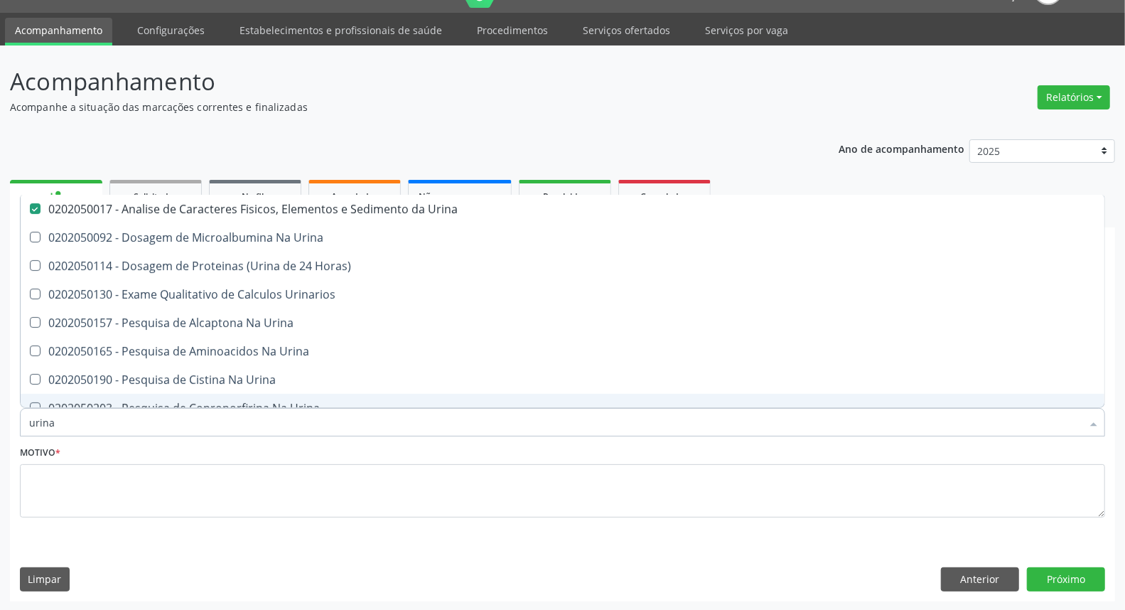
click at [94, 424] on input "urina" at bounding box center [555, 422] width 1053 height 28
type input "g"
checkbox Urina "false"
type input "glicos"
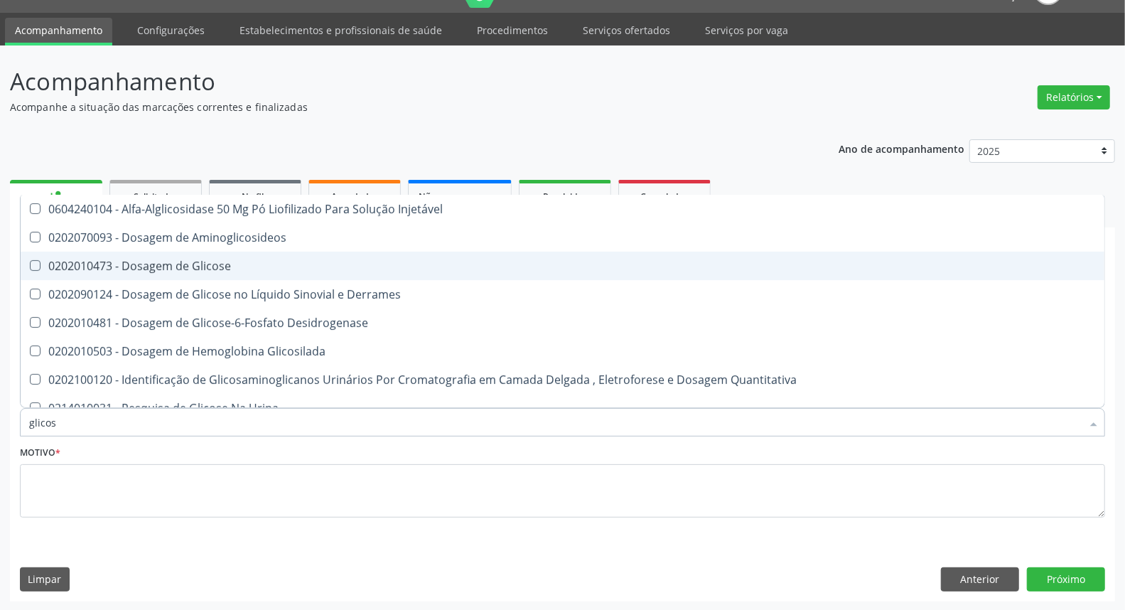
drag, startPoint x: 141, startPoint y: 263, endPoint x: 136, endPoint y: 314, distance: 51.3
click at [139, 265] on div "0202010473 - Dosagem de Glicose" at bounding box center [562, 265] width 1067 height 11
checkbox Glicose "true"
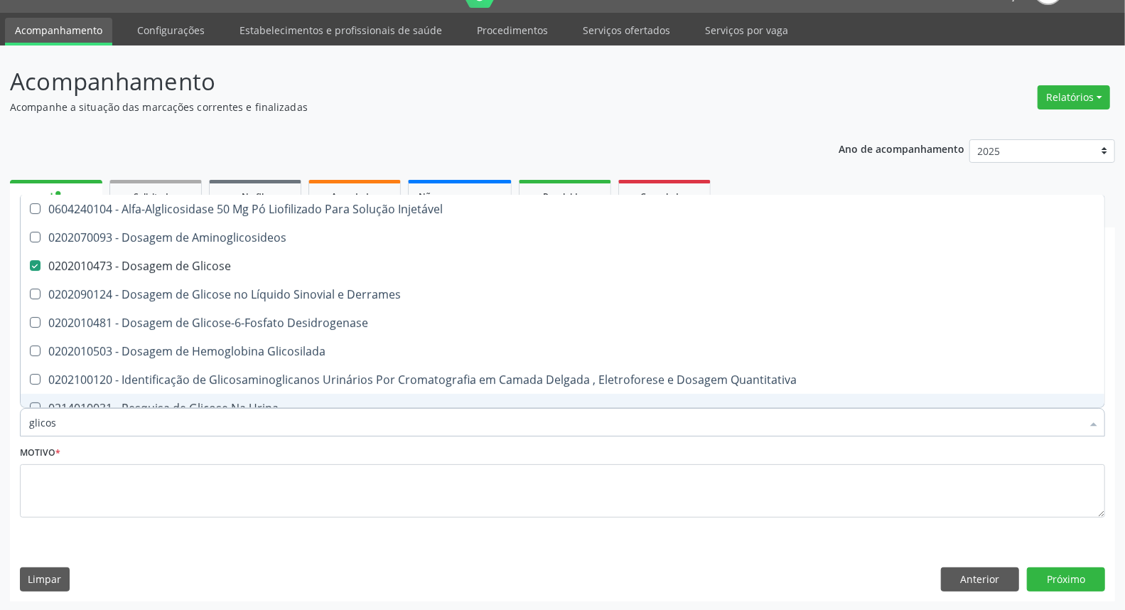
click at [132, 429] on input "glicos" at bounding box center [555, 422] width 1053 height 28
type input "i"
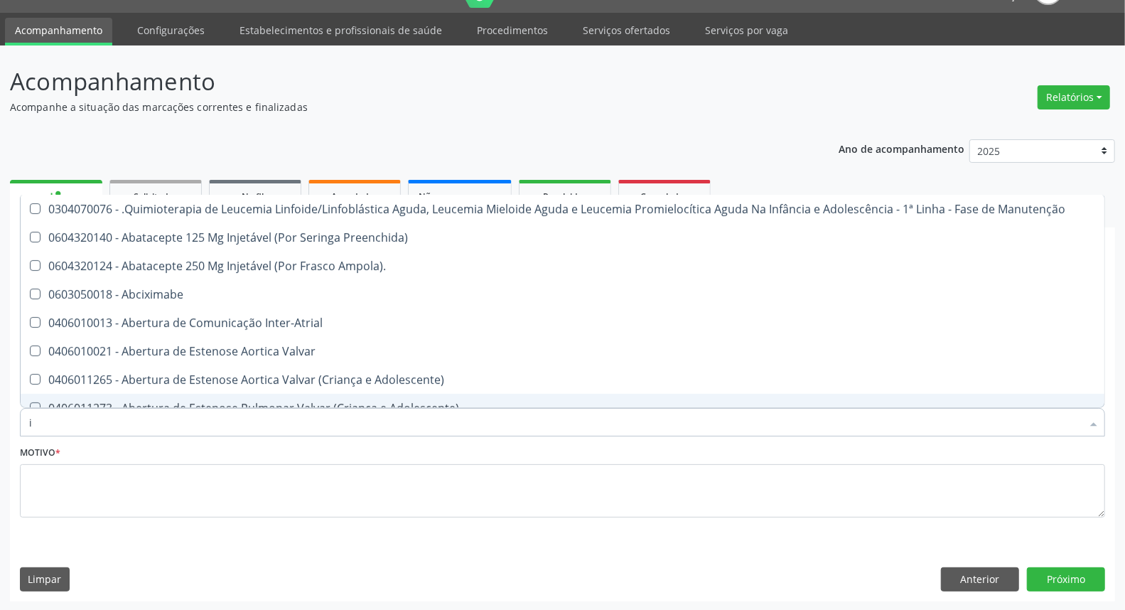
checkbox Ampola\)\ "false"
type input "ig"
checkbox Urina "false"
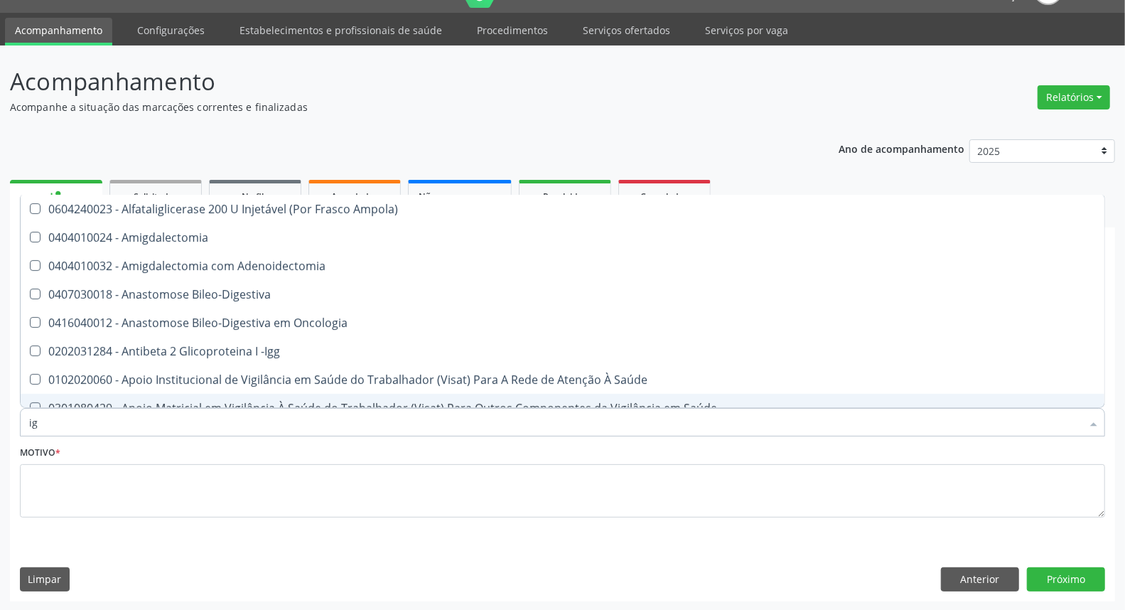
type input "igg"
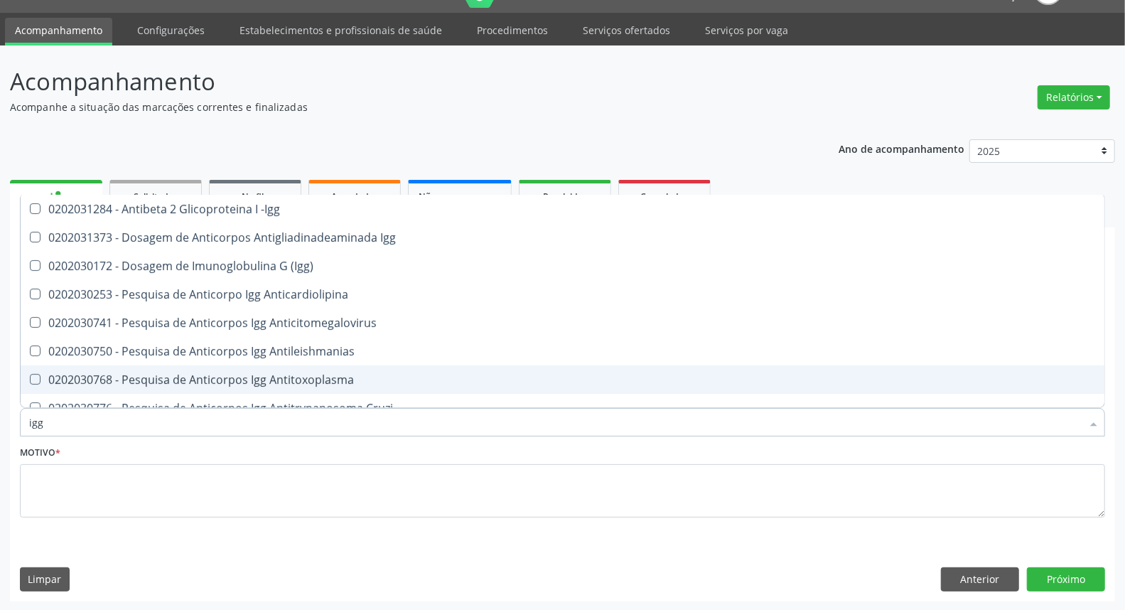
click at [172, 370] on span "0202030768 - Pesquisa de Anticorpos Igg Antitoxoplasma" at bounding box center [563, 379] width 1084 height 28
checkbox Antitoxoplasma "true"
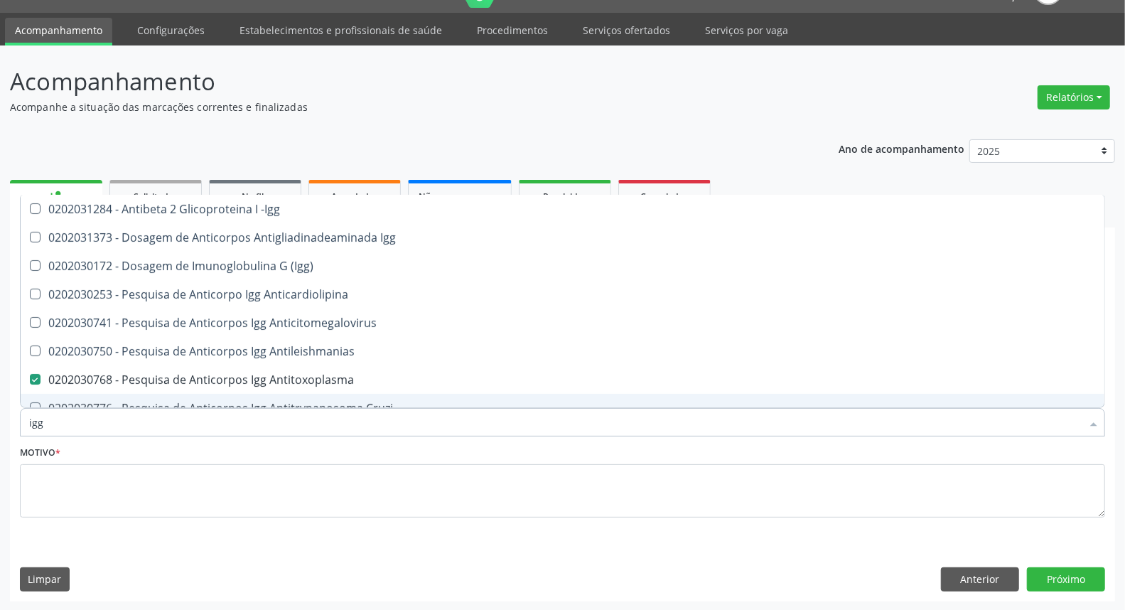
click at [144, 430] on input "igg" at bounding box center [555, 422] width 1053 height 28
type input "ig"
checkbox Antitoxoplasma "false"
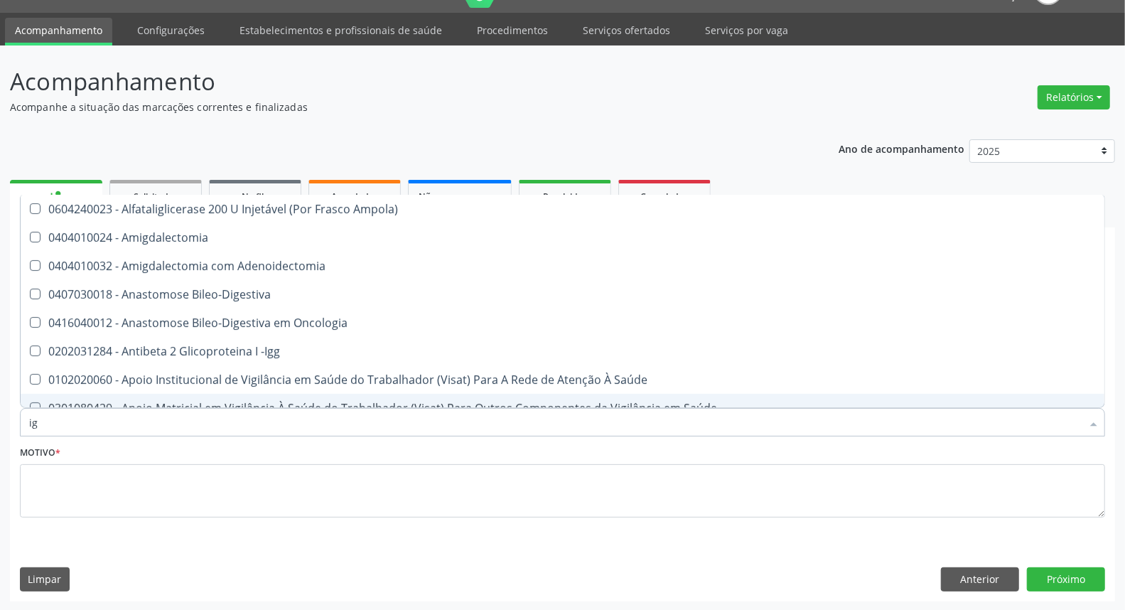
type input "igm"
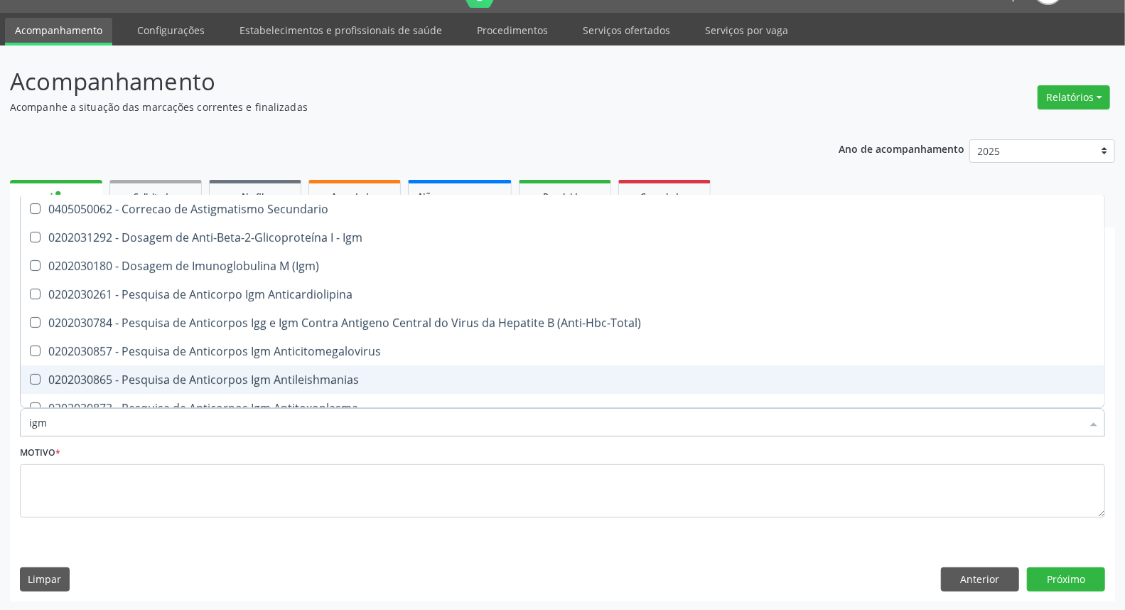
scroll to position [79, 0]
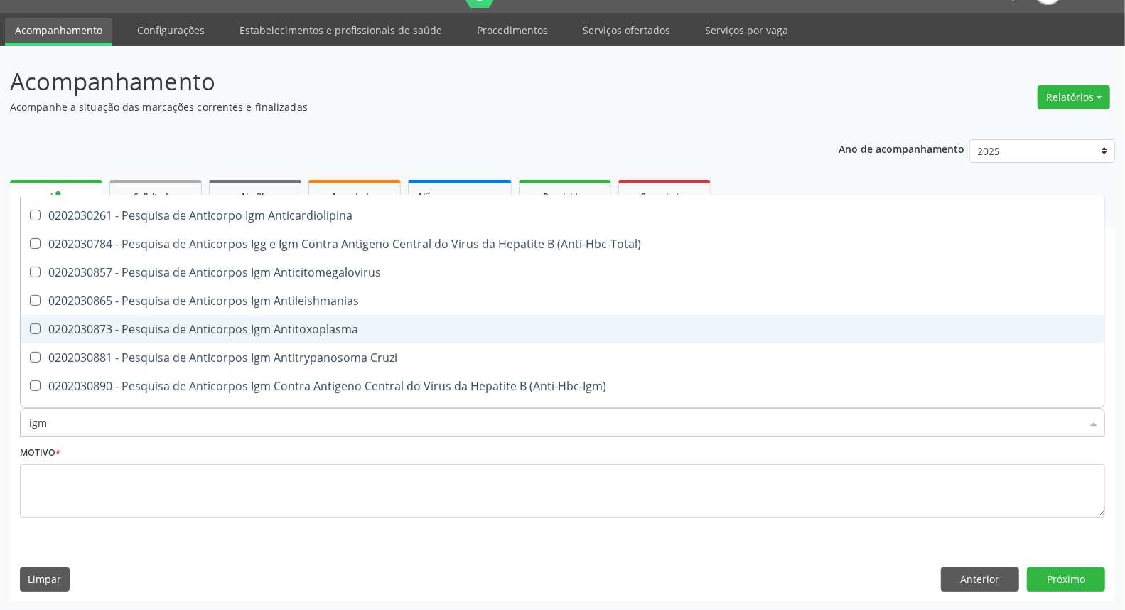
click at [156, 331] on div "0202030873 - Pesquisa de Anticorpos Igm Antitoxoplasma" at bounding box center [562, 328] width 1067 height 11
checkbox Antitoxoplasma "true"
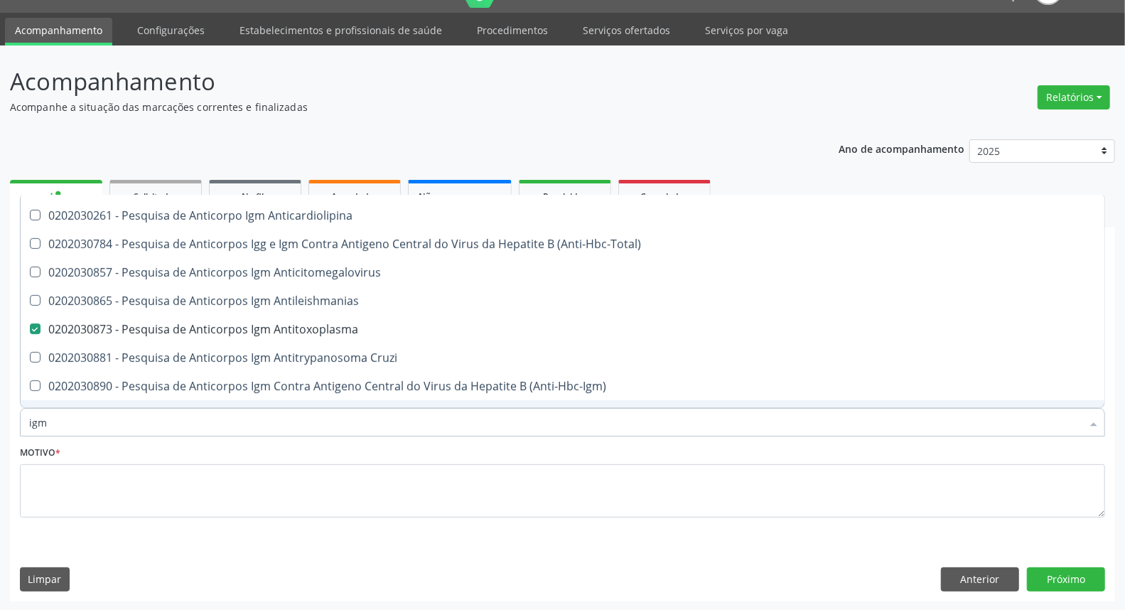
click at [112, 409] on input "igm" at bounding box center [555, 422] width 1053 height 28
type input "fa"
checkbox Antitoxoplasma "false"
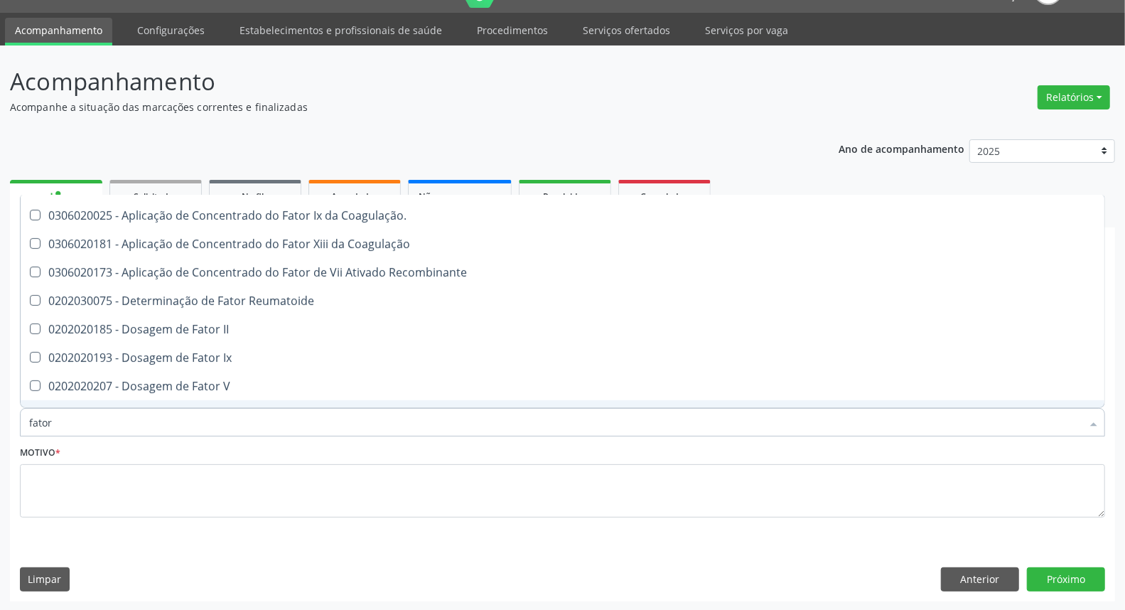
type input "fator r"
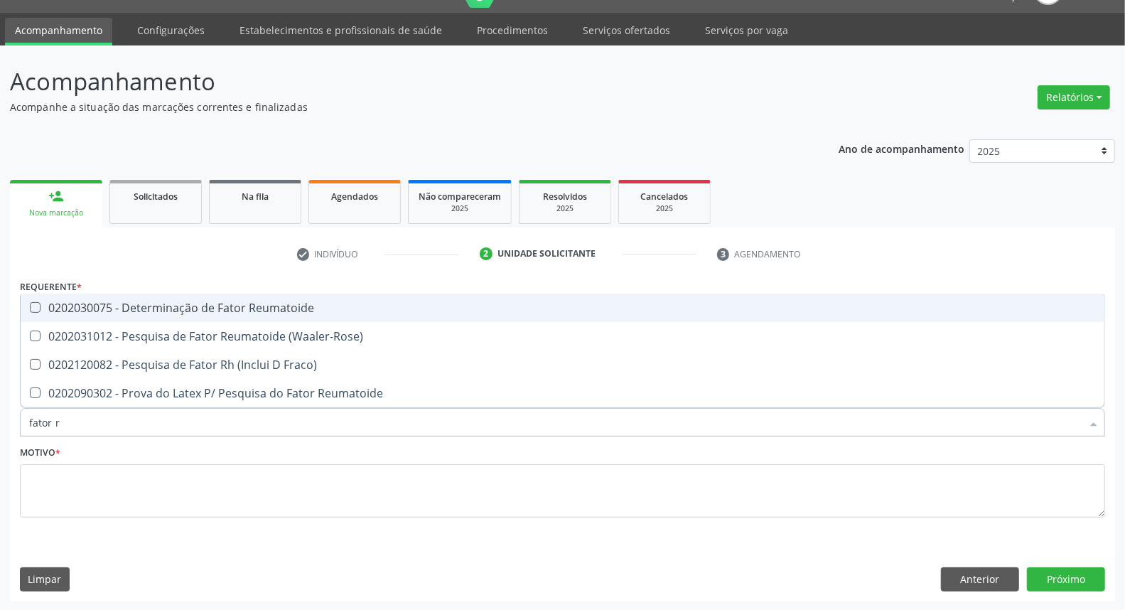
click at [95, 310] on div "0202030075 - Determinação de Fator Reumatoide" at bounding box center [562, 307] width 1067 height 11
checkbox Reumatoide "true"
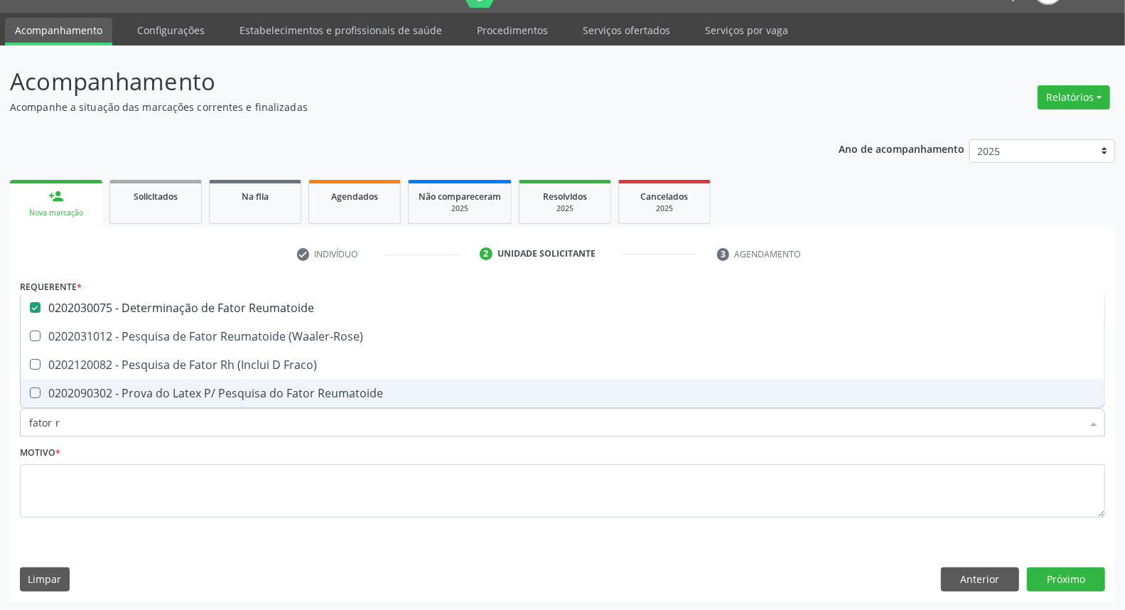
click at [0, 424] on div "Acompanhamento Acompanhe a situação das marcações correntes e finalizadas Relat…" at bounding box center [562, 328] width 1125 height 566
type input "c"
checkbox Reumatoide "false"
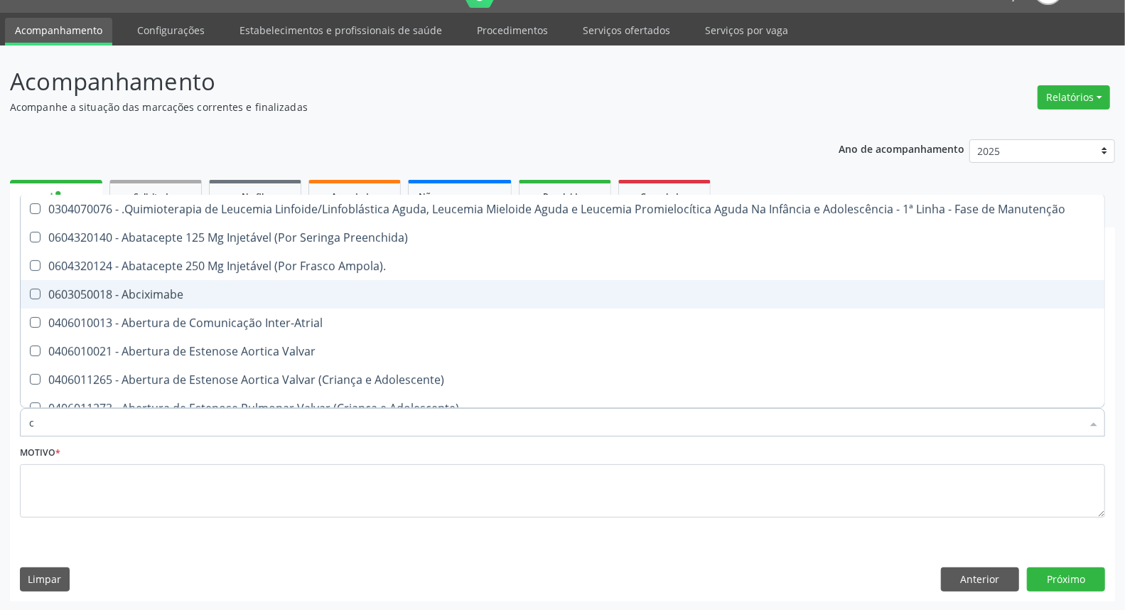
type input "cu"
checkbox Urina "false"
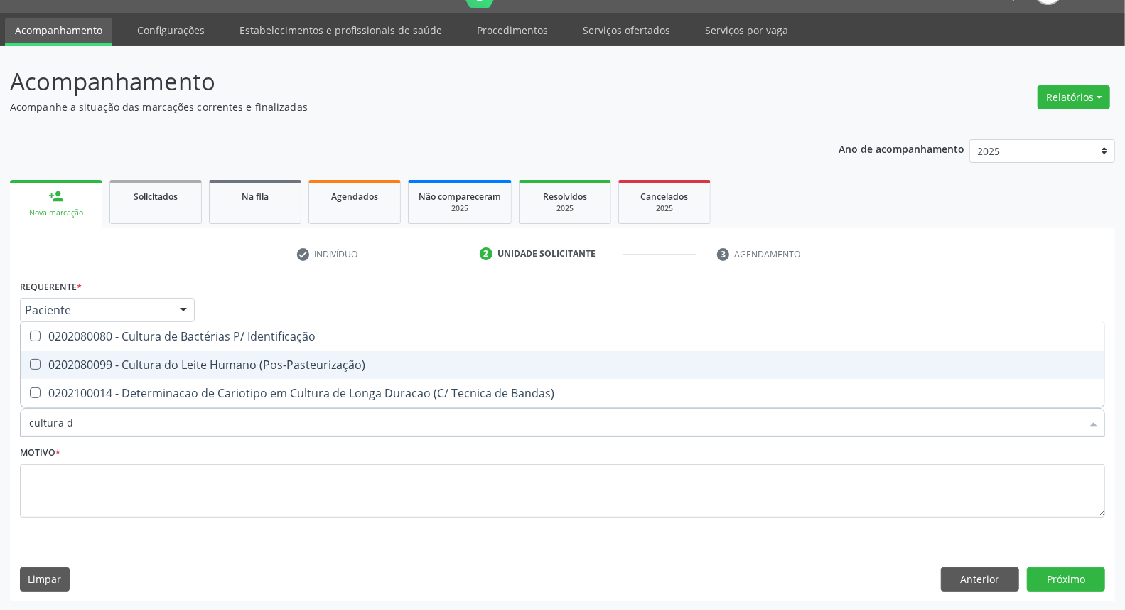
type input "cultura de"
click at [139, 359] on div "0202080080 - Cultura de Bactérias P/ Identificação" at bounding box center [562, 364] width 1067 height 11
checkbox Identificação "true"
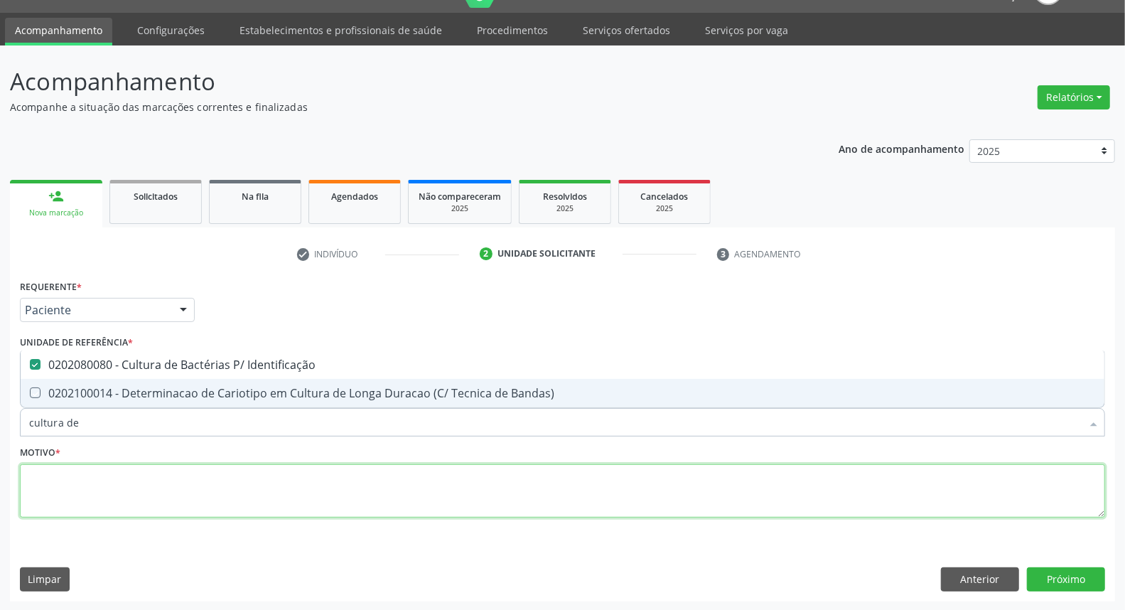
click at [133, 470] on textarea at bounding box center [562, 491] width 1085 height 54
checkbox Bandas\) "true"
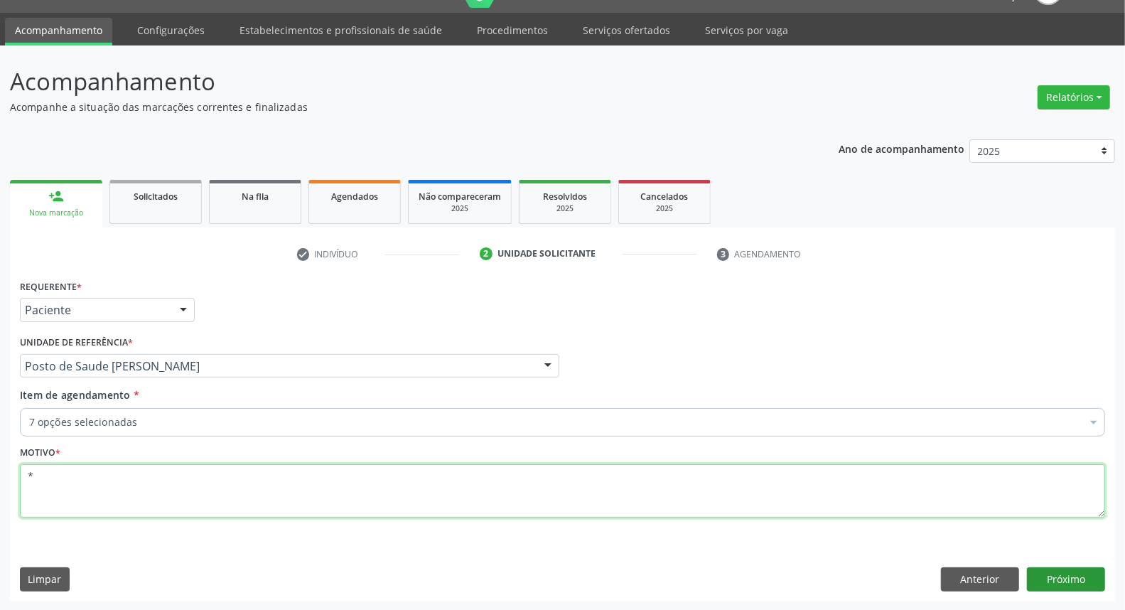
type textarea "*"
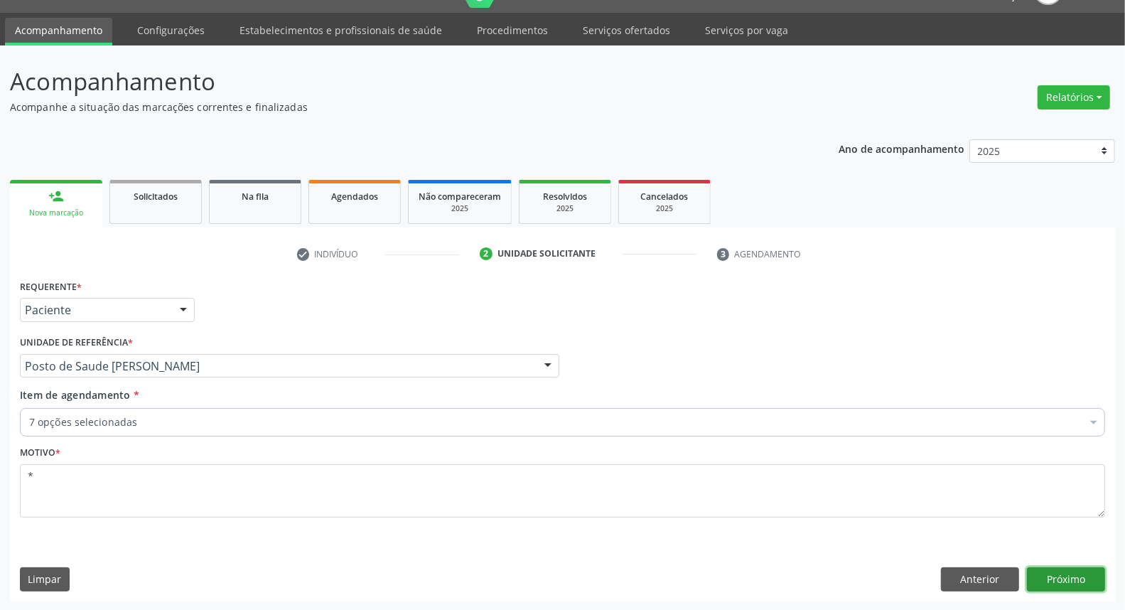
click at [1090, 569] on button "Próximo" at bounding box center [1066, 579] width 78 height 24
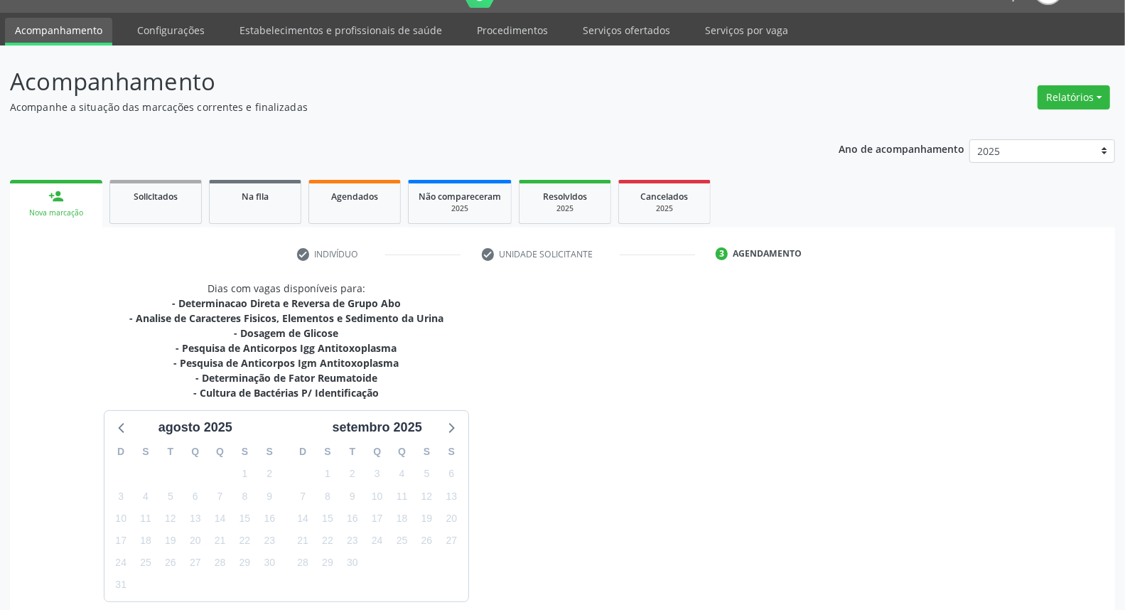
scroll to position [97, 0]
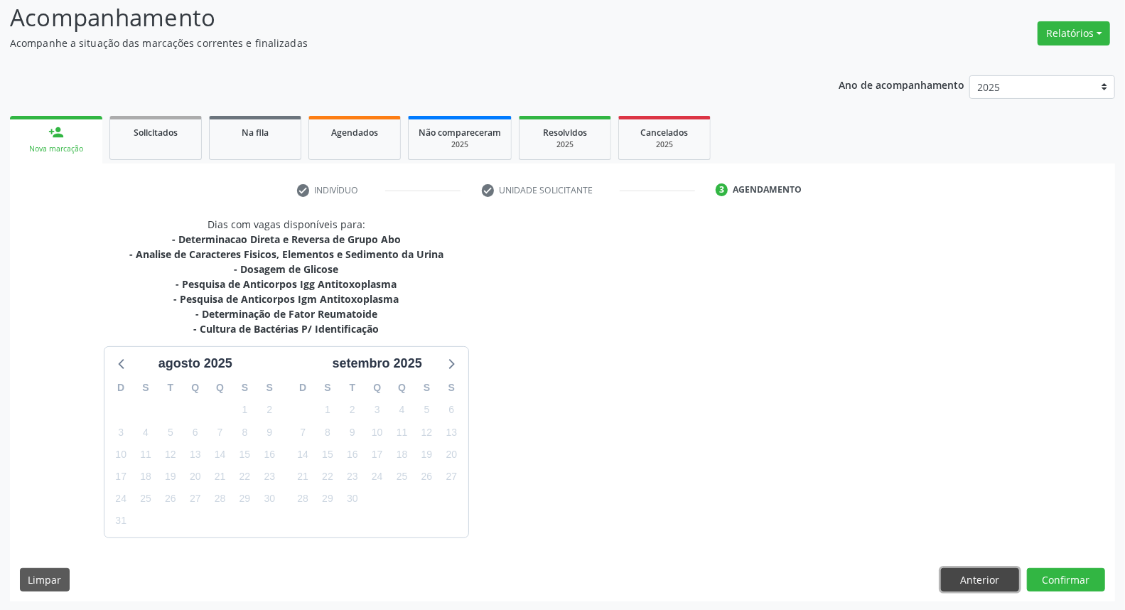
click at [977, 584] on button "Anterior" at bounding box center [980, 580] width 78 height 24
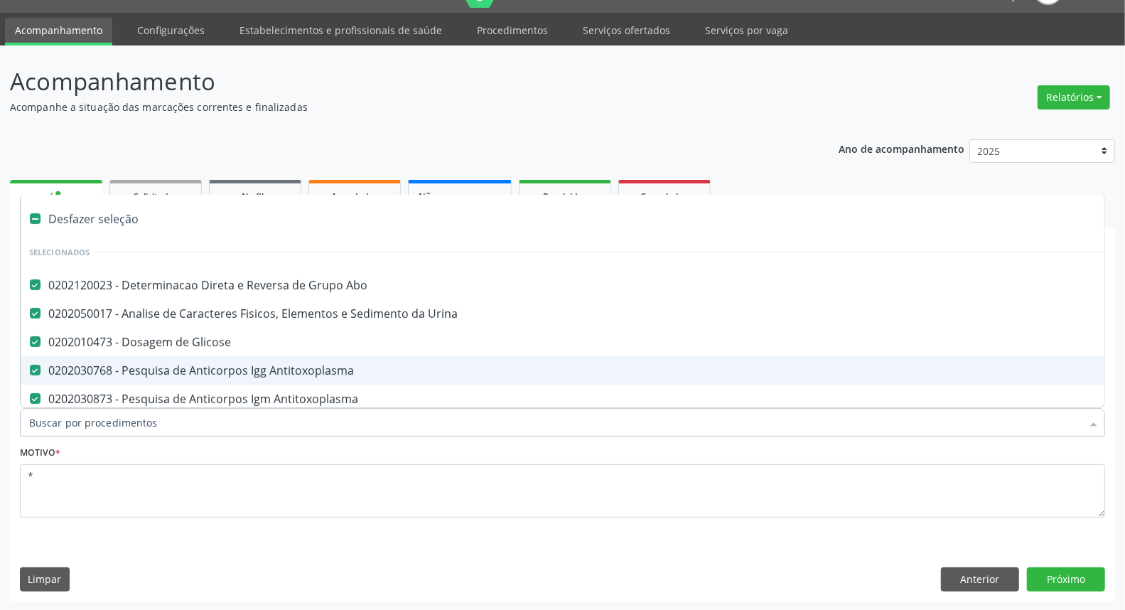
scroll to position [158, 0]
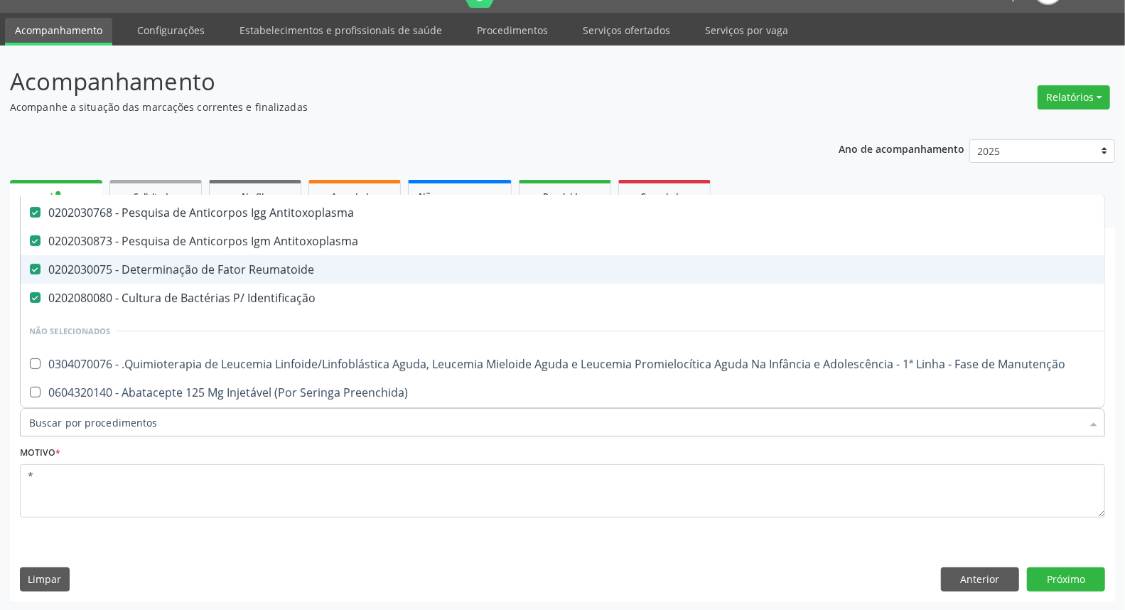
click at [354, 270] on div "0202030075 - Determinação de Fator Reumatoide" at bounding box center [582, 269] width 1107 height 11
checkbox Reumatoide "false"
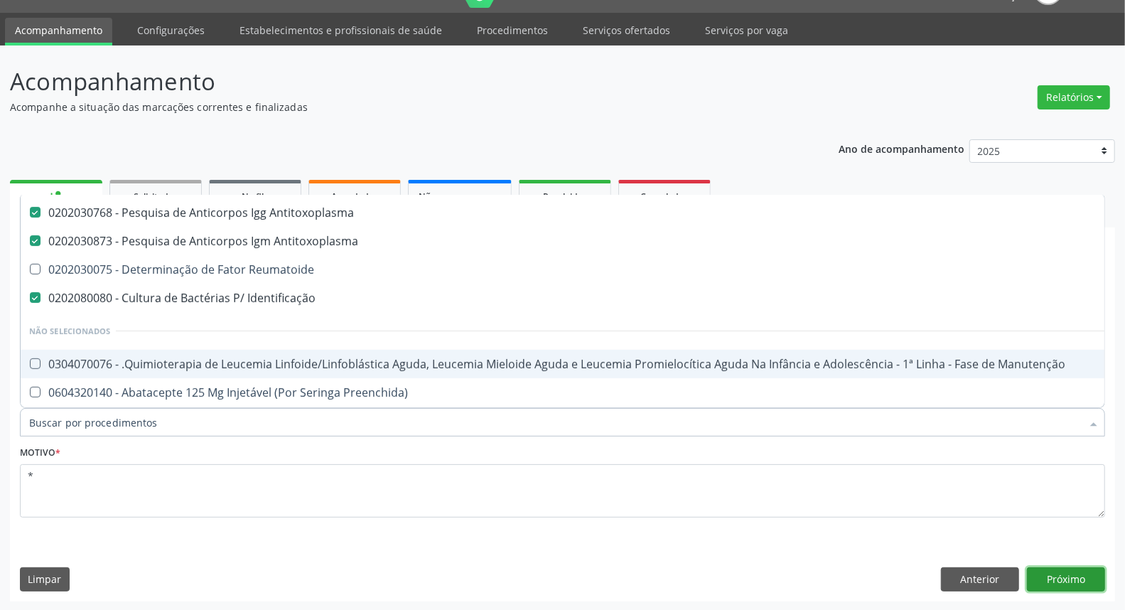
click at [1053, 583] on button "Próximo" at bounding box center [1066, 579] width 78 height 24
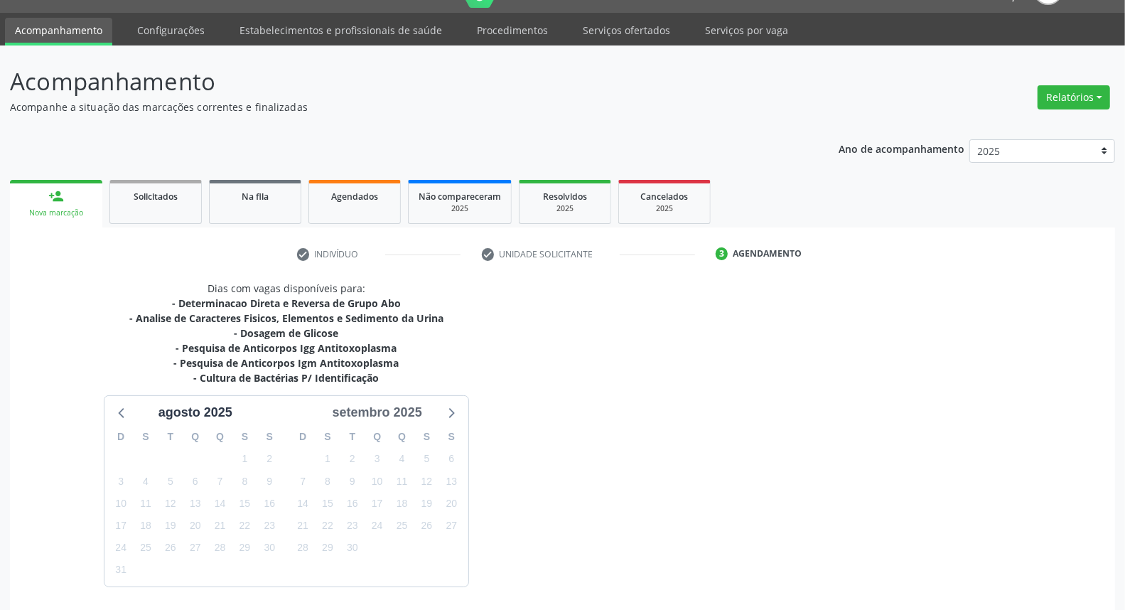
scroll to position [82, 0]
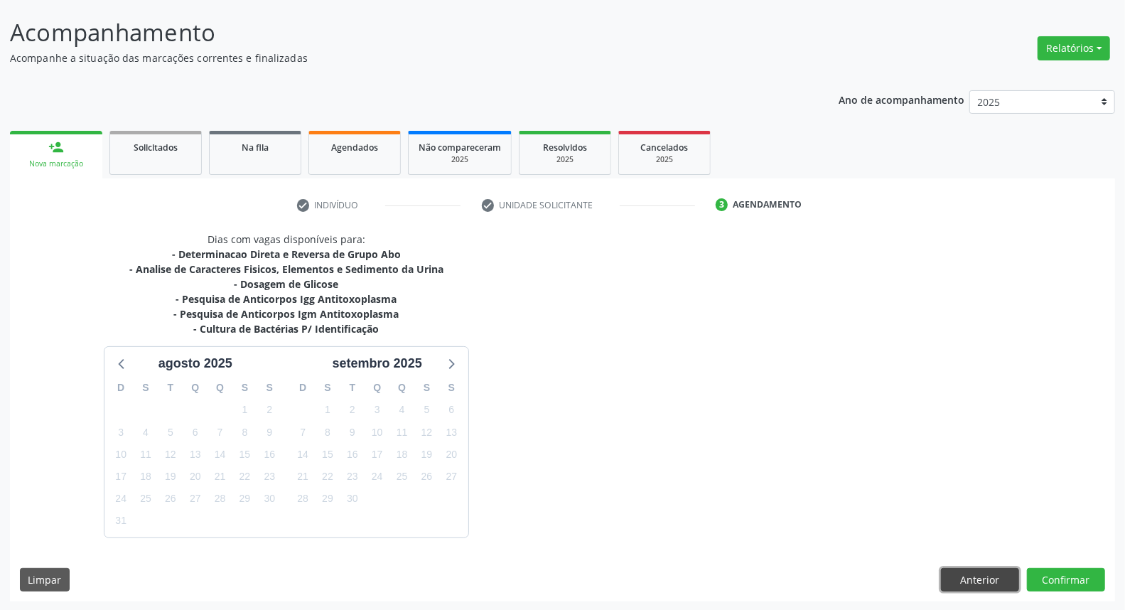
click at [984, 583] on button "Anterior" at bounding box center [980, 580] width 78 height 24
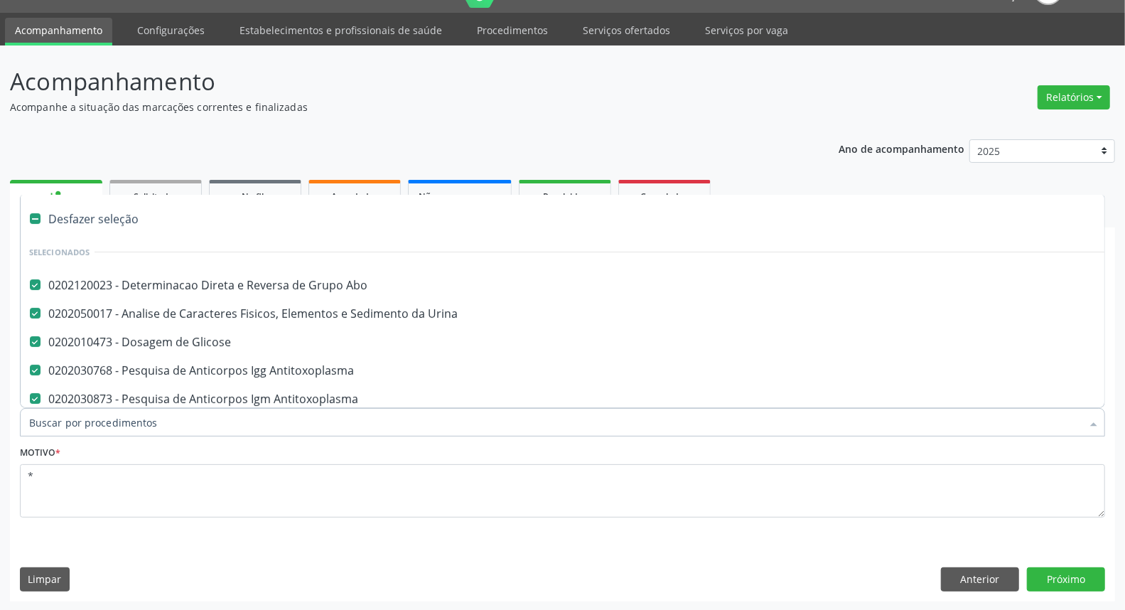
scroll to position [79, 0]
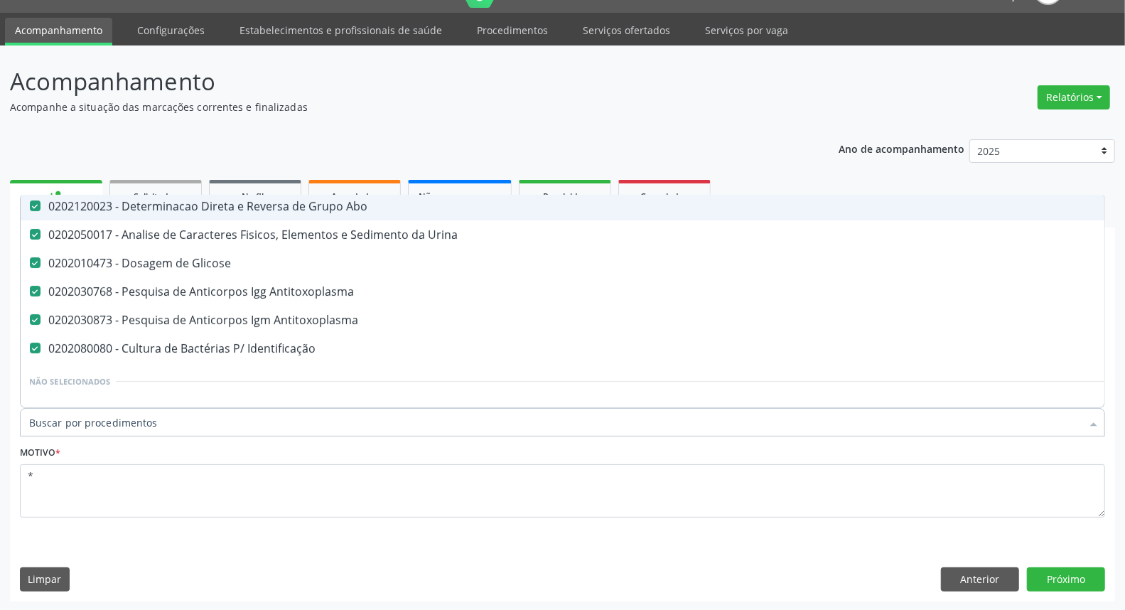
click at [288, 206] on div "0202120023 - Determinacao Direta e Reversa de Grupo Abo" at bounding box center [582, 205] width 1107 height 11
checkbox Abo "false"
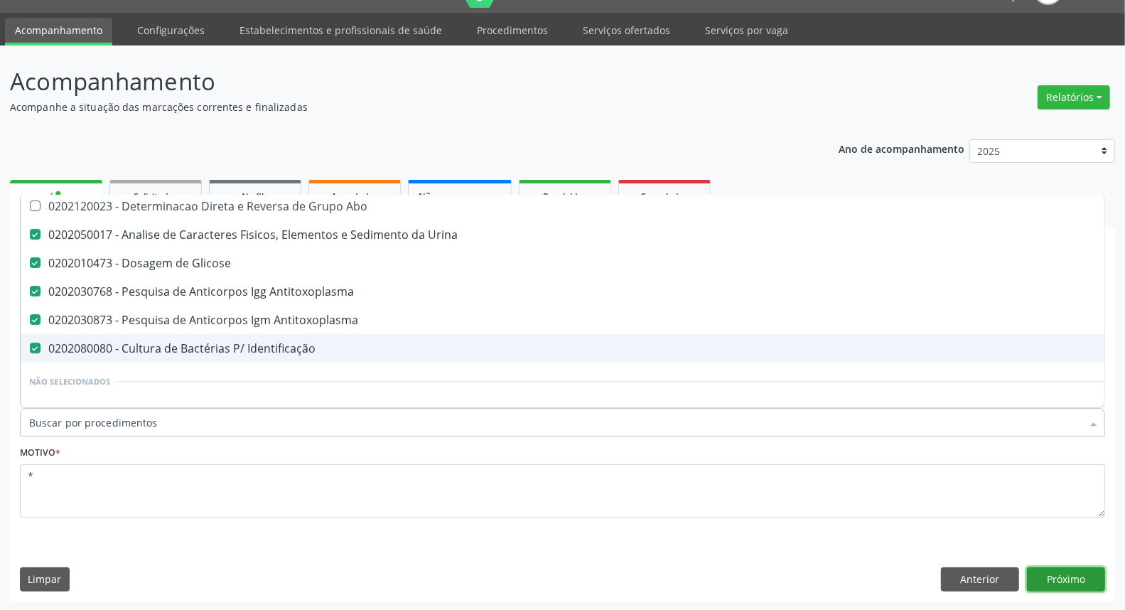
click at [1084, 571] on button "Próximo" at bounding box center [1066, 579] width 78 height 24
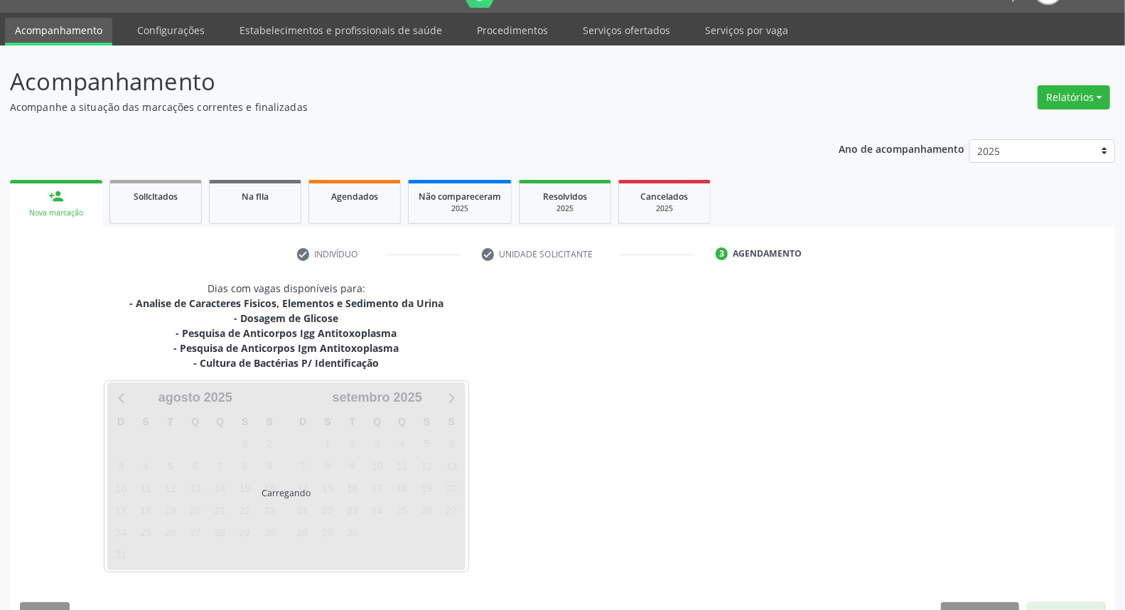
scroll to position [67, 0]
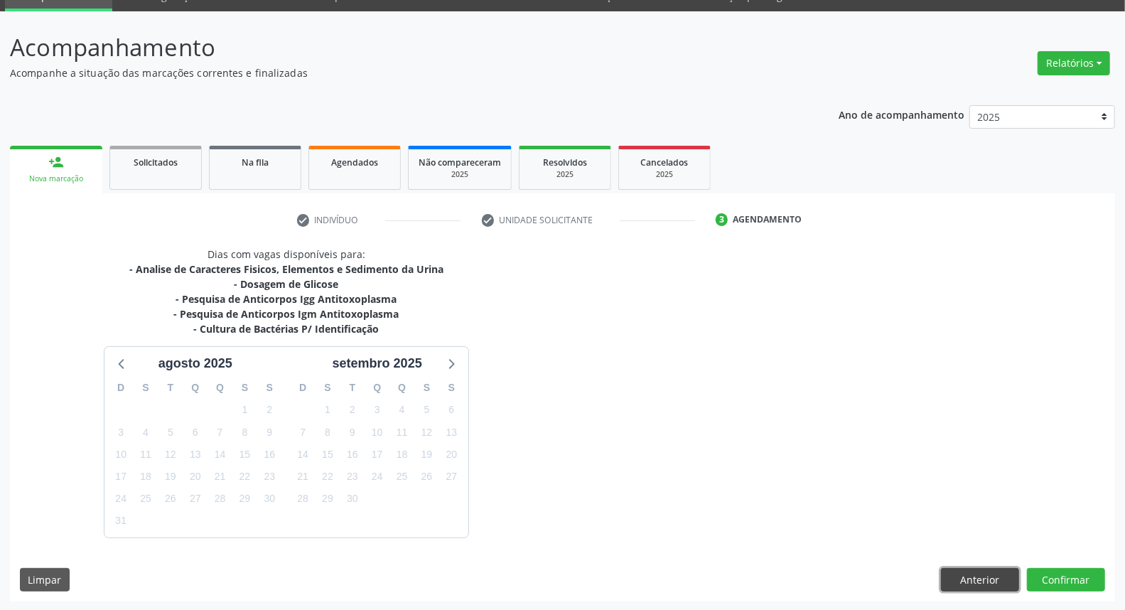
click at [965, 574] on button "Anterior" at bounding box center [980, 580] width 78 height 24
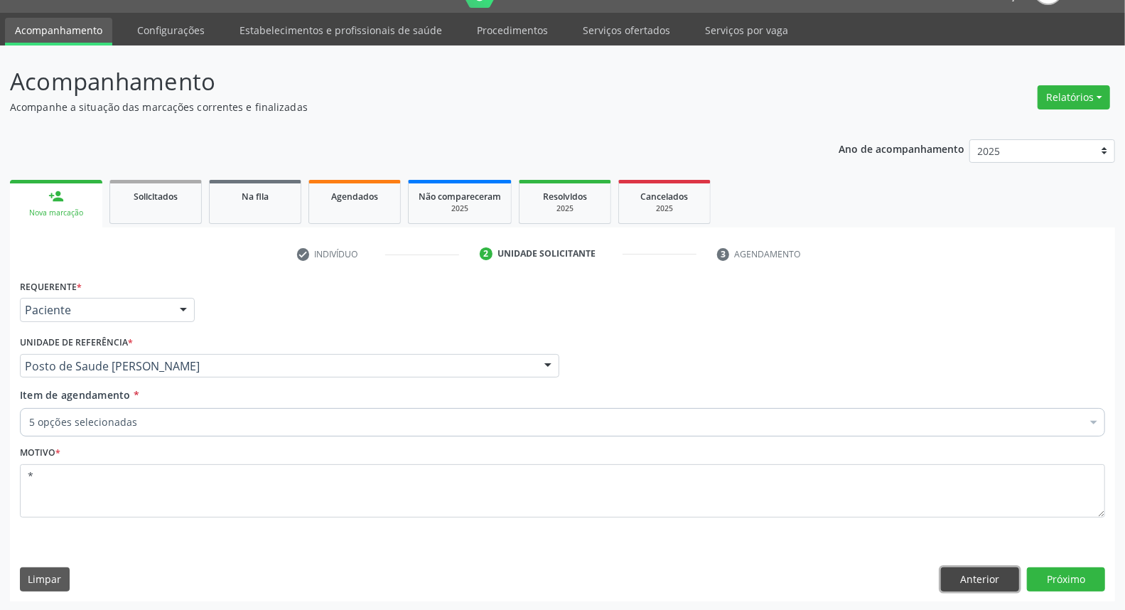
click at [964, 574] on button "Anterior" at bounding box center [980, 579] width 78 height 24
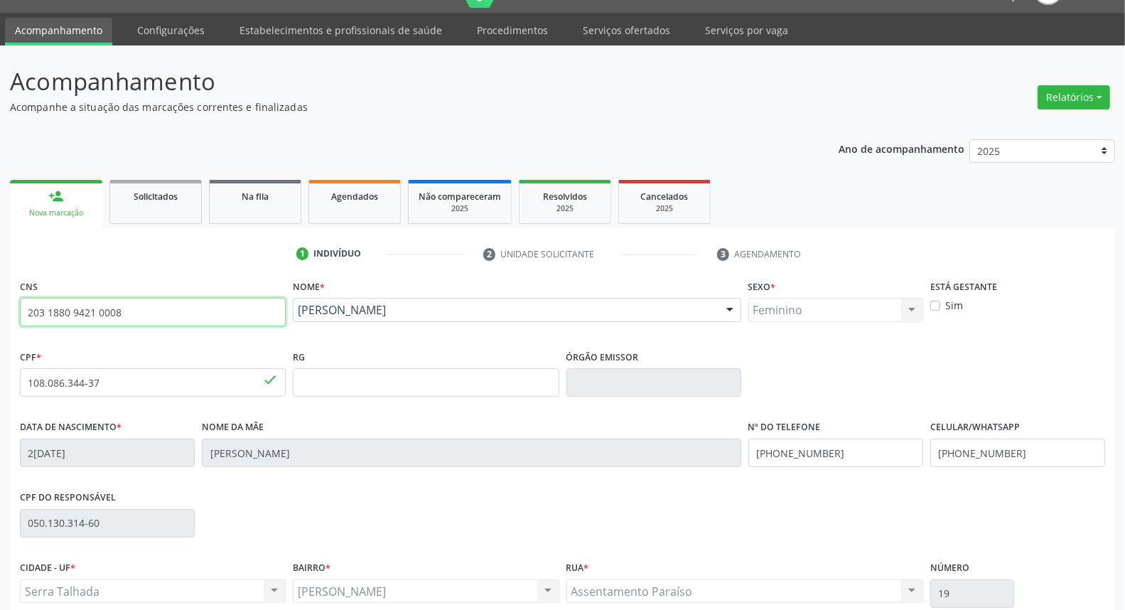
click at [100, 311] on input "203 1880 9421 0008" at bounding box center [153, 312] width 266 height 28
